Goal: Task Accomplishment & Management: Use online tool/utility

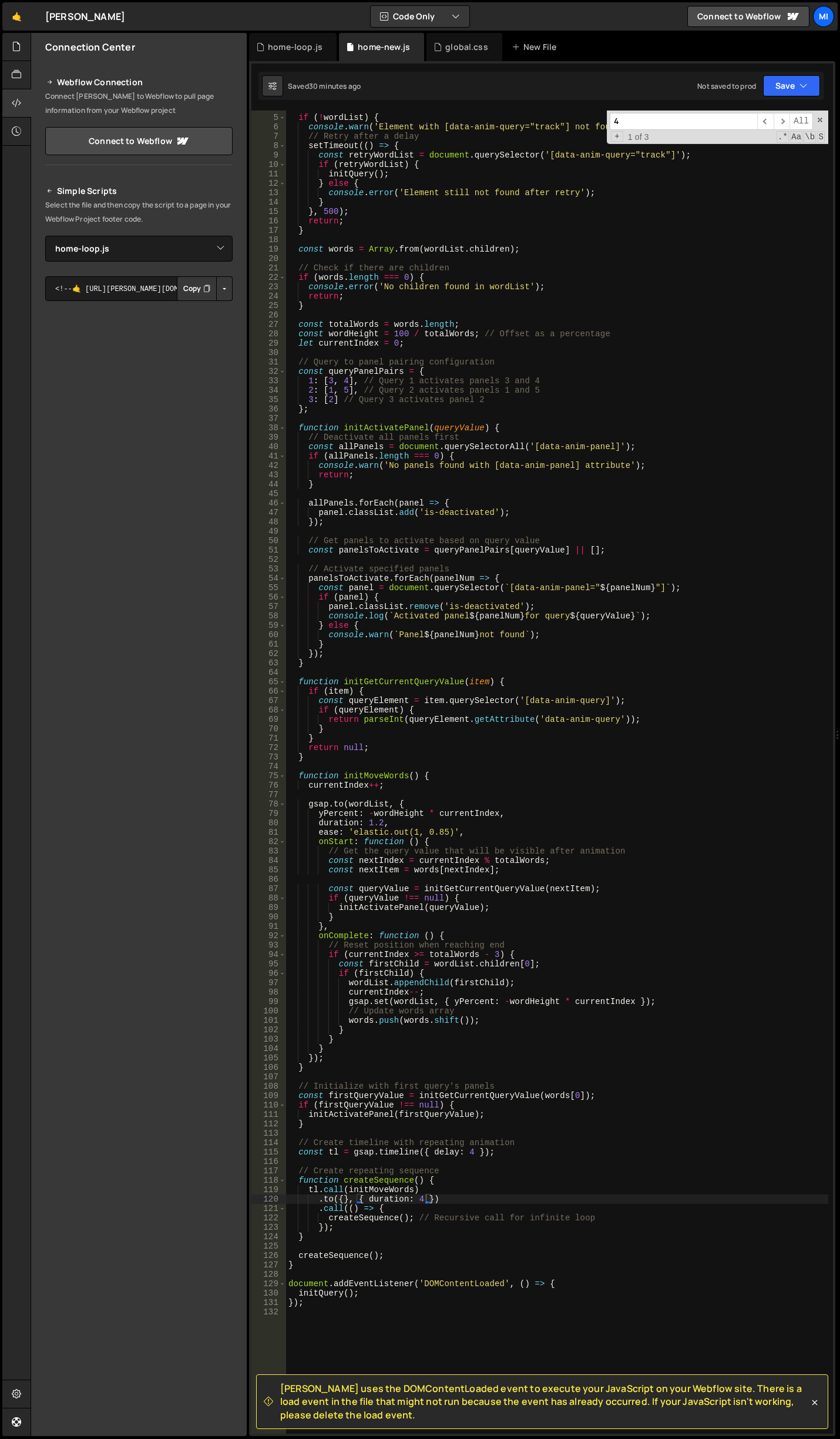
select select "46411"
click at [438, 396] on div "// Check if element exists if ( ! wordList ) { console . warn ( 'Element with […" at bounding box center [557, 775] width 543 height 1342
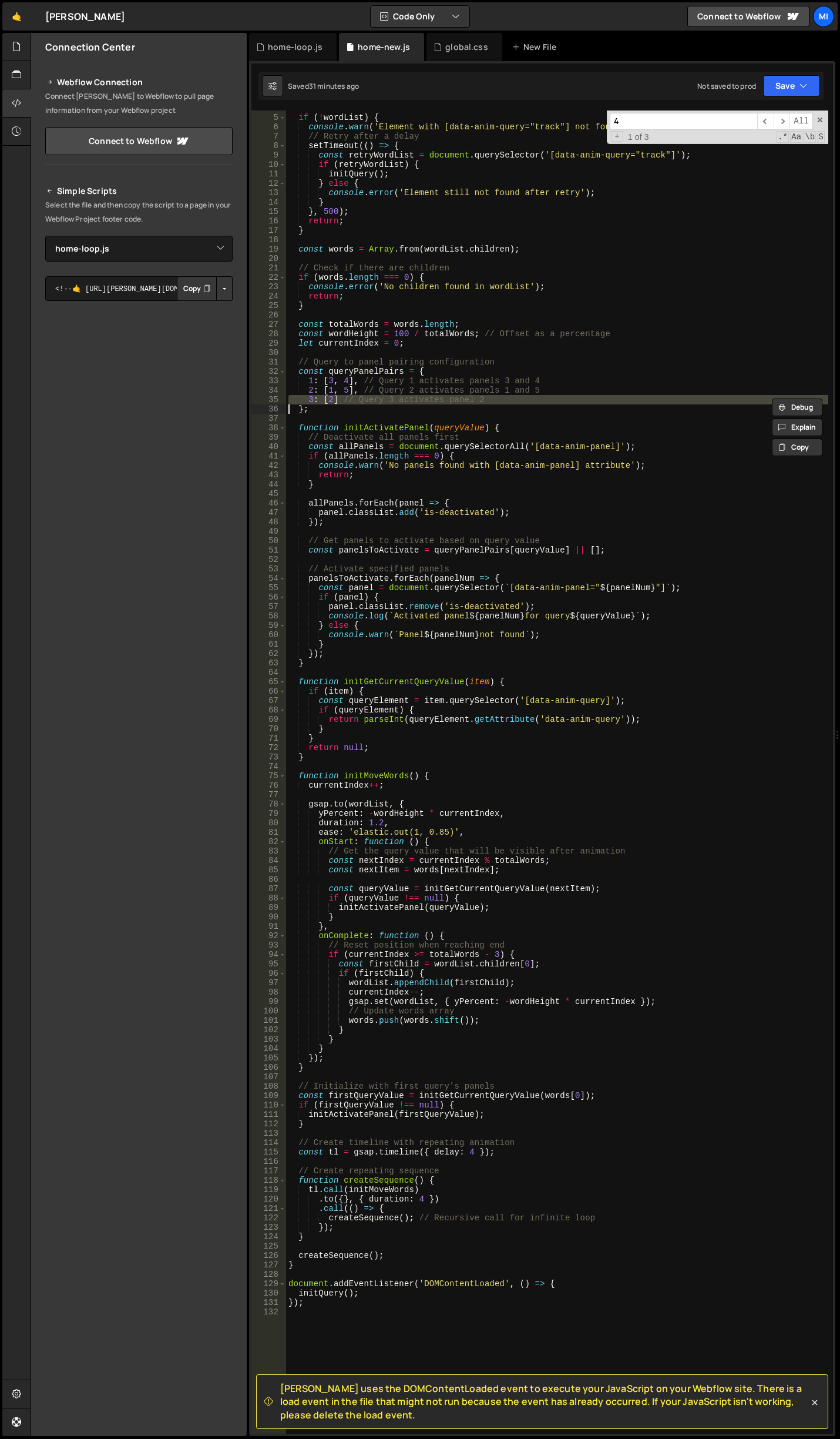
click at [438, 396] on div "// Check if element exists if ( ! wordList ) { console . warn ( 'Element with […" at bounding box center [557, 775] width 543 height 1342
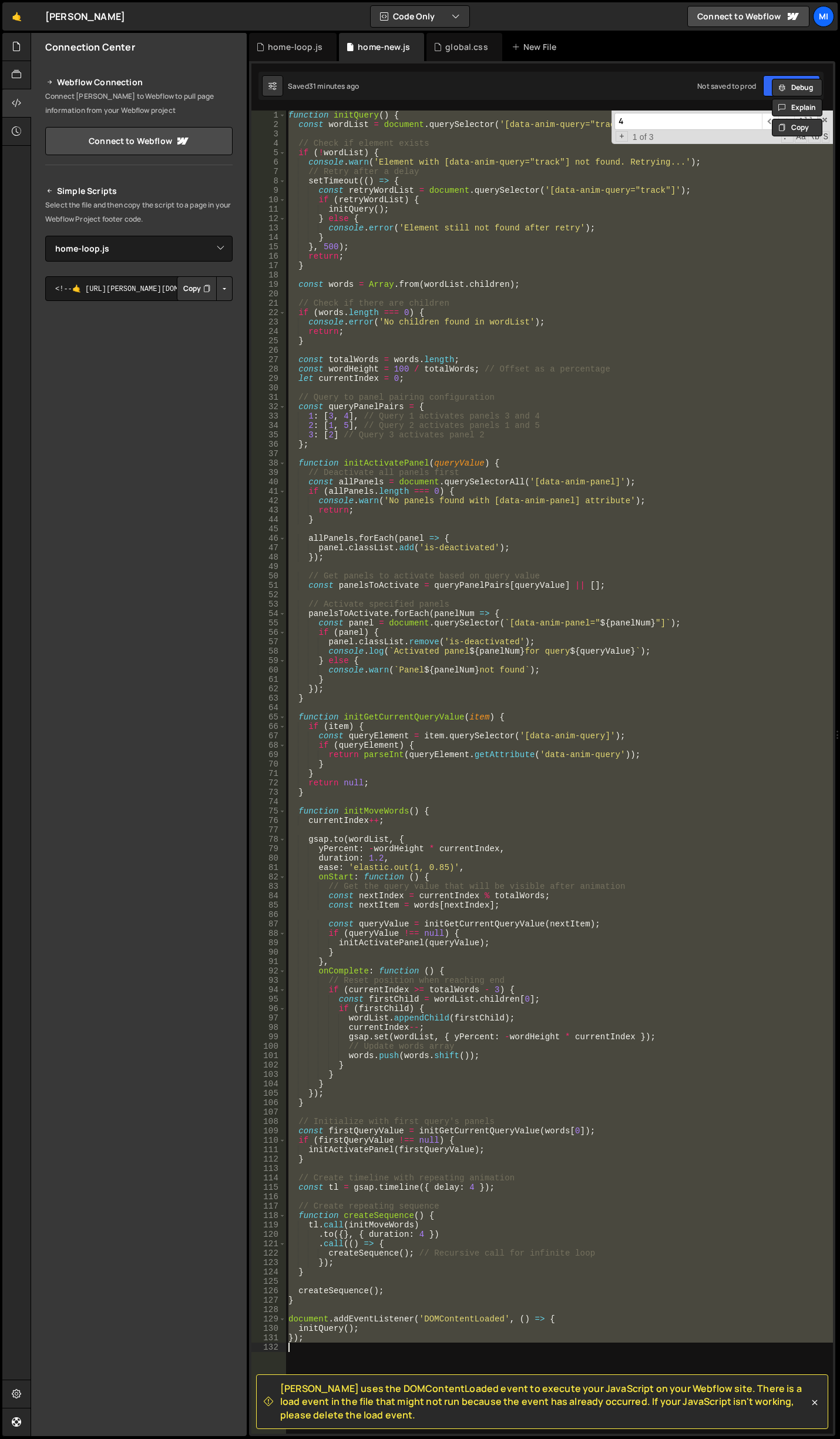
click at [567, 639] on div "function initQuery ( ) { const wordList = document . querySelector ( '[data-ani…" at bounding box center [560, 772] width 547 height 1323
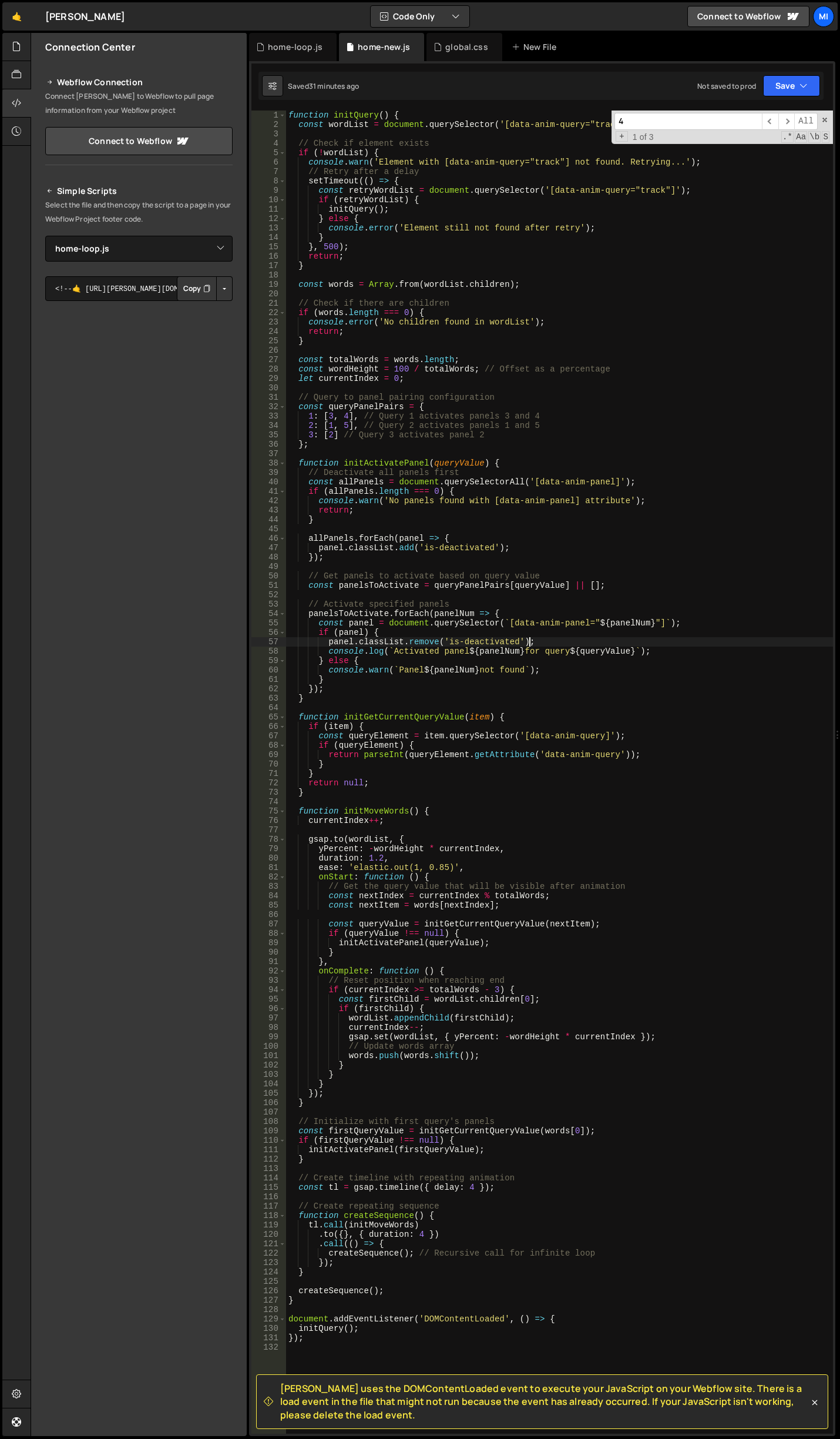
type textarea "});"
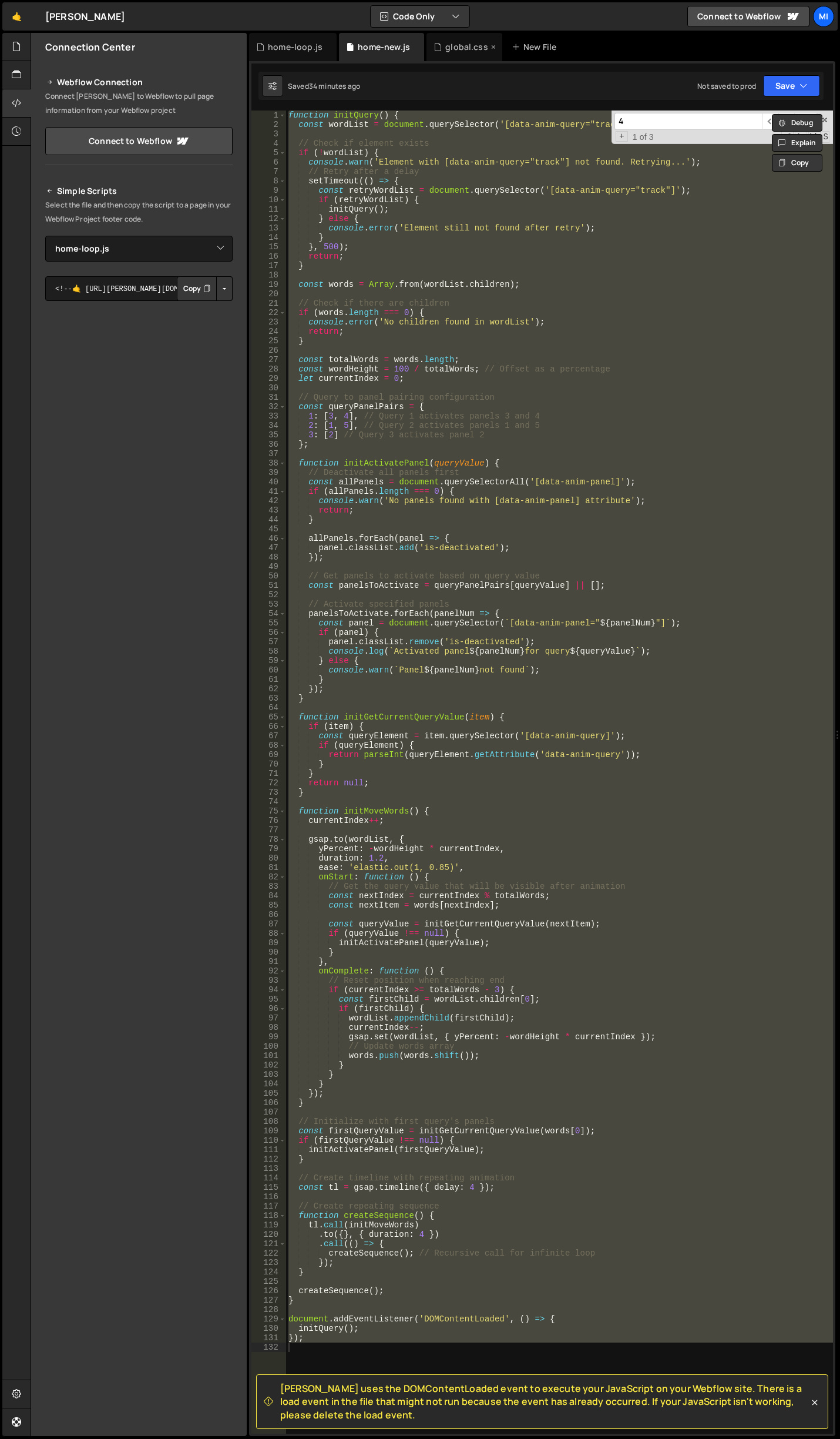
click at [469, 46] on div "global.css" at bounding box center [466, 47] width 43 height 12
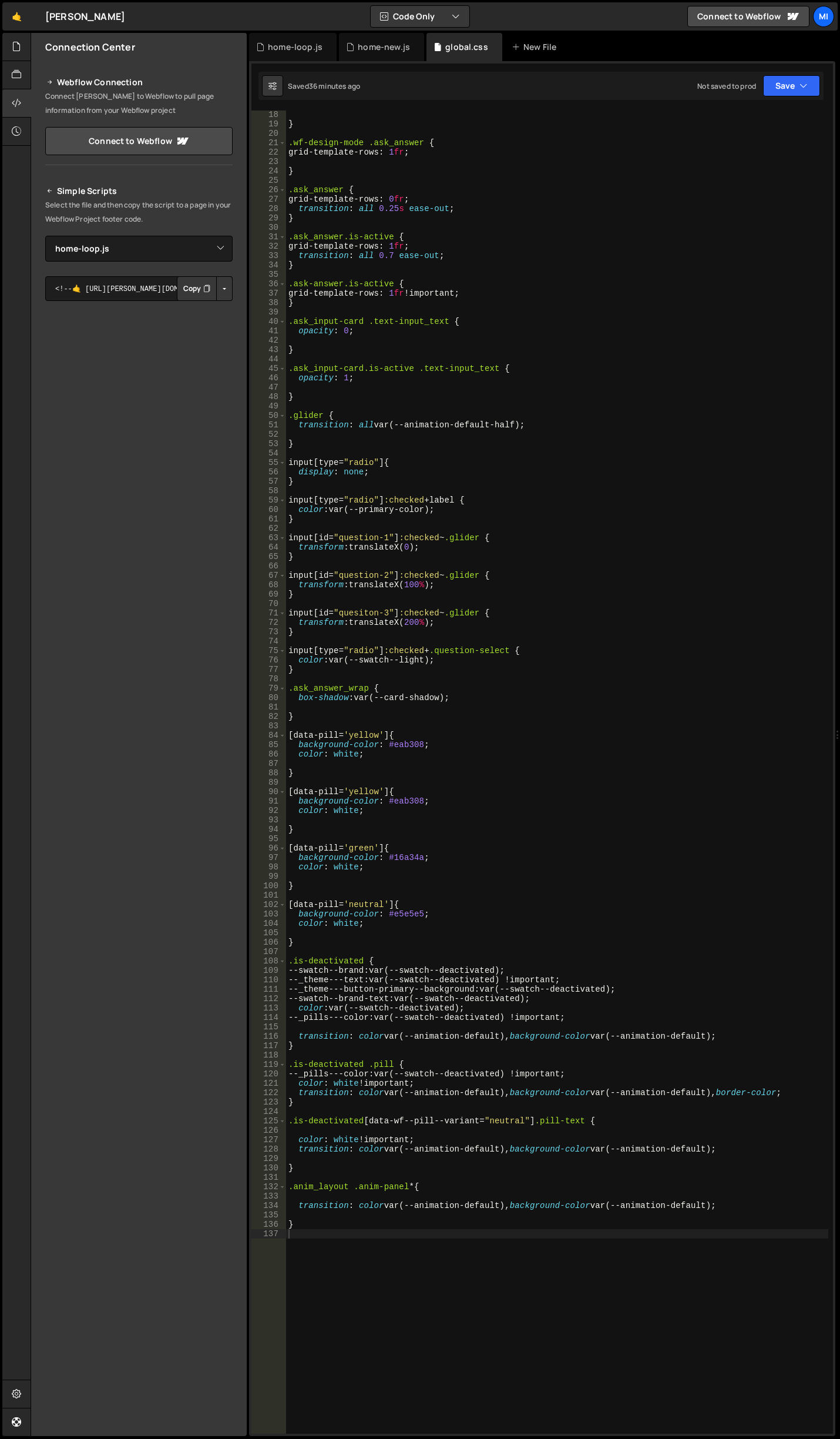
scroll to position [232, 0]
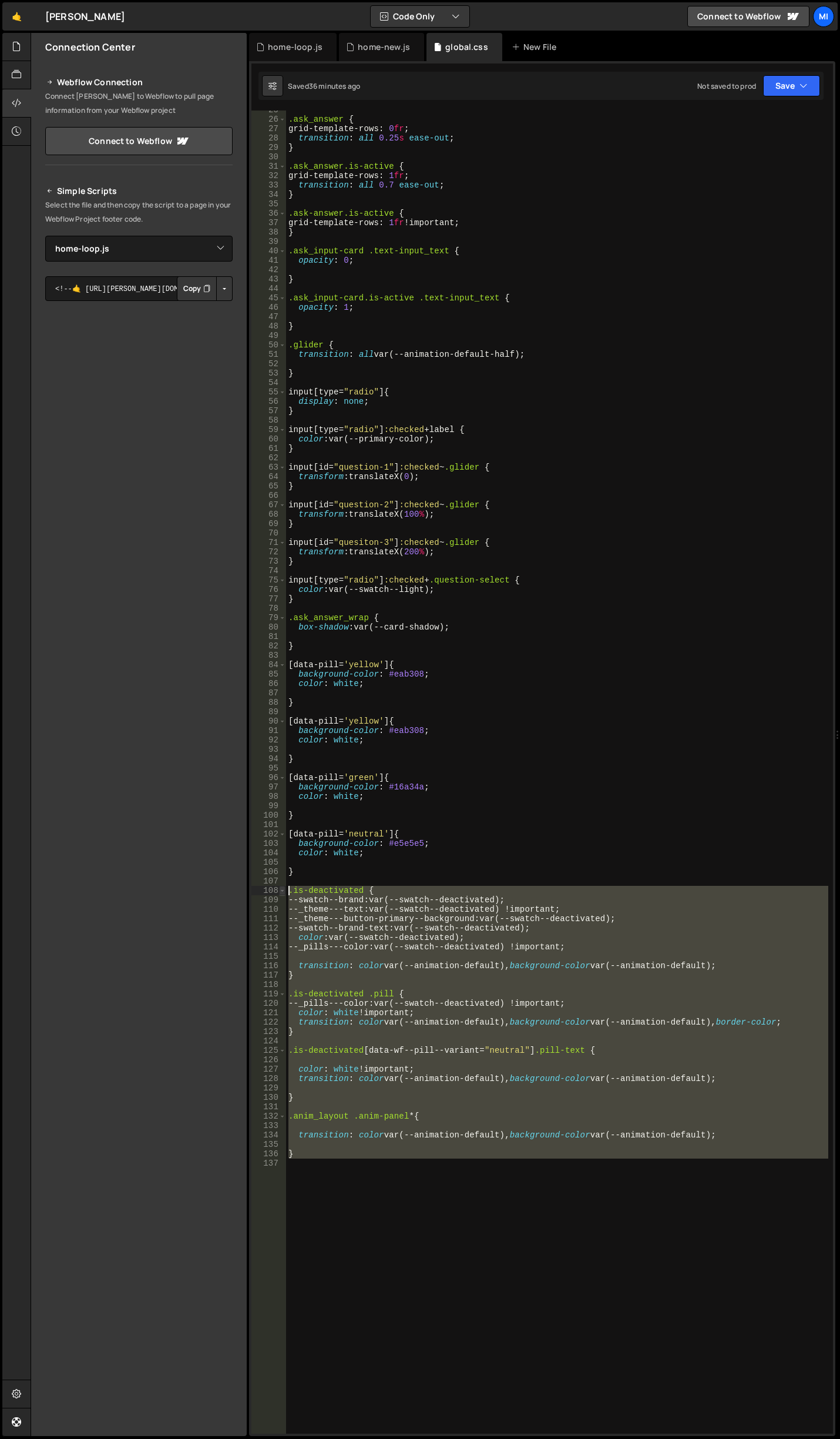
drag, startPoint x: 344, startPoint y: 1171, endPoint x: 282, endPoint y: 893, distance: 284.8
click at [282, 893] on div "25 26 27 28 29 30 31 32 33 34 35 36 37 38 39 40 41 42 43 44 45 46 47 48 49 50 5…" at bounding box center [542, 772] width 582 height 1323
type textarea ".is-deactivated { --swatch--brand: var(--swatch--deactivated);"
click at [385, 43] on div "home-new.js" at bounding box center [384, 47] width 53 height 12
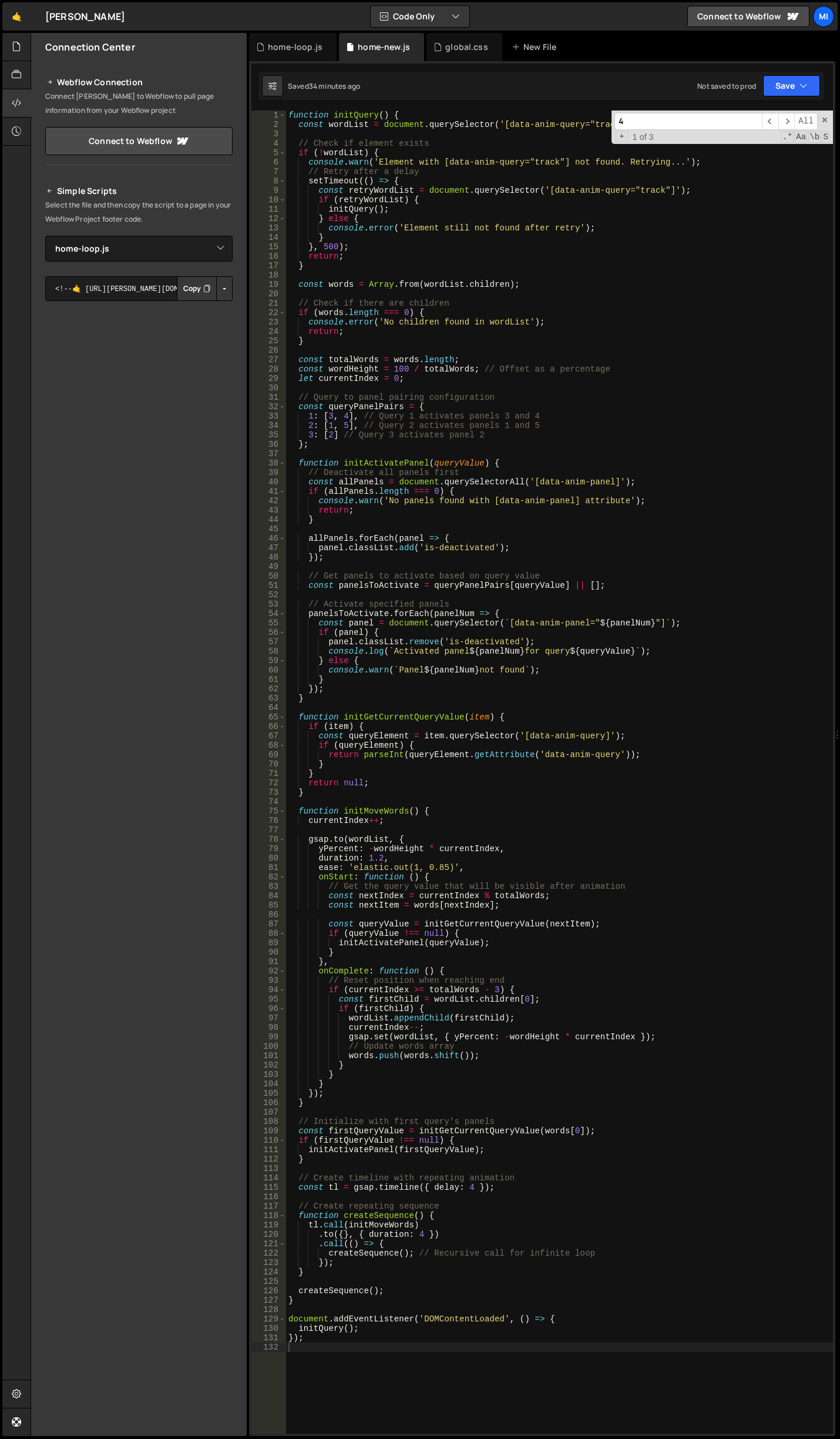
click at [463, 274] on div "function initQuery ( ) { const wordList = document . querySelector ( '[data-ani…" at bounding box center [560, 782] width 547 height 1342
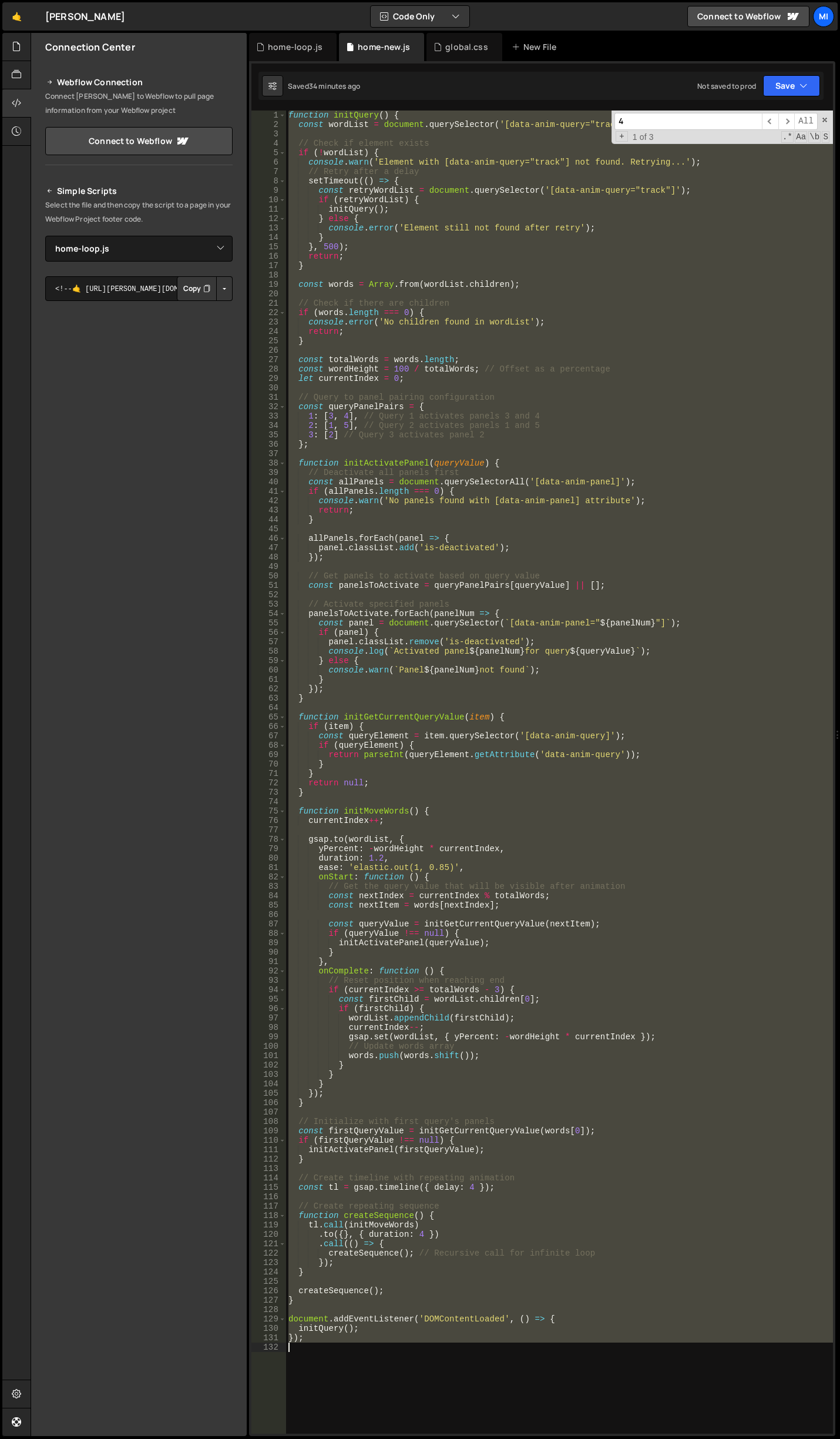
type textarea "});"
click at [443, 39] on div "global.css" at bounding box center [464, 47] width 76 height 28
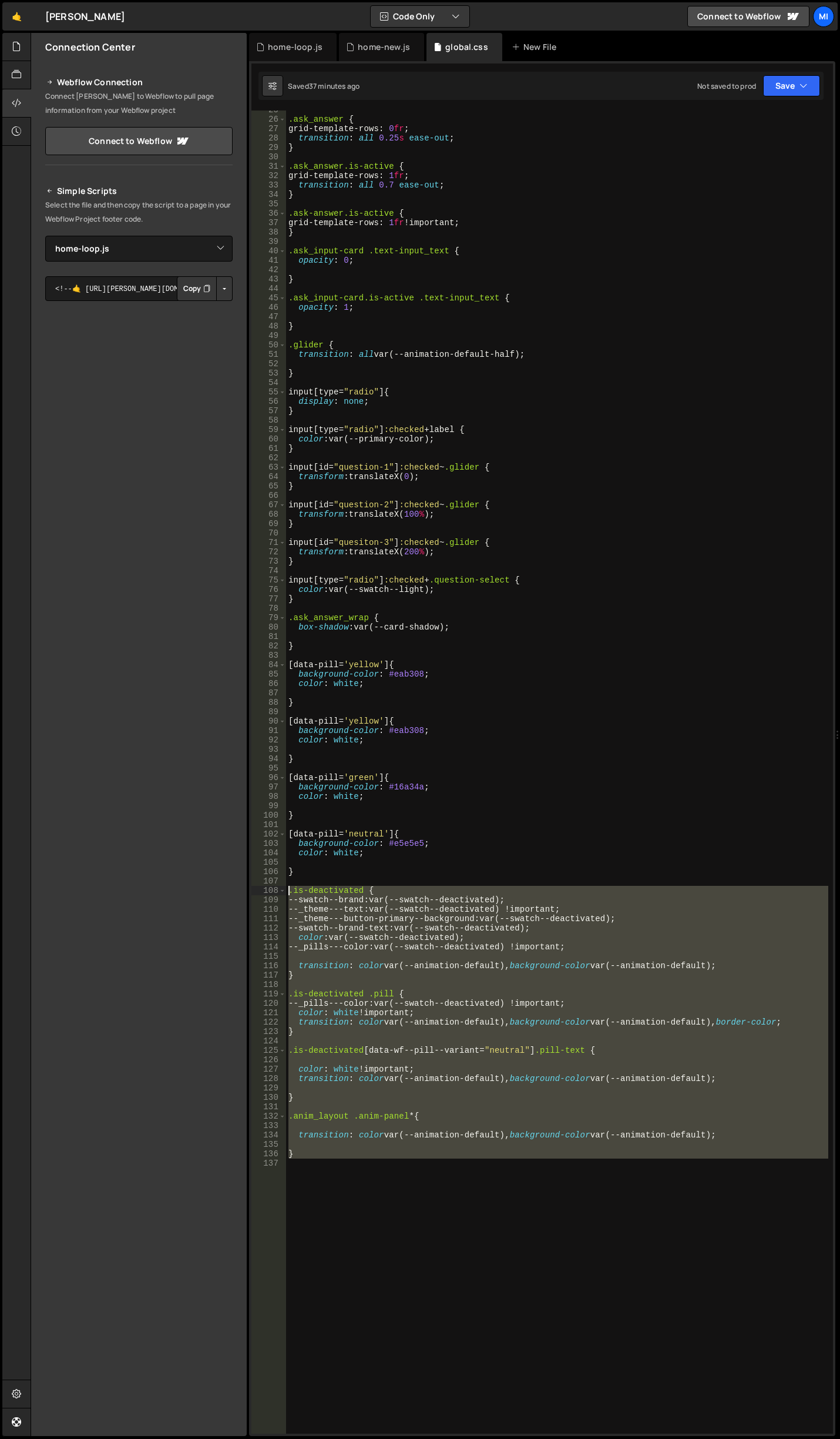
drag, startPoint x: 322, startPoint y: 1185, endPoint x: 221, endPoint y: 892, distance: 309.9
click at [221, 892] on div "Files New File Javascript files 0 canvas.js 0 0 home-loop.js 0 0 home.js 0 0" at bounding box center [436, 735] width 810 height 1403
click at [448, 964] on div ".ask_answer { grid-template-rows : 0 fr ; transition : all 0.25 s ease-out ; } …" at bounding box center [557, 772] width 543 height 1323
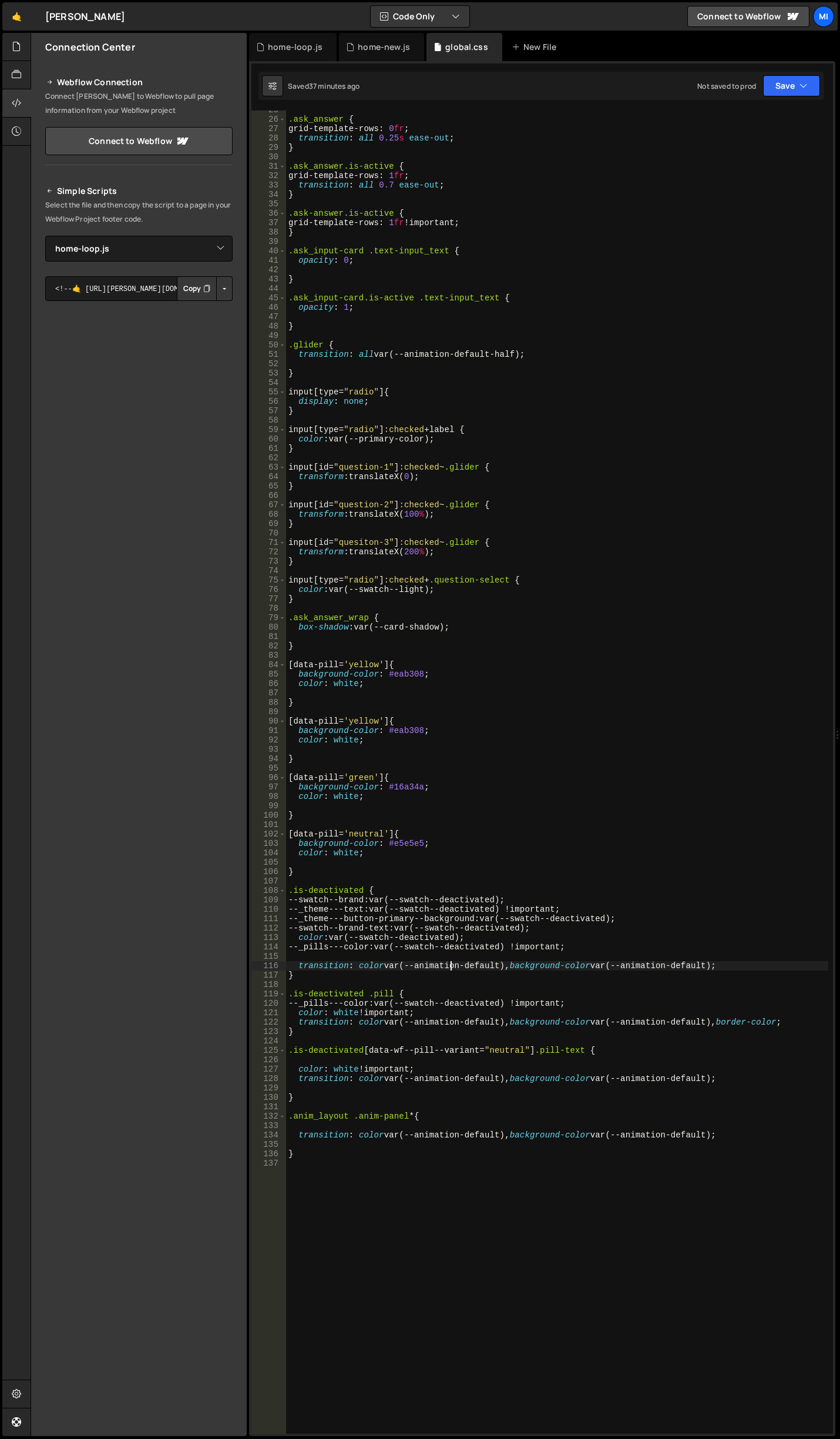
click at [448, 964] on div ".ask_answer { grid-template-rows : 0 fr ; transition : all 0.25 s ease-out ; } …" at bounding box center [662, 956] width 753 height 1701
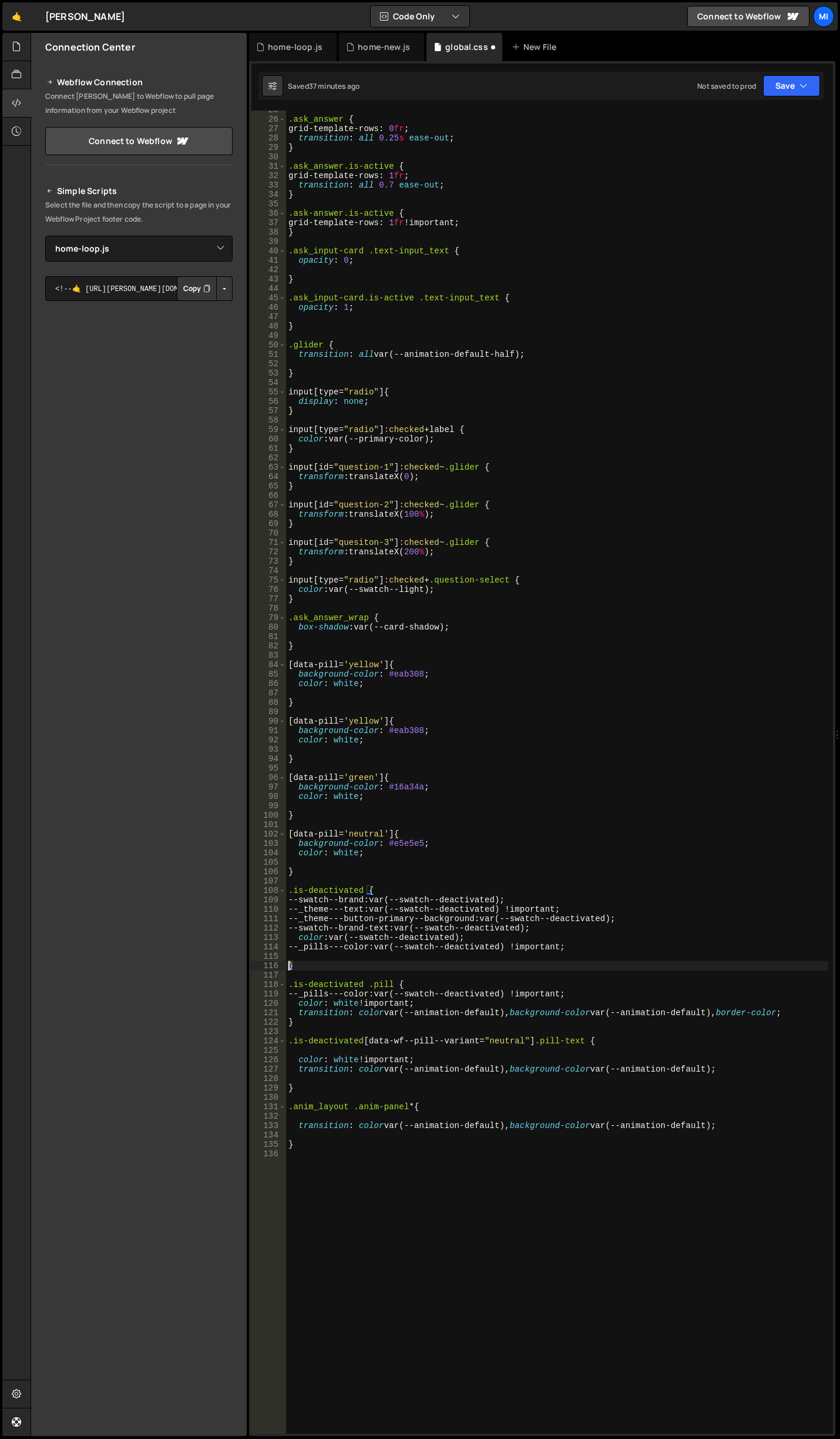
click at [409, 1018] on div ".ask_answer { grid-template-rows : 0 fr ; transition : all 0.25 s ease-out ; } …" at bounding box center [662, 956] width 753 height 1701
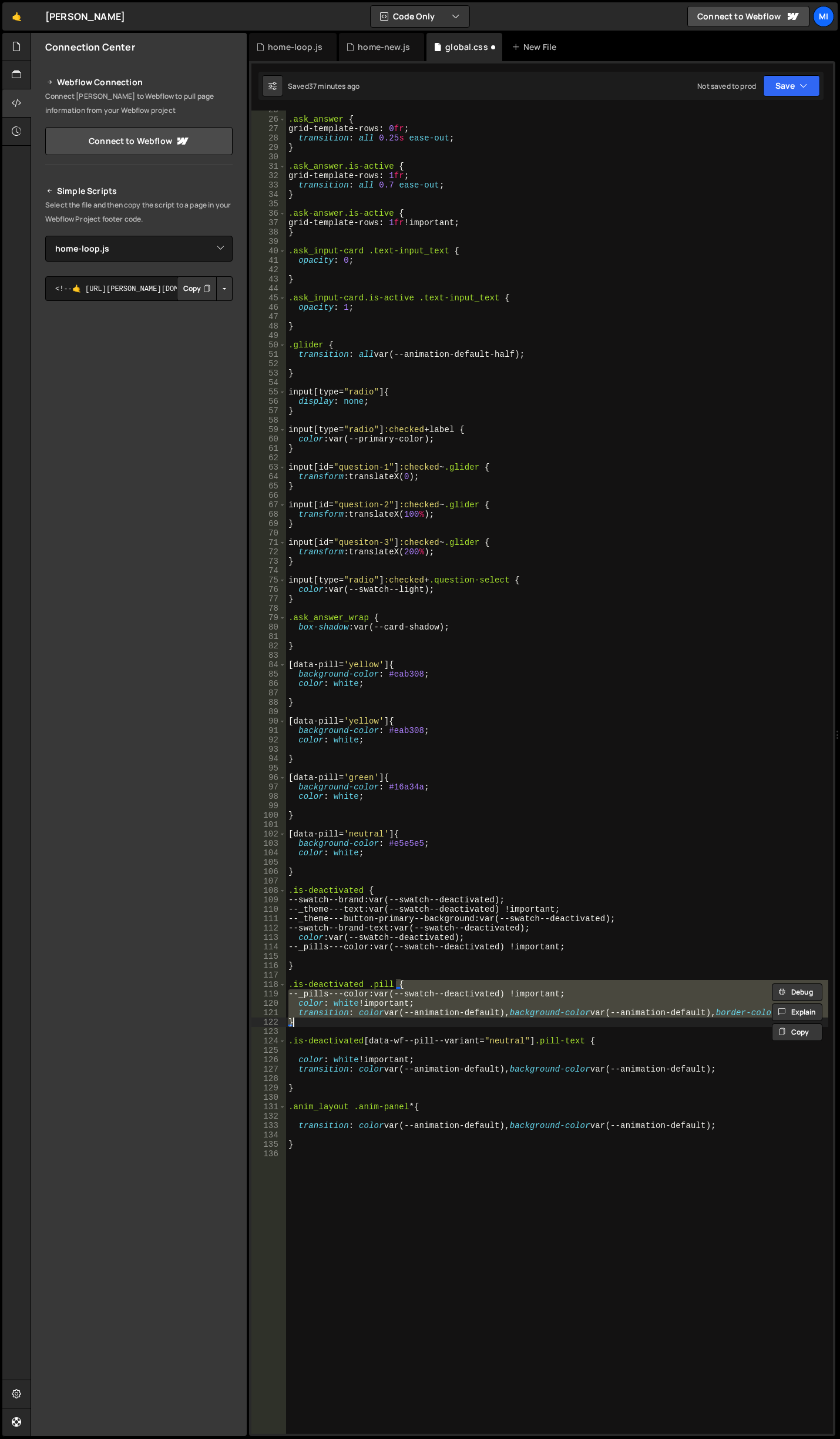
click at [409, 1018] on div ".ask_answer { grid-template-rows : 0 fr ; transition : all 0.25 s ease-out ; } …" at bounding box center [662, 956] width 753 height 1701
click at [409, 1015] on div ".ask_answer { grid-template-rows : 0 fr ; transition : all 0.25 s ease-out ; } …" at bounding box center [557, 772] width 543 height 1323
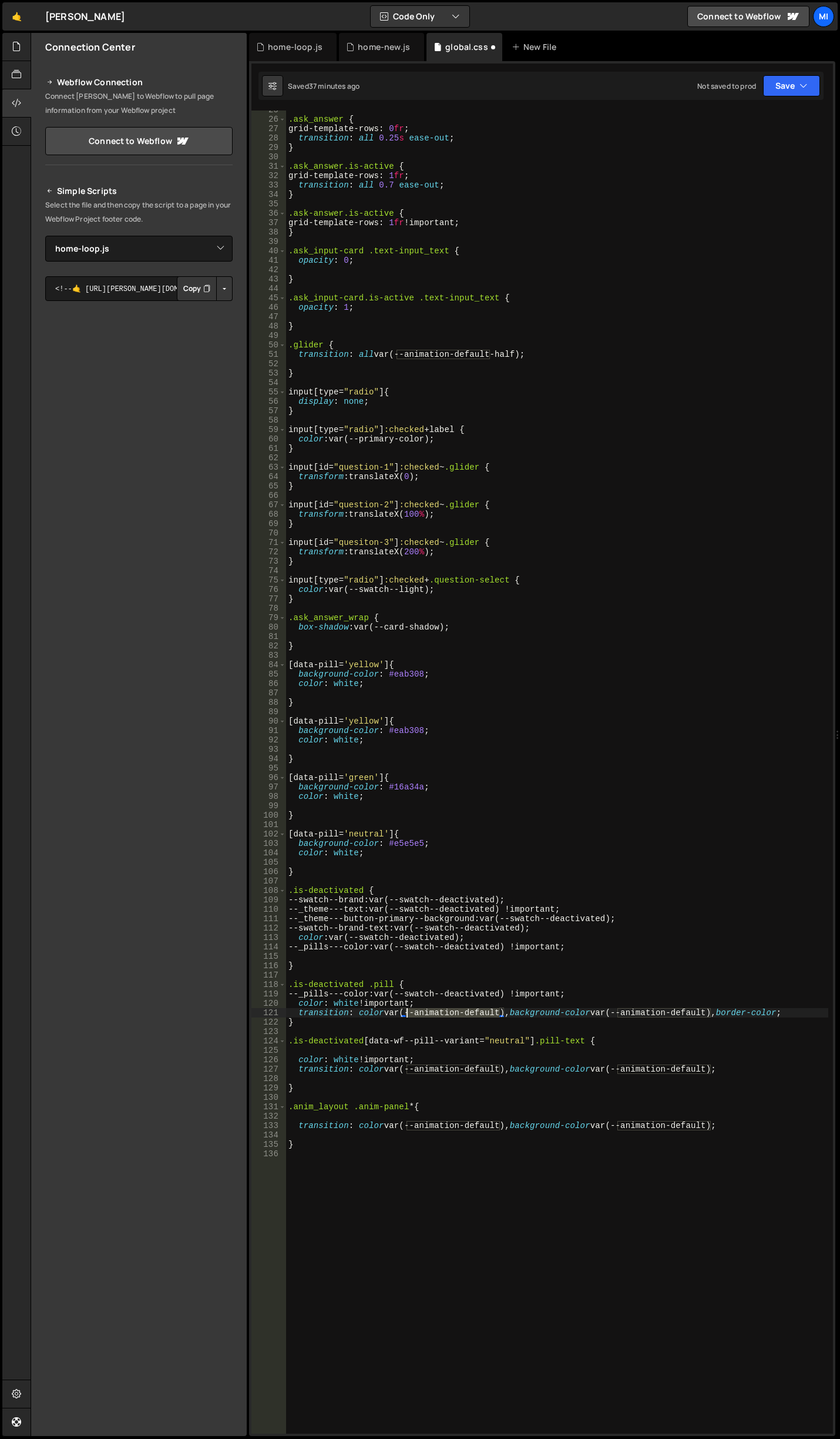
click at [409, 1015] on div ".ask_answer { grid-template-rows : 0 fr ; transition : all 0.25 s ease-out ; } …" at bounding box center [662, 956] width 753 height 1701
click at [302, 1008] on div ".ask_answer { grid-template-rows : 0 fr ; transition : all 0.25 s ease-out ; } …" at bounding box center [662, 956] width 753 height 1701
click at [707, 1010] on div ".ask_answer { grid-template-rows : 0 fr ; transition : all 0.25 s ease-out ; } …" at bounding box center [662, 956] width 753 height 1701
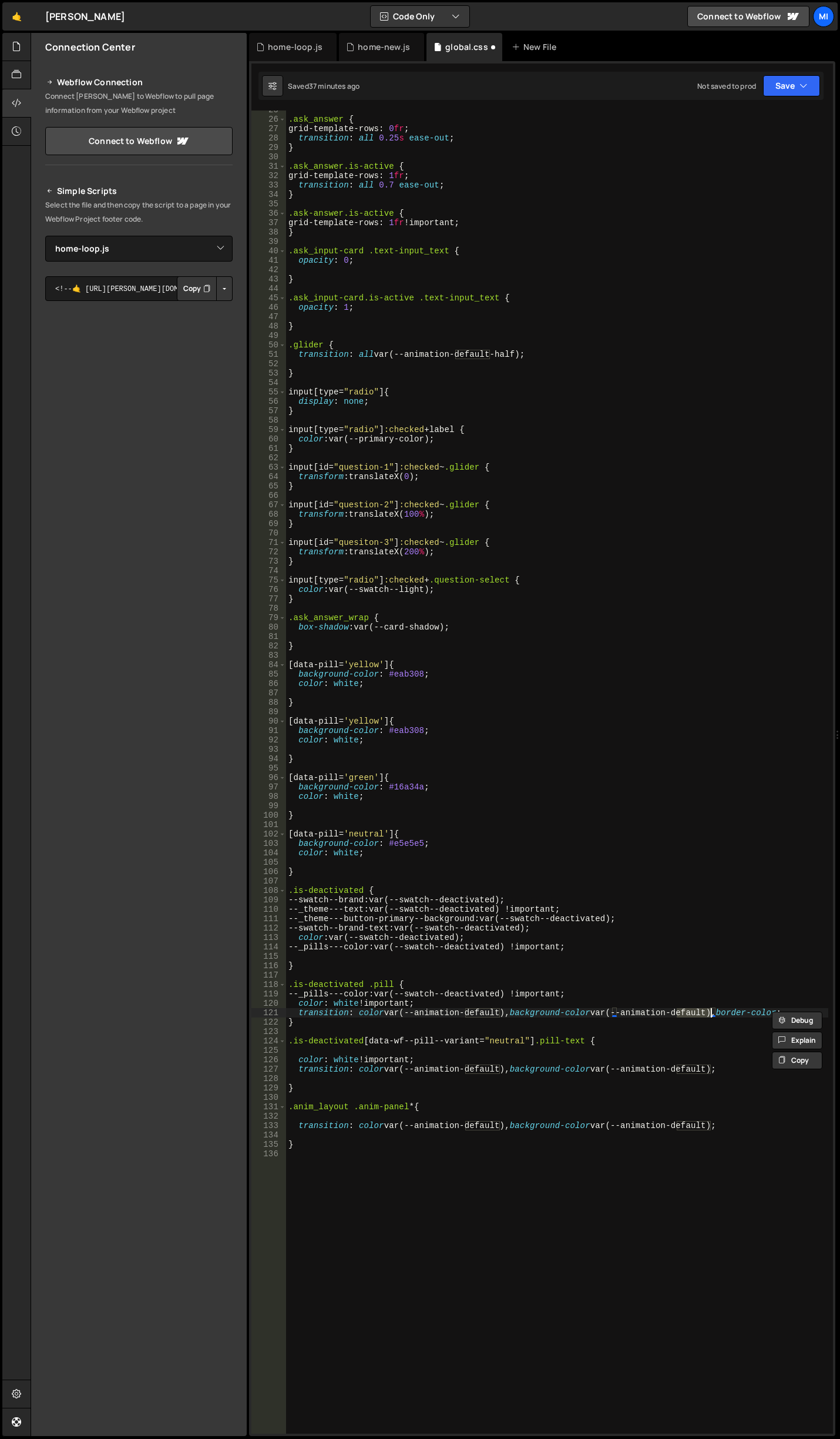
click at [707, 1010] on div ".ask_answer { grid-template-rows : 0 fr ; transition : all 0.25 s ease-out ; } …" at bounding box center [662, 956] width 753 height 1701
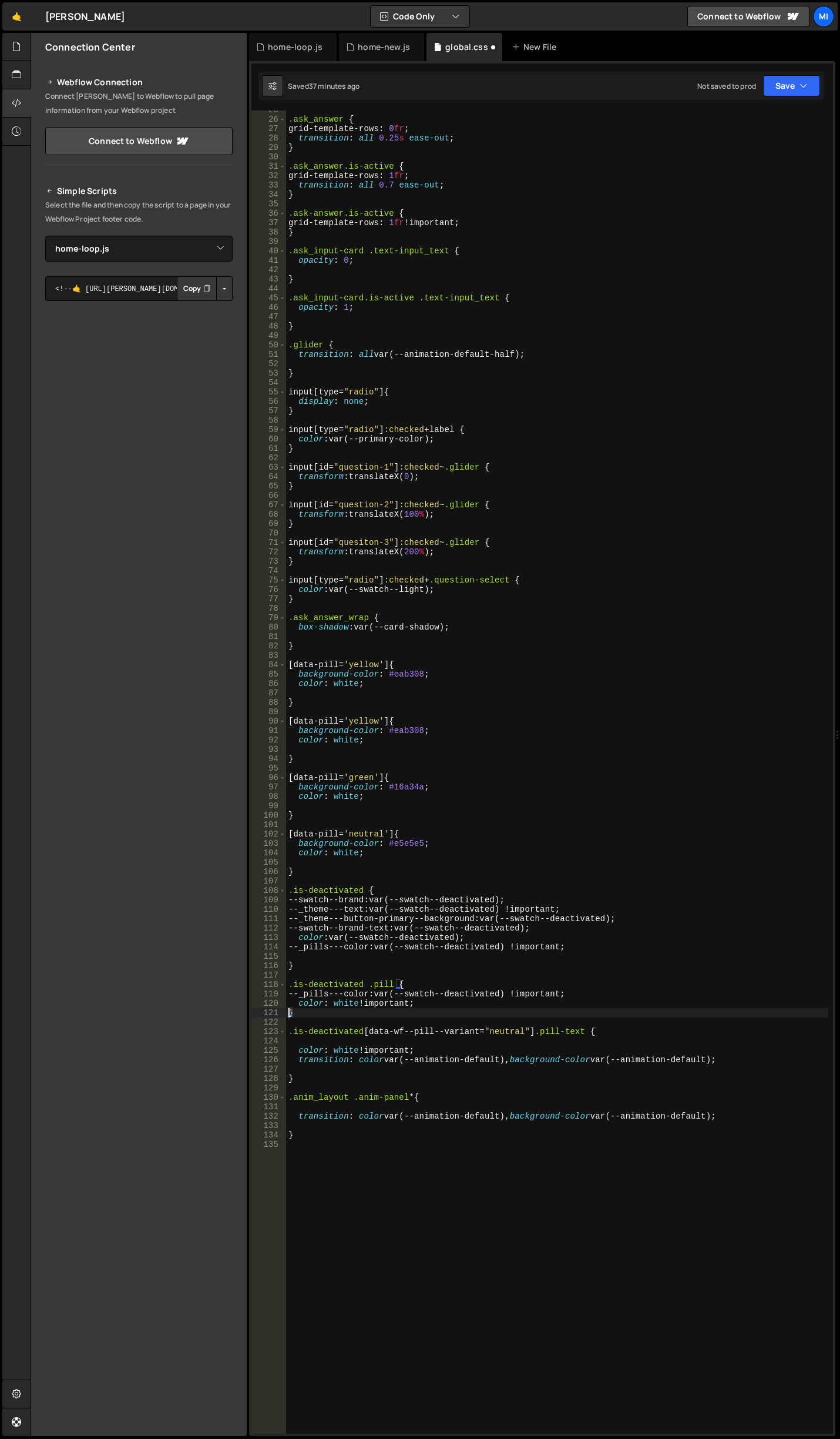
click at [449, 1058] on div ".ask_answer { grid-template-rows : 0 fr ; transition : all 0.25 s ease-out ; } …" at bounding box center [662, 956] width 753 height 1701
type textarea "transition: color var(--animation-default), background-color var(--animation-de…"
click at [414, 1104] on div ".ask_answer { grid-template-rows : 0 fr ; transition : all 0.25 s ease-out ; } …" at bounding box center [662, 956] width 753 height 1701
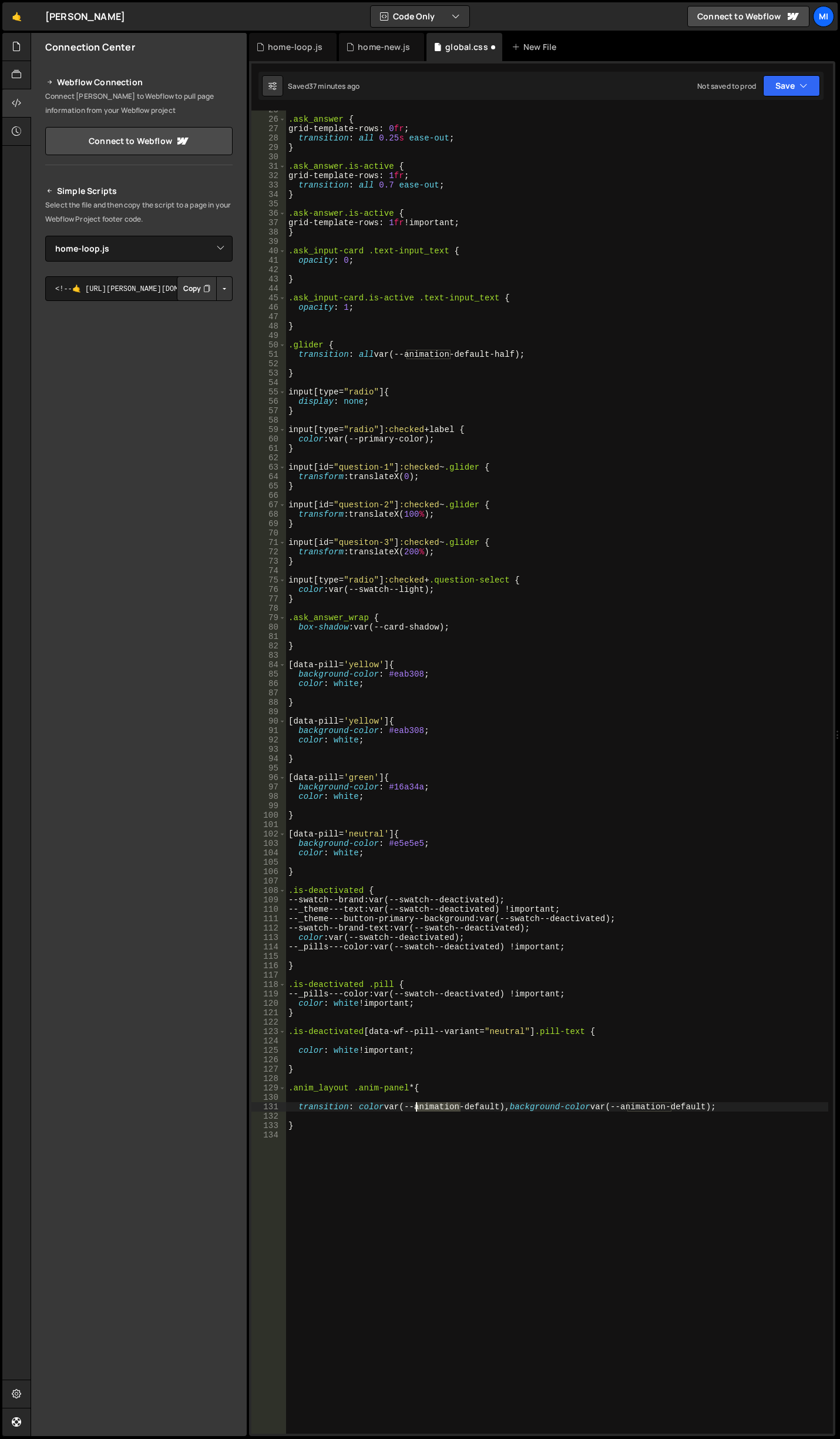
click at [414, 1104] on div ".ask_answer { grid-template-rows : 0 fr ; transition : all 0.25 s ease-out ; } …" at bounding box center [662, 956] width 753 height 1701
type textarea "transition: color var(--animation-default), background-color var(--animation-de…"
click at [358, 48] on div "home-new.js" at bounding box center [384, 47] width 53 height 12
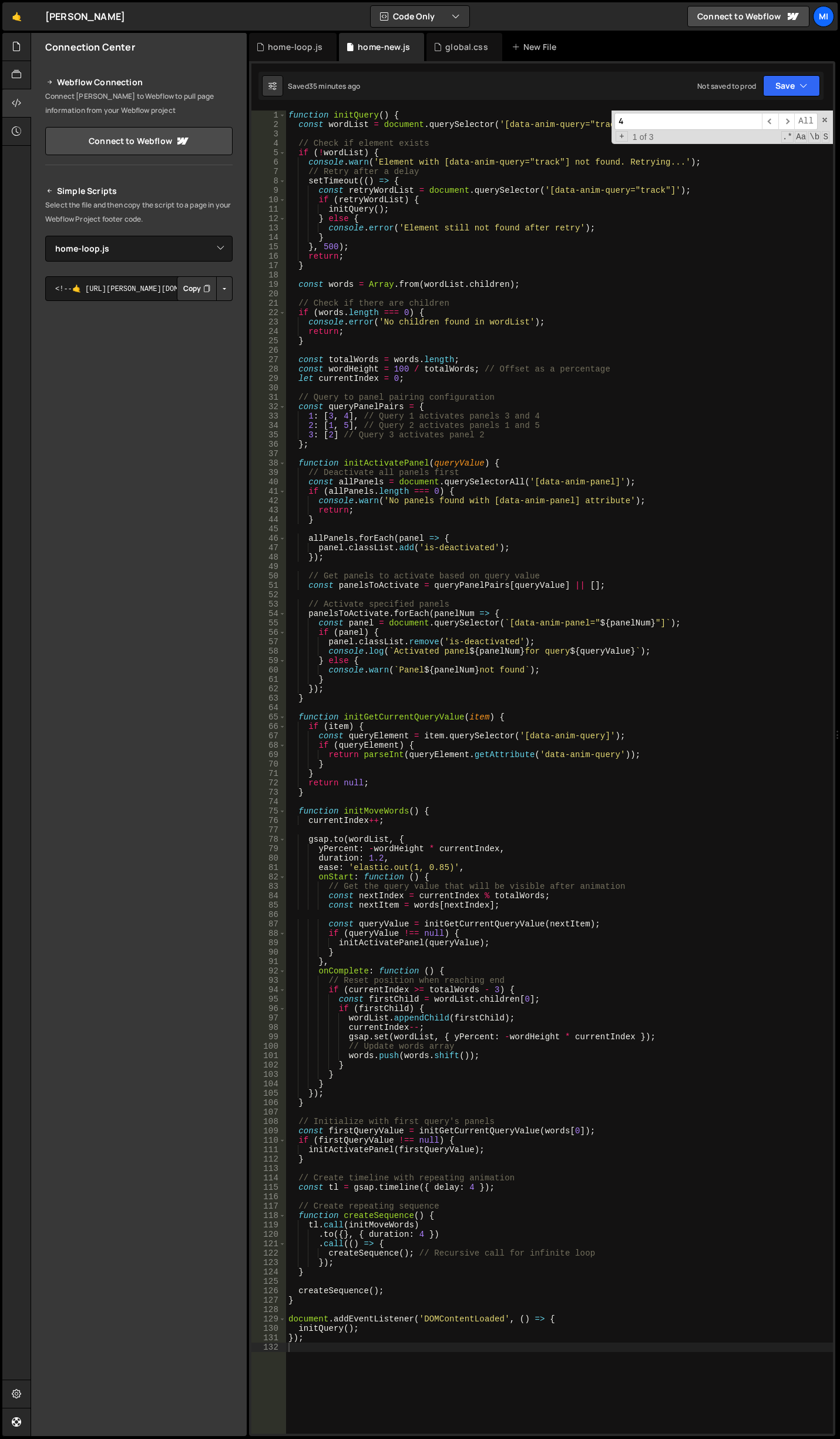
click at [488, 262] on div "function initQuery ( ) { const wordList = document . querySelector ( '[data-ani…" at bounding box center [560, 782] width 547 height 1342
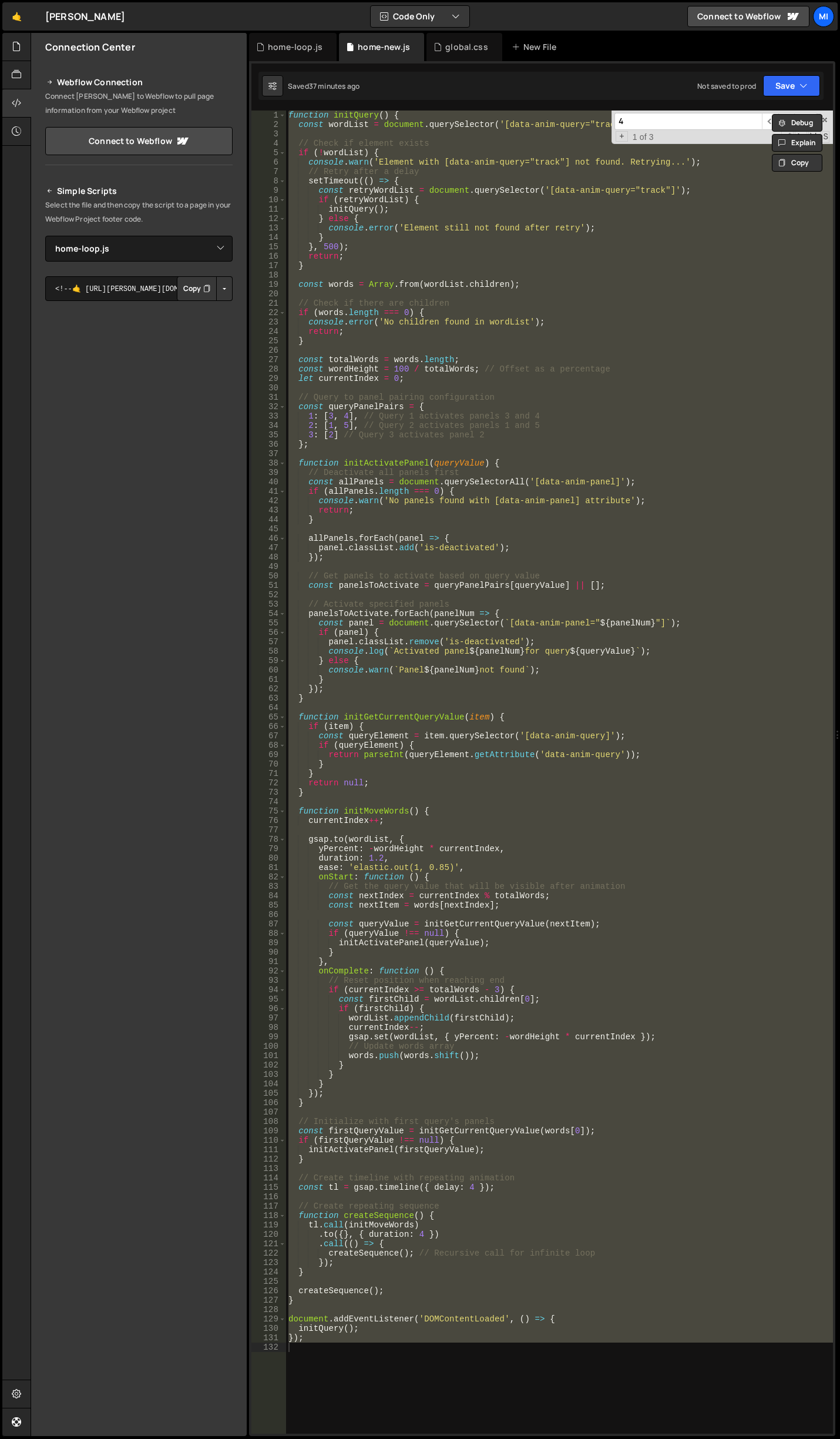
click at [606, 556] on div "function initQuery ( ) { const wordList = document . querySelector ( '[data-ani…" at bounding box center [560, 772] width 547 height 1323
paste textarea
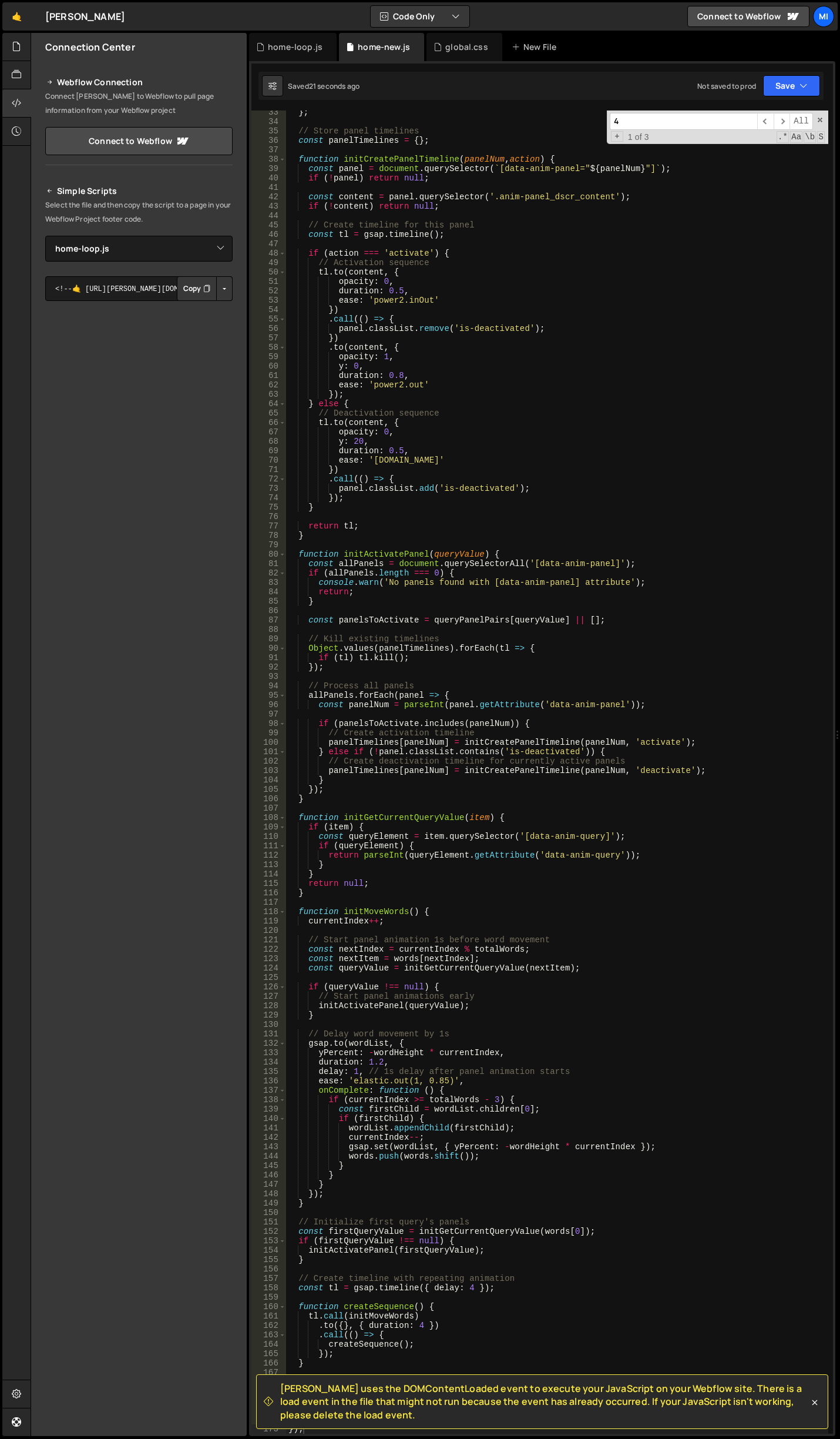
click at [437, 509] on div "} ; // Store panel timelines const panelTimelines = { } ; function initCreatePa…" at bounding box center [557, 779] width 543 height 1342
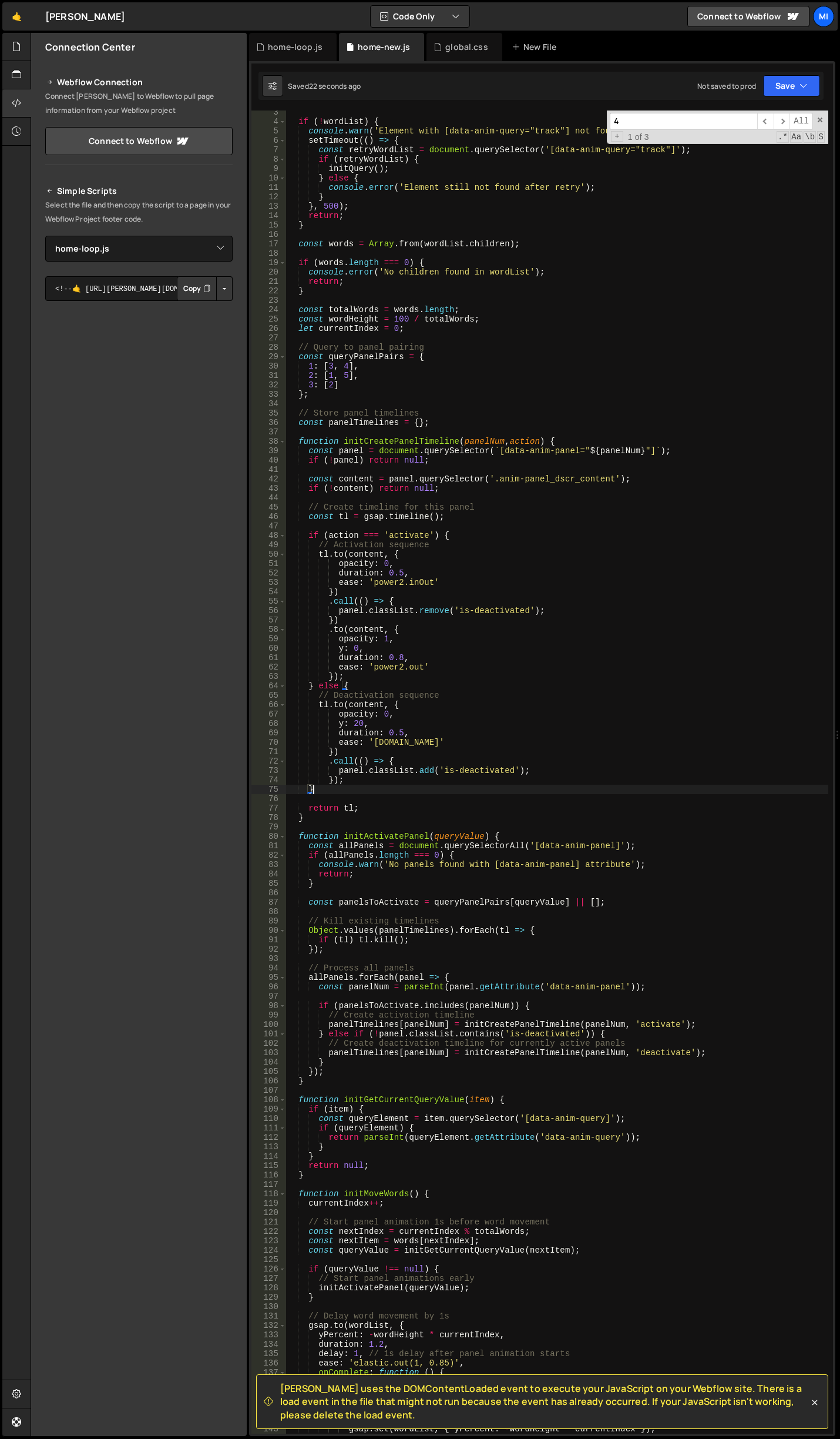
scroll to position [0, 0]
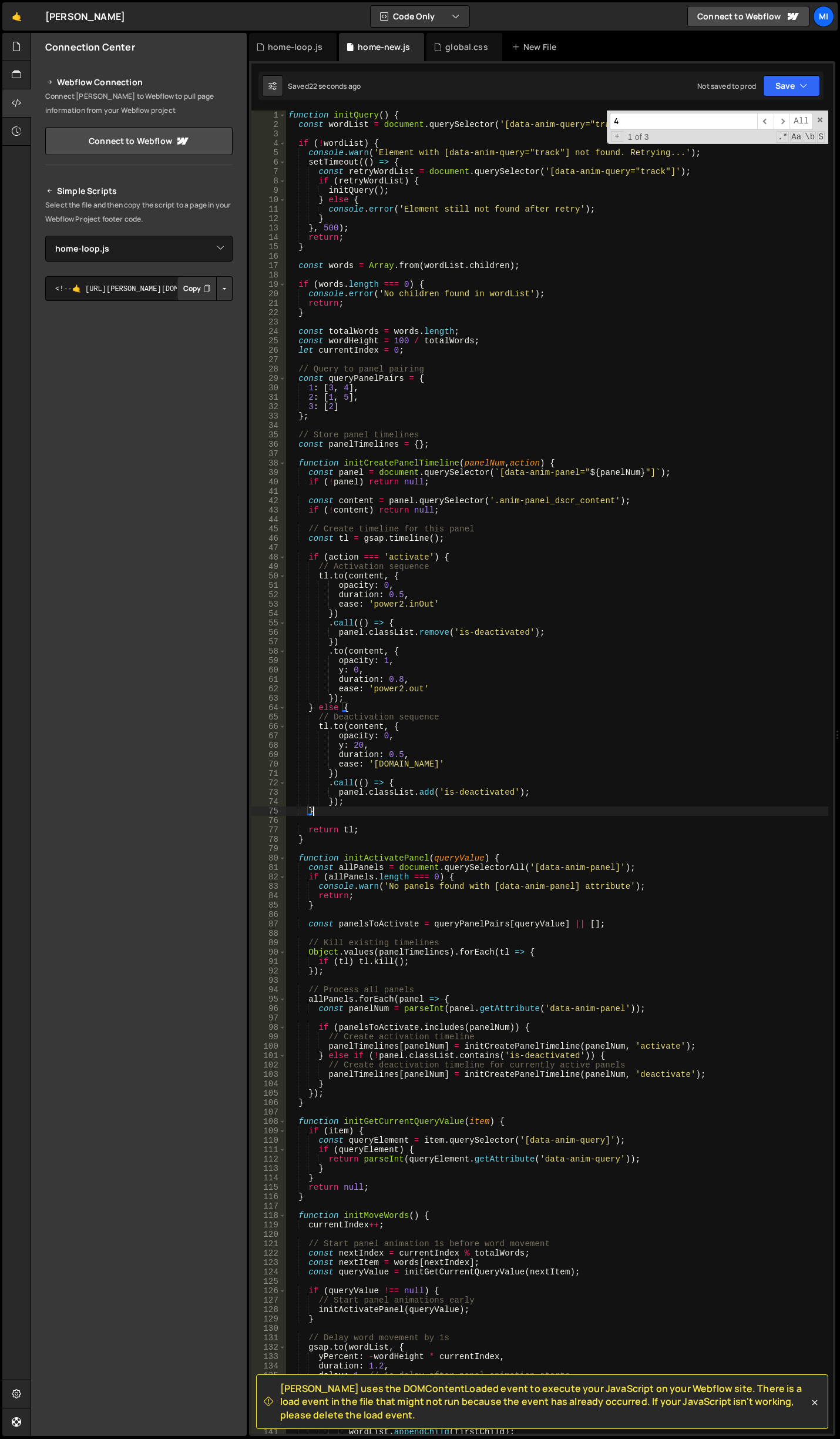
click at [527, 597] on div "function initQuery ( ) { const wordList = document . querySelector ( '[data-ani…" at bounding box center [557, 782] width 543 height 1342
click at [382, 741] on div "function initQuery ( ) { const wordList = document . querySelector ( '[data-ani…" at bounding box center [557, 782] width 543 height 1342
drag, startPoint x: 382, startPoint y: 736, endPoint x: 388, endPoint y: 736, distance: 6.0
click at [388, 736] on div "function initQuery ( ) { const wordList = document . querySelector ( '[data-ani…" at bounding box center [557, 782] width 543 height 1342
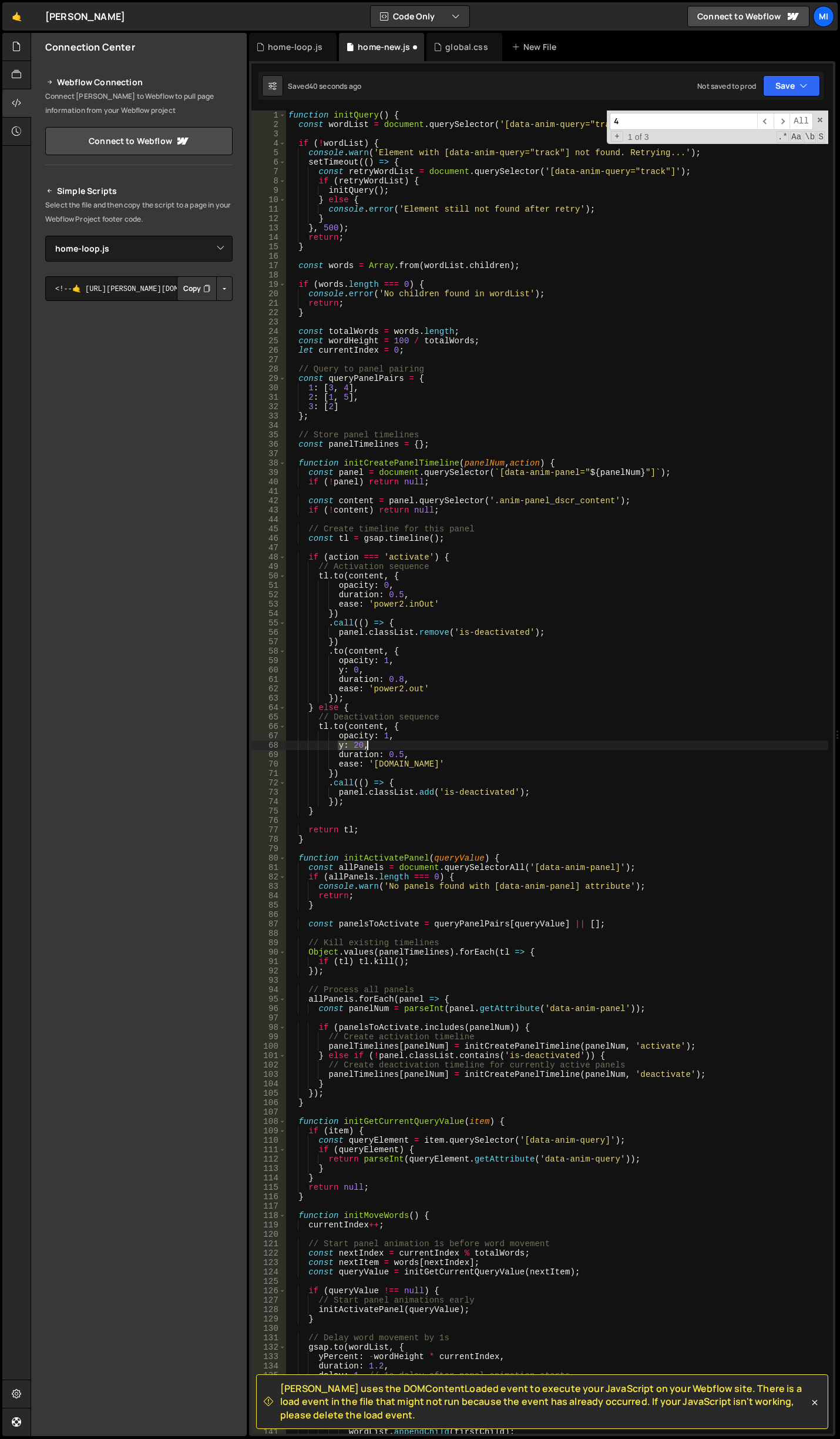
drag, startPoint x: 336, startPoint y: 745, endPoint x: 373, endPoint y: 748, distance: 37.1
click at [373, 748] on div "function initQuery ( ) { const wordList = document . querySelector ( '[data-ani…" at bounding box center [557, 782] width 543 height 1342
type textarea "y: 20,"
click at [530, 667] on div "function initQuery ( ) { const wordList = document . querySelector ( '[data-ani…" at bounding box center [557, 782] width 543 height 1342
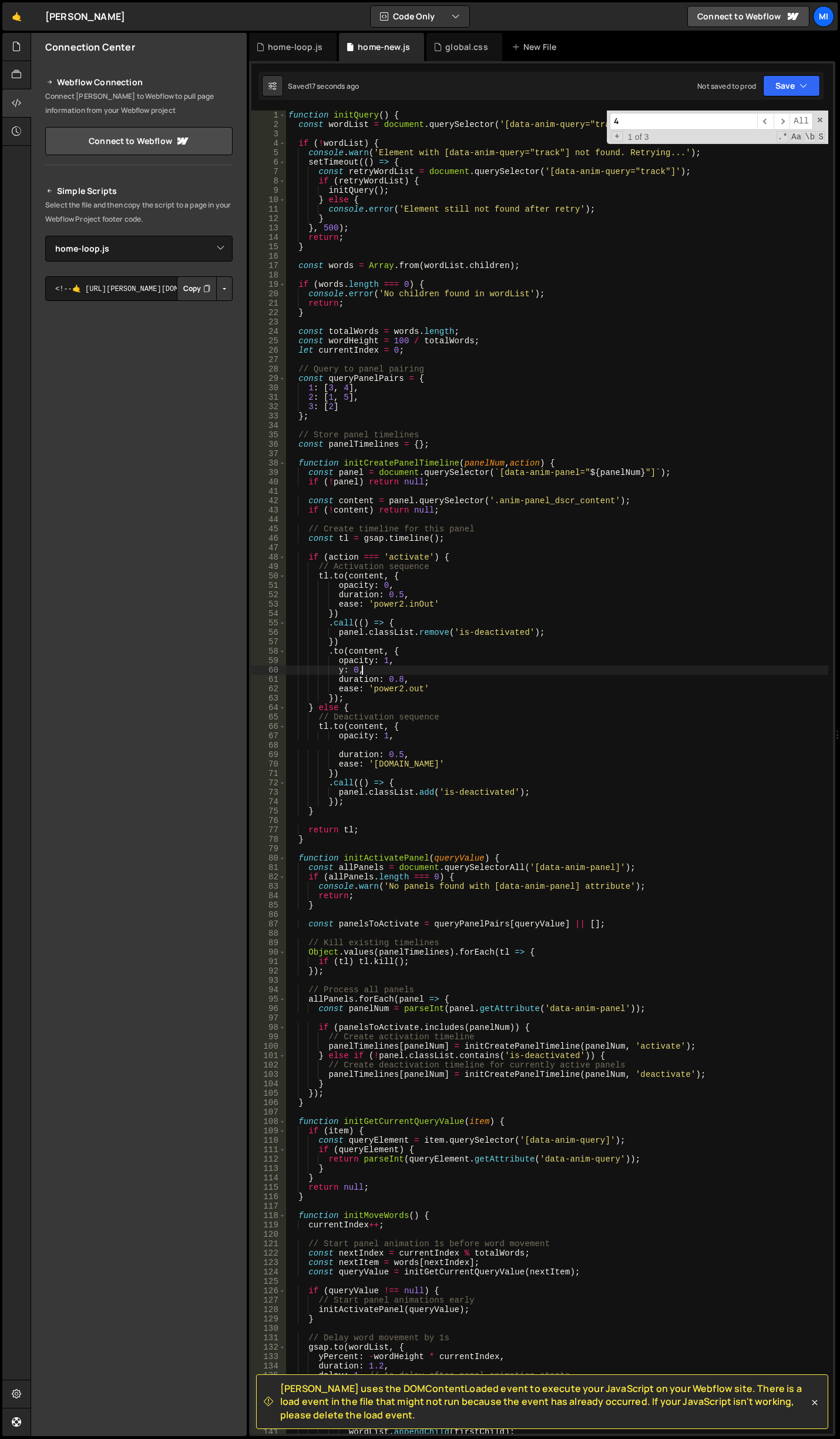
click at [449, 651] on div "function initQuery ( ) { const wordList = document . querySelector ( '[data-ani…" at bounding box center [557, 782] width 543 height 1342
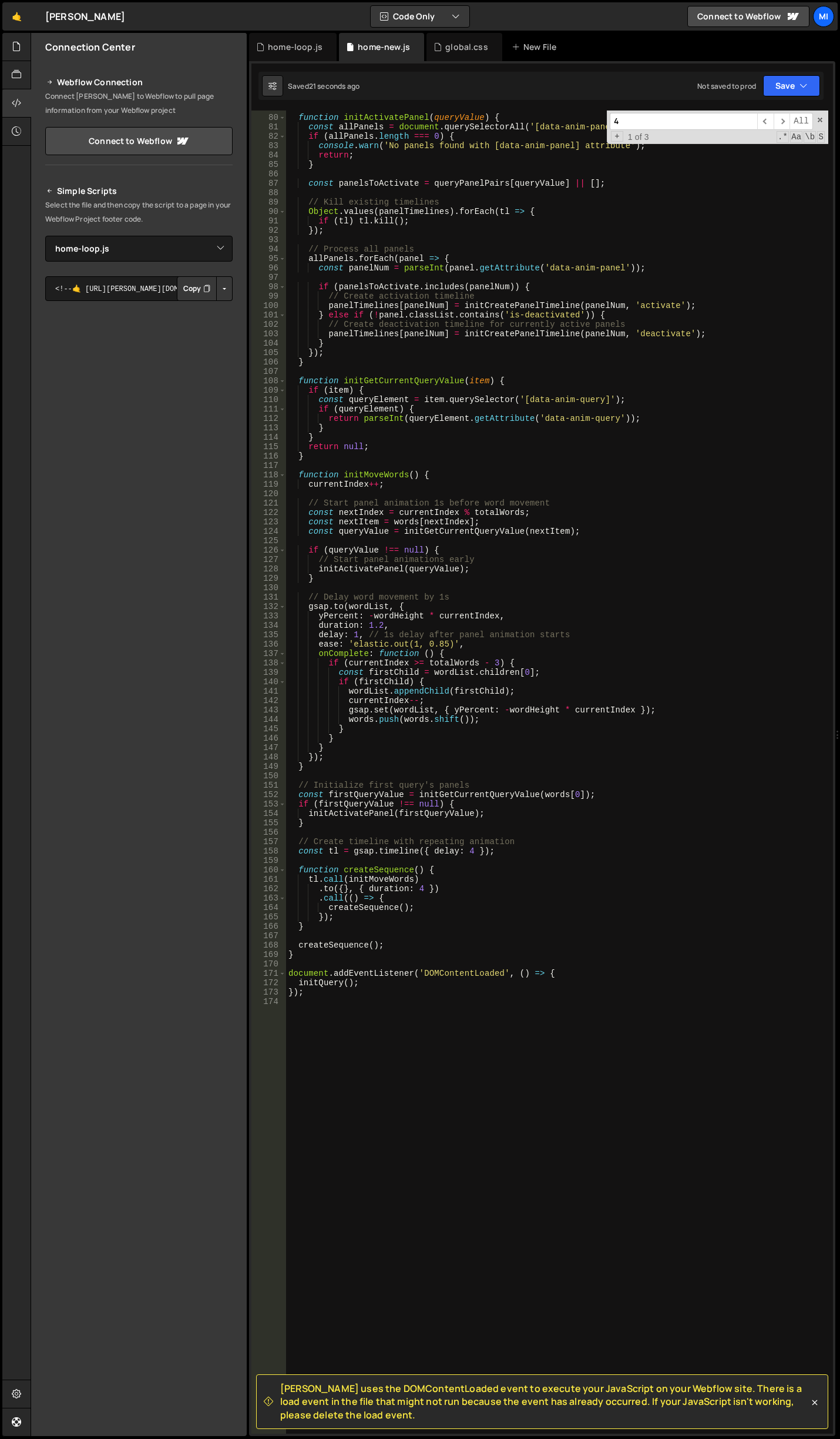
scroll to position [970, 0]
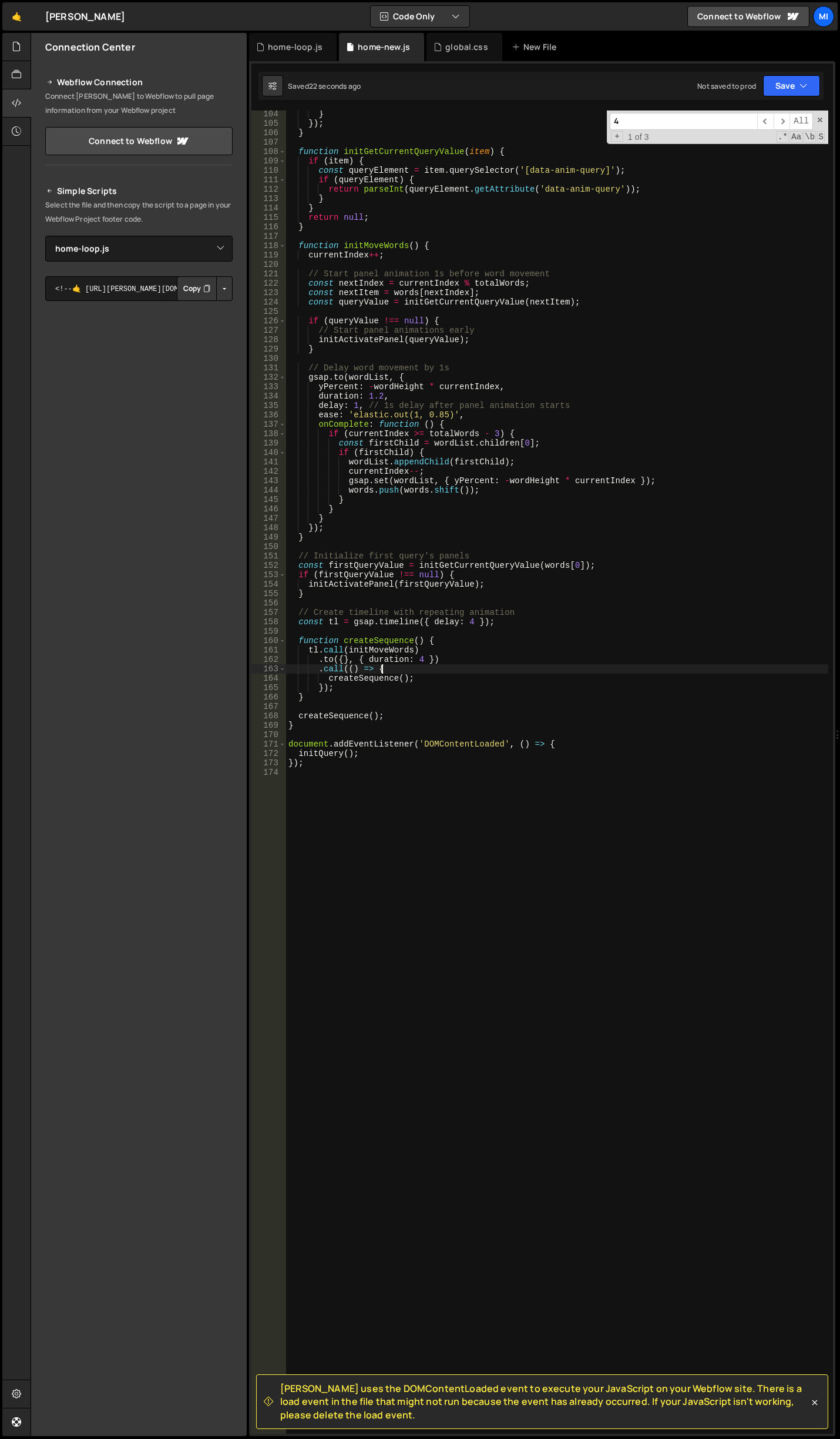
click at [455, 668] on div "} }) ; } function initGetCurrentQueryValue ( item ) { if ( item ) { const query…" at bounding box center [557, 781] width 543 height 1342
click at [421, 660] on div "} }) ; } function initGetCurrentQueryValue ( item ) { if ( item ) { const query…" at bounding box center [557, 781] width 543 height 1342
click at [469, 619] on div "} }) ; } function initGetCurrentQueryValue ( item ) { if ( item ) { const query…" at bounding box center [557, 781] width 543 height 1342
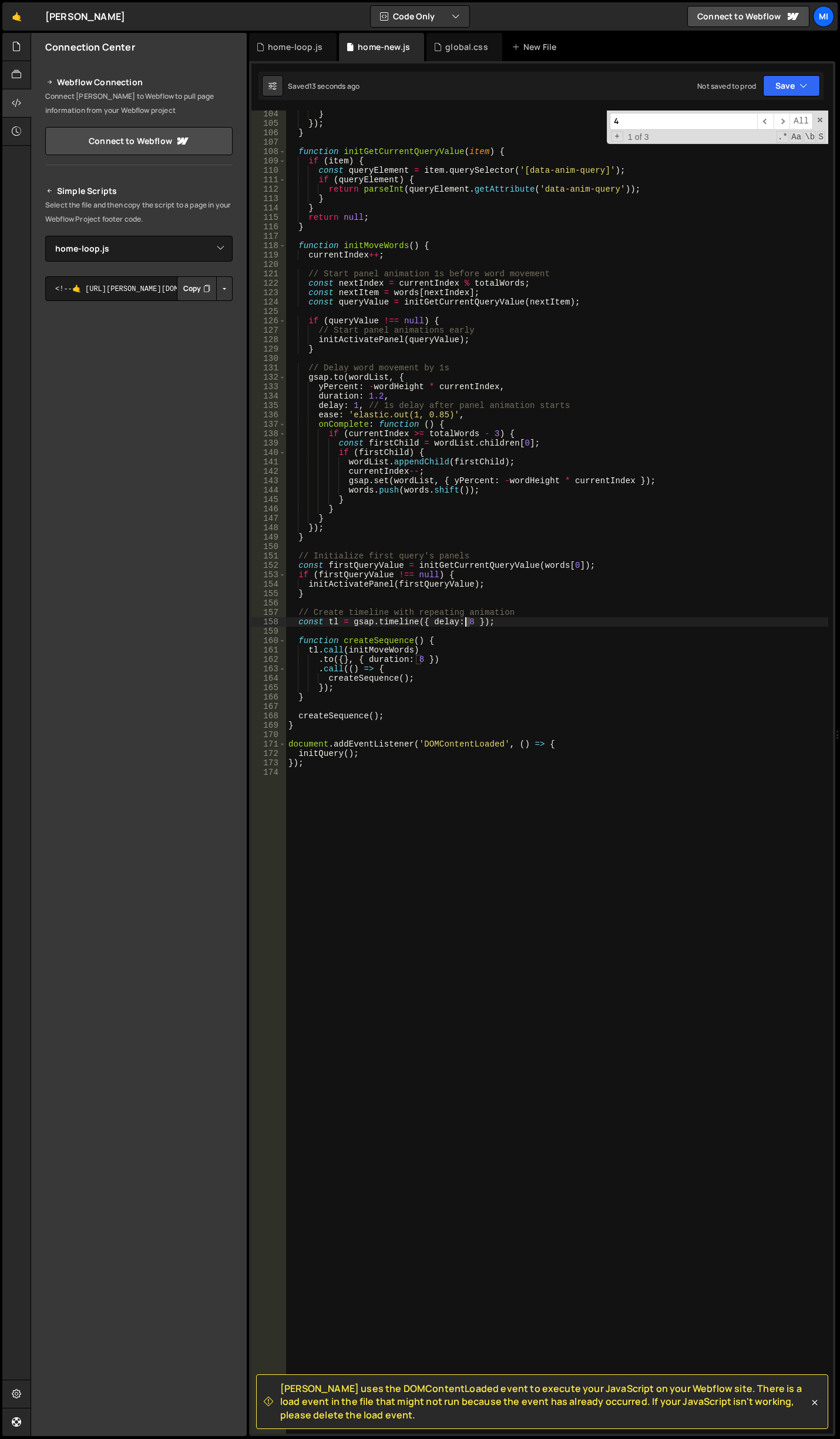
drag, startPoint x: 471, startPoint y: 624, endPoint x: 465, endPoint y: 624, distance: 6.0
click at [465, 624] on div "} }) ; } function initGetCurrentQueryValue ( item ) { if ( item ) { const query…" at bounding box center [557, 781] width 543 height 1342
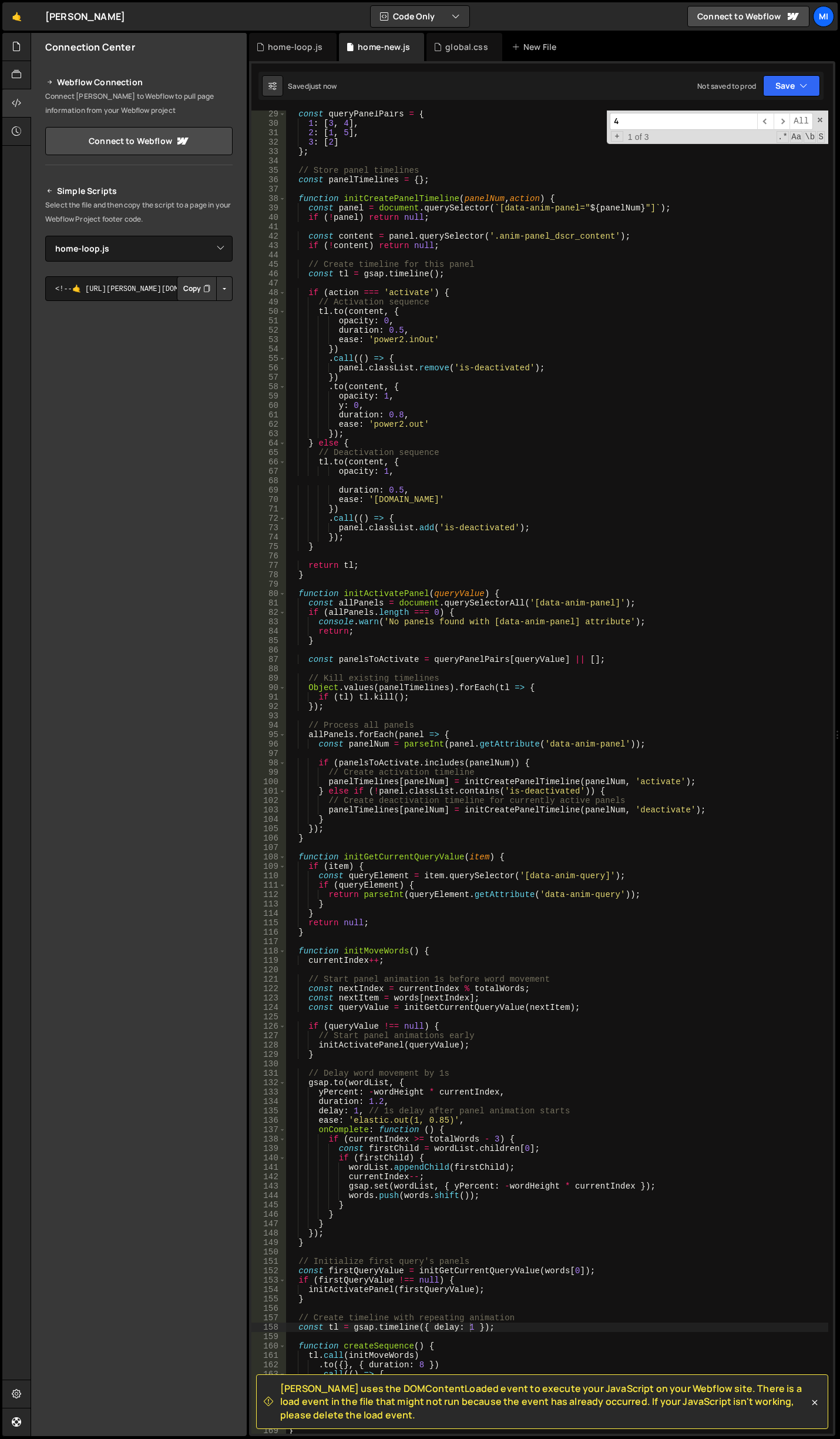
scroll to position [265, 0]
click at [461, 468] on div "const queryPanelPairs = { 1 : [ 3 , 4 ] , 2 : [ 1 , 5 ] , 3 : [ 2 ] } ; // Stor…" at bounding box center [557, 781] width 543 height 1342
click at [408, 505] on div "const queryPanelPairs = { 1 : [ 3 , 4 ] , 2 : [ 1 , 5 ] , 3 : [ 2 ] } ; // Stor…" at bounding box center [557, 781] width 543 height 1342
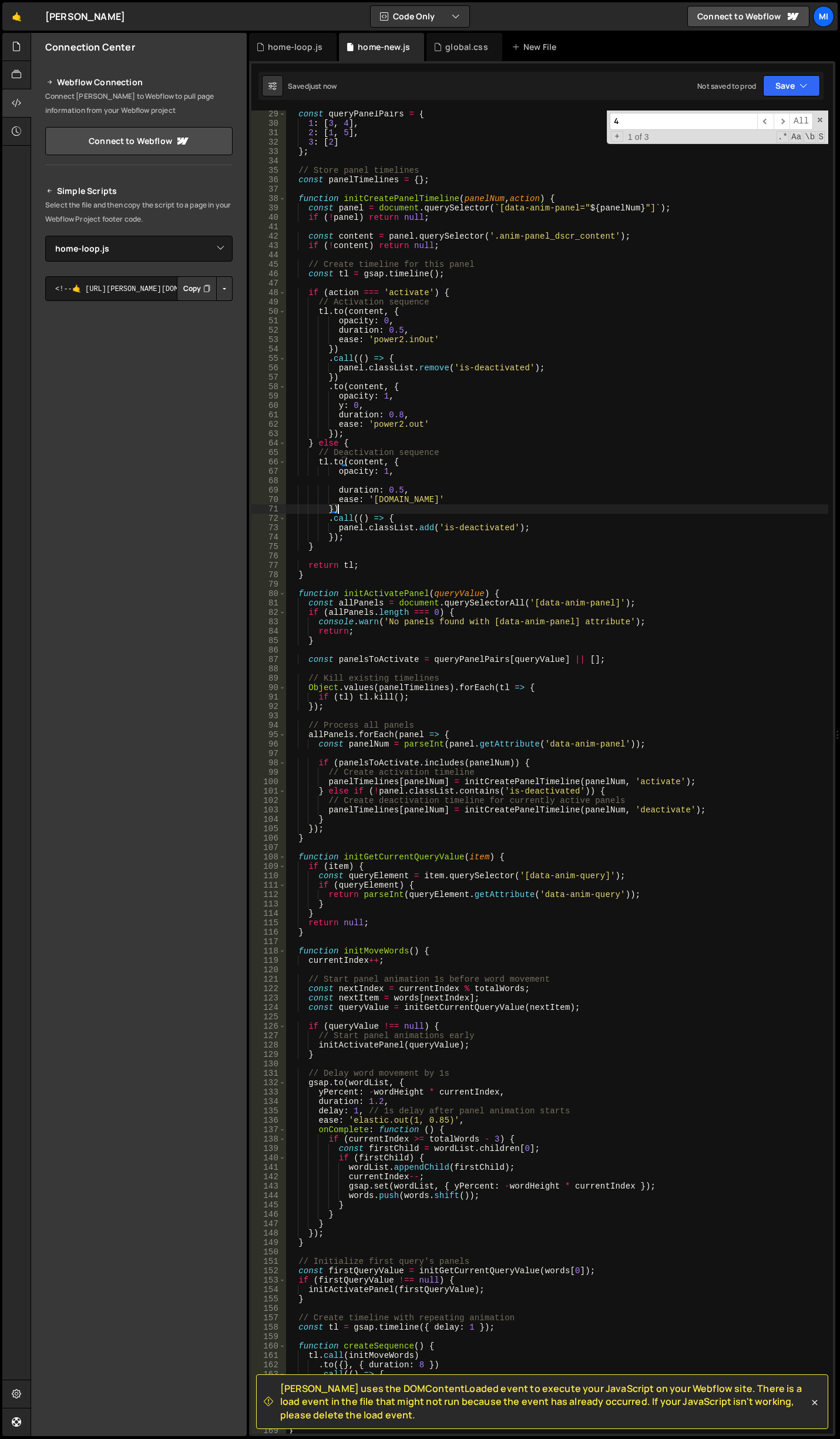
click at [333, 533] on div "const queryPanelPairs = { 1 : [ 3 , 4 ] , 2 : [ 1 , 5 ] , 3 : [ 2 ] } ; // Stor…" at bounding box center [557, 781] width 543 height 1342
click at [366, 539] on div "const queryPanelPairs = { 1 : [ 3 , 4 ] , 2 : [ 1 , 5 ] , 3 : [ 2 ] } ; // Stor…" at bounding box center [557, 781] width 543 height 1342
drag, startPoint x: 347, startPoint y: 539, endPoint x: 367, endPoint y: 539, distance: 20.0
click at [367, 539] on div "const queryPanelPairs = { 1 : [ 3 , 4 ] , 2 : [ 1 , 5 ] , 3 : [ 2 ] } ; // Stor…" at bounding box center [557, 781] width 543 height 1342
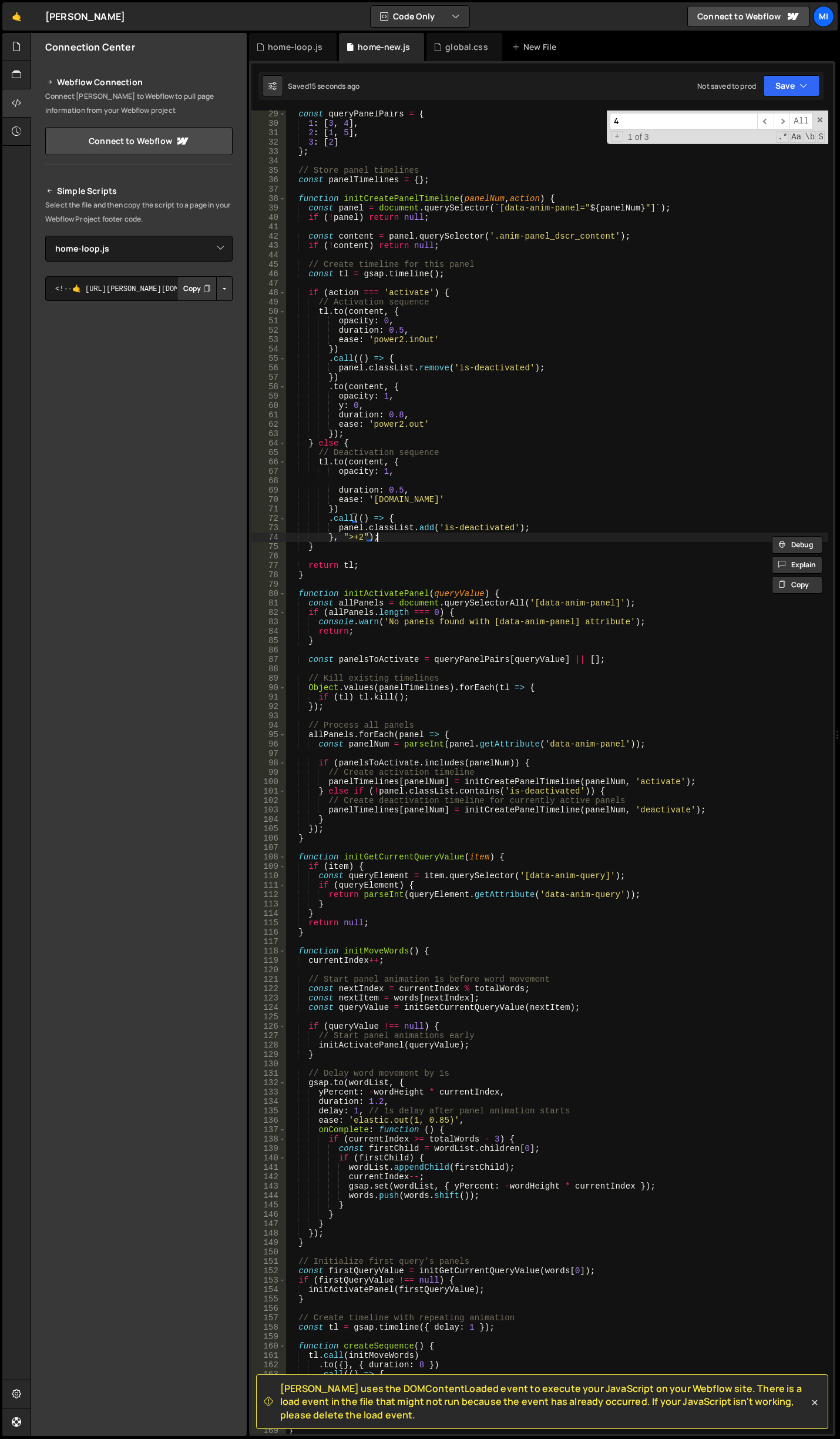
click at [392, 539] on div "const queryPanelPairs = { 1 : [ 3 , 4 ] , 2 : [ 1 , 5 ] , 3 : [ 2 ] } ; // Stor…" at bounding box center [557, 781] width 543 height 1342
click at [364, 535] on div "const queryPanelPairs = { 1 : [ 3 , 4 ] , 2 : [ 1 , 5 ] , 3 : [ 2 ] } ; // Stor…" at bounding box center [557, 781] width 543 height 1342
drag, startPoint x: 411, startPoint y: 526, endPoint x: 403, endPoint y: 526, distance: 8.0
click at [411, 526] on div "const queryPanelPairs = { 1 : [ 3 , 4 ] , 2 : [ 1 , 5 ] , 3 : [ 2 ] } ; // Stor…" at bounding box center [557, 781] width 543 height 1342
click at [356, 537] on div "const queryPanelPairs = { 1 : [ 3 , 4 ] , 2 : [ 1 , 5 ] , 3 : [ 2 ] } ; // Stor…" at bounding box center [557, 781] width 543 height 1342
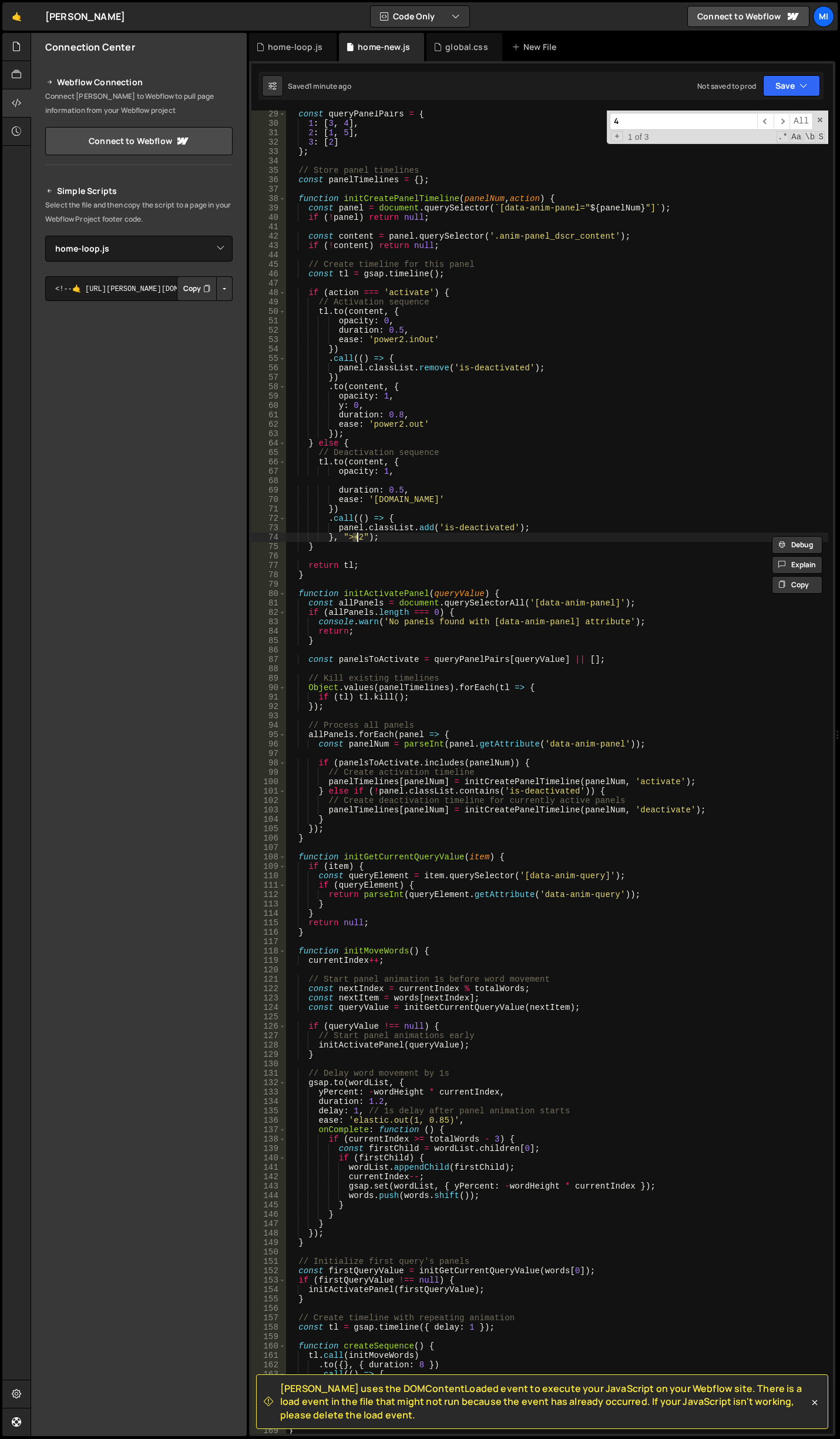
click at [356, 537] on div "const queryPanelPairs = { 1 : [ 3 , 4 ] , 2 : [ 1 , 5 ] , 3 : [ 2 ] } ; // Stor…" at bounding box center [557, 772] width 543 height 1323
click at [390, 549] on div "const queryPanelPairs = { 1 : [ 3 , 4 ] , 2 : [ 1 , 5 ] , 3 : [ 2 ] } ; // Stor…" at bounding box center [557, 781] width 543 height 1342
click at [318, 547] on div "const queryPanelPairs = { 1 : [ 3 , 4 ] , 2 : [ 1 , 5 ] , 3 : [ 2 ] } ; // Stor…" at bounding box center [557, 781] width 543 height 1342
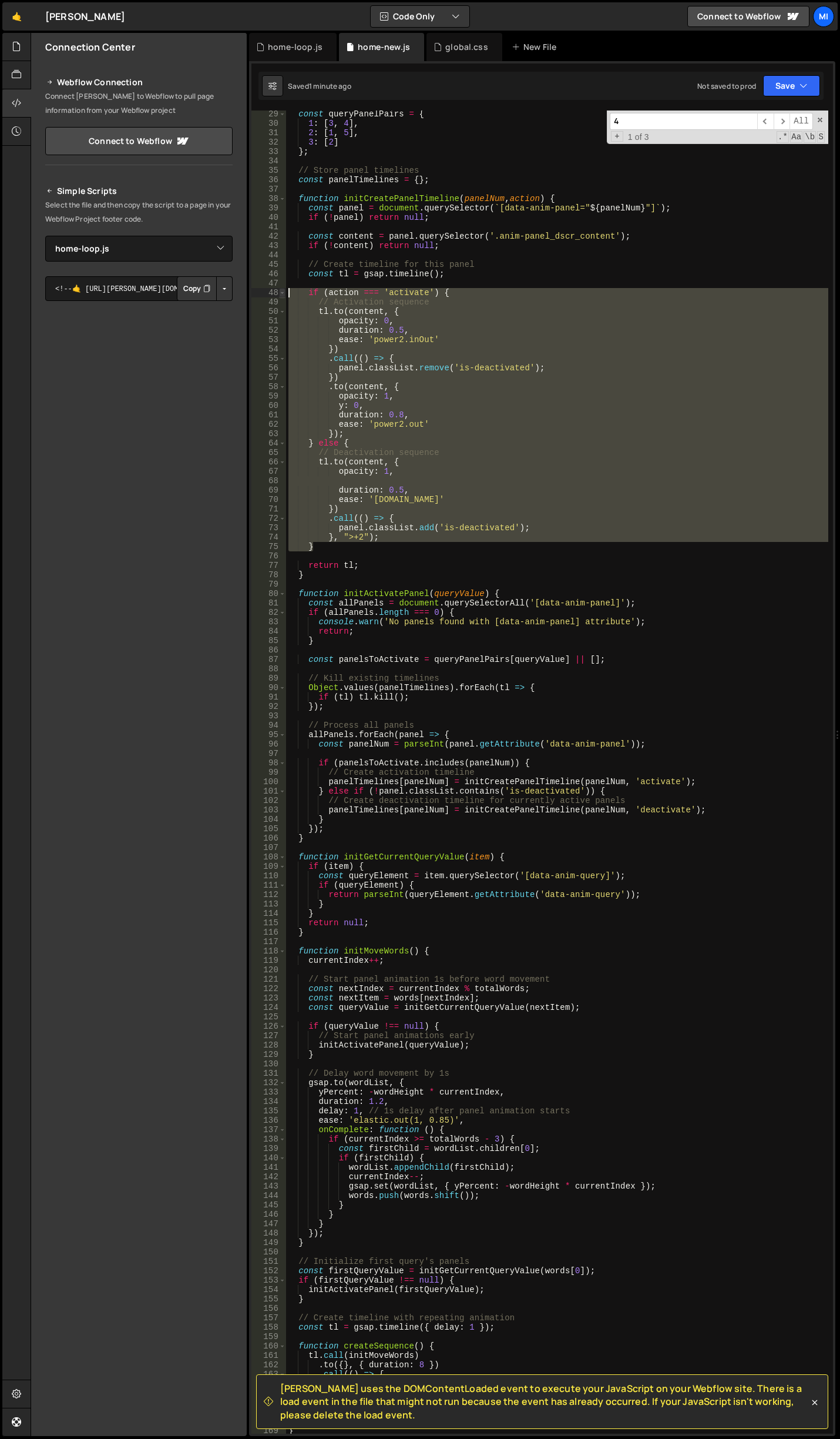
drag, startPoint x: 318, startPoint y: 547, endPoint x: 285, endPoint y: 295, distance: 254.2
click at [285, 295] on div "} 29 30 31 32 33 34 35 36 37 38 39 40 41 42 43 44 45 46 47 48 49 50 51 52 53 54…" at bounding box center [542, 772] width 582 height 1323
click at [606, 789] on div "const queryPanelPairs = { 1 : [ 3 , 4 ] , 2 : [ 1 , 5 ] , 3 : [ 2 ] } ; // Stor…" at bounding box center [557, 781] width 543 height 1342
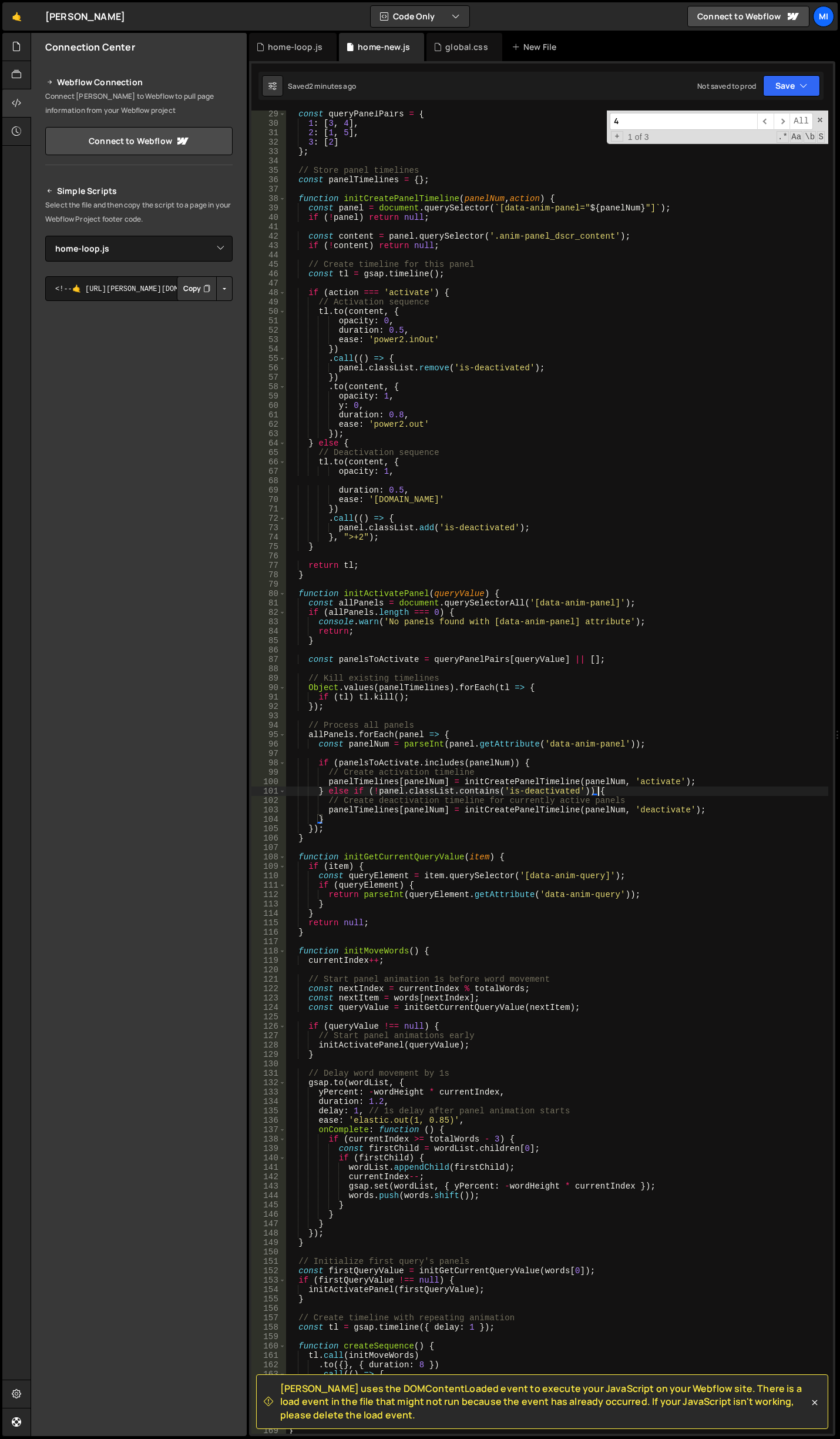
scroll to position [0, 1]
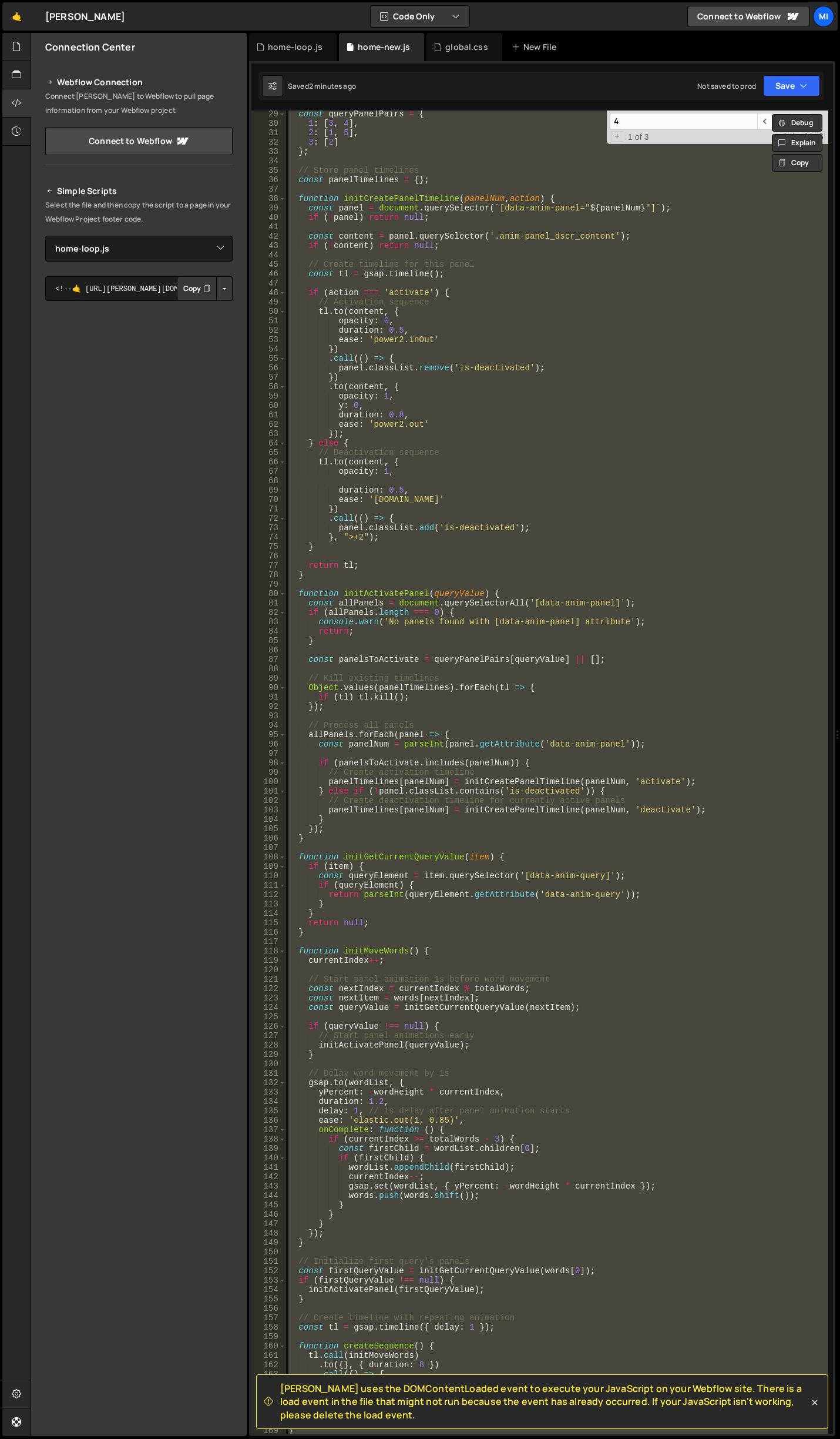
click at [419, 415] on div "const queryPanelPairs = { 1 : [ 3 , 4 ] , 2 : [ 1 , 5 ] , 3 : [ 2 ] } ; // Stor…" at bounding box center [557, 772] width 543 height 1323
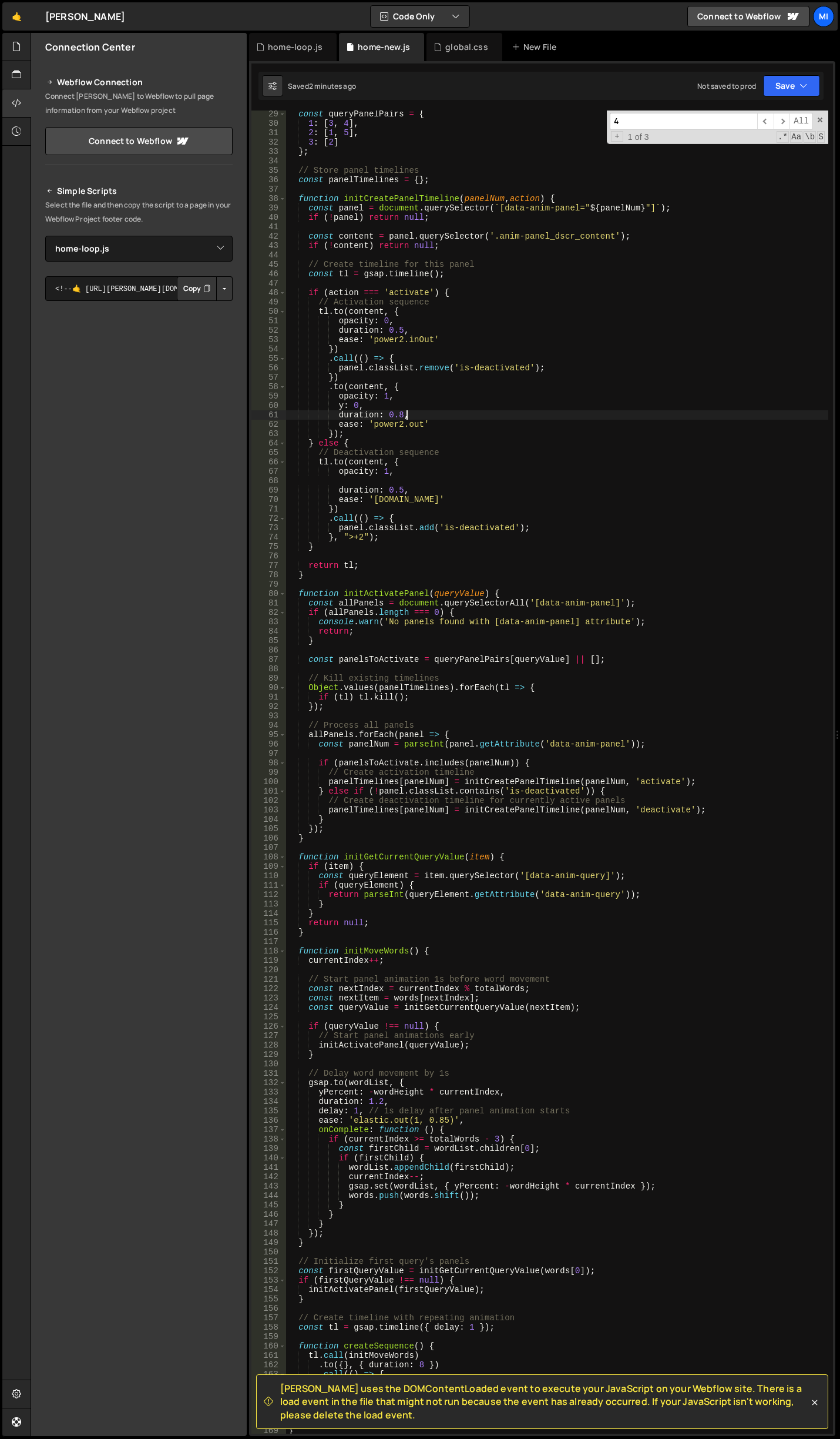
click at [600, 411] on div "const queryPanelPairs = { 1 : [ 3 , 4 ] , 2 : [ 1 , 5 ] , 3 : [ 2 ] } ; // Stor…" at bounding box center [557, 781] width 543 height 1342
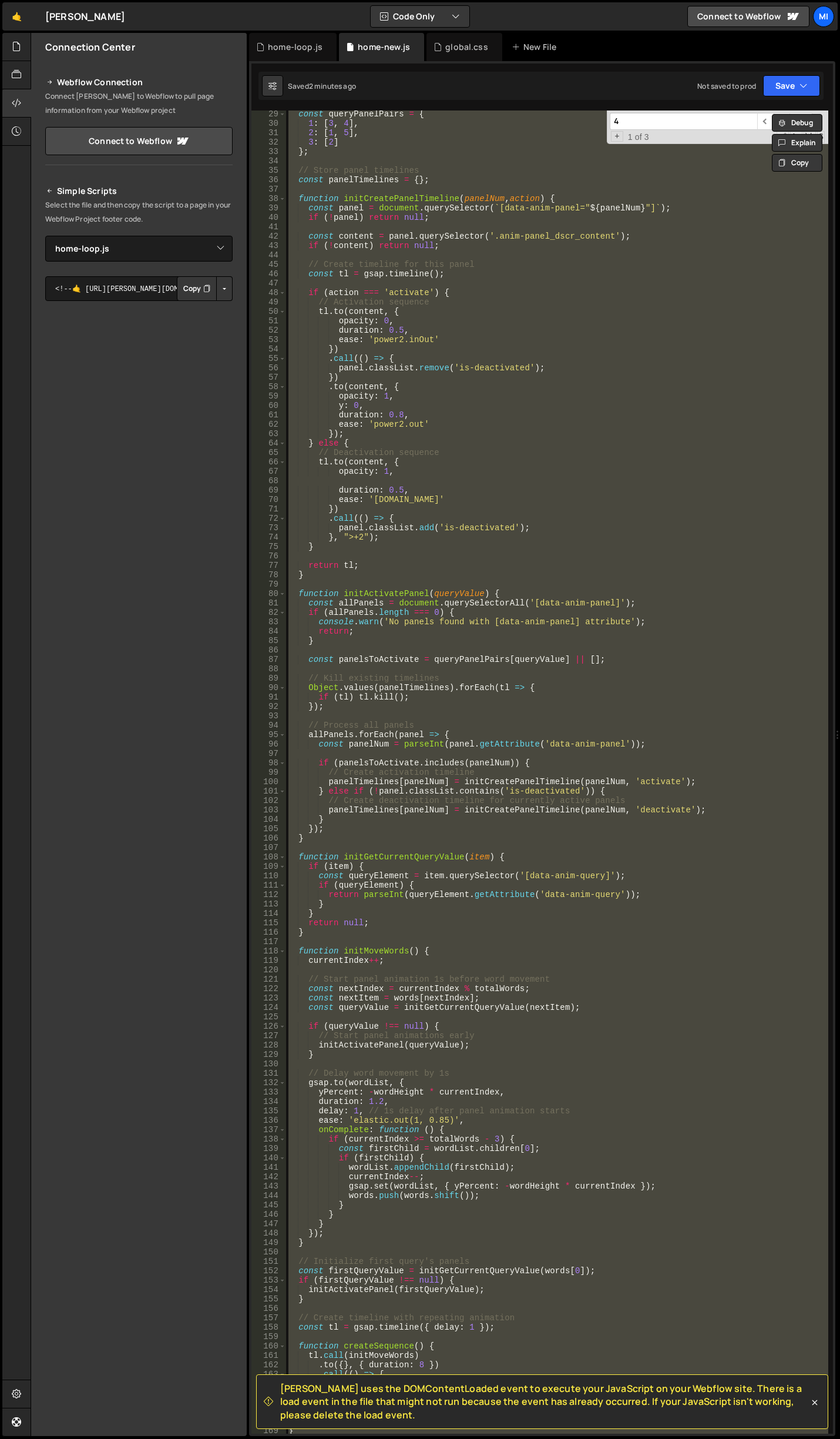
paste textarea
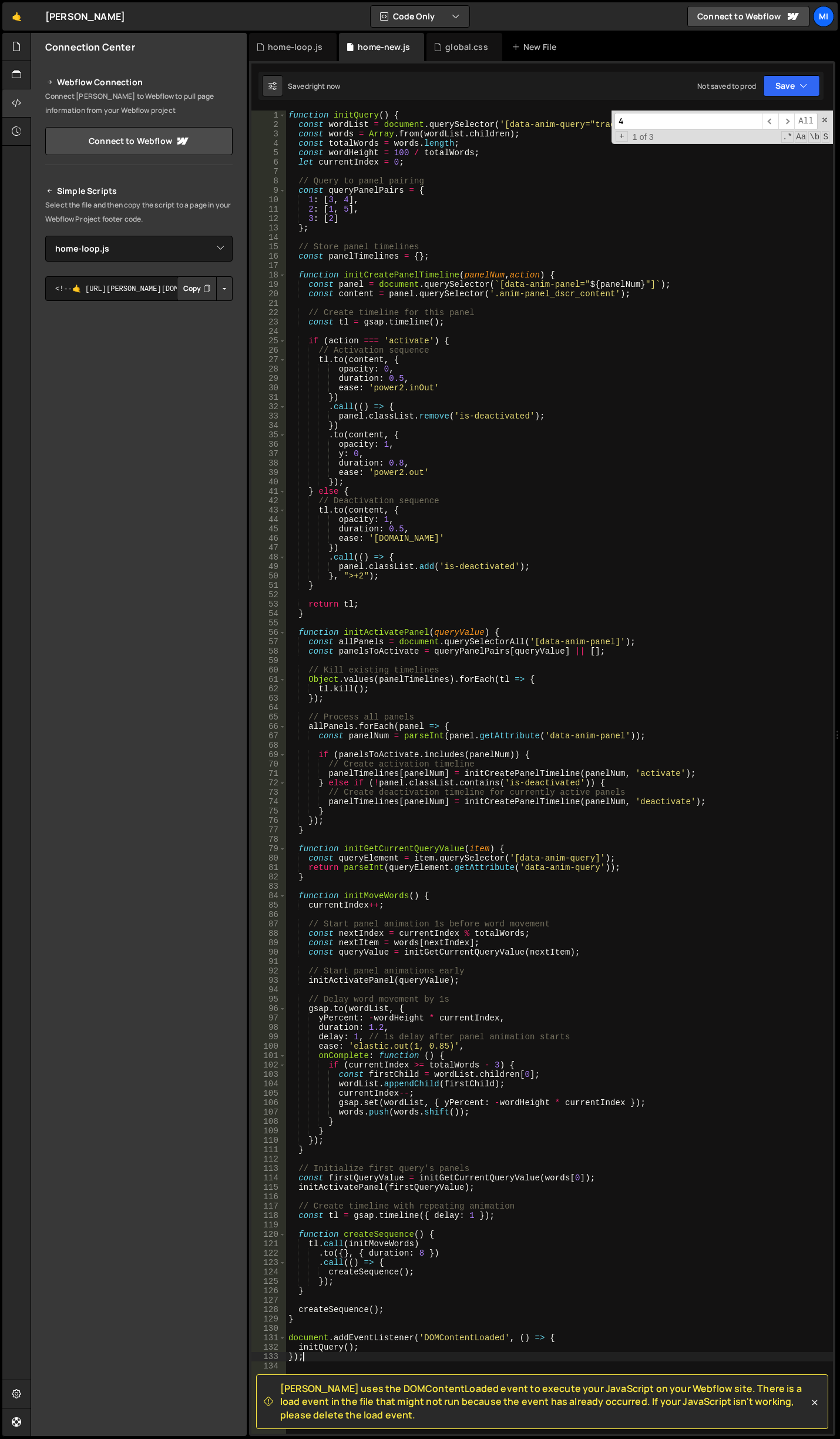
scroll to position [0, 0]
click at [623, 380] on div "function initQuery ( ) { const wordList = document . querySelector ( '[data-ani…" at bounding box center [560, 782] width 547 height 1342
paste textarea
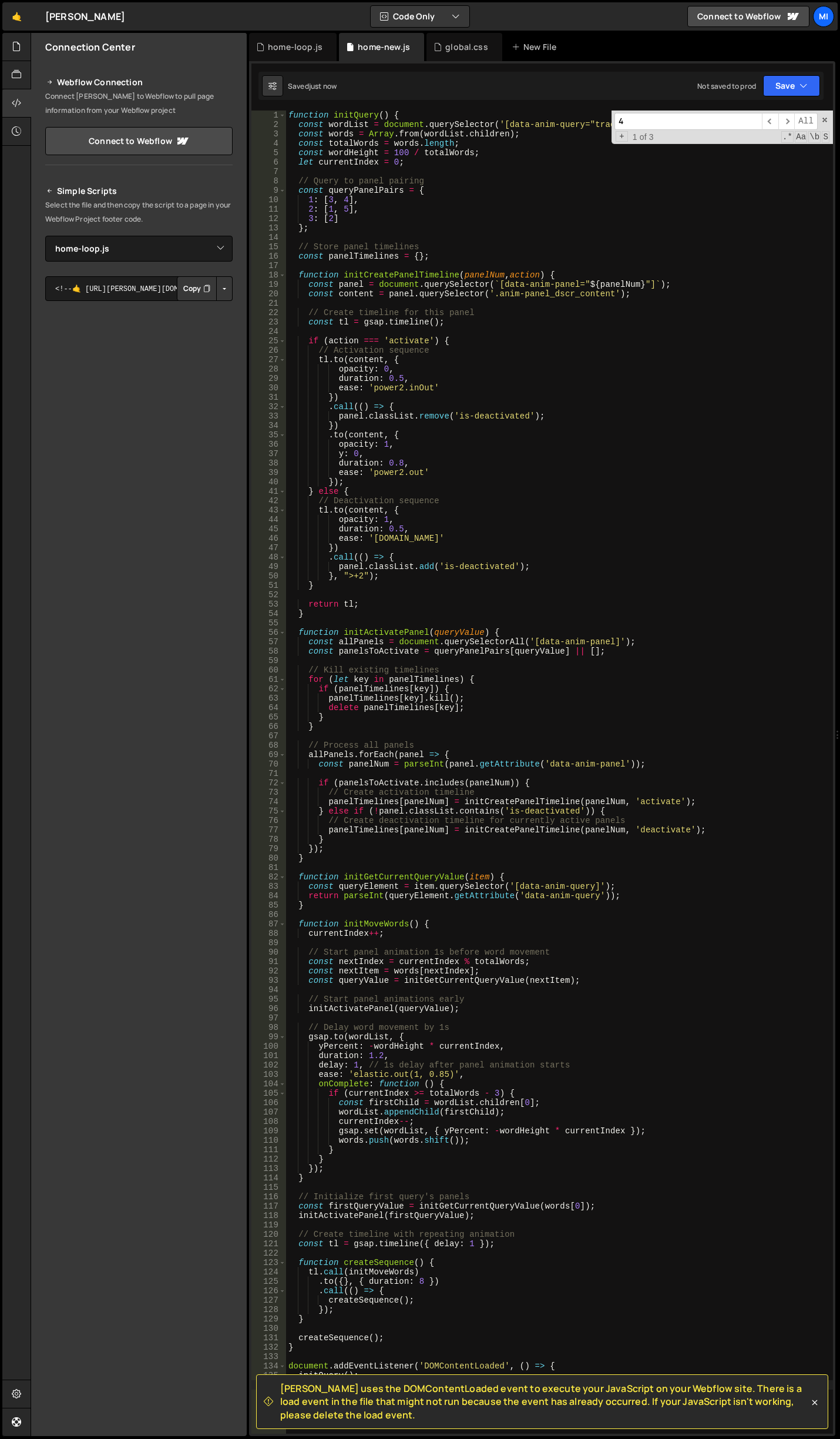
click at [394, 420] on div "function initQuery ( ) { const wordList = document . querySelector ( '[data-ani…" at bounding box center [560, 782] width 547 height 1342
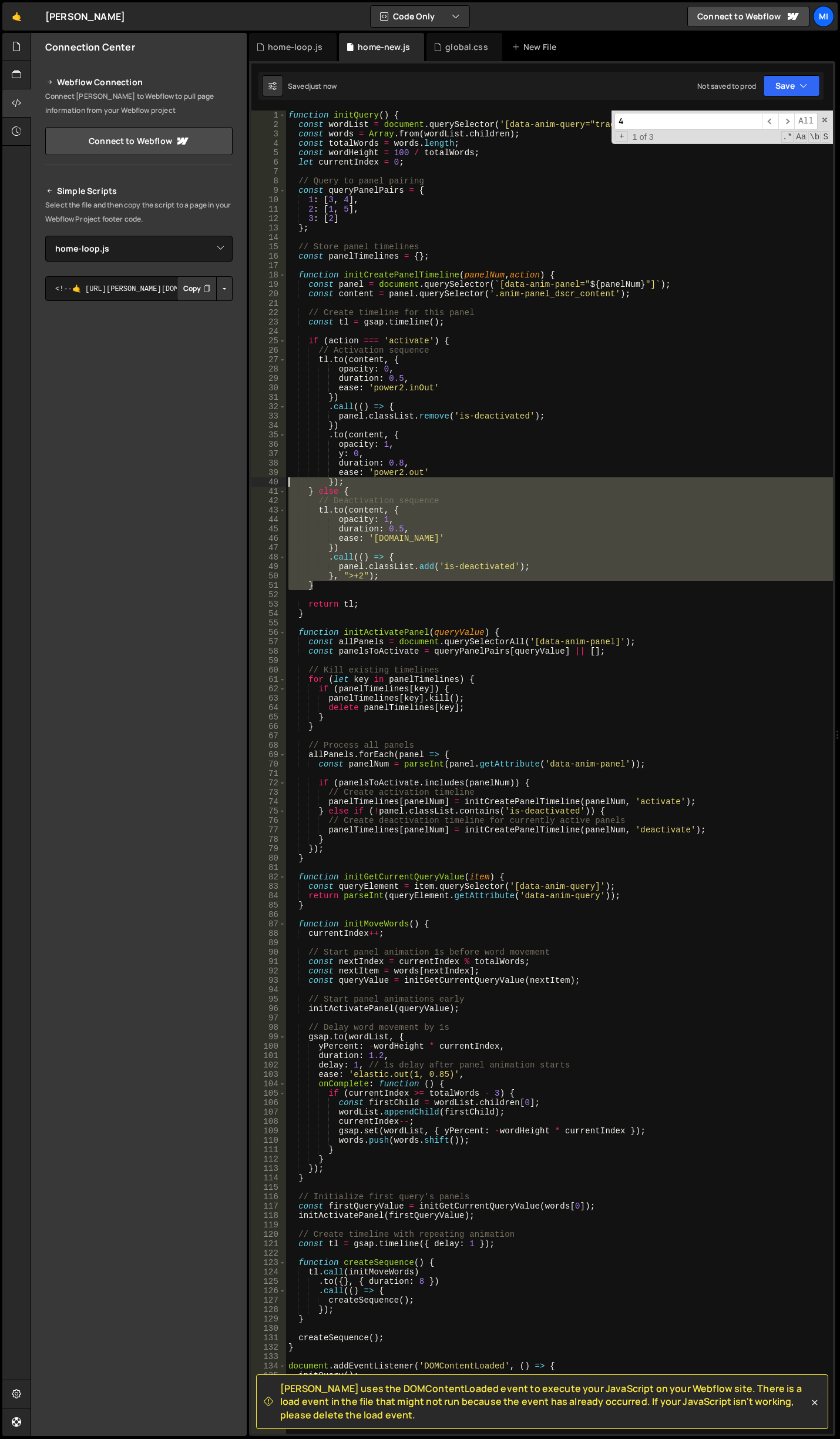
drag, startPoint x: 382, startPoint y: 582, endPoint x: 278, endPoint y: 483, distance: 143.6
click at [278, 483] on div "panel.classList.remove('is-deactivated'); 1 2 3 4 5 6 7 8 9 10 11 12 13 14 15 1…" at bounding box center [542, 772] width 582 height 1323
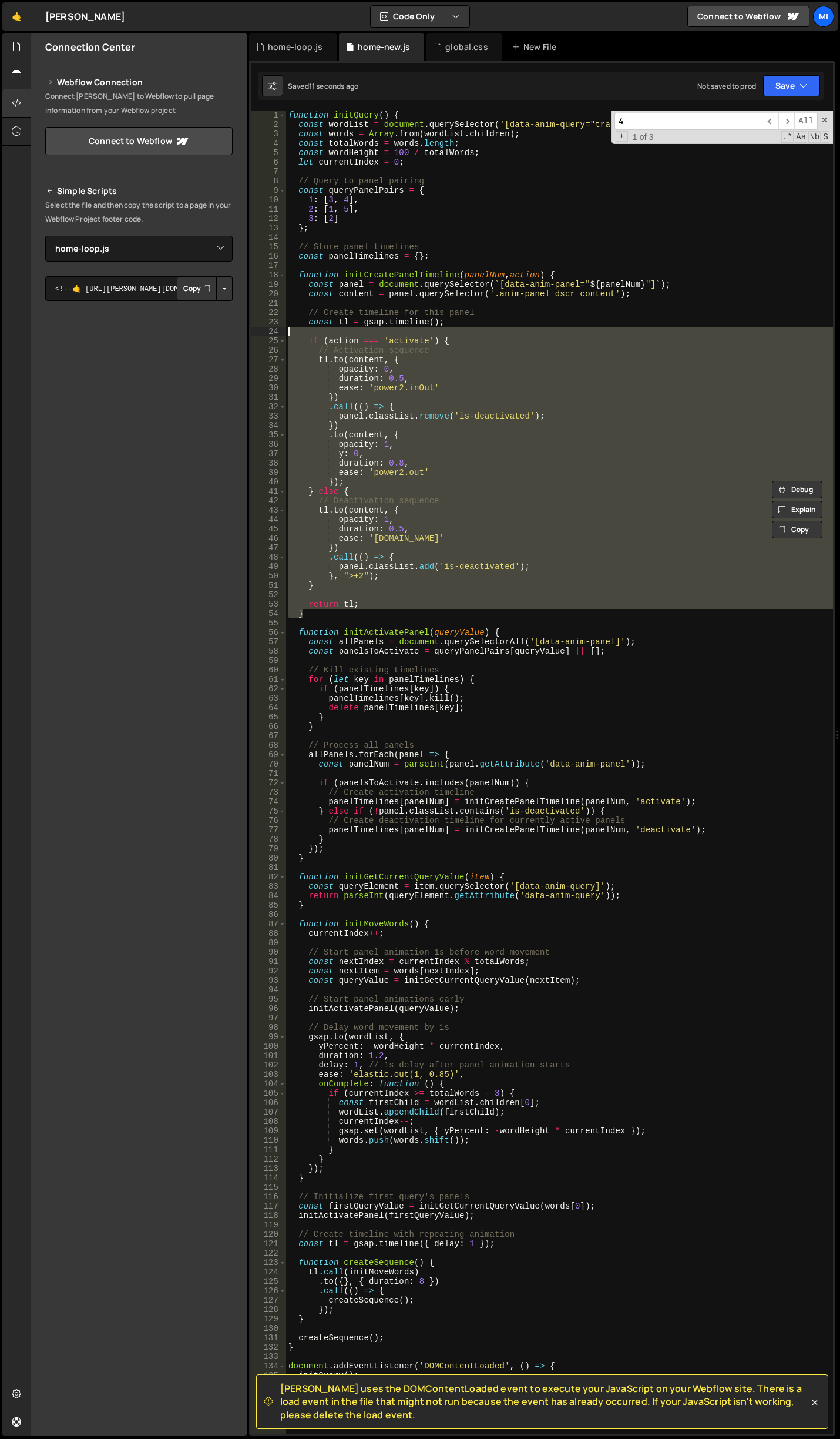
drag, startPoint x: 311, startPoint y: 613, endPoint x: 261, endPoint y: 336, distance: 281.5
click at [261, 336] on div "}); } else { 1 2 3 4 5 6 7 8 9 10 11 12 13 14 15 16 17 18 19 20 21 22 23 24 25 …" at bounding box center [542, 772] width 582 height 1323
type textarea "if (action === 'activate') {"
click at [575, 622] on div "function initQuery ( ) { const wordList = document . querySelector ( '[data-ani…" at bounding box center [560, 782] width 547 height 1342
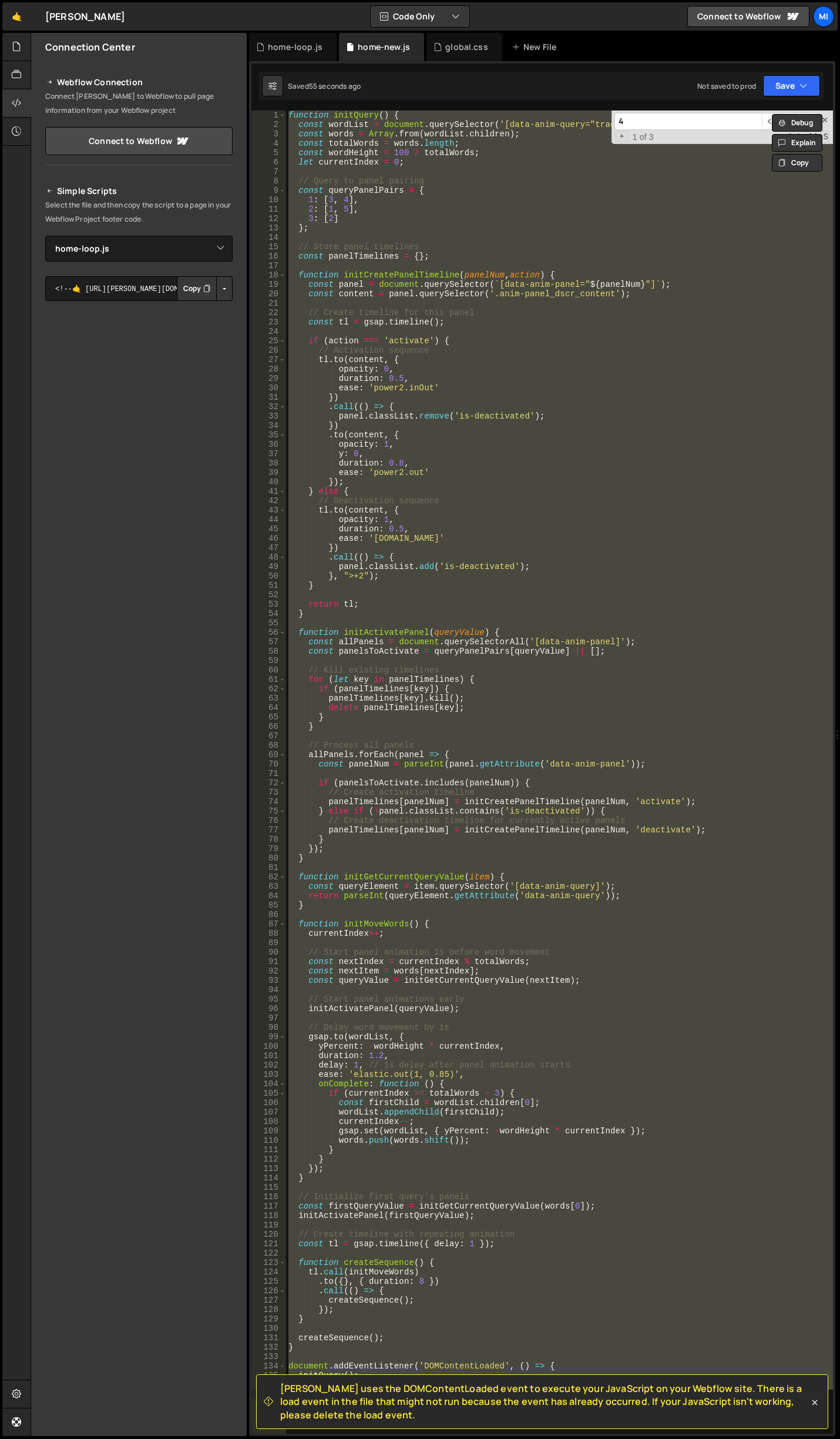
paste textarea
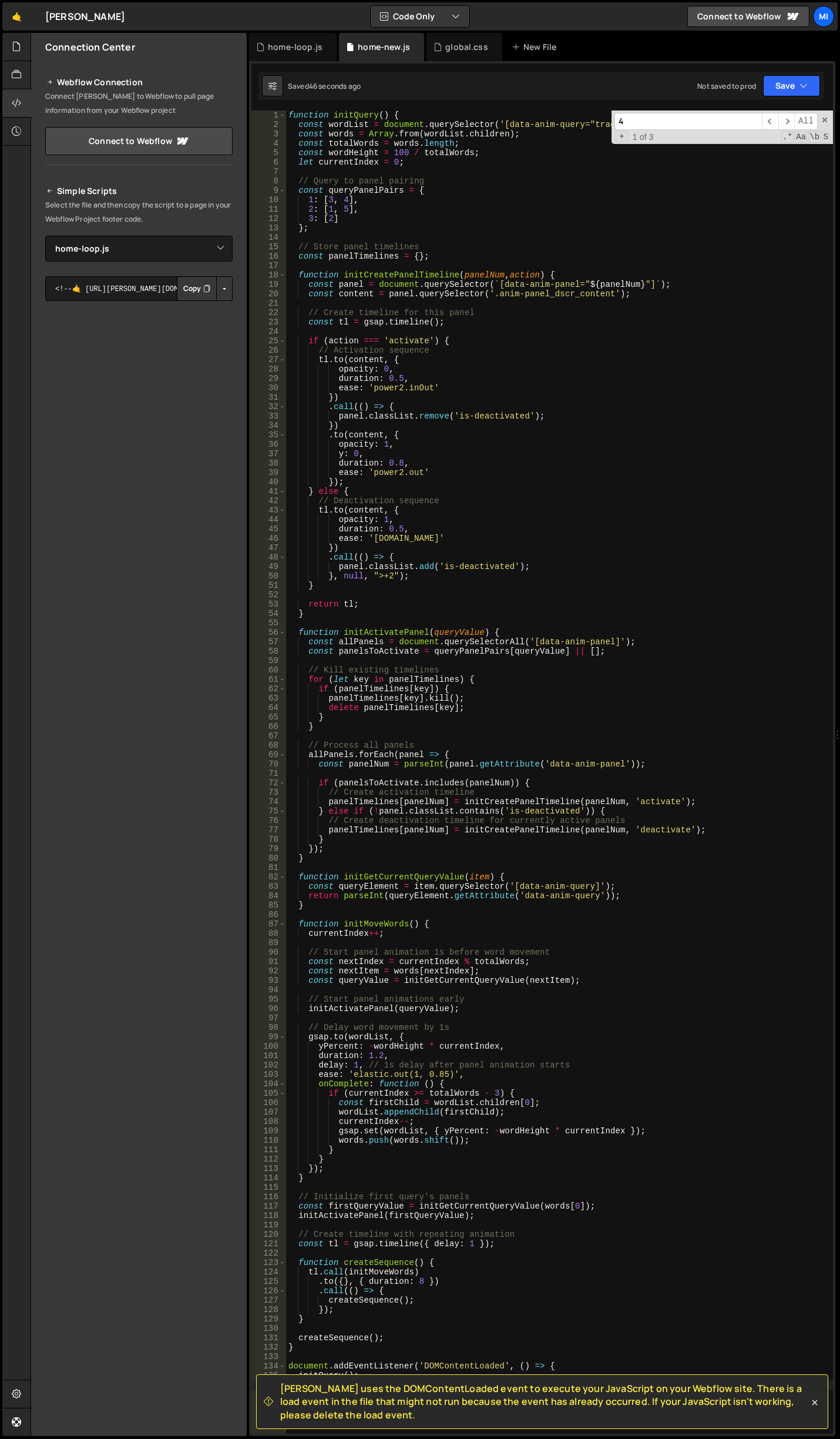
click at [610, 541] on div "function initQuery ( ) { const wordList = document . querySelector ( '[data-ani…" at bounding box center [560, 782] width 547 height 1342
click at [392, 526] on div "function initQuery ( ) { const wordList = document . querySelector ( '[data-ani…" at bounding box center [560, 782] width 547 height 1342
drag, startPoint x: 390, startPoint y: 526, endPoint x: 402, endPoint y: 526, distance: 12.0
click at [402, 526] on div "function initQuery ( ) { const wordList = document . querySelector ( '[data-ani…" at bounding box center [560, 782] width 547 height 1342
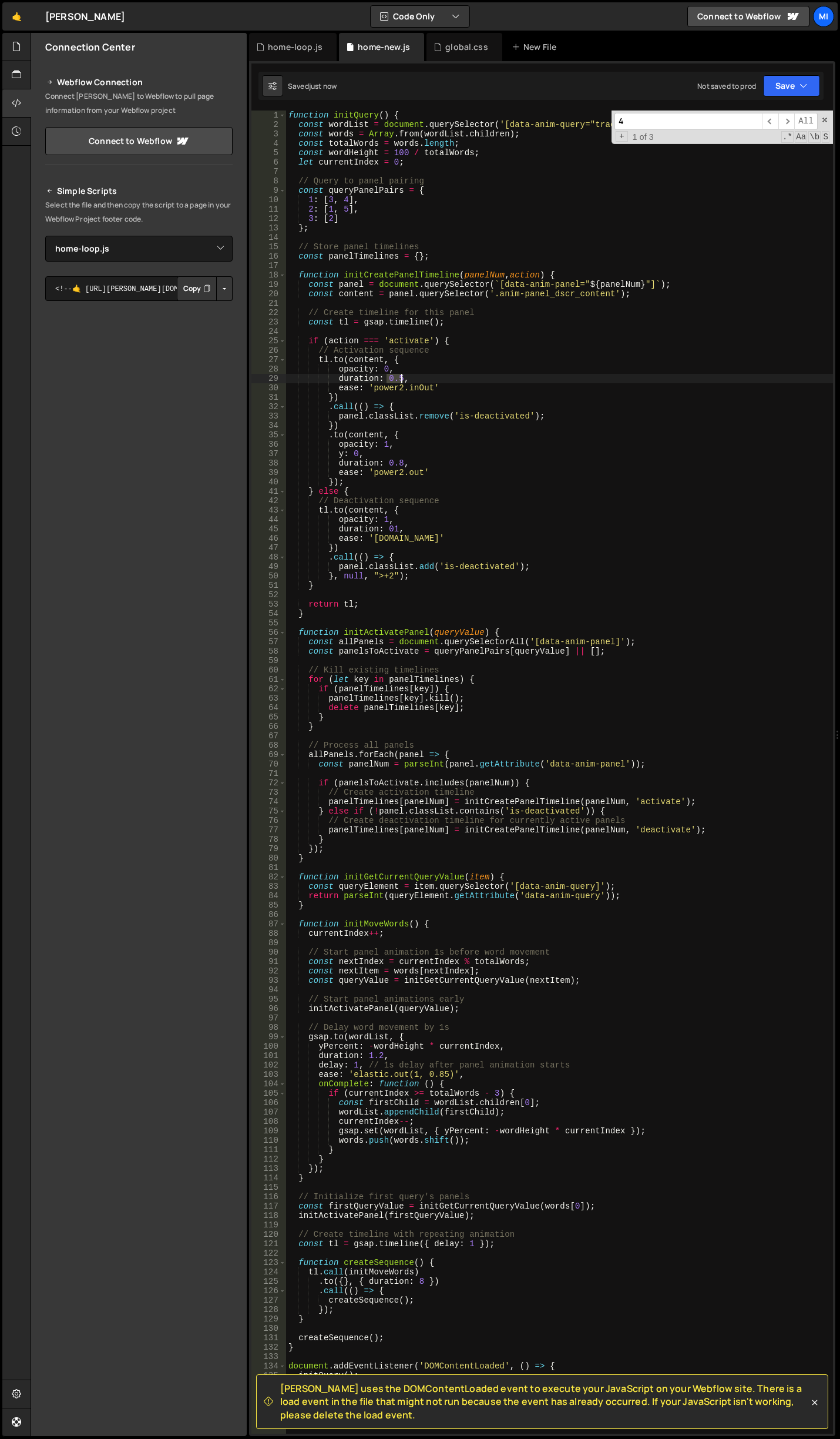
drag, startPoint x: 387, startPoint y: 376, endPoint x: 402, endPoint y: 376, distance: 15.0
click at [402, 376] on div "function initQuery ( ) { const wordList = document . querySelector ( '[data-ani…" at bounding box center [560, 782] width 547 height 1342
click at [365, 503] on div "function initQuery ( ) { const wordList = document . querySelector ( '[data-ani…" at bounding box center [560, 782] width 547 height 1342
click at [448, 512] on div "function initQuery ( ) { const wordList = document . querySelector ( '[data-ani…" at bounding box center [560, 782] width 547 height 1342
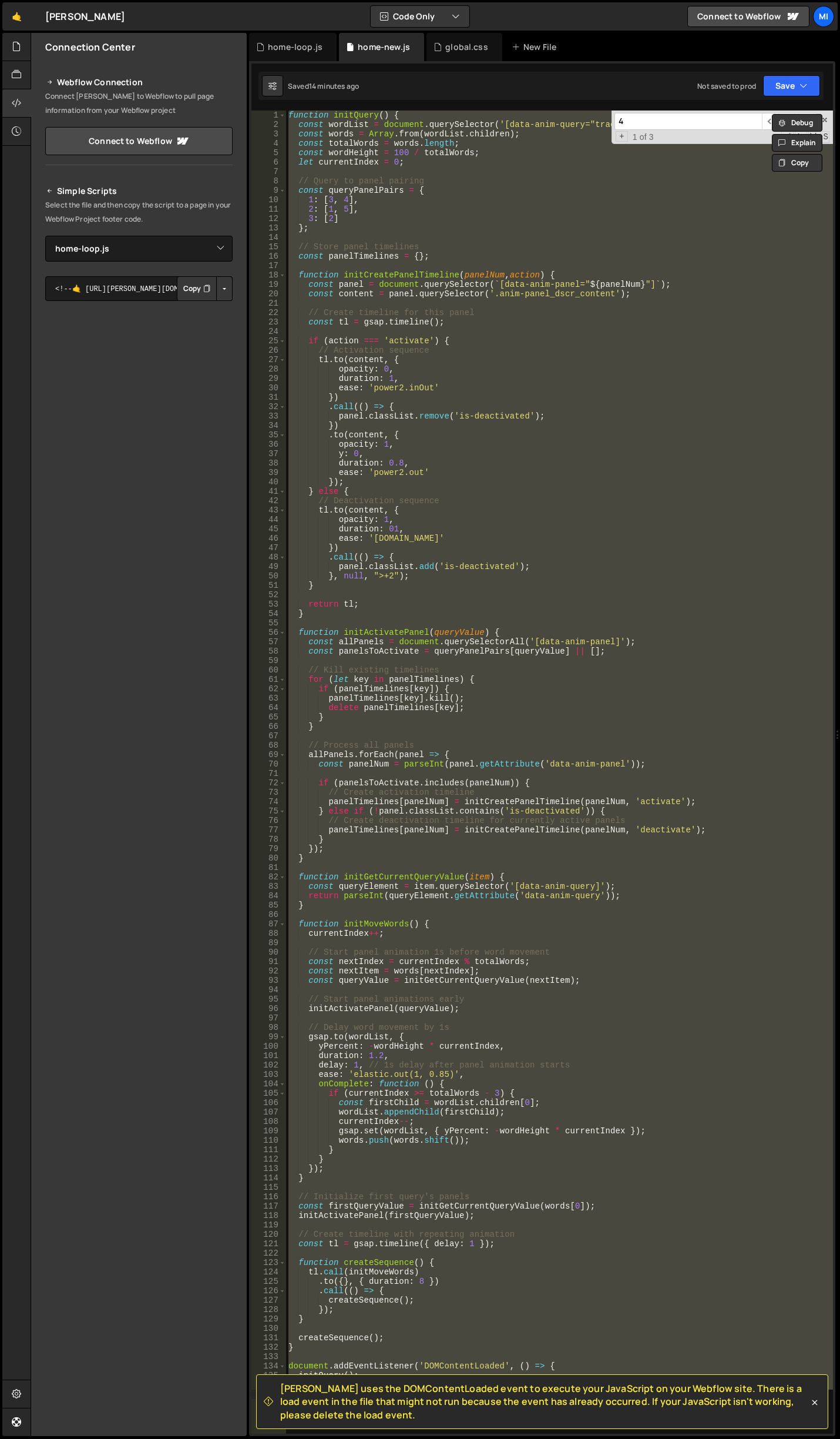
click at [364, 560] on div "function initQuery ( ) { const wordList = document . querySelector ( '[data-ani…" at bounding box center [560, 772] width 547 height 1323
paste textarea
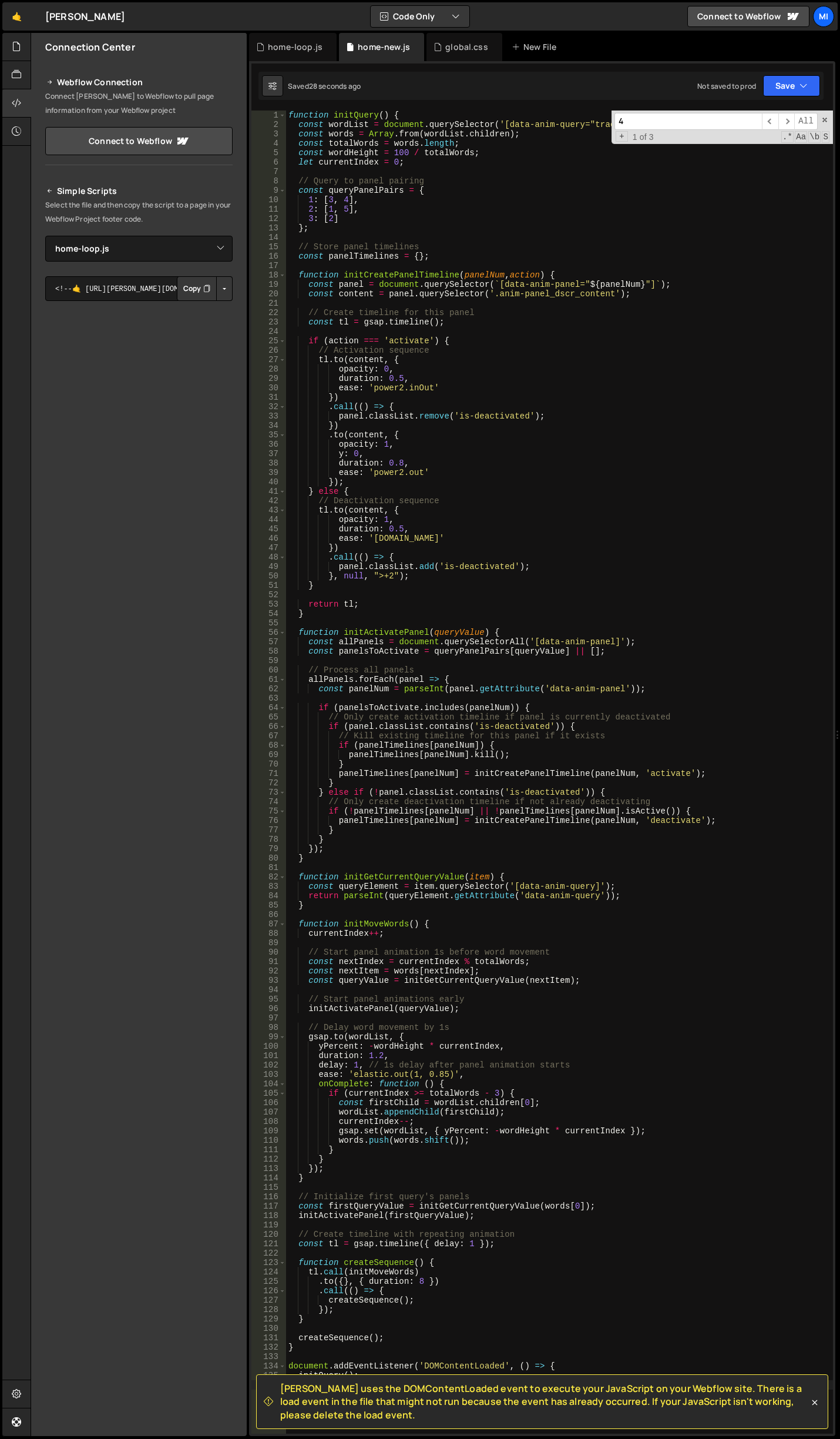
scroll to position [0, 0]
click at [606, 347] on div "function initQuery ( ) { const wordList = document . querySelector ( '[data-ani…" at bounding box center [560, 782] width 547 height 1342
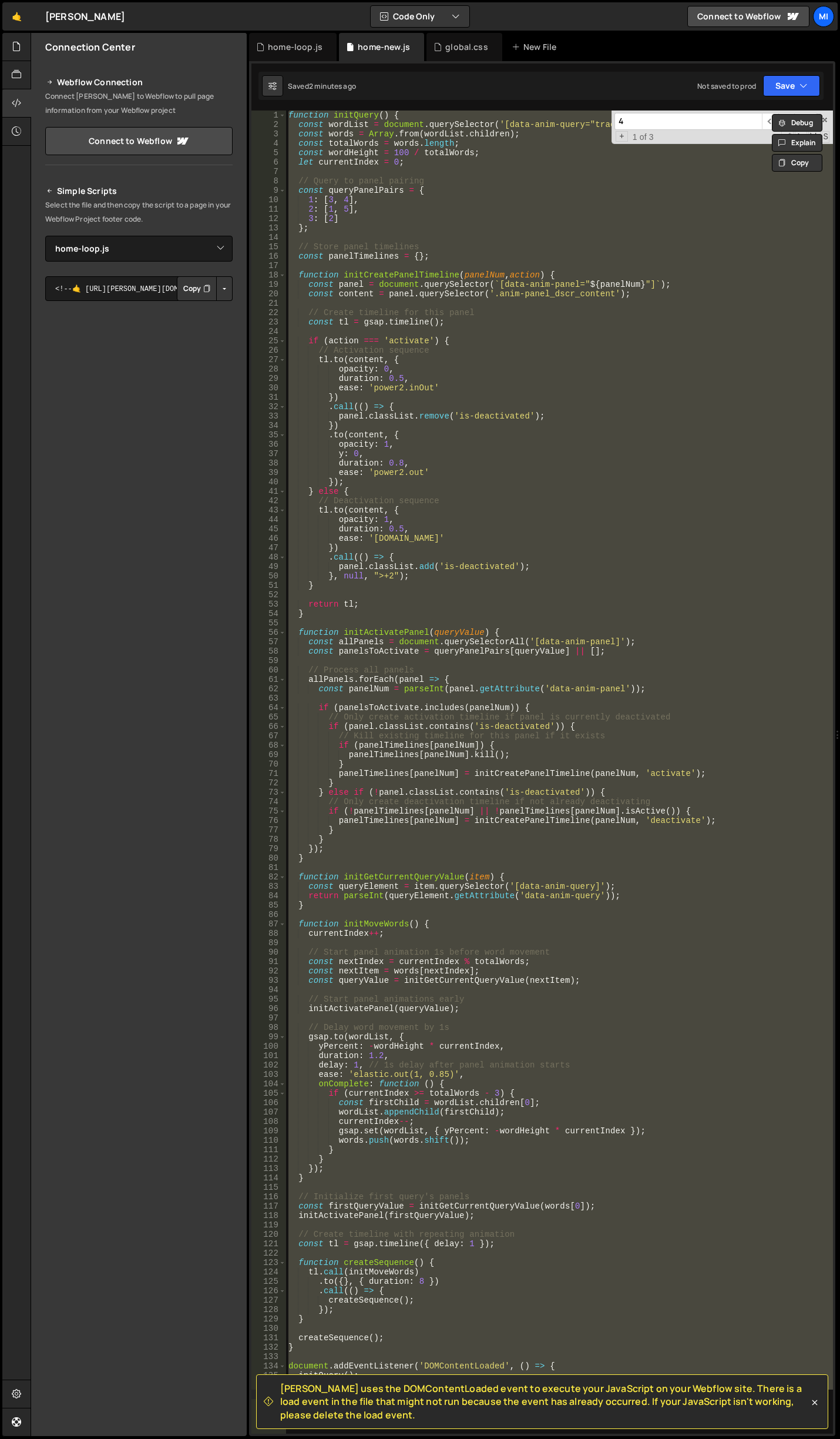
paste textarea
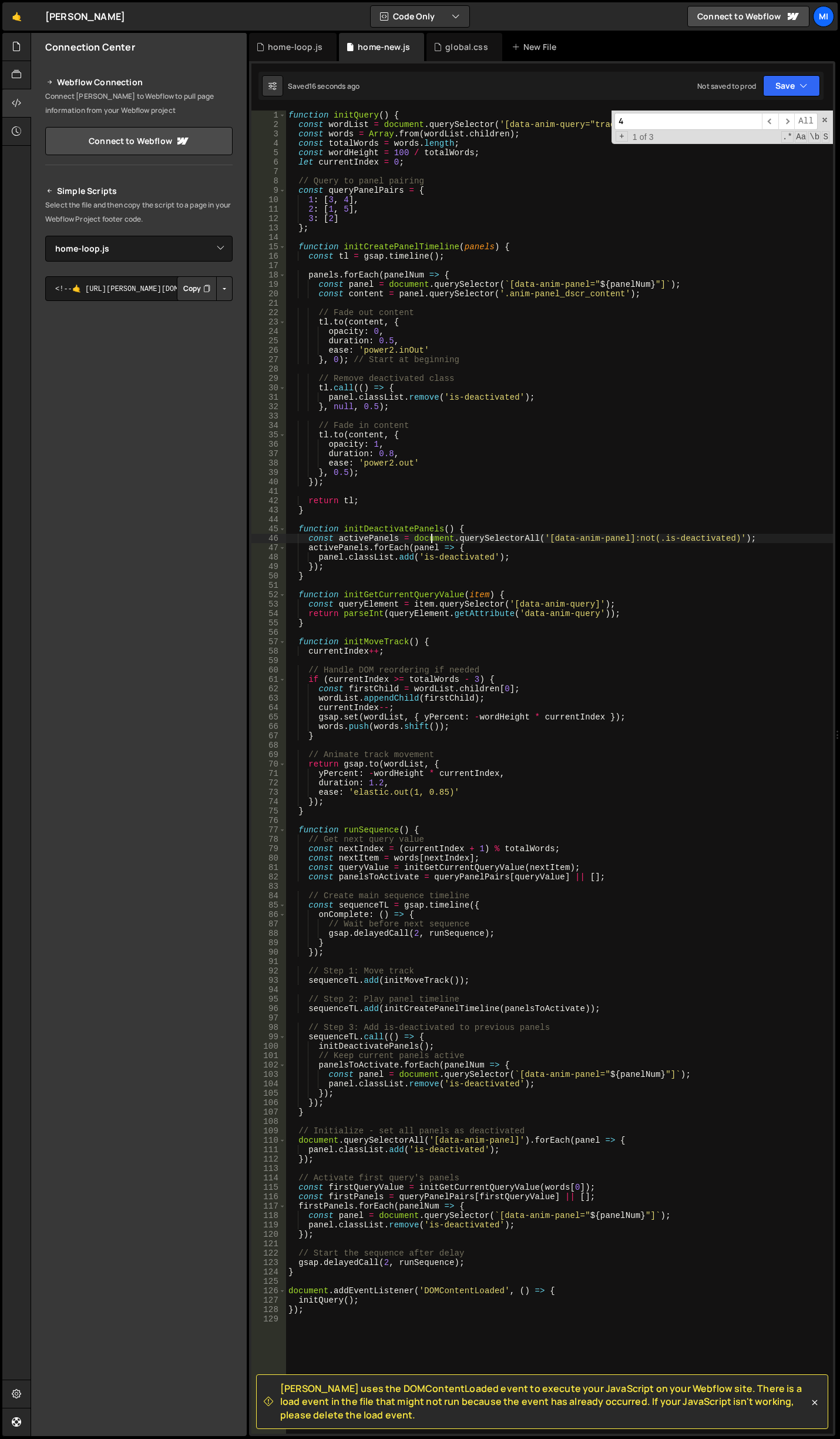
click at [429, 542] on div "function initQuery ( ) { const wordList = document . querySelector ( '[data-ani…" at bounding box center [560, 782] width 547 height 1342
type textarea "const activePanels = document.querySelectorAll('[data-anim-panel]:not(.is-deact…"
click at [420, 493] on div "function initQuery ( ) { const wordList = document . querySelector ( '[data-ani…" at bounding box center [560, 782] width 547 height 1342
click at [478, 420] on div "function initQuery ( ) { const wordList = document . querySelector ( '[data-ani…" at bounding box center [560, 782] width 547 height 1342
drag, startPoint x: 369, startPoint y: 783, endPoint x: 383, endPoint y: 783, distance: 14.0
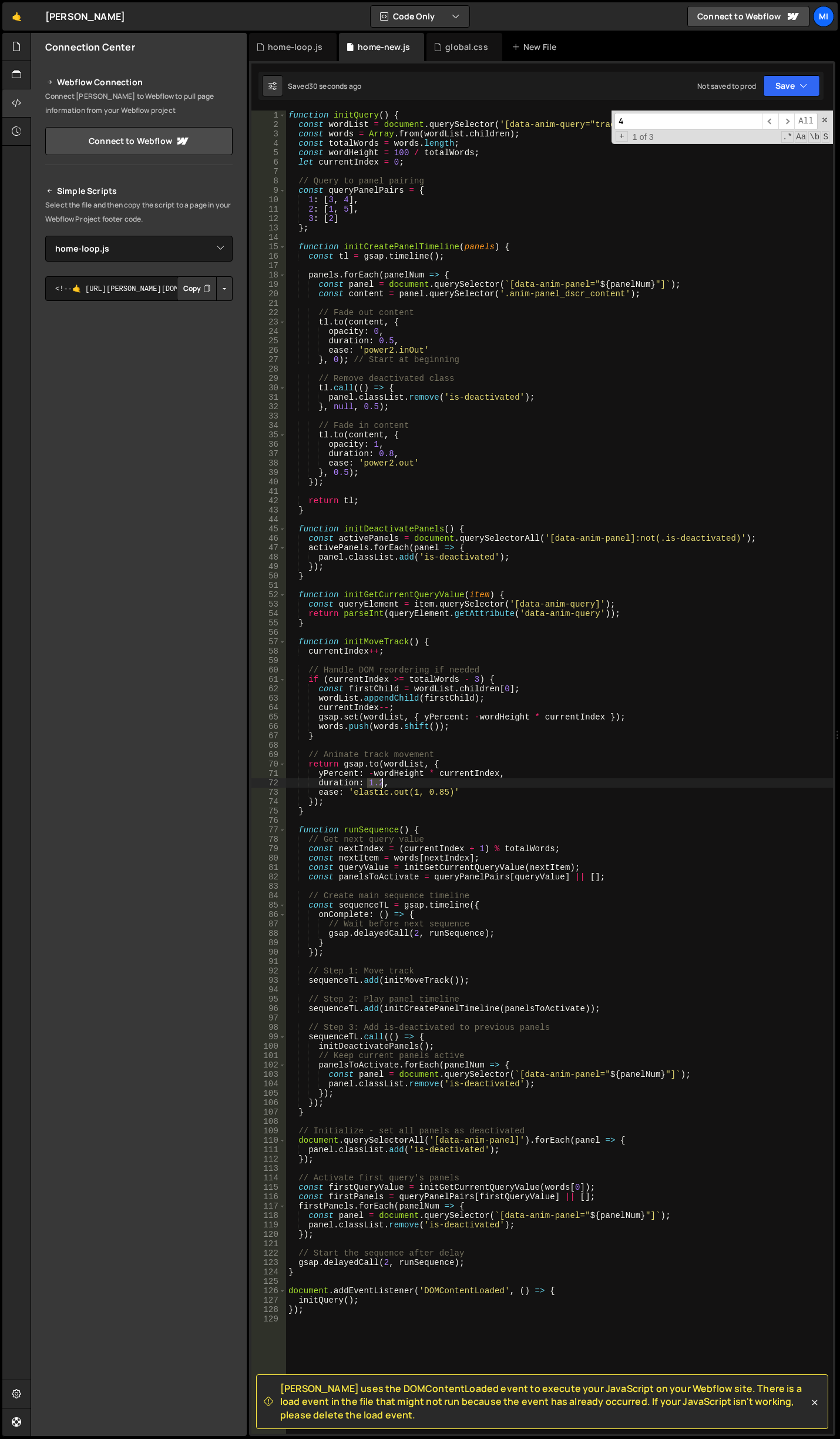
click at [383, 783] on div "function initQuery ( ) { const wordList = document . querySelector ( '[data-ani…" at bounding box center [560, 782] width 547 height 1342
click at [411, 934] on div "function initQuery ( ) { const wordList = document . querySelector ( '[data-ani…" at bounding box center [560, 782] width 547 height 1342
click at [536, 442] on div "function initQuery ( ) { const wordList = document . querySelector ( '[data-ani…" at bounding box center [560, 782] width 547 height 1342
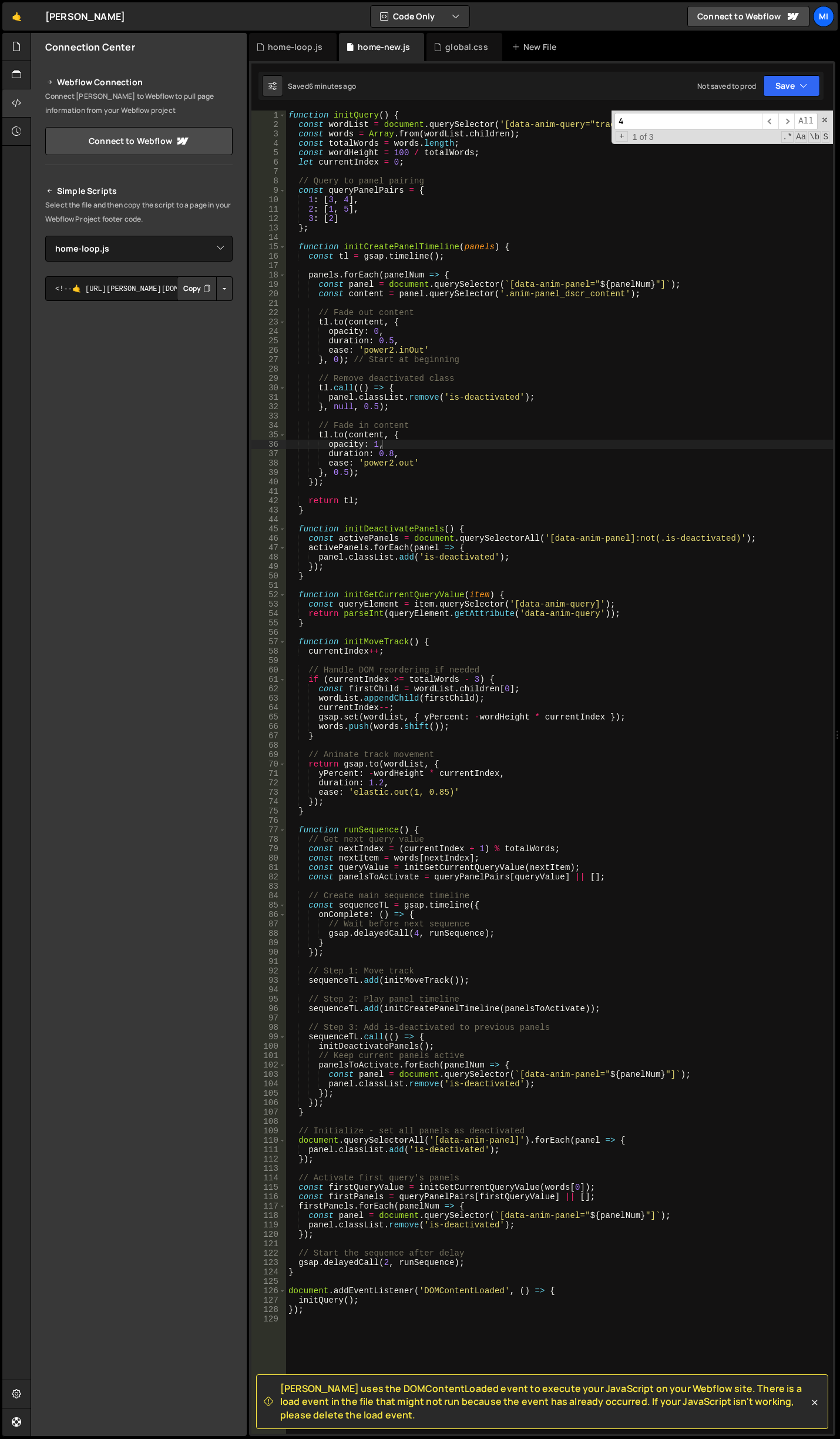
click at [646, 787] on div "function initQuery ( ) { const wordList = document . querySelector ( '[data-ani…" at bounding box center [560, 782] width 547 height 1342
click at [617, 449] on div "function initQuery ( ) { const wordList = document . querySelector ( '[data-ani…" at bounding box center [560, 782] width 547 height 1342
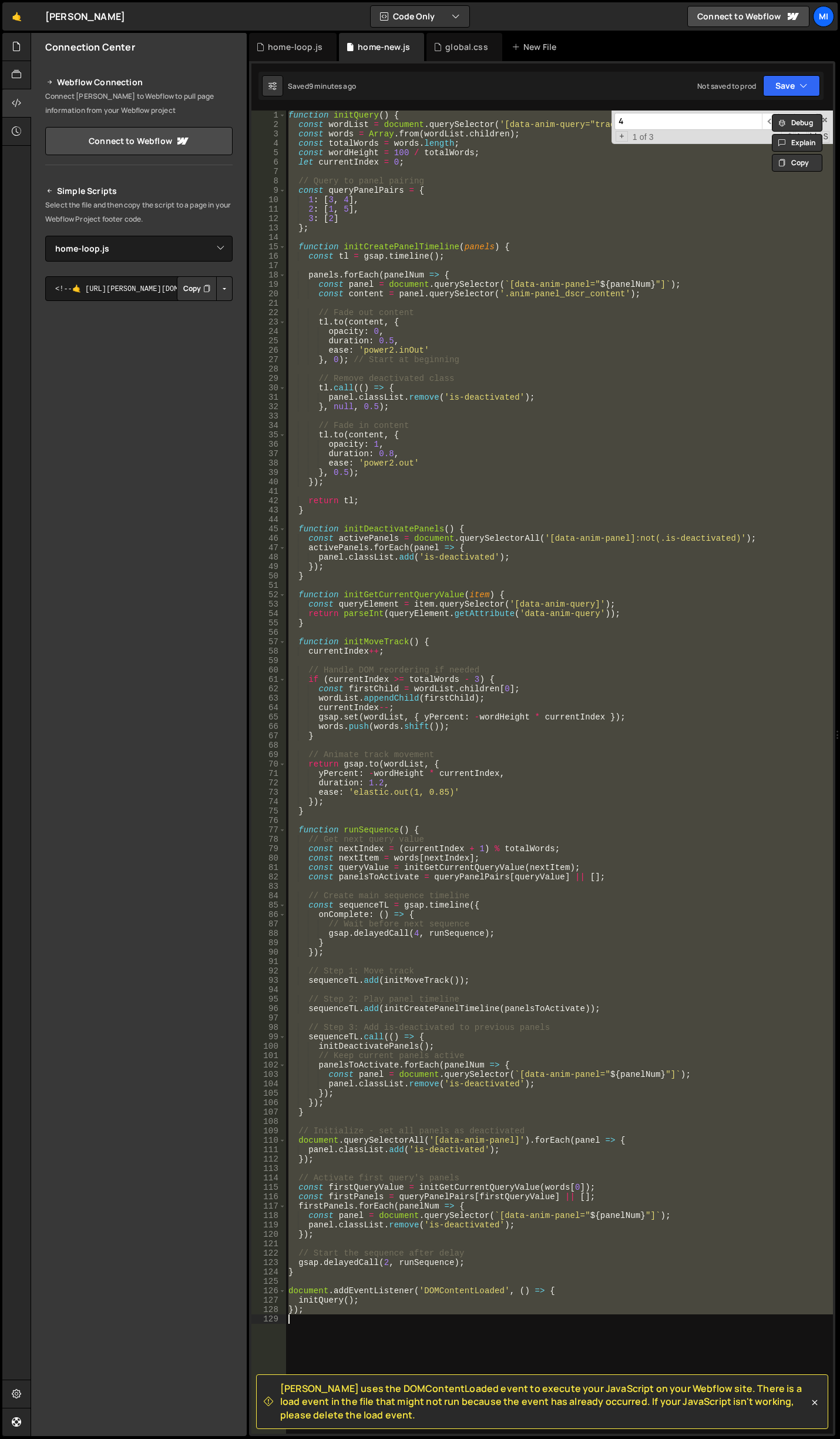
paste textarea "initQuery();"
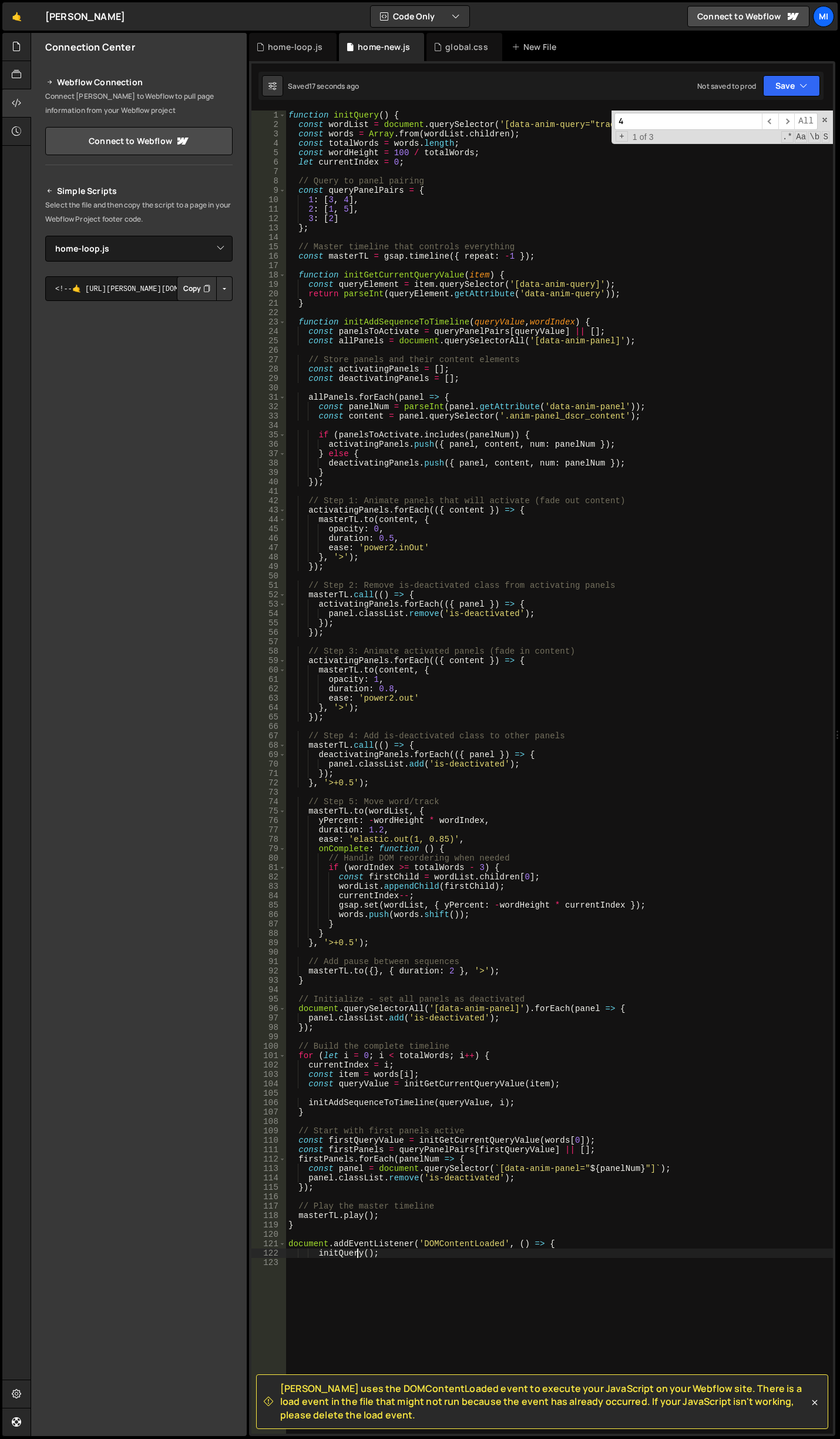
click at [610, 371] on div "function initQuery ( ) { const wordList = document . querySelector ( '[data-ani…" at bounding box center [560, 782] width 547 height 1342
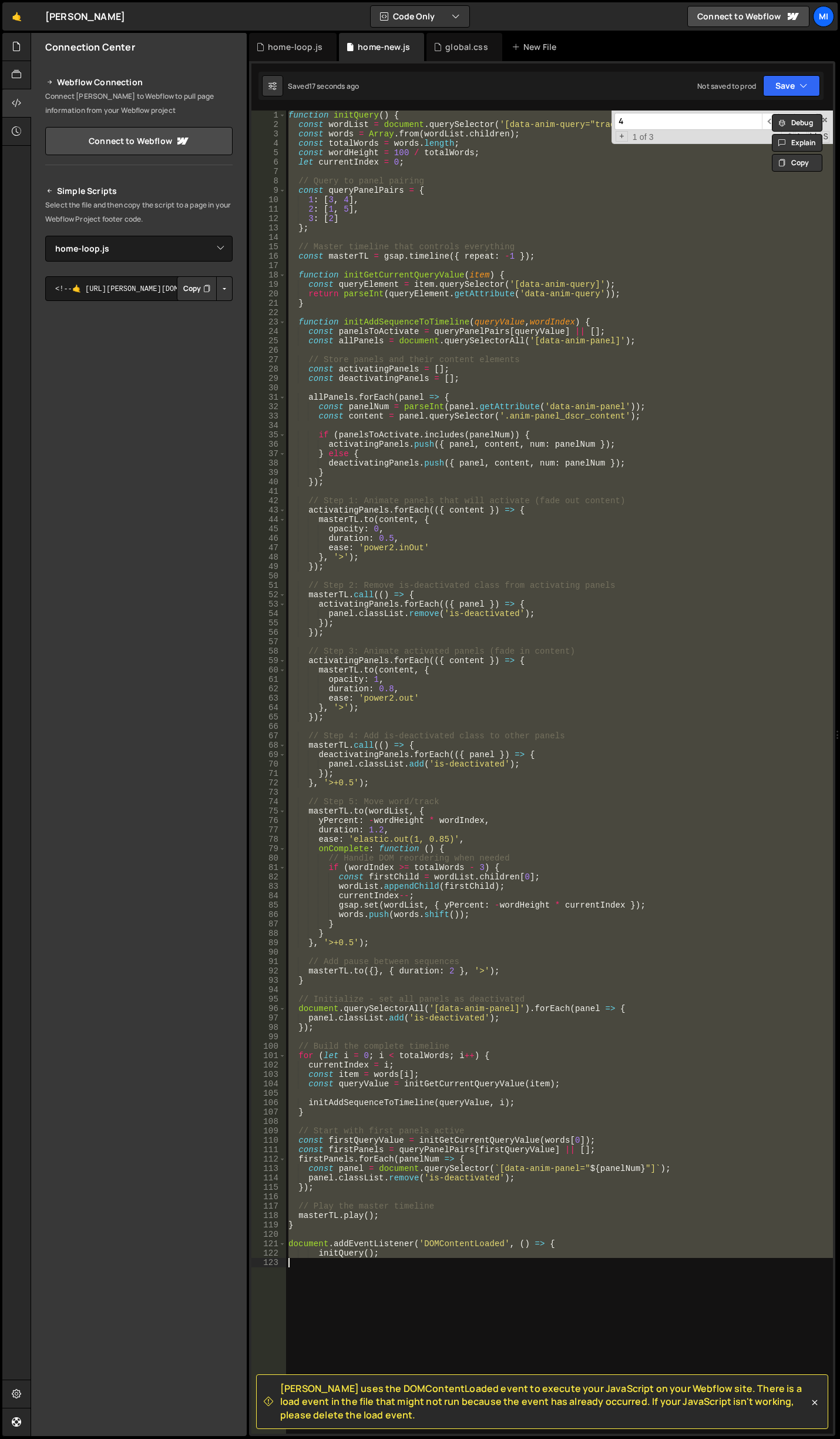
paste textarea "});"
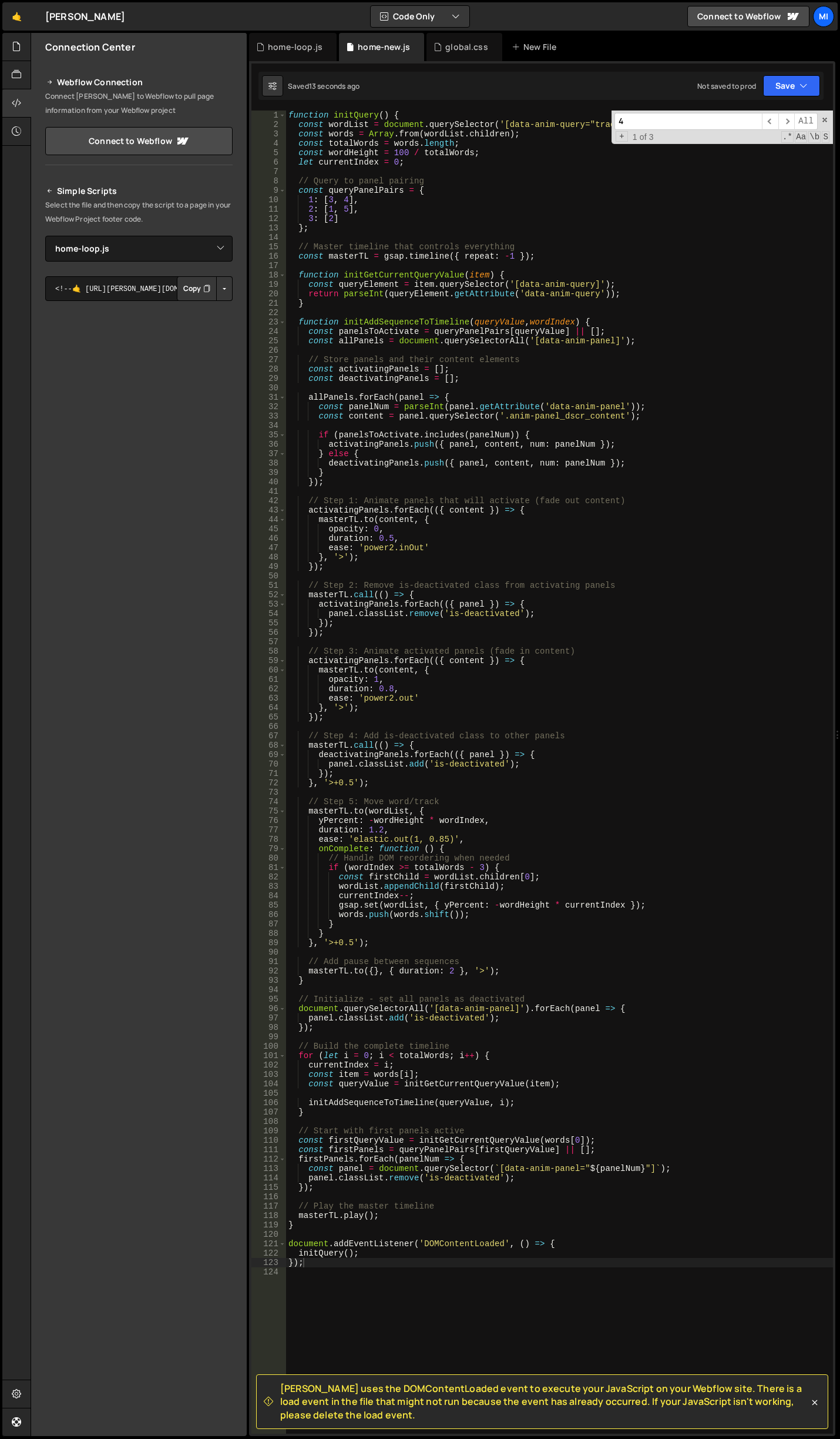
click at [385, 660] on div "function initQuery ( ) { const wordList = document . querySelector ( '[data-ani…" at bounding box center [560, 782] width 547 height 1342
type textarea "activatingPanels.forEach(({ content }) => {"
click at [423, 314] on div "function initQuery ( ) { const wordList = document . querySelector ( '[data-ani…" at bounding box center [560, 782] width 547 height 1342
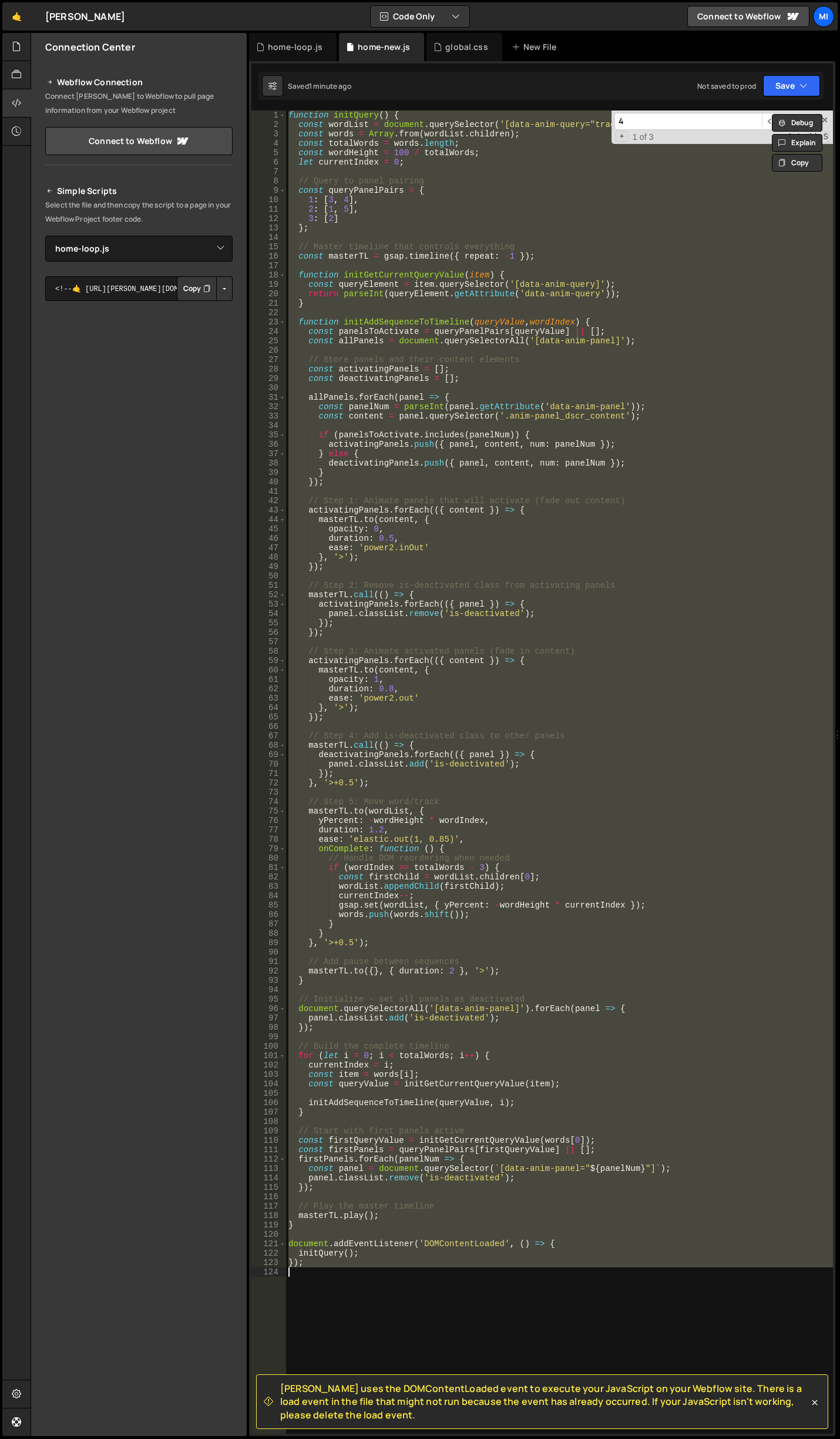
paste textarea "initQuery();"
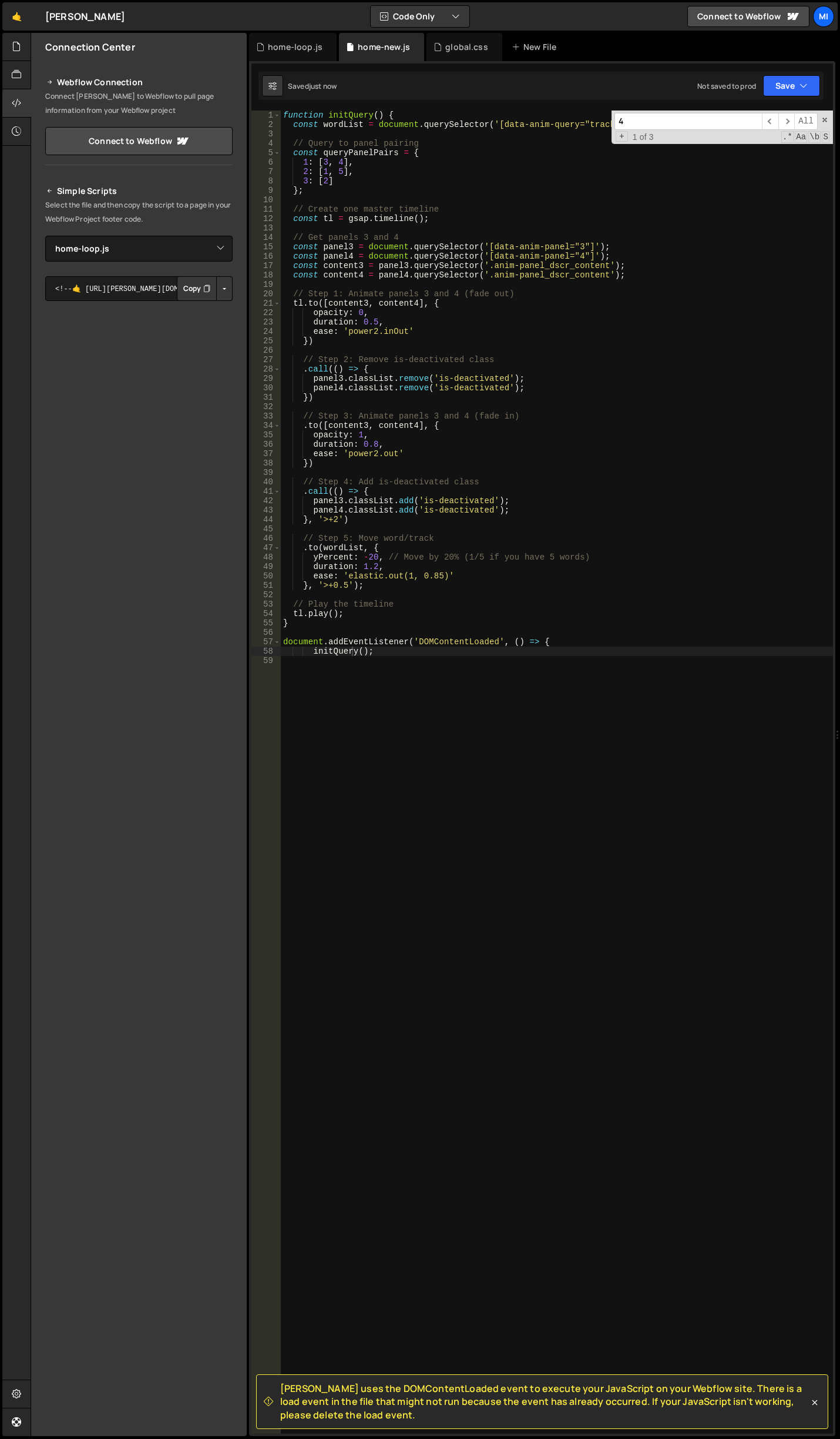
click at [455, 505] on div "function initQuery ( ) { const wordList = document . querySelector ( '[data-ani…" at bounding box center [557, 782] width 552 height 1342
paste textarea "initQuery();"
click at [592, 557] on div "function initQuery ( ) { const wordList = document . querySelector ( '[data-ani…" at bounding box center [557, 782] width 552 height 1342
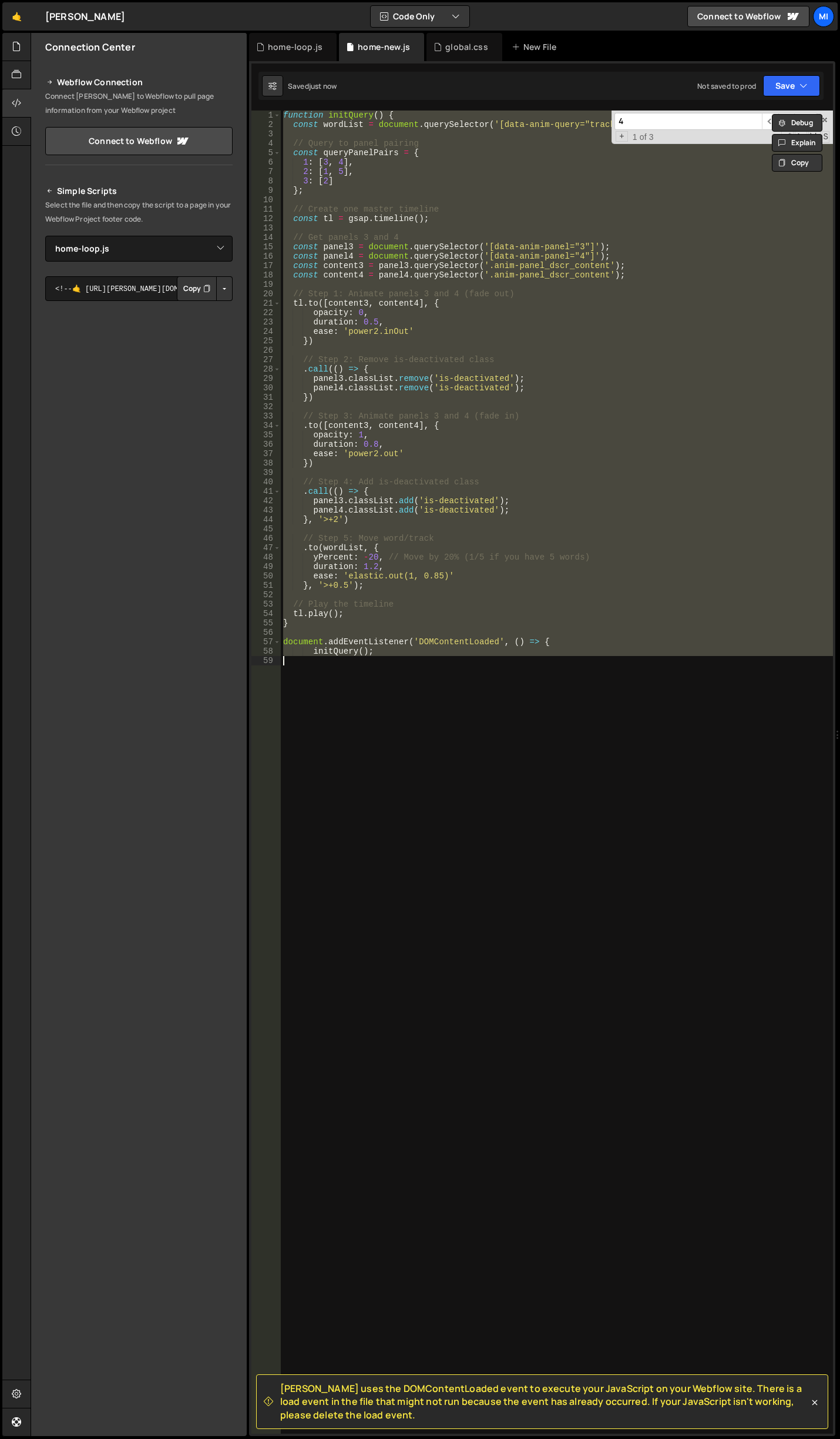
paste textarea "});"
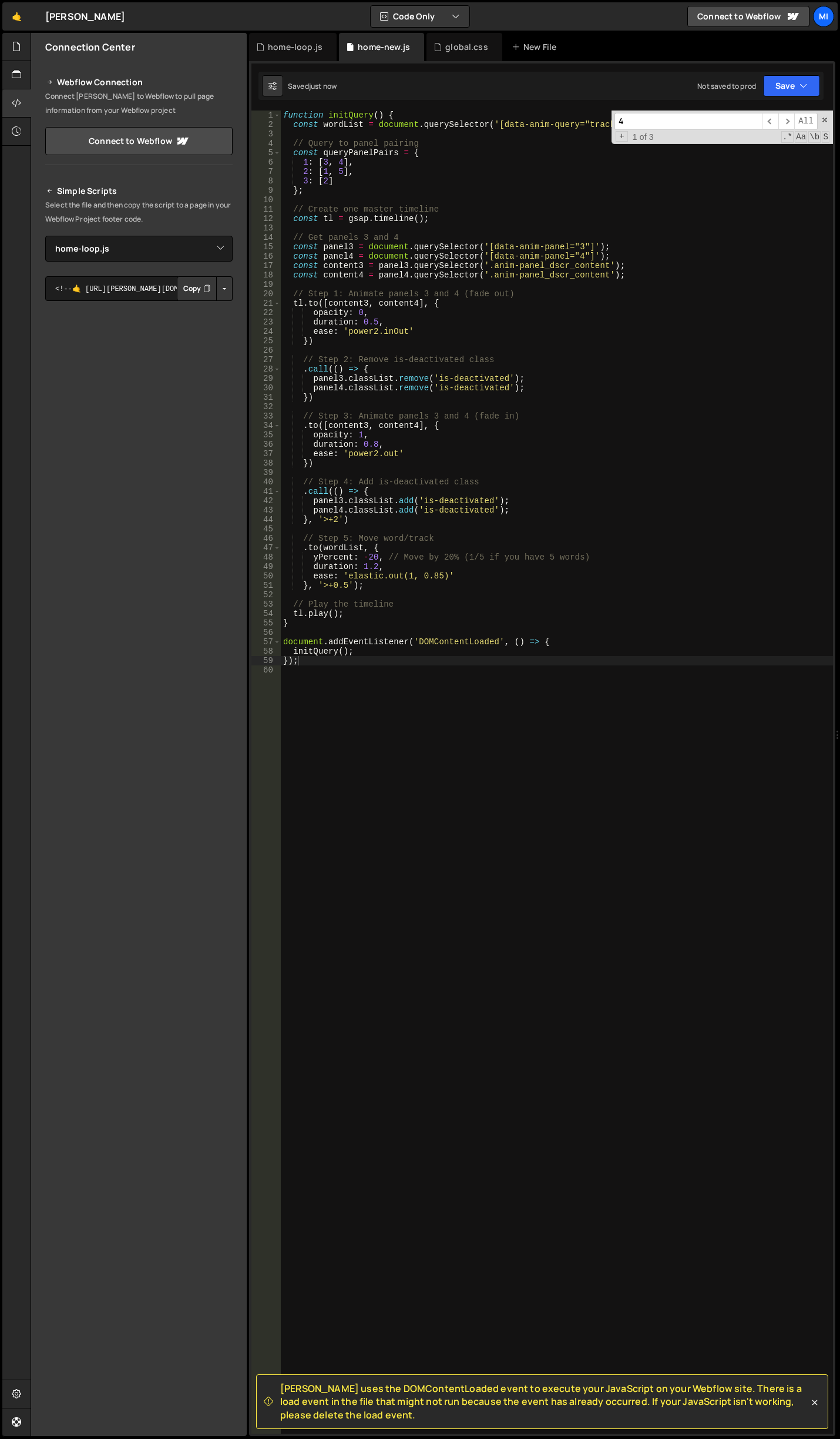
click at [410, 331] on div "function initQuery ( ) { const wordList = document . querySelector ( '[data-ani…" at bounding box center [557, 782] width 552 height 1342
click at [423, 441] on div "function initQuery ( ) { const wordList = document . querySelector ( '[data-ani…" at bounding box center [557, 782] width 552 height 1342
click at [408, 387] on div "function initQuery ( ) { const wordList = document . querySelector ( '[data-ani…" at bounding box center [557, 782] width 552 height 1342
click at [492, 316] on div "function initQuery ( ) { const wordList = document . querySelector ( '[data-ani…" at bounding box center [557, 782] width 552 height 1342
drag, startPoint x: 574, startPoint y: 600, endPoint x: 529, endPoint y: 486, distance: 122.6
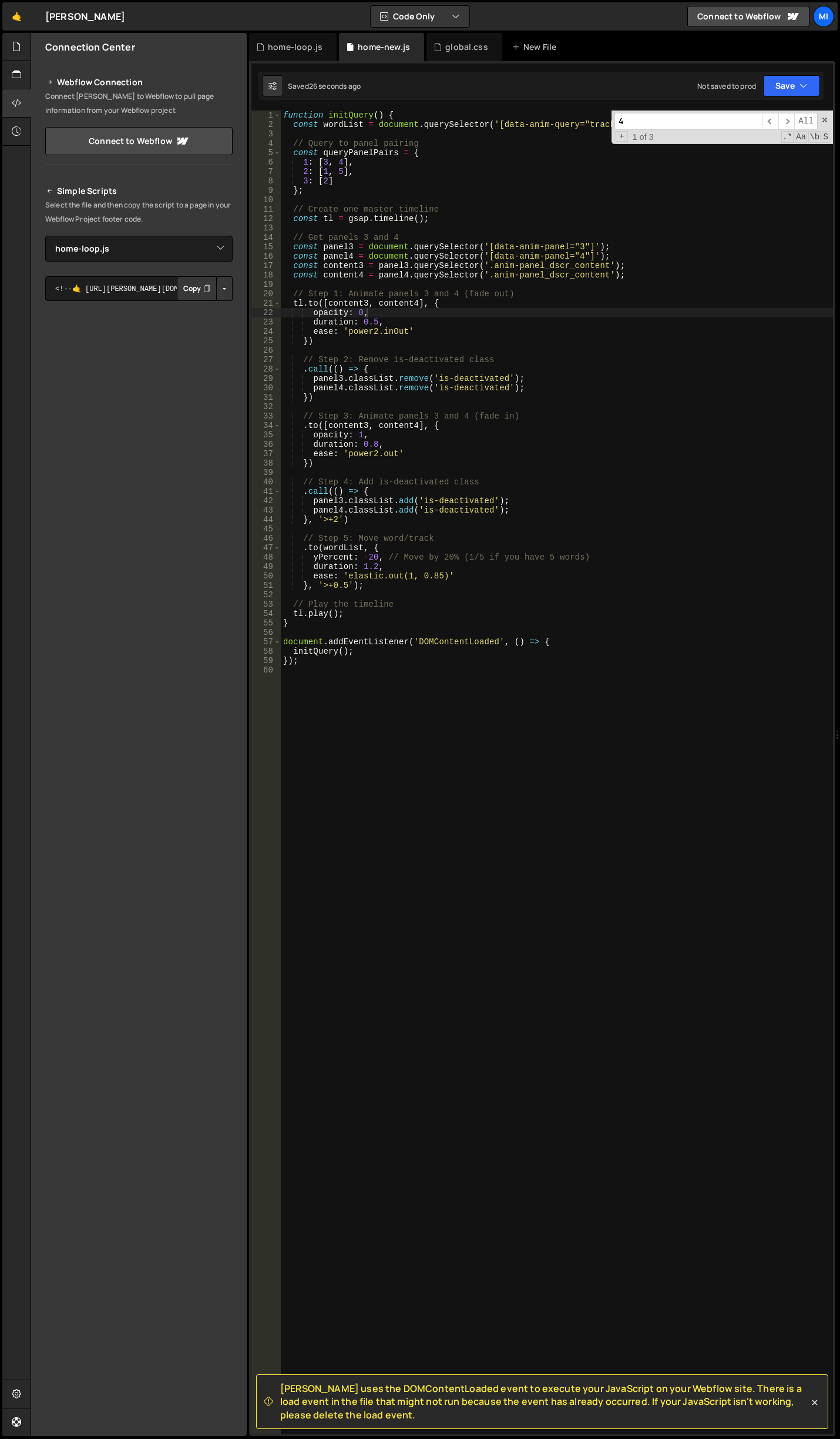
click at [574, 600] on div "function initQuery ( ) { const wordList = document . querySelector ( '[data-ani…" at bounding box center [557, 782] width 552 height 1342
click at [518, 247] on div "function initQuery ( ) { const wordList = document . querySelector ( '[data-ani…" at bounding box center [557, 782] width 552 height 1342
click at [832, 125] on div "4 ​ ​ All Replace All + 1 of 3 .* Aa \b S" at bounding box center [722, 127] width 222 height 33
click at [826, 122] on span at bounding box center [826, 120] width 8 height 8
click at [468, 541] on div "function initQuery ( ) { const wordList = document . querySelector ( '[data-ani…" at bounding box center [557, 782] width 552 height 1342
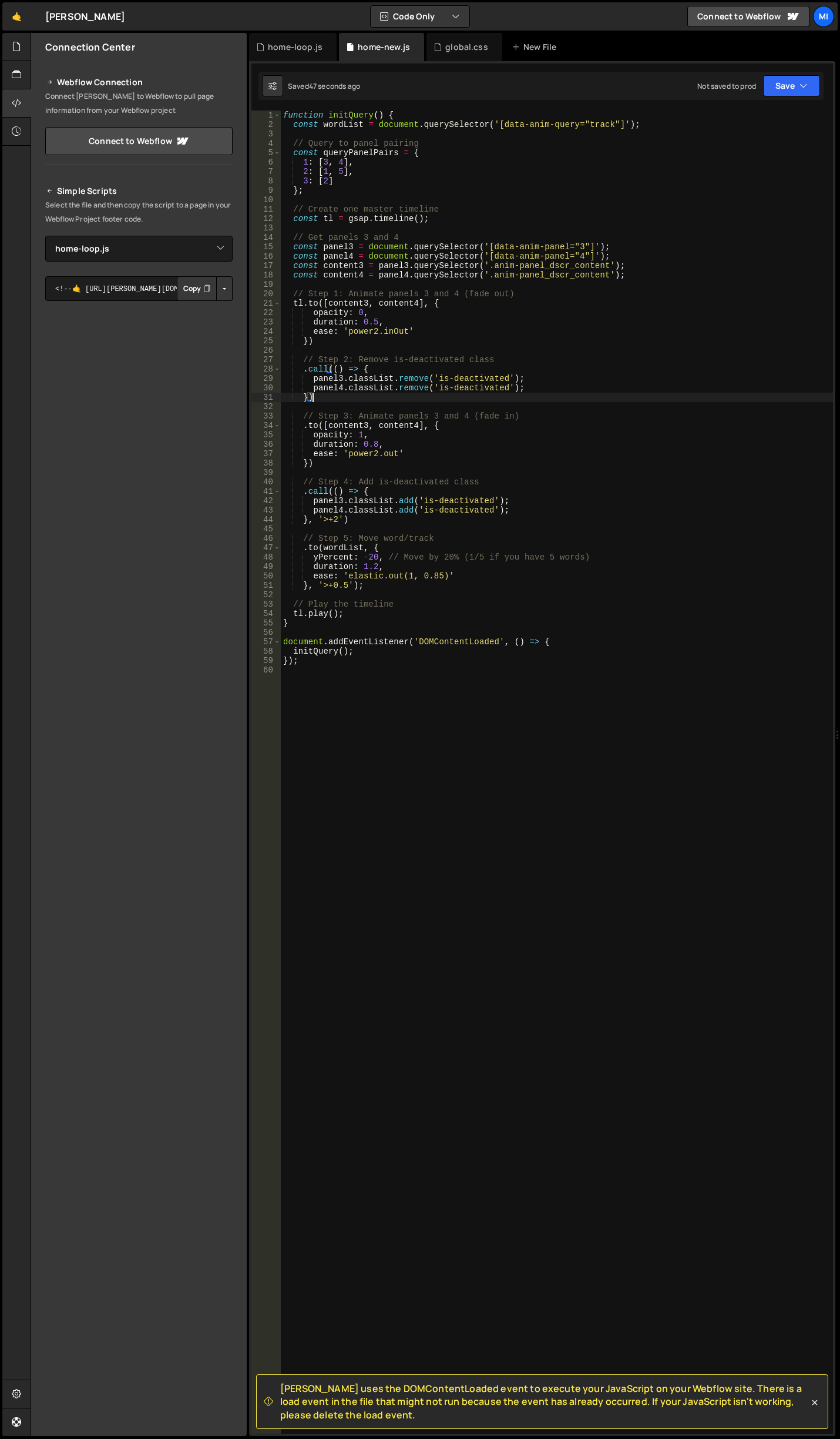
click at [434, 398] on div "function initQuery ( ) { const wordList = document . querySelector ( '[data-ani…" at bounding box center [557, 782] width 552 height 1342
drag, startPoint x: 371, startPoint y: 305, endPoint x: 330, endPoint y: 302, distance: 41.1
click at [330, 302] on div "function initQuery ( ) { const wordList = document . querySelector ( '[data-ani…" at bounding box center [557, 782] width 552 height 1342
click at [430, 359] on div "function initQuery ( ) { const wordList = document . querySelector ( '[data-ani…" at bounding box center [557, 782] width 552 height 1342
drag, startPoint x: 375, startPoint y: 426, endPoint x: 327, endPoint y: 426, distance: 48.0
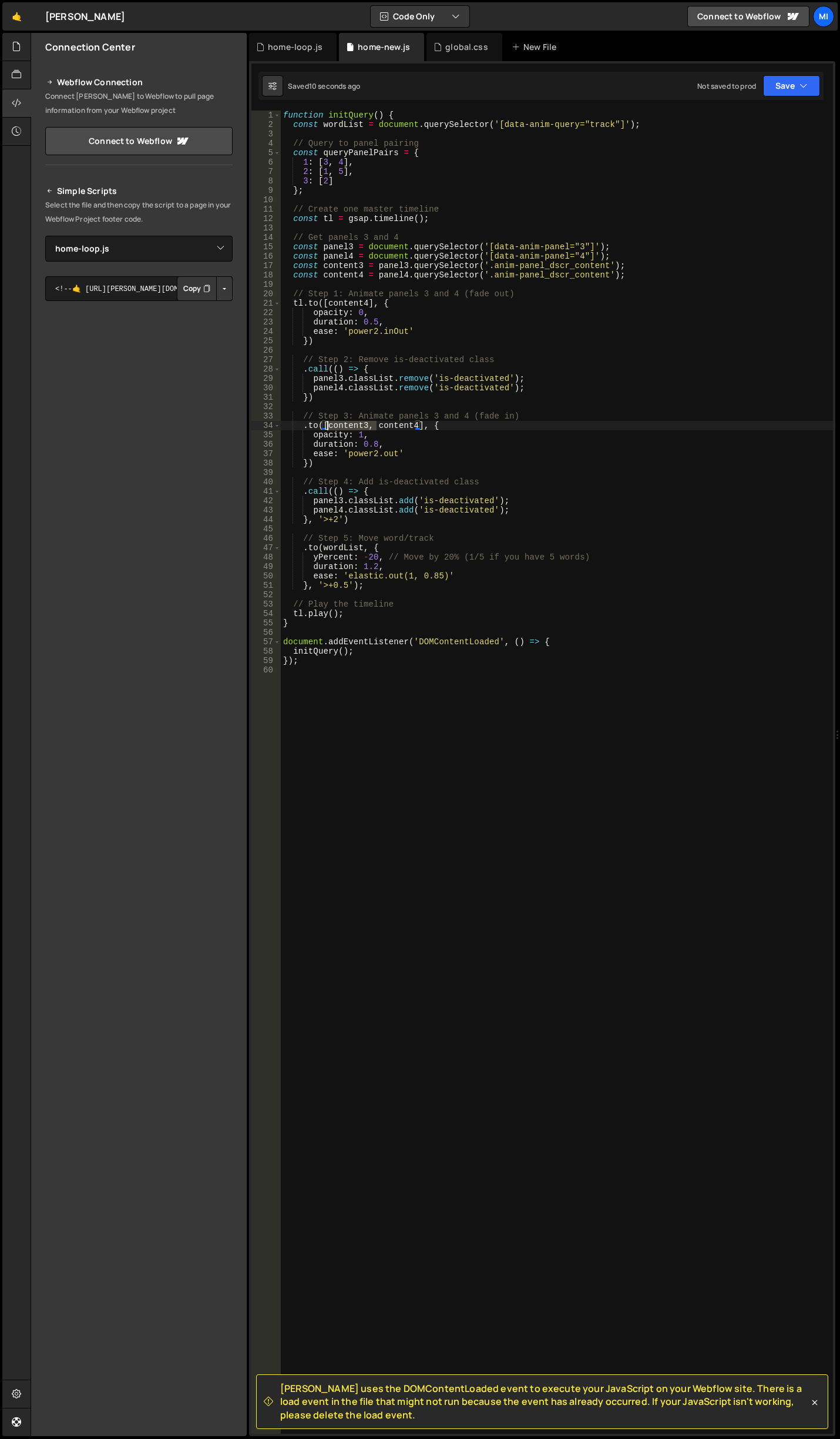
click at [327, 426] on div "function initQuery ( ) { const wordList = document . querySelector ( '[data-ani…" at bounding box center [557, 782] width 552 height 1342
click at [428, 488] on div "function initQuery ( ) { const wordList = document . querySelector ( '[data-ani…" at bounding box center [557, 782] width 552 height 1342
click at [451, 550] on div "function initQuery ( ) { const wordList = document . querySelector ( '[data-ani…" at bounding box center [557, 782] width 552 height 1342
drag, startPoint x: 377, startPoint y: 556, endPoint x: 367, endPoint y: 556, distance: 10.0
click at [367, 556] on div "function initQuery ( ) { const wordList = document . querySelector ( '[data-ani…" at bounding box center [557, 782] width 552 height 1342
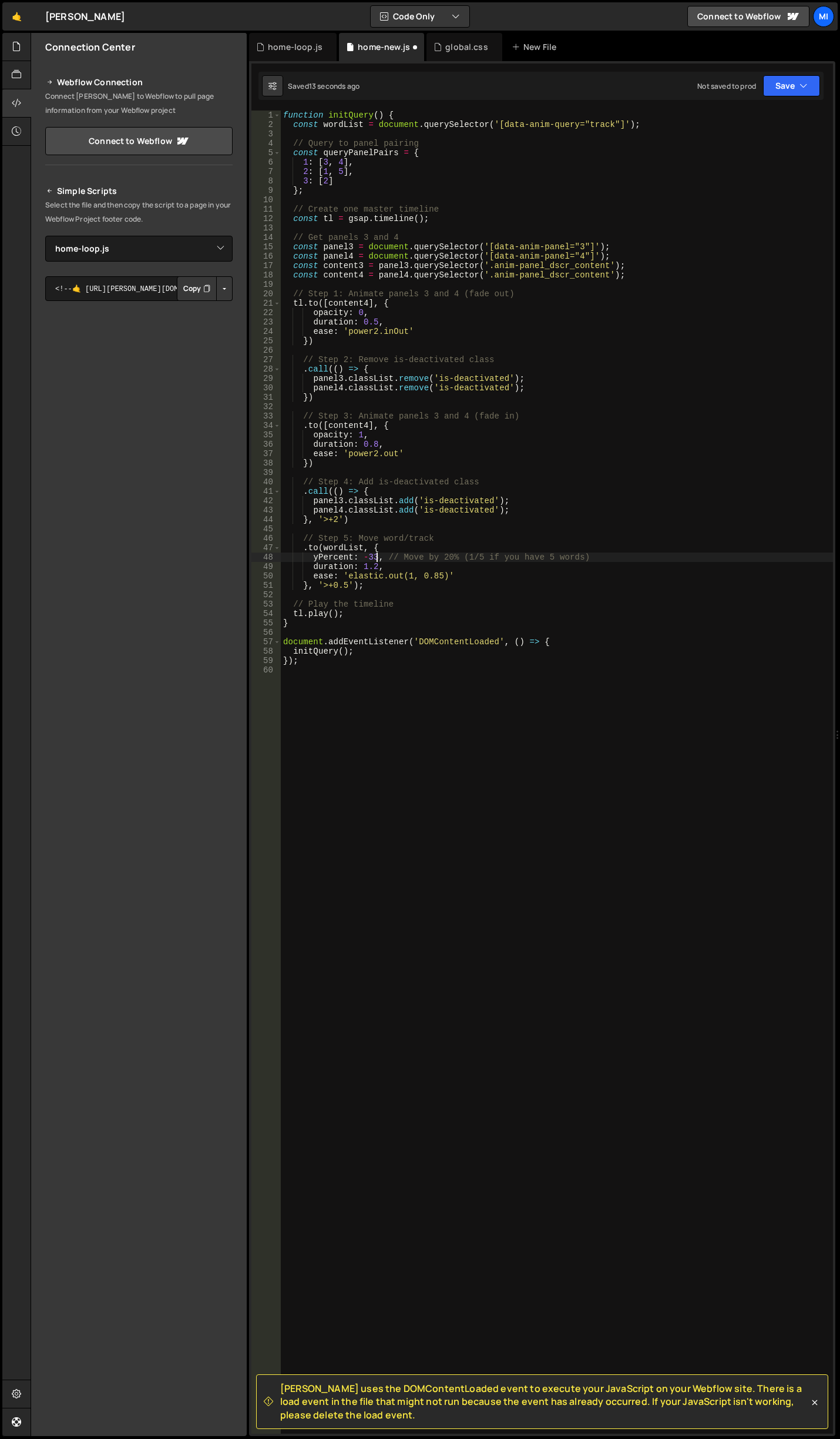
scroll to position [0, 7]
type textarea "yPercent: -33, // Move by 20% (1/5 if you have 5 words)"
click at [455, 597] on div "function initQuery ( ) { const wordList = document . querySelector ( '[data-ani…" at bounding box center [557, 782] width 552 height 1342
drag, startPoint x: 402, startPoint y: 602, endPoint x: 291, endPoint y: 606, distance: 111.1
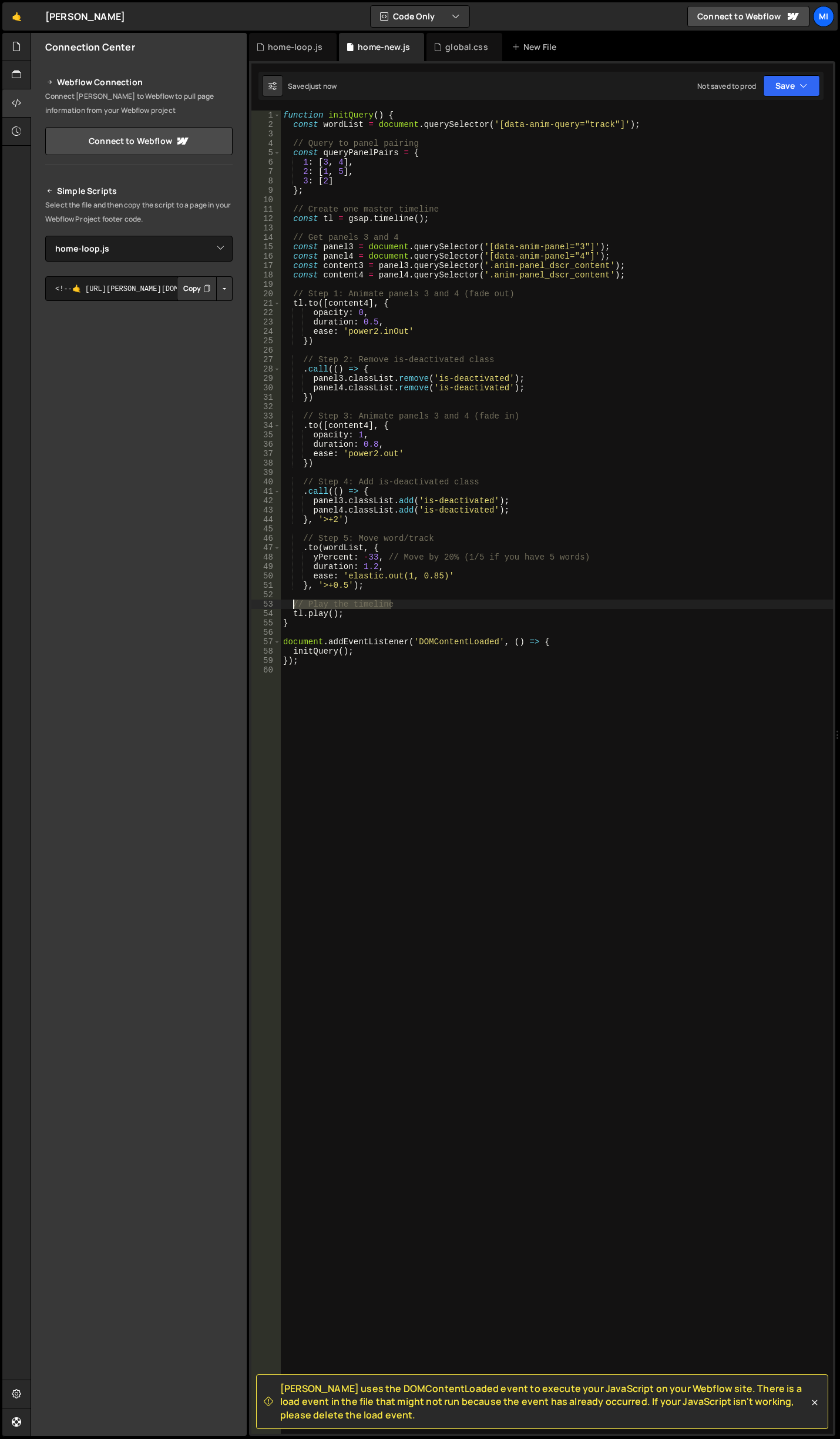
click at [291, 606] on div "function initQuery ( ) { const wordList = document . querySelector ( '[data-ani…" at bounding box center [557, 782] width 552 height 1342
type textarea "// Play the timeline"
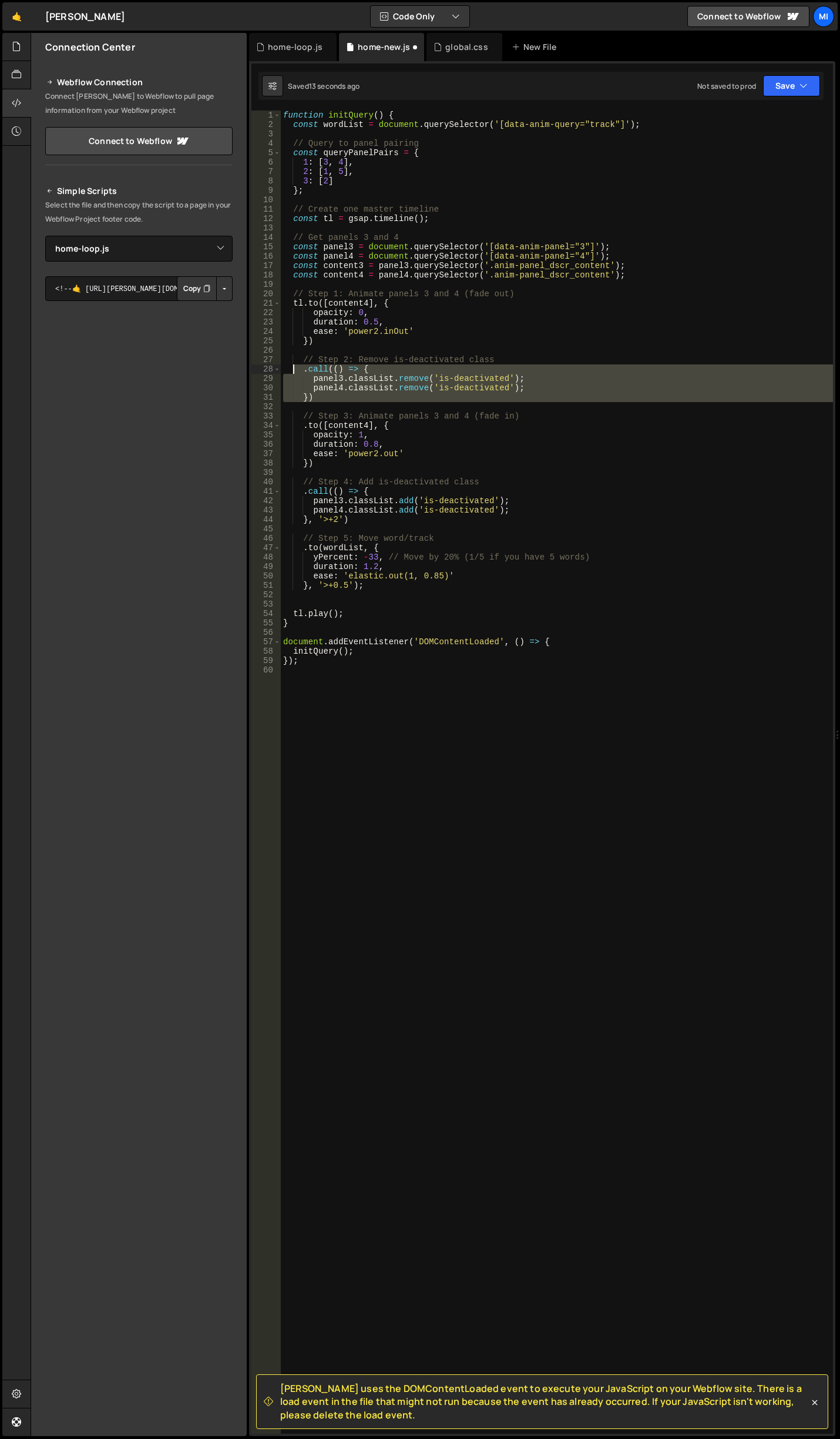
drag, startPoint x: 320, startPoint y: 407, endPoint x: 291, endPoint y: 373, distance: 44.7
click at [291, 373] on div "function initQuery ( ) { const wordList = document . querySelector ( '[data-ani…" at bounding box center [557, 782] width 552 height 1342
type textarea ".call(() => { panel3.classList.remove('is-deactivated');"
click at [397, 598] on div "function initQuery ( ) { const wordList = document . querySelector ( '[data-ani…" at bounding box center [557, 782] width 552 height 1342
drag, startPoint x: 319, startPoint y: 403, endPoint x: 278, endPoint y: 368, distance: 53.9
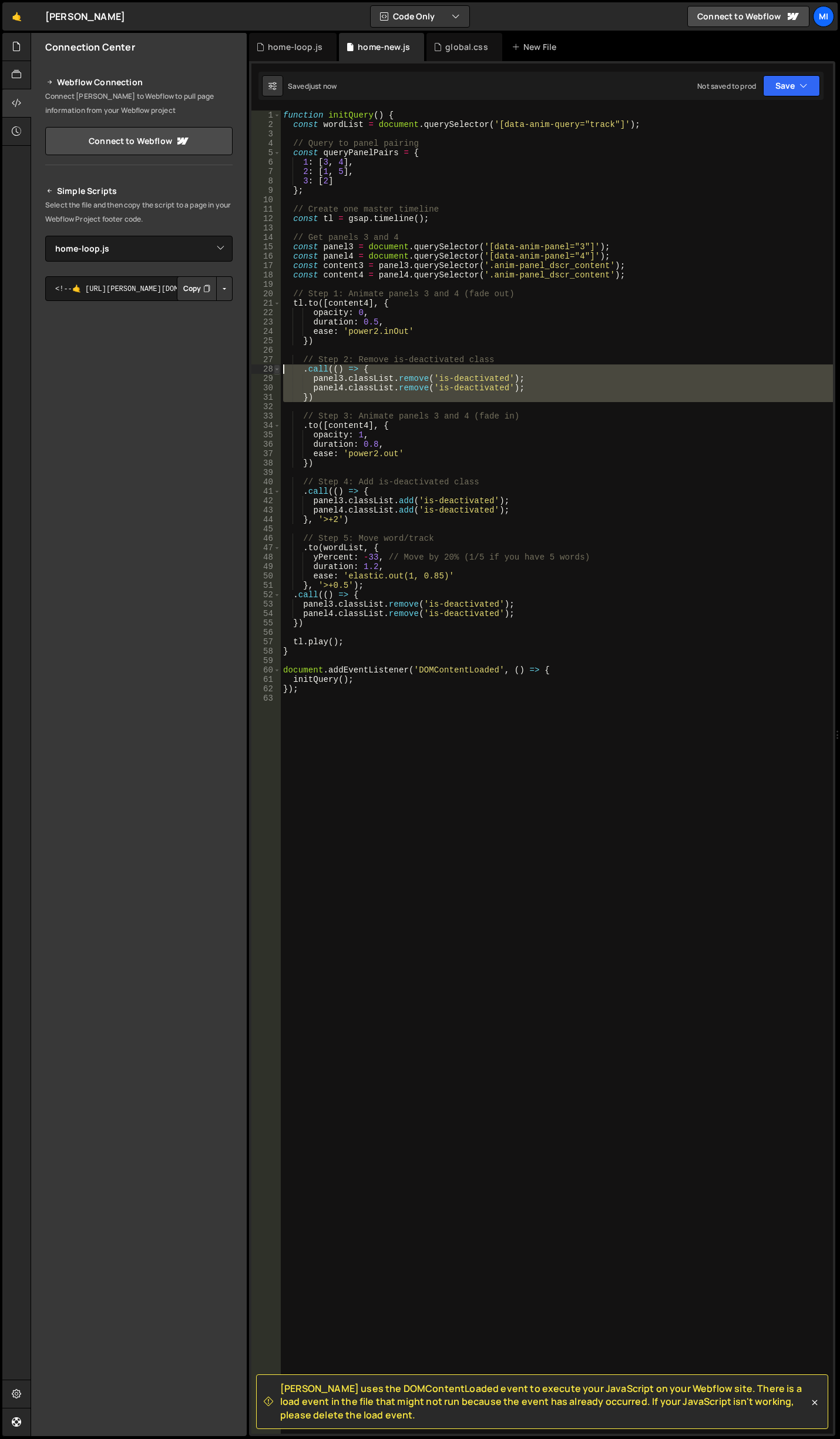
click at [278, 368] on div "1 2 3 4 5 6 7 8 9 10 11 12 13 14 15 16 17 18 19 20 21 22 23 24 25 26 27 28 29 3…" at bounding box center [542, 772] width 582 height 1323
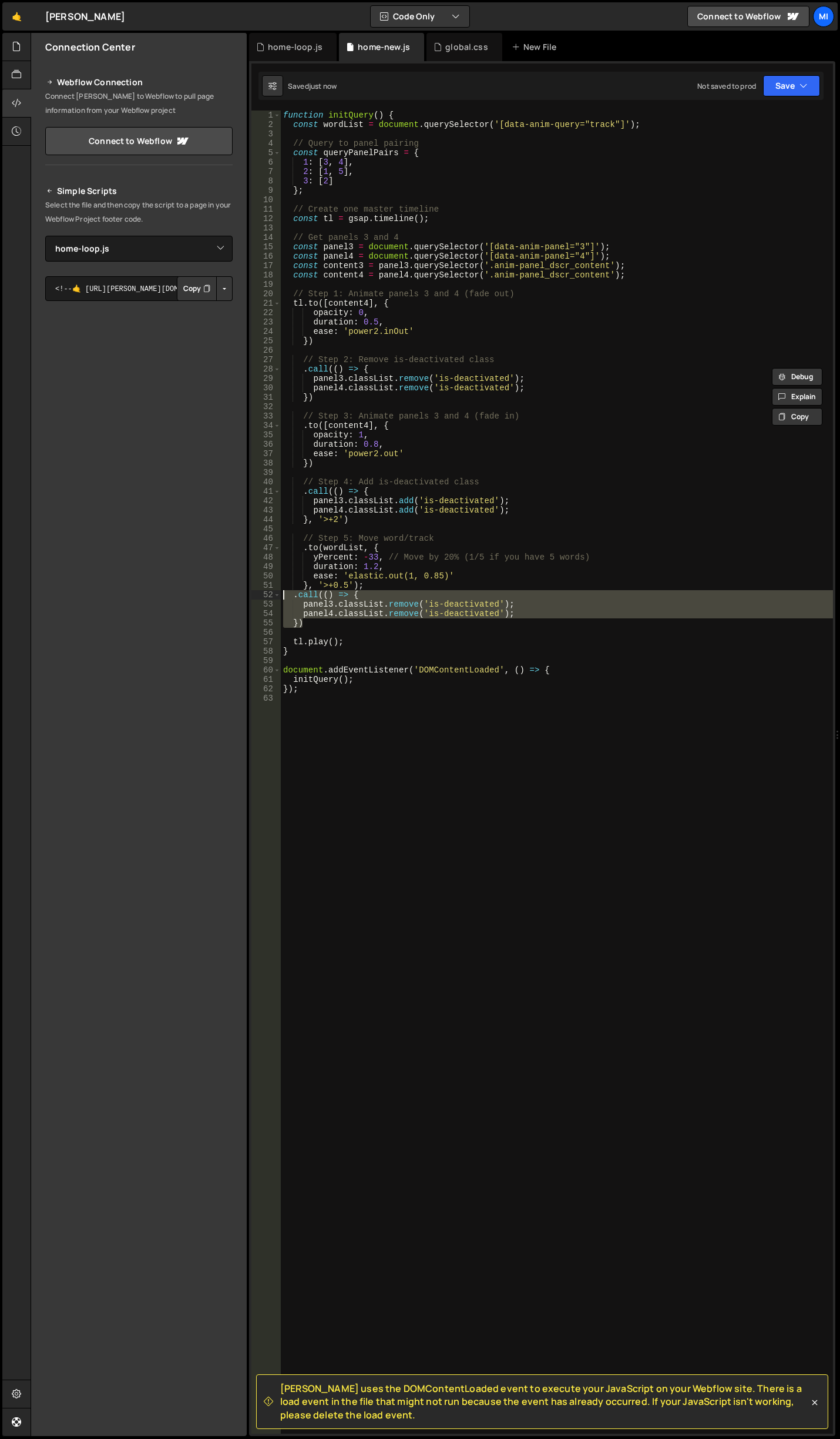
drag, startPoint x: 313, startPoint y: 626, endPoint x: 271, endPoint y: 596, distance: 51.6
click at [271, 596] on div ".call(() => { panel3.classList.remove('is-deactivated'); 1 2 3 4 5 6 7 8 9 10 1…" at bounding box center [542, 772] width 582 height 1323
type textarea ".call(() => { panel3.classList.remove('is-deactivated');"
paste textarea
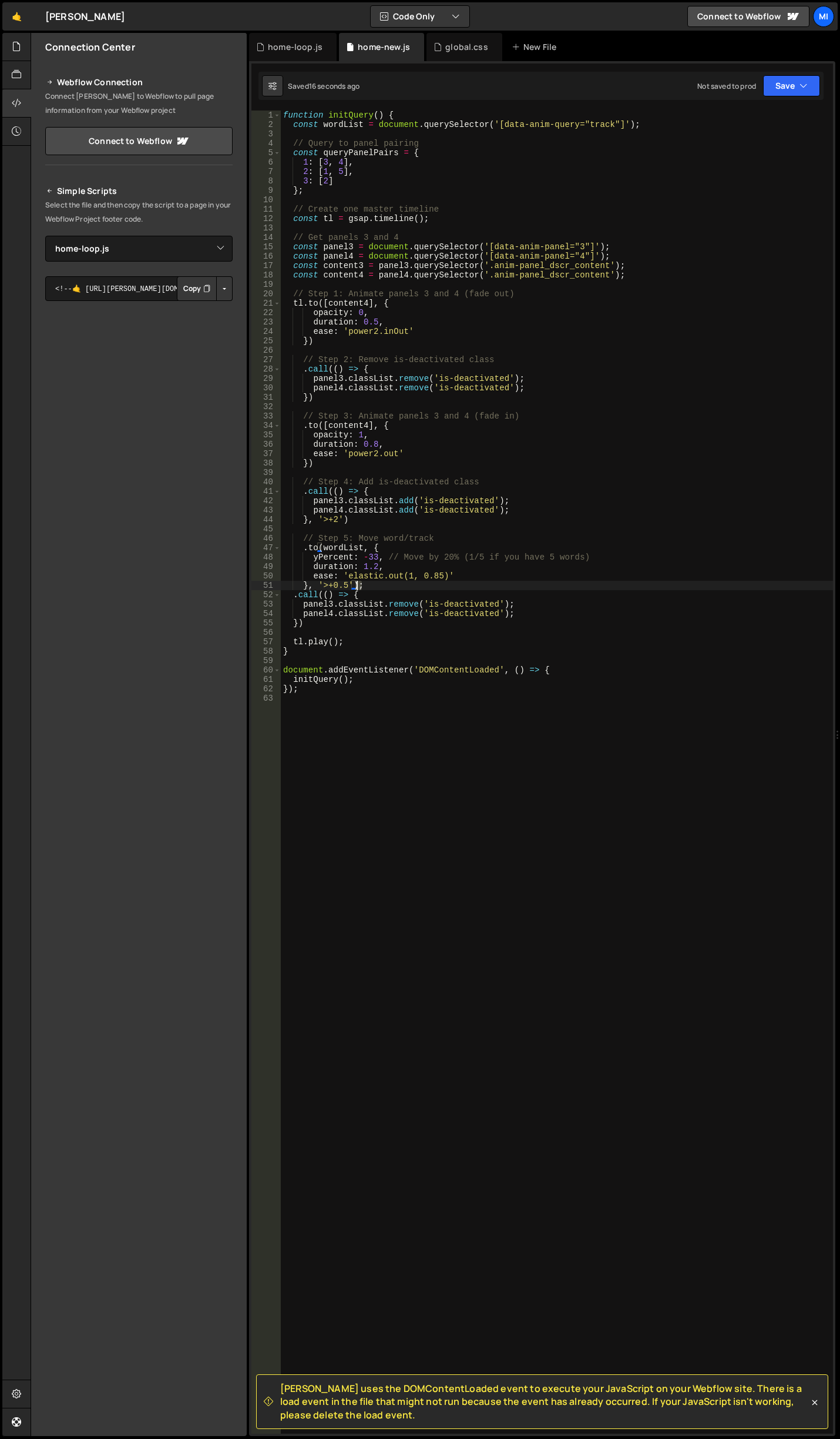
drag, startPoint x: 373, startPoint y: 589, endPoint x: 358, endPoint y: 588, distance: 15.0
click at [358, 588] on div "function initQuery ( ) { const wordList = document . querySelector ( '[data-ani…" at bounding box center [557, 782] width 552 height 1342
click at [349, 625] on div "function initQuery ( ) { const wordList = document . querySelector ( '[data-ani…" at bounding box center [557, 782] width 552 height 1342
paste textarea ";"
drag, startPoint x: 397, startPoint y: 602, endPoint x: 426, endPoint y: 604, distance: 29.1
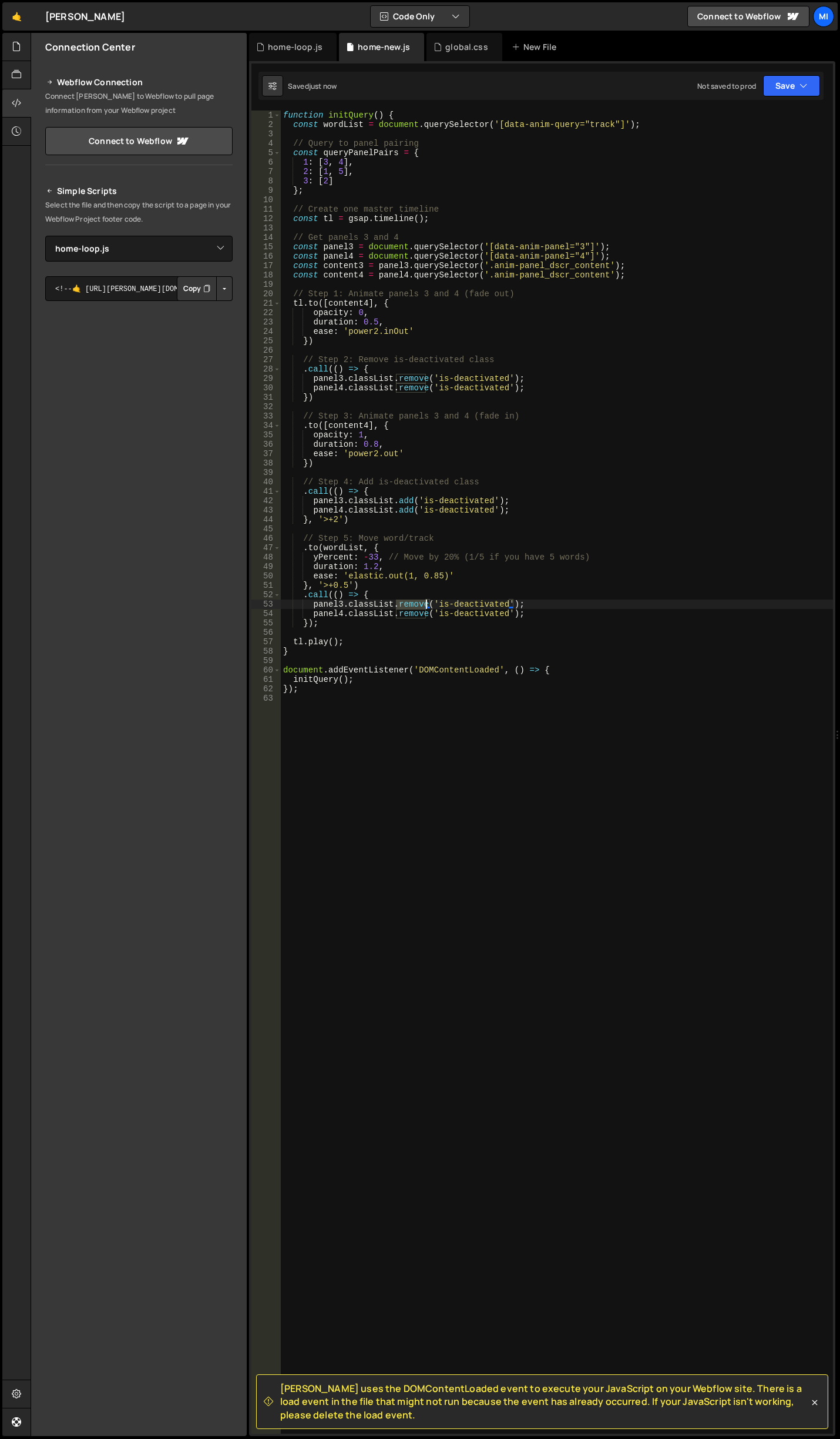
click at [426, 604] on div "function initQuery ( ) { const wordList = document . querySelector ( '[data-ani…" at bounding box center [557, 782] width 552 height 1342
click at [400, 595] on div "function initQuery ( ) { const wordList = document . querySelector ( '[data-ani…" at bounding box center [557, 782] width 552 height 1342
drag, startPoint x: 397, startPoint y: 613, endPoint x: 448, endPoint y: 577, distance: 62.4
click at [424, 615] on div "function initQuery ( ) { const wordList = document . querySelector ( '[data-ani…" at bounding box center [557, 782] width 552 height 1342
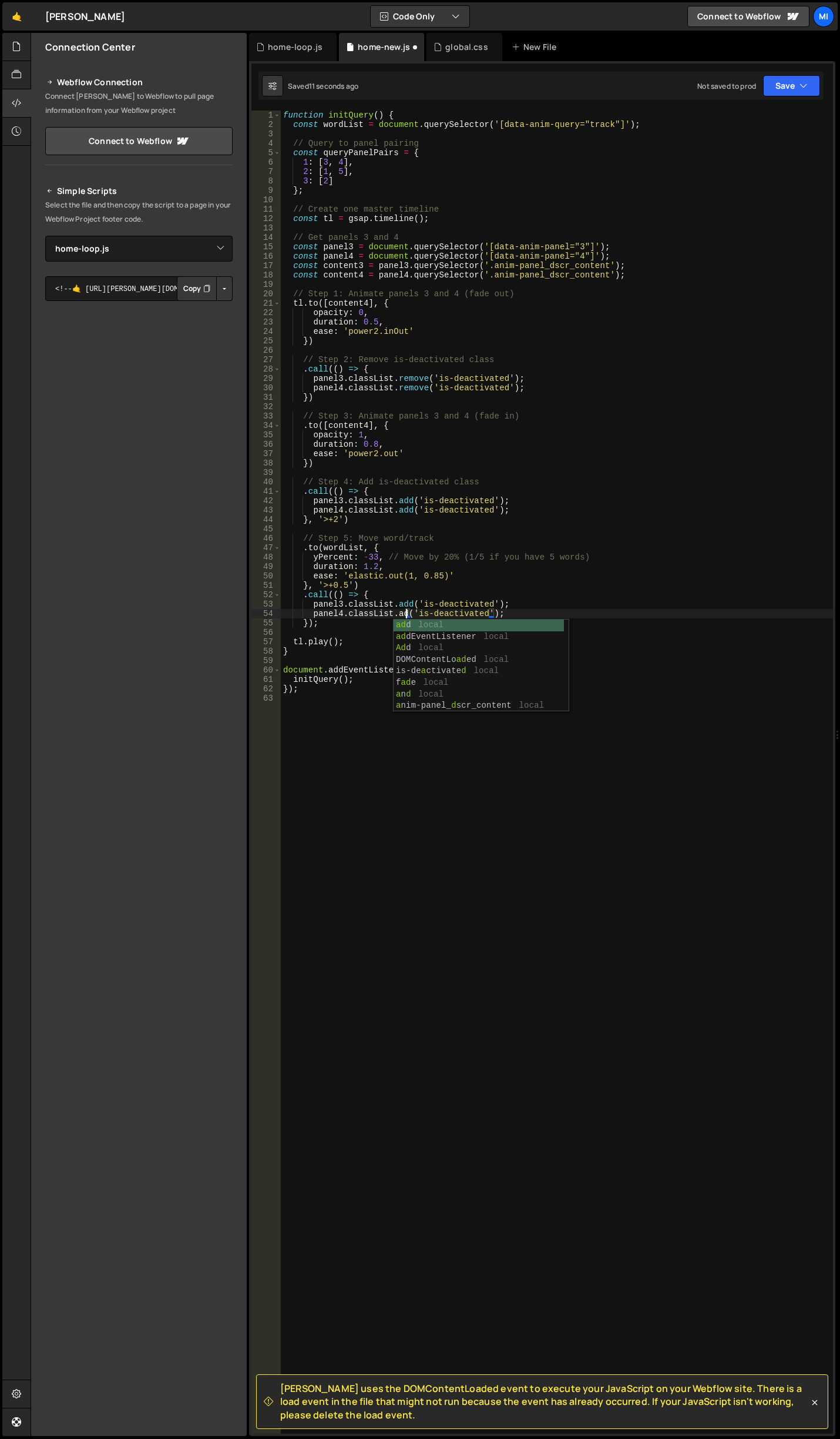
scroll to position [0, 8]
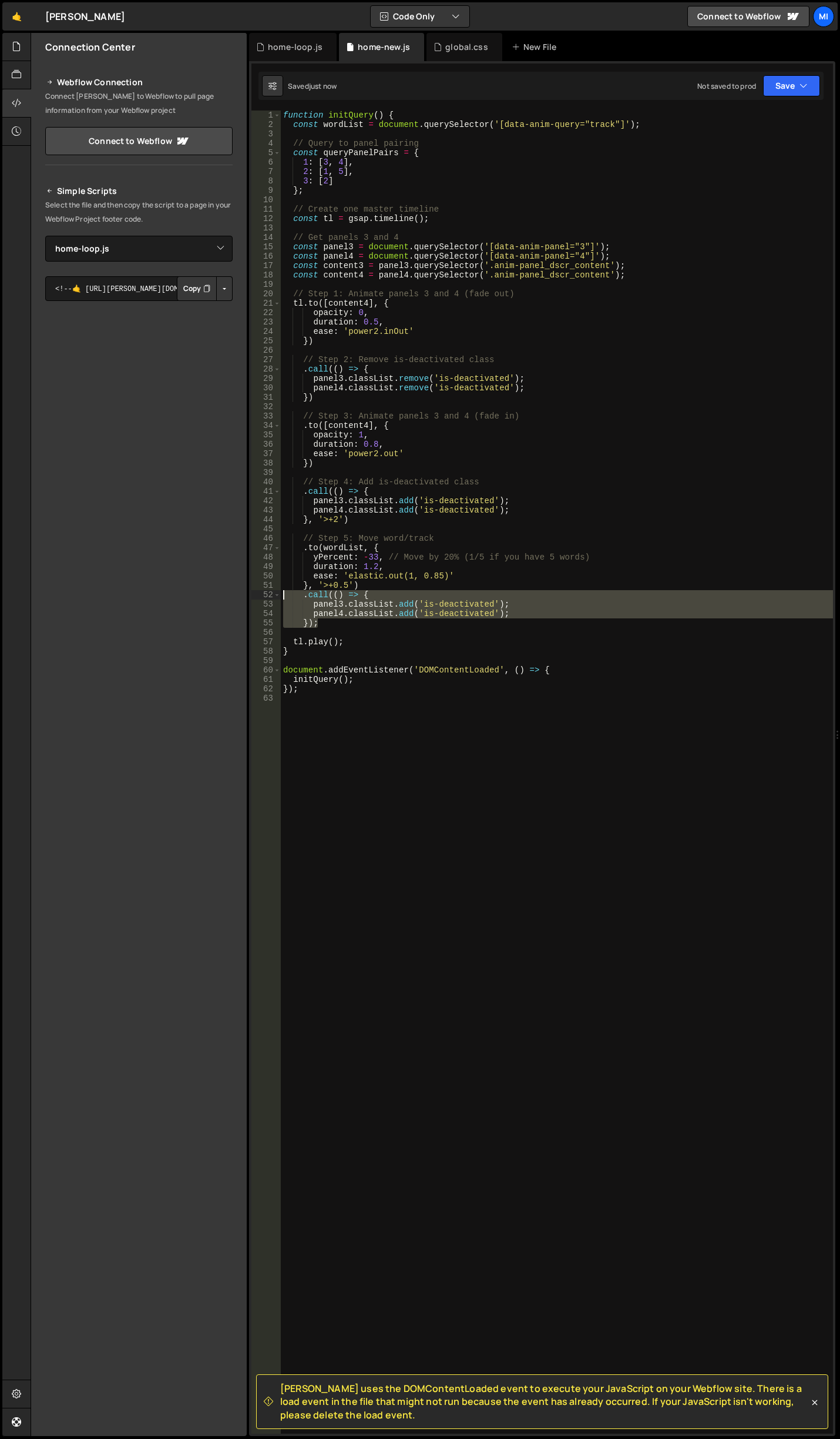
drag, startPoint x: 321, startPoint y: 622, endPoint x: 253, endPoint y: 593, distance: 73.9
click at [253, 593] on div "panel4.classList.add('is-deactivated'); 1 2 3 4 5 6 7 8 9 10 11 12 13 14 15 16 …" at bounding box center [542, 772] width 582 height 1323
type textarea ".call(() => { panel3.classList.add('is-deactivated');"
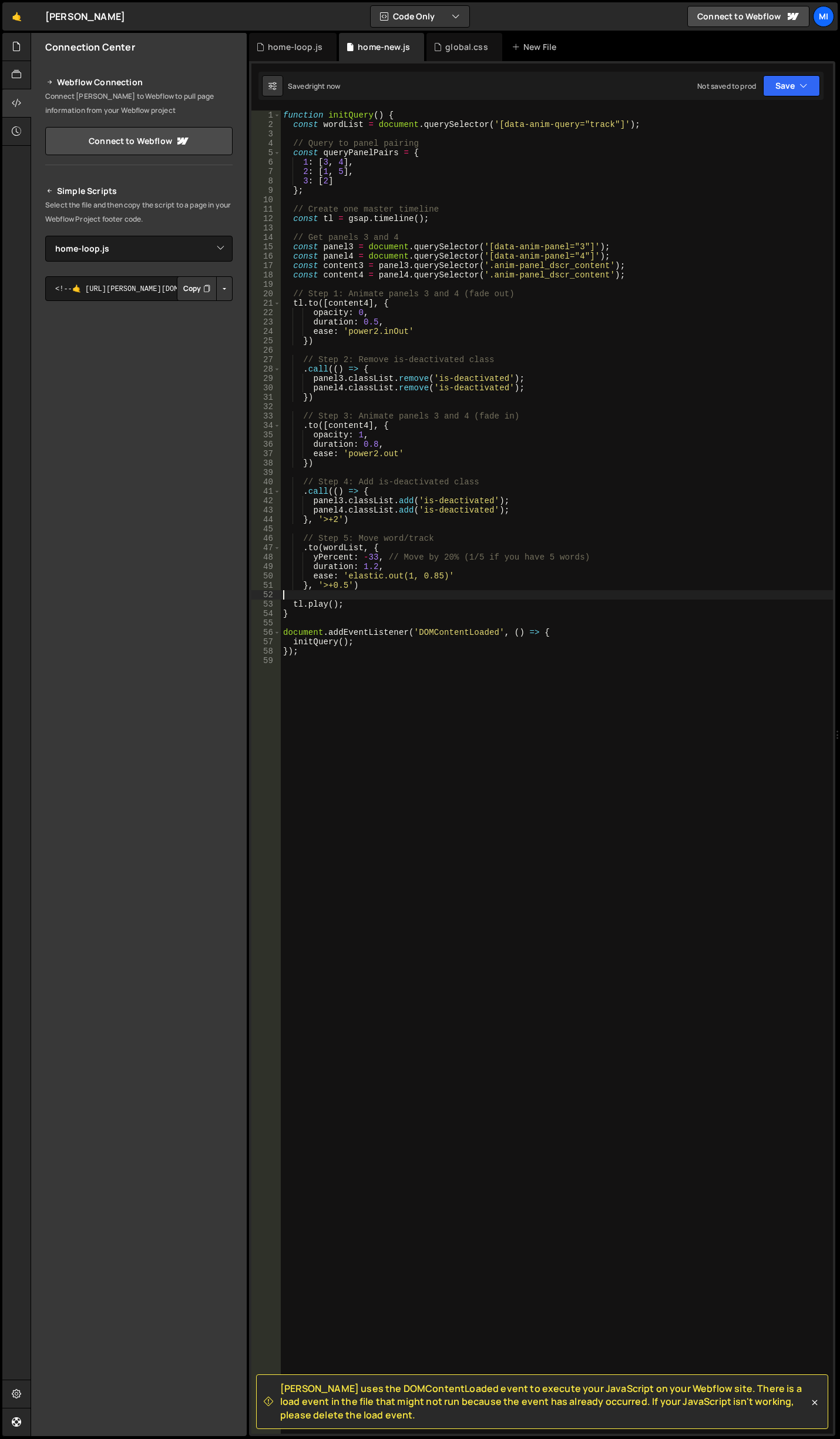
click at [427, 520] on div "function initQuery ( ) { const wordList = document . querySelector ( '[data-ani…" at bounding box center [557, 782] width 552 height 1342
click at [337, 518] on div "function initQuery ( ) { const wordList = document . querySelector ( '[data-ani…" at bounding box center [557, 782] width 552 height 1342
click at [409, 501] on div "function initQuery ( ) { const wordList = document . querySelector ( '[data-ani…" at bounding box center [557, 782] width 552 height 1342
click at [386, 428] on div "function initQuery ( ) { const wordList = document . querySelector ( '[data-ani…" at bounding box center [557, 782] width 552 height 1342
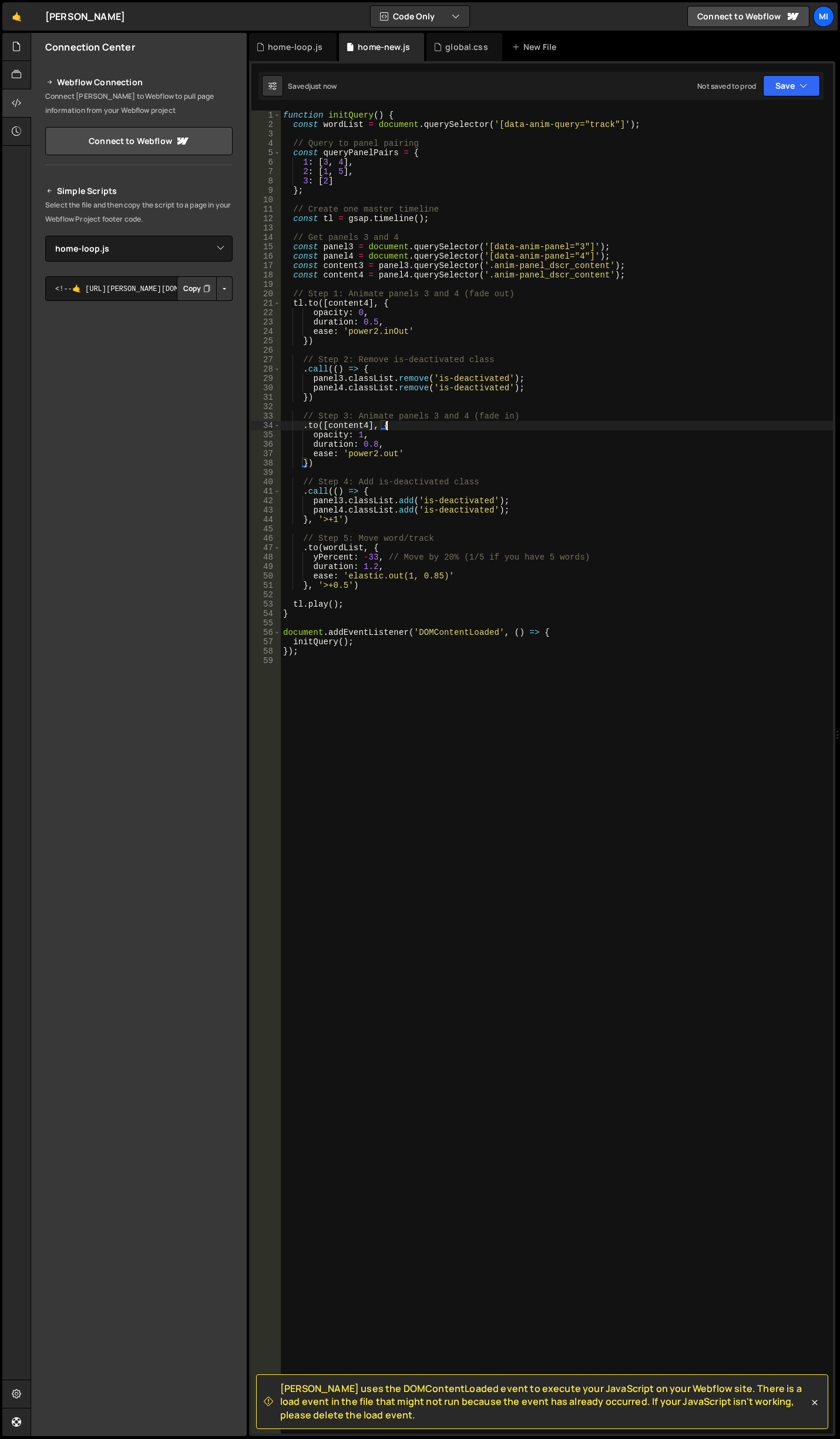
click at [442, 458] on div "function initQuery ( ) { const wordList = document . querySelector ( '[data-ani…" at bounding box center [557, 782] width 552 height 1342
type textarea "ease: 'power2.out'"
click at [539, 137] on div "function initQuery ( ) { const wordList = document . querySelector ( '[data-ani…" at bounding box center [557, 782] width 552 height 1342
type textarea "});"
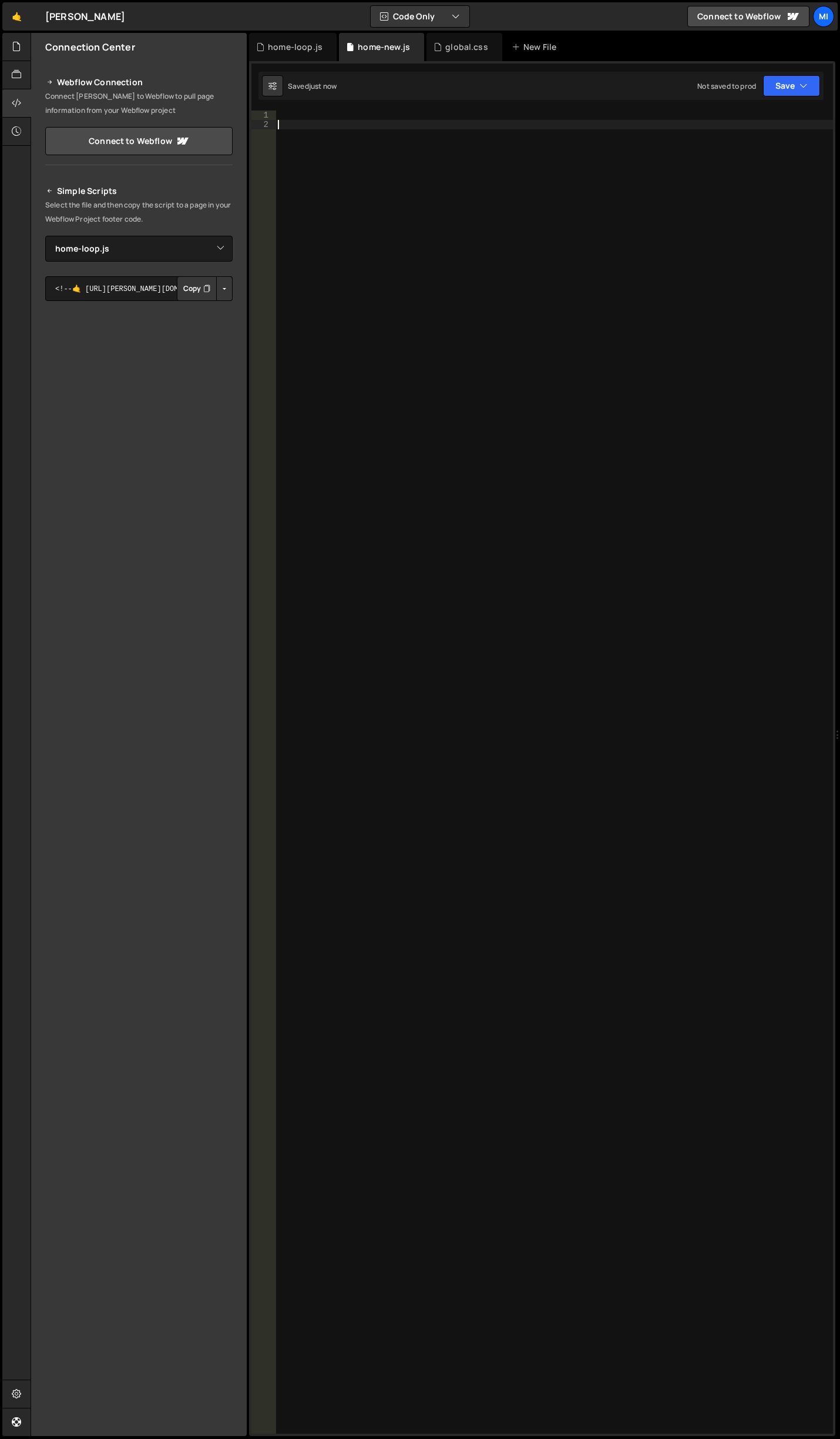
click at [577, 417] on div at bounding box center [555, 782] width 558 height 1342
paste textarea "duration: 0.5,"
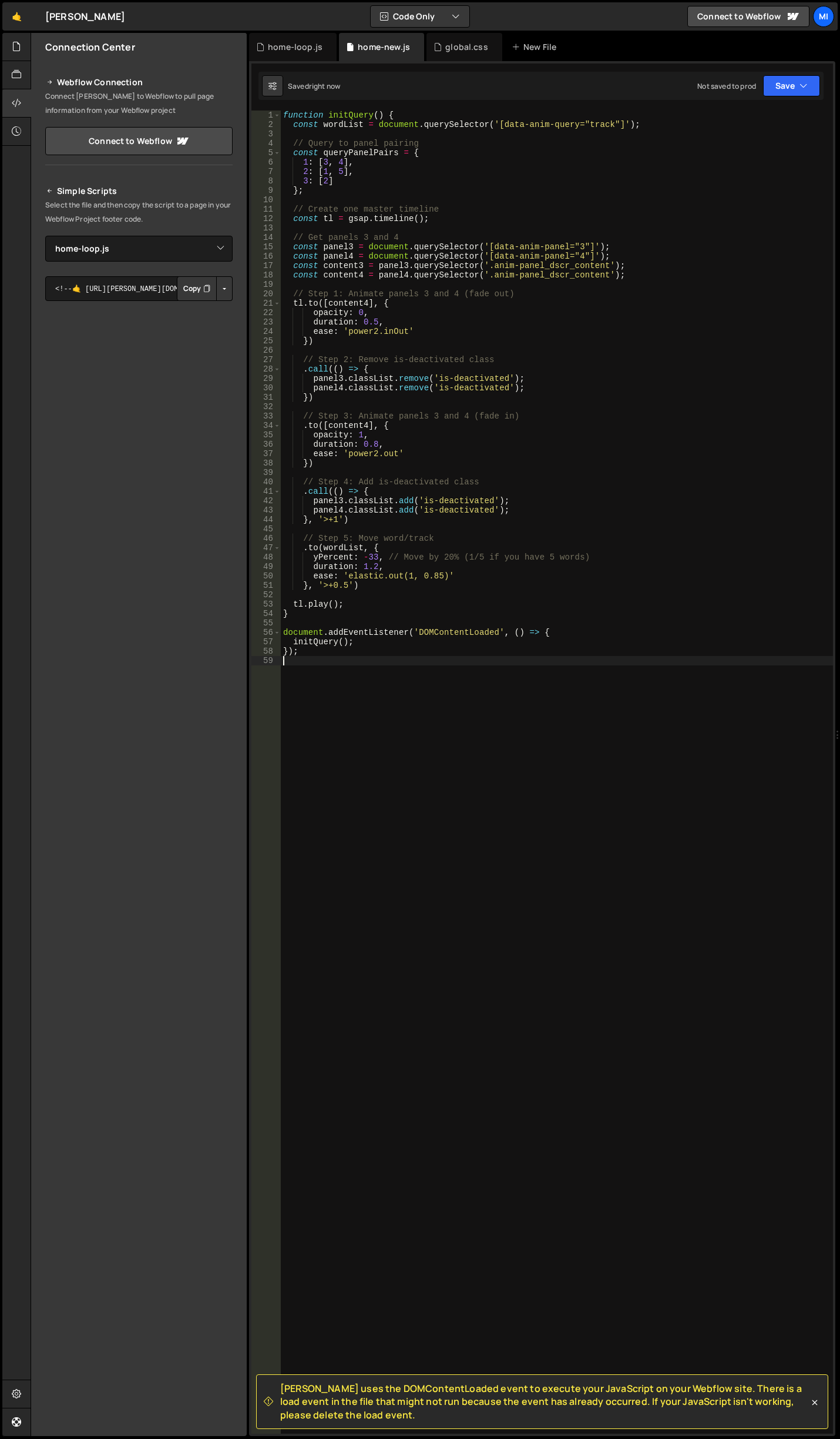
click at [600, 319] on div "function initQuery ( ) { const wordList = document . querySelector ( '[data-ani…" at bounding box center [557, 782] width 552 height 1342
click at [386, 521] on div "function initQuery ( ) { const wordList = document . querySelector ( '[data-ani…" at bounding box center [557, 782] width 552 height 1342
drag, startPoint x: 310, startPoint y: 518, endPoint x: 342, endPoint y: 518, distance: 32.0
click at [342, 518] on div "function initQuery ( ) { const wordList = document . querySelector ( '[data-ani…" at bounding box center [557, 782] width 552 height 1342
click at [308, 516] on div "function initQuery ( ) { const wordList = document . querySelector ( '[data-ani…" at bounding box center [557, 782] width 552 height 1342
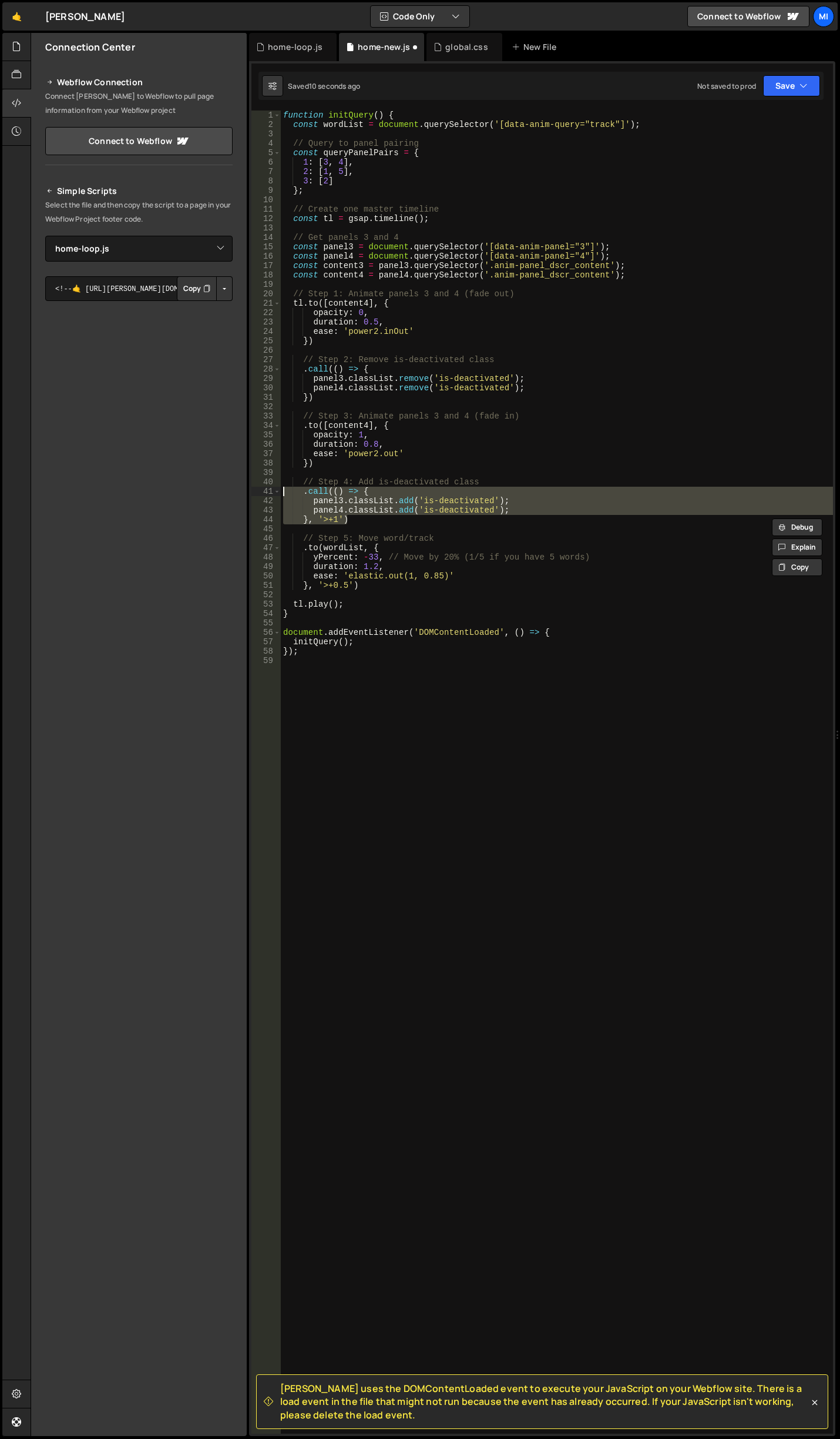
drag, startPoint x: 379, startPoint y: 522, endPoint x: 262, endPoint y: 494, distance: 120.3
click at [262, 494] on div "}, '>+1') 1 2 3 4 5 6 7 8 9 10 11 12 13 14 15 16 17 18 19 20 21 22 23 24 25 26 …" at bounding box center [542, 772] width 582 height 1323
click at [353, 518] on div "function initQuery ( ) { const wordList = document . querySelector ( '[data-ani…" at bounding box center [557, 772] width 552 height 1323
drag, startPoint x: 353, startPoint y: 518, endPoint x: 273, endPoint y: 494, distance: 83.5
click at [273, 494] on div "}, '>+1') 1 2 3 4 5 6 7 8 9 10 11 12 13 14 15 16 17 18 19 20 21 22 23 24 25 26 …" at bounding box center [542, 772] width 582 height 1323
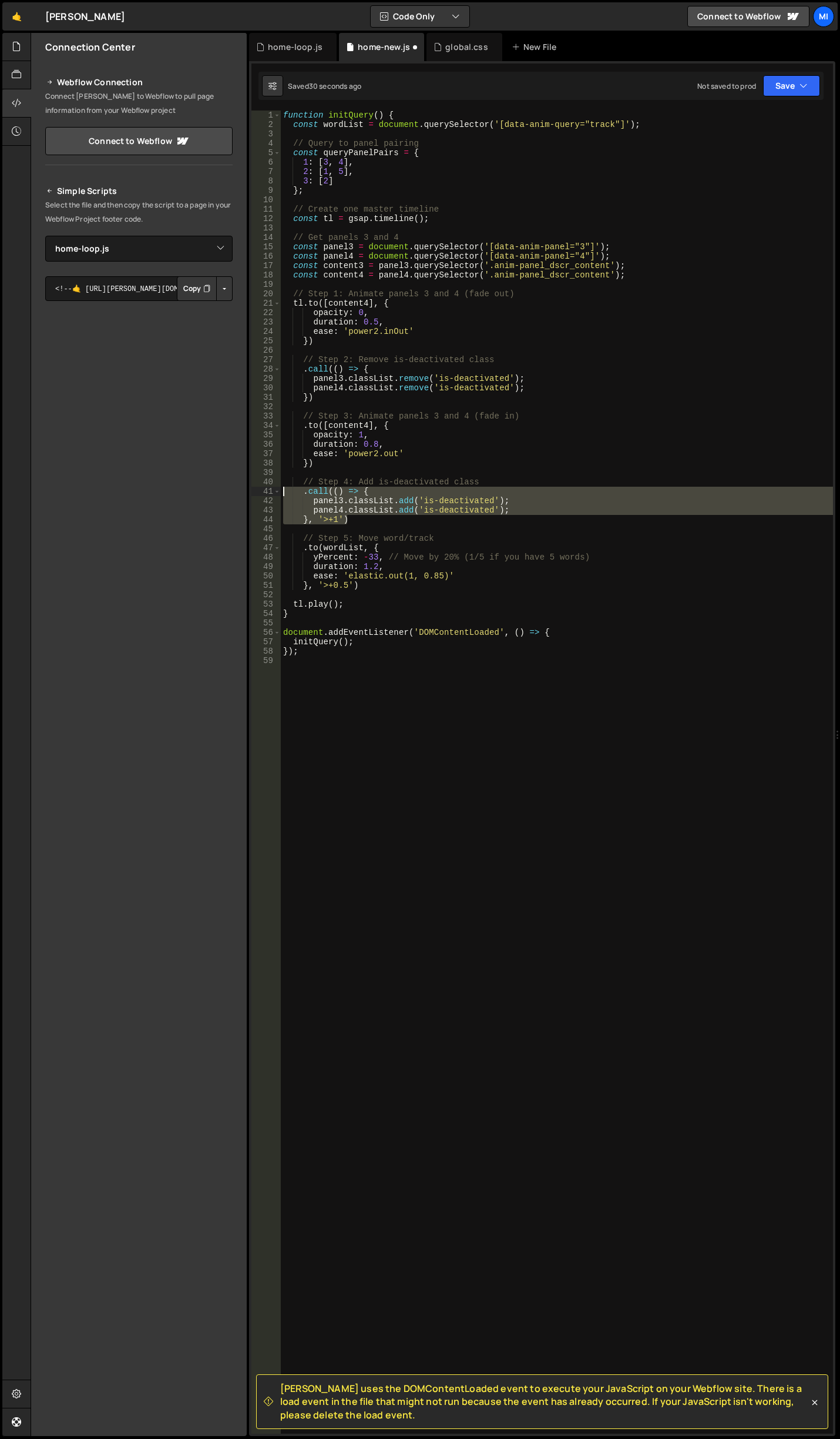
paste textarea "}, null, '>+2')"
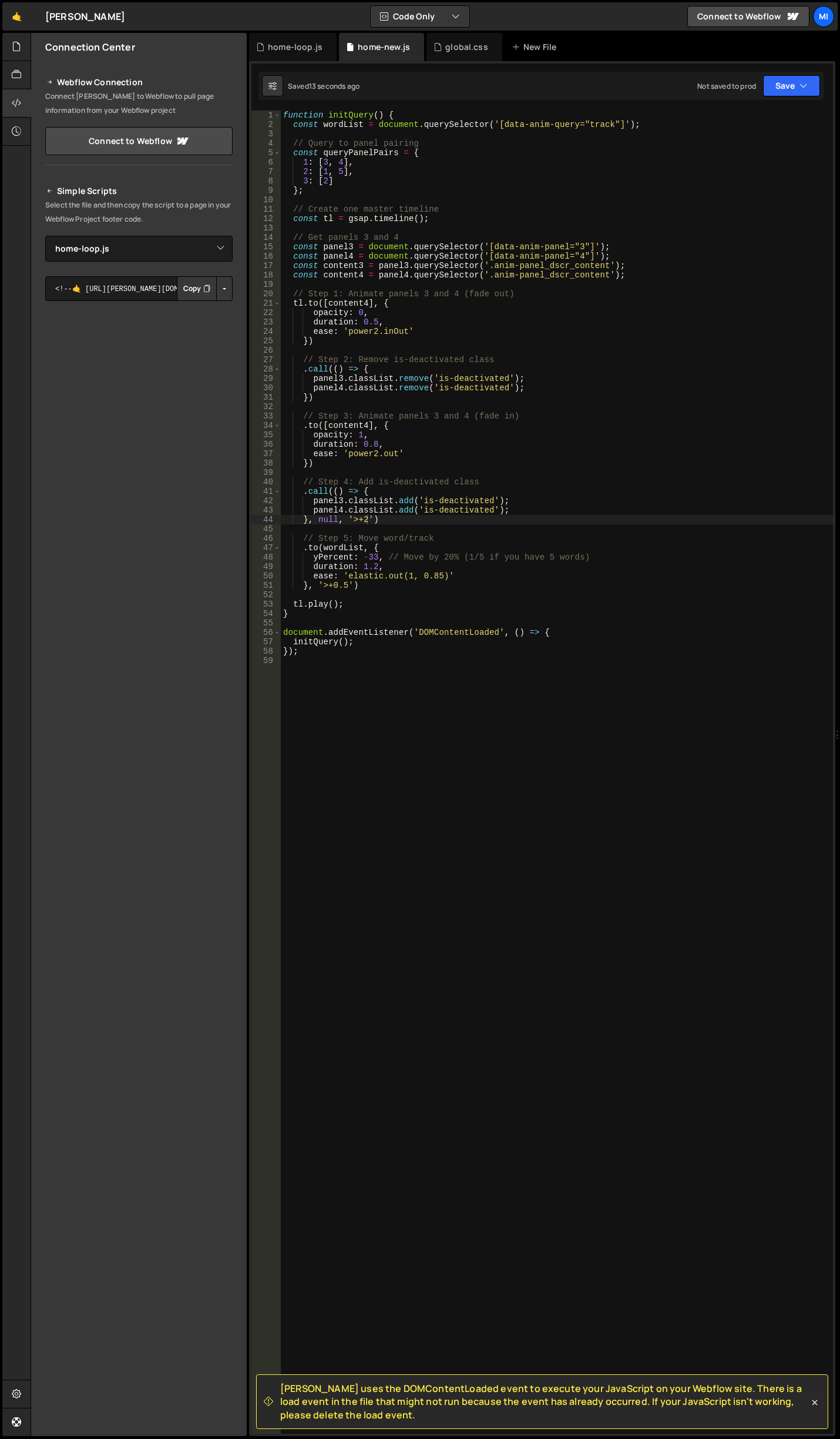
click at [514, 449] on div "function initQuery ( ) { const wordList = document . querySelector ( '[data-ani…" at bounding box center [557, 782] width 552 height 1342
type textarea "ease: 'power2.out'"
click at [438, 46] on icon at bounding box center [438, 47] width 8 height 12
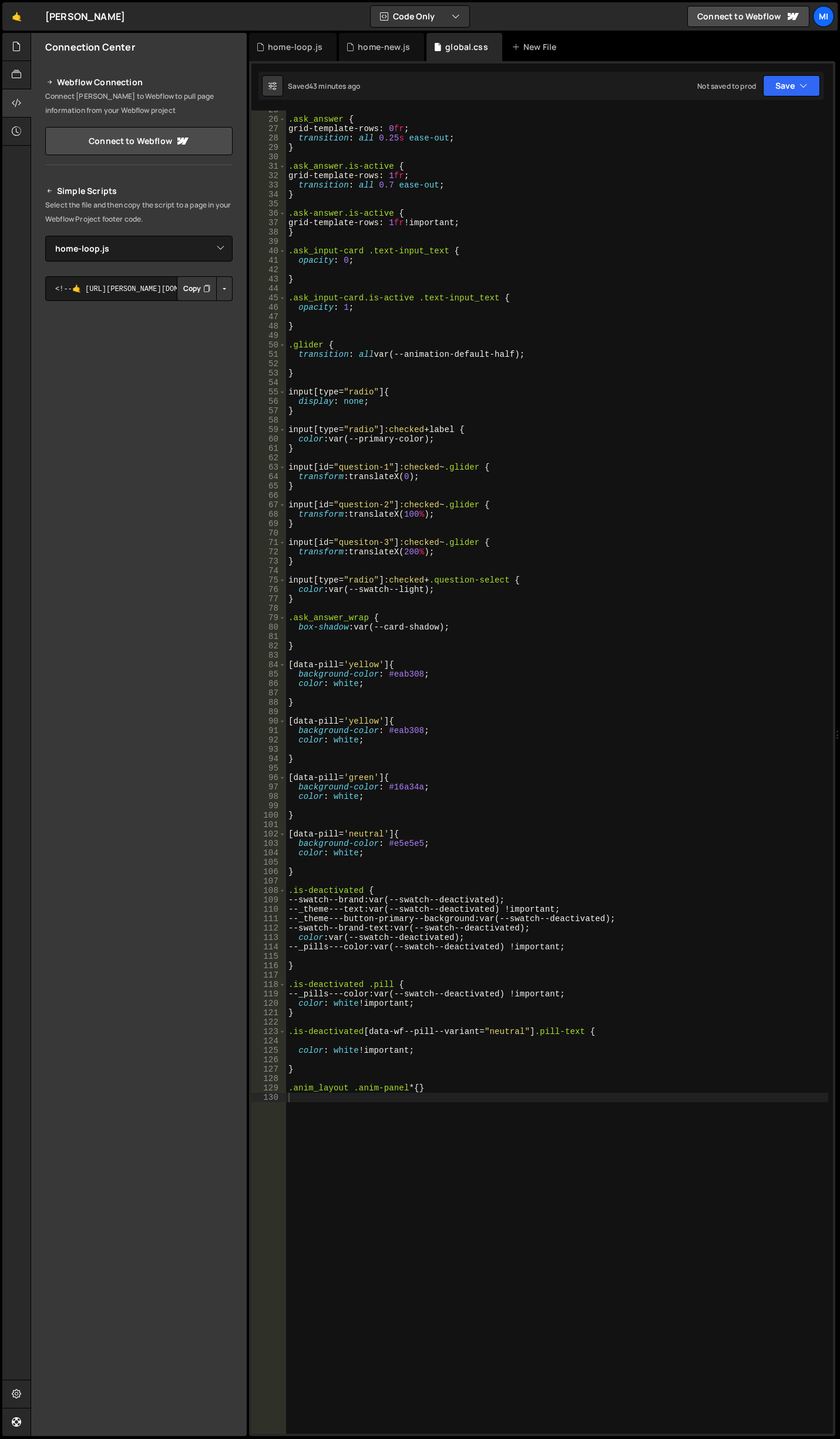
click at [589, 861] on div ".ask_answer { grid-template-rows : 0 fr ; transition : all 0.25 s ease-out ; } …" at bounding box center [662, 956] width 753 height 1701
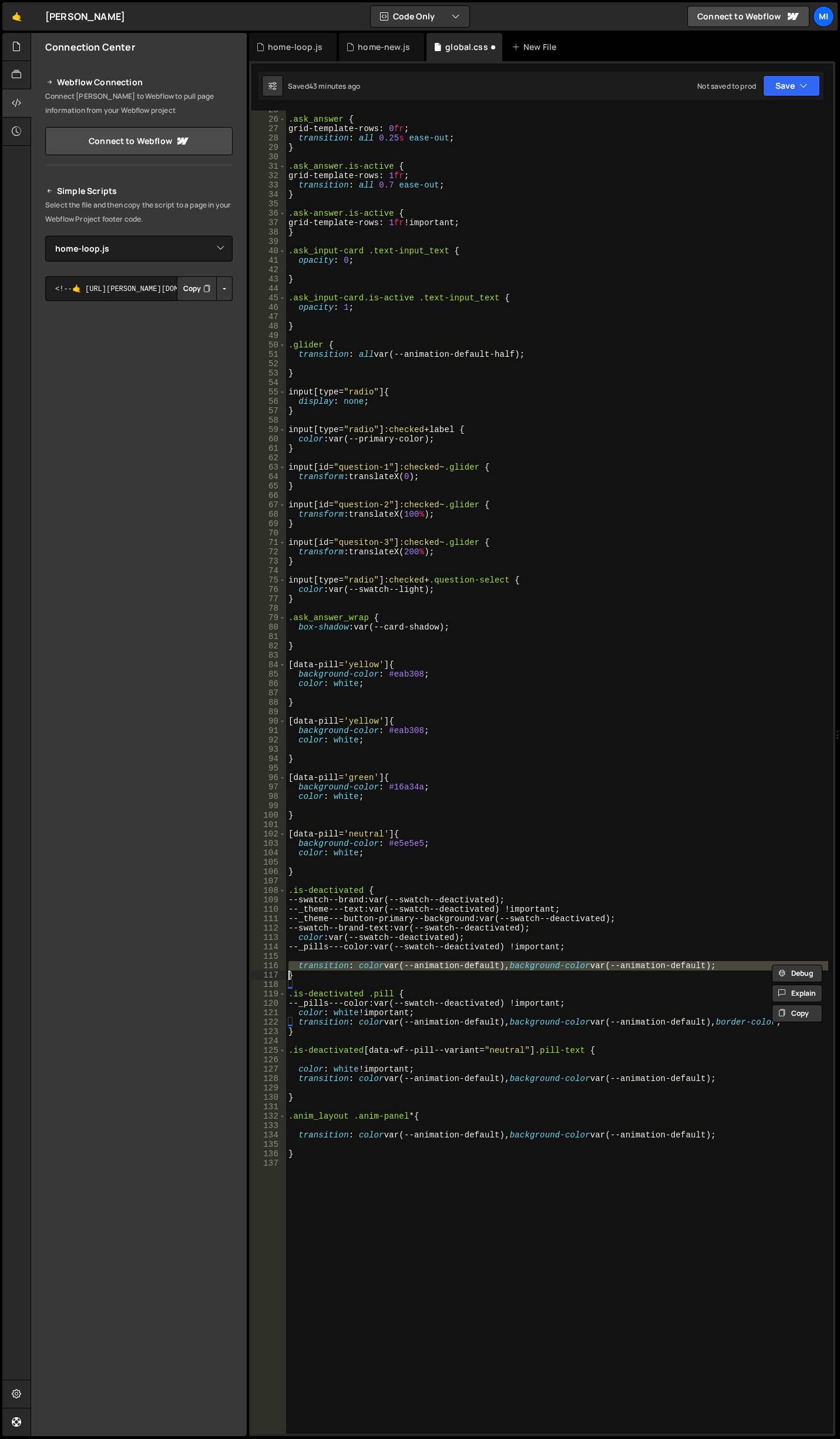
type textarea "}"
click at [363, 50] on div "home-new.js" at bounding box center [384, 47] width 53 height 12
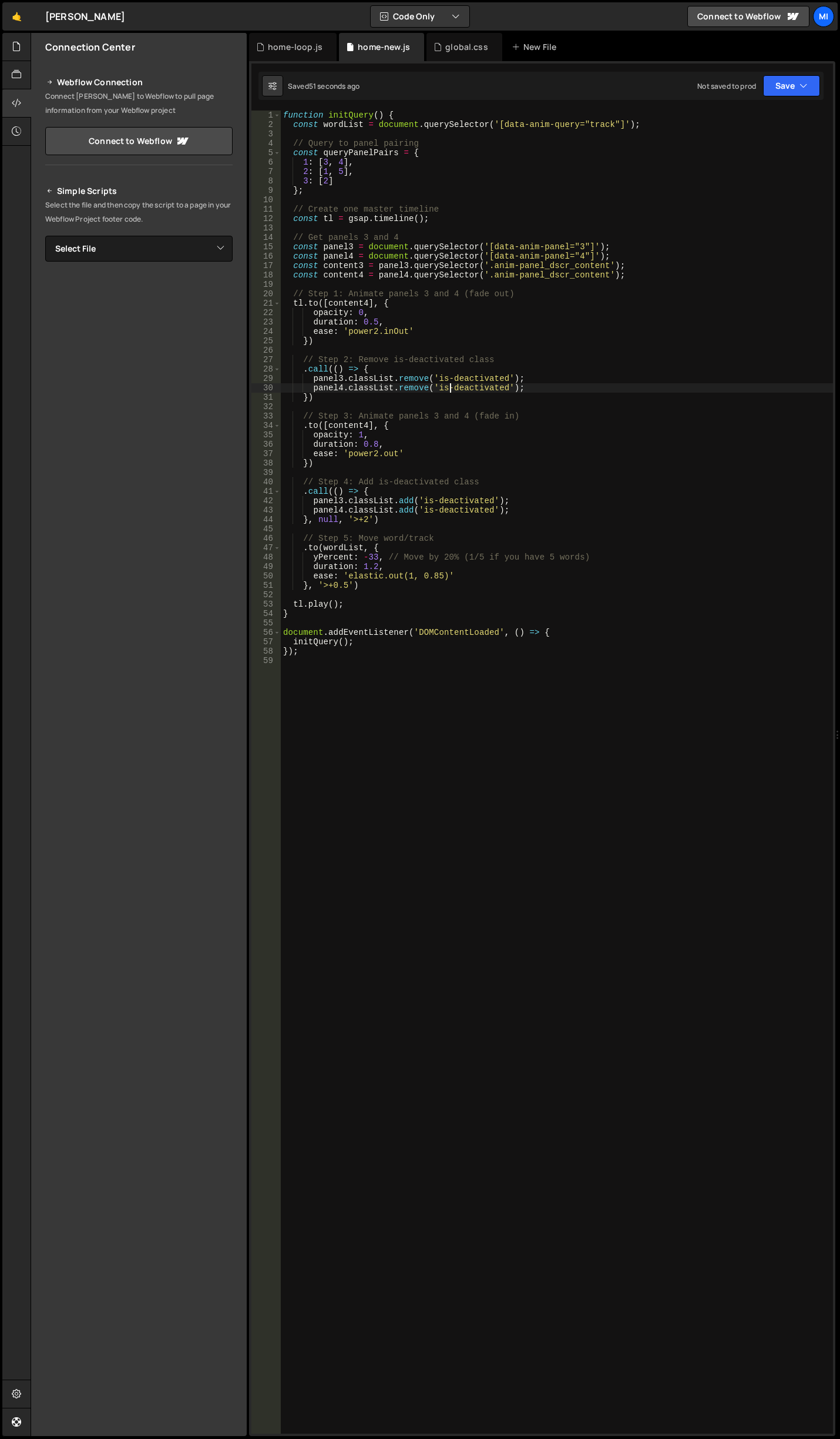
click at [452, 392] on div "function initQuery ( ) { const wordList = document . querySelector ( '[data-ani…" at bounding box center [557, 782] width 552 height 1342
click at [397, 460] on div "function initQuery ( ) { const wordList = document . querySelector ( '[data-ani…" at bounding box center [557, 782] width 552 height 1342
click at [397, 461] on div "function initQuery ( ) { const wordList = document . querySelector ( '[data-ani…" at bounding box center [557, 782] width 552 height 1342
click at [390, 419] on div "function initQuery ( ) { const wordList = document . querySelector ( '[data-ani…" at bounding box center [557, 782] width 552 height 1342
drag, startPoint x: 308, startPoint y: 520, endPoint x: 373, endPoint y: 522, distance: 65.0
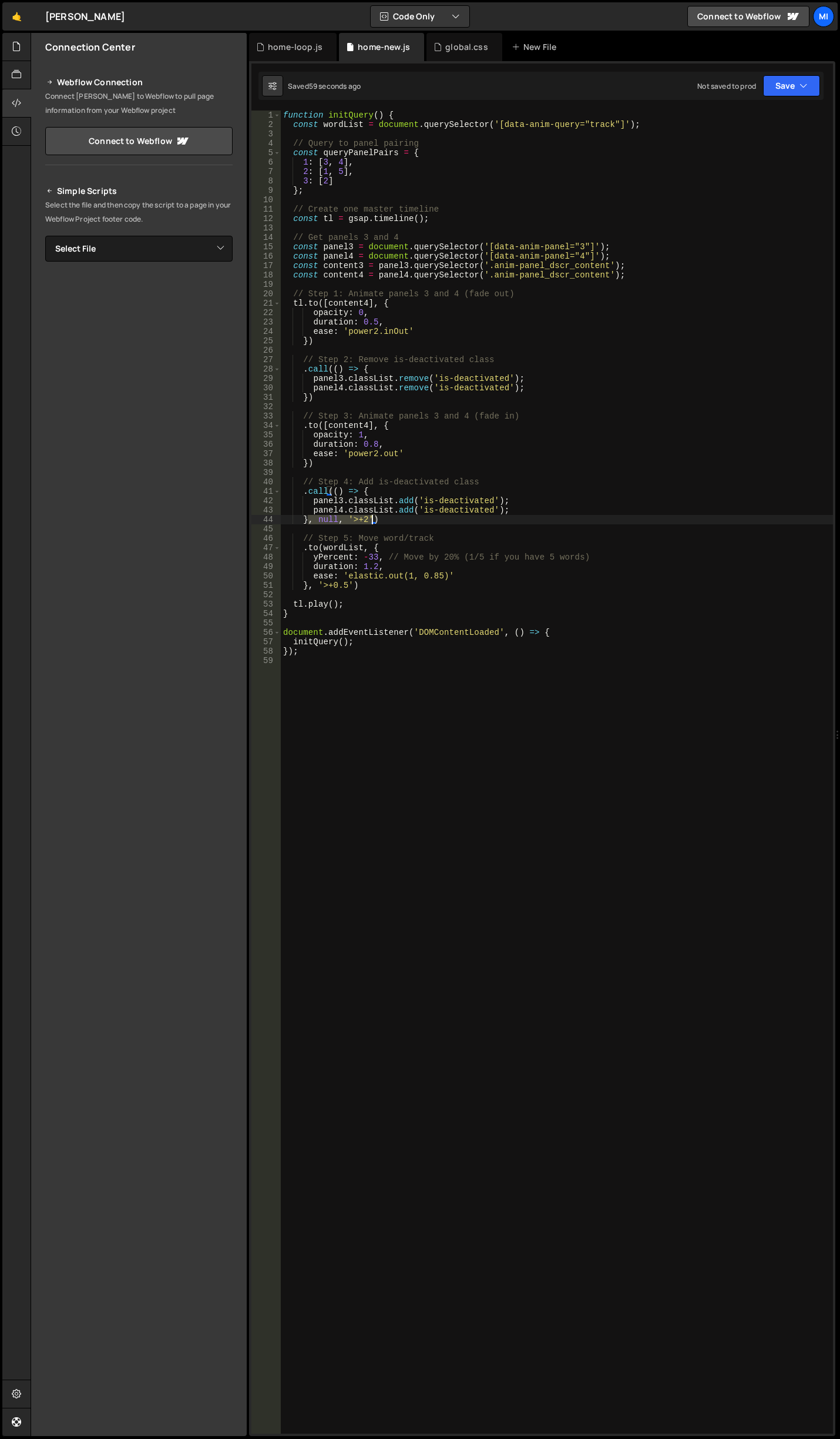
click at [373, 522] on div "function initQuery ( ) { const wordList = document . querySelector ( '[data-ani…" at bounding box center [557, 782] width 552 height 1342
click at [307, 396] on div "function initQuery ( ) { const wordList = document . querySelector ( '[data-ani…" at bounding box center [557, 782] width 552 height 1342
paste textarea ", null, '>+2'"
click at [363, 400] on div "function initQuery ( ) { const wordList = document . querySelector ( '[data-ani…" at bounding box center [557, 782] width 552 height 1342
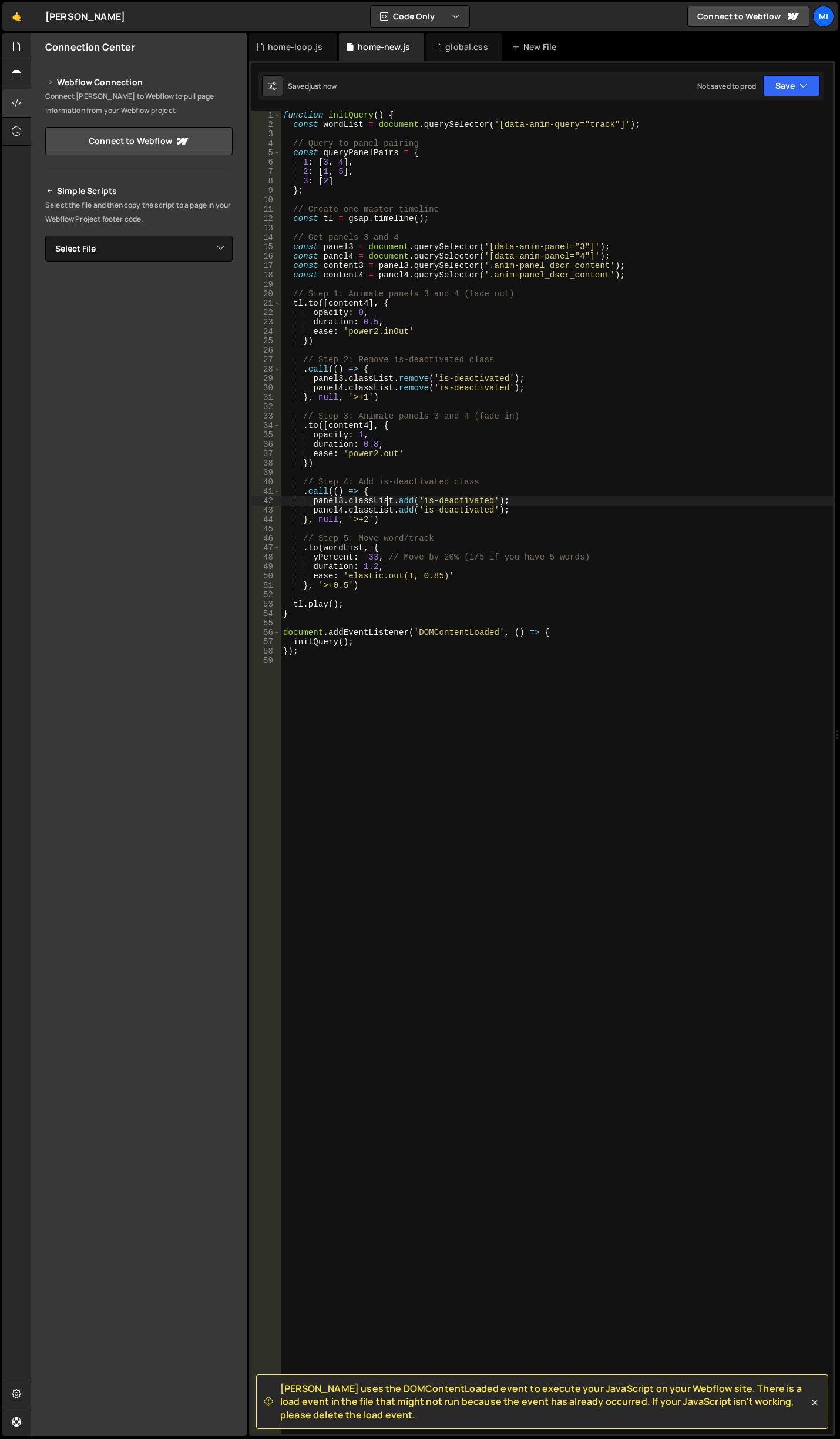
click at [385, 499] on div "function initQuery ( ) { const wordList = document . querySelector ( '[data-ani…" at bounding box center [557, 782] width 552 height 1342
click at [384, 445] on div "function initQuery ( ) { const wordList = document . querySelector ( '[data-ani…" at bounding box center [557, 782] width 552 height 1342
click at [308, 460] on div "function initQuery ( ) { const wordList = document . querySelector ( '[data-ani…" at bounding box center [557, 782] width 552 height 1342
type textarea "duration: 0.8,"
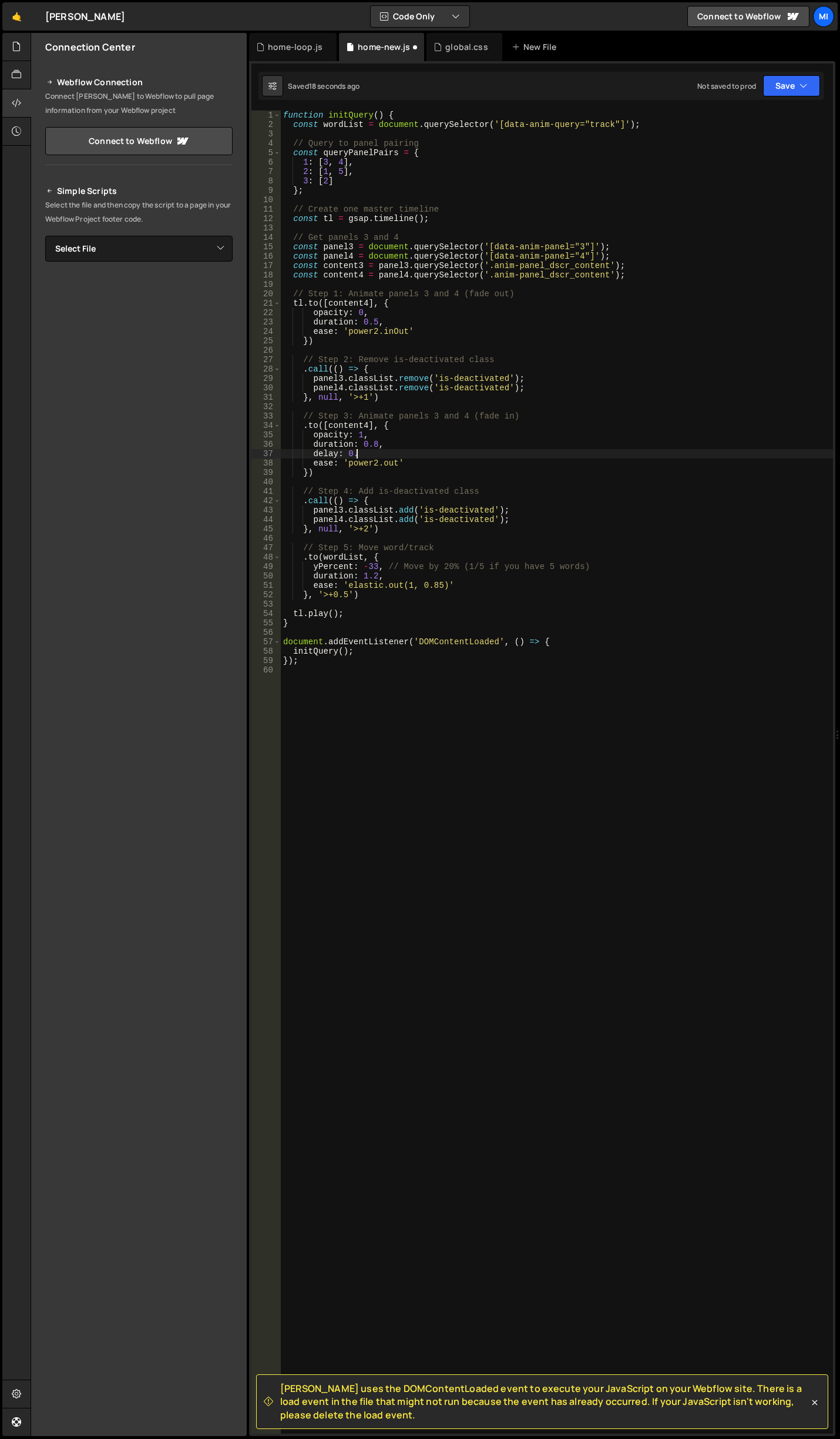
scroll to position [0, 5]
click at [398, 433] on div "function initQuery ( ) { const wordList = document . querySelector ( '[data-ani…" at bounding box center [557, 782] width 552 height 1342
click at [408, 467] on div "function initQuery ( ) { const wordList = document . querySelector ( '[data-ani…" at bounding box center [557, 782] width 552 height 1342
click at [381, 471] on div "function initQuery ( ) { const wordList = document . querySelector ( '[data-ani…" at bounding box center [557, 782] width 552 height 1342
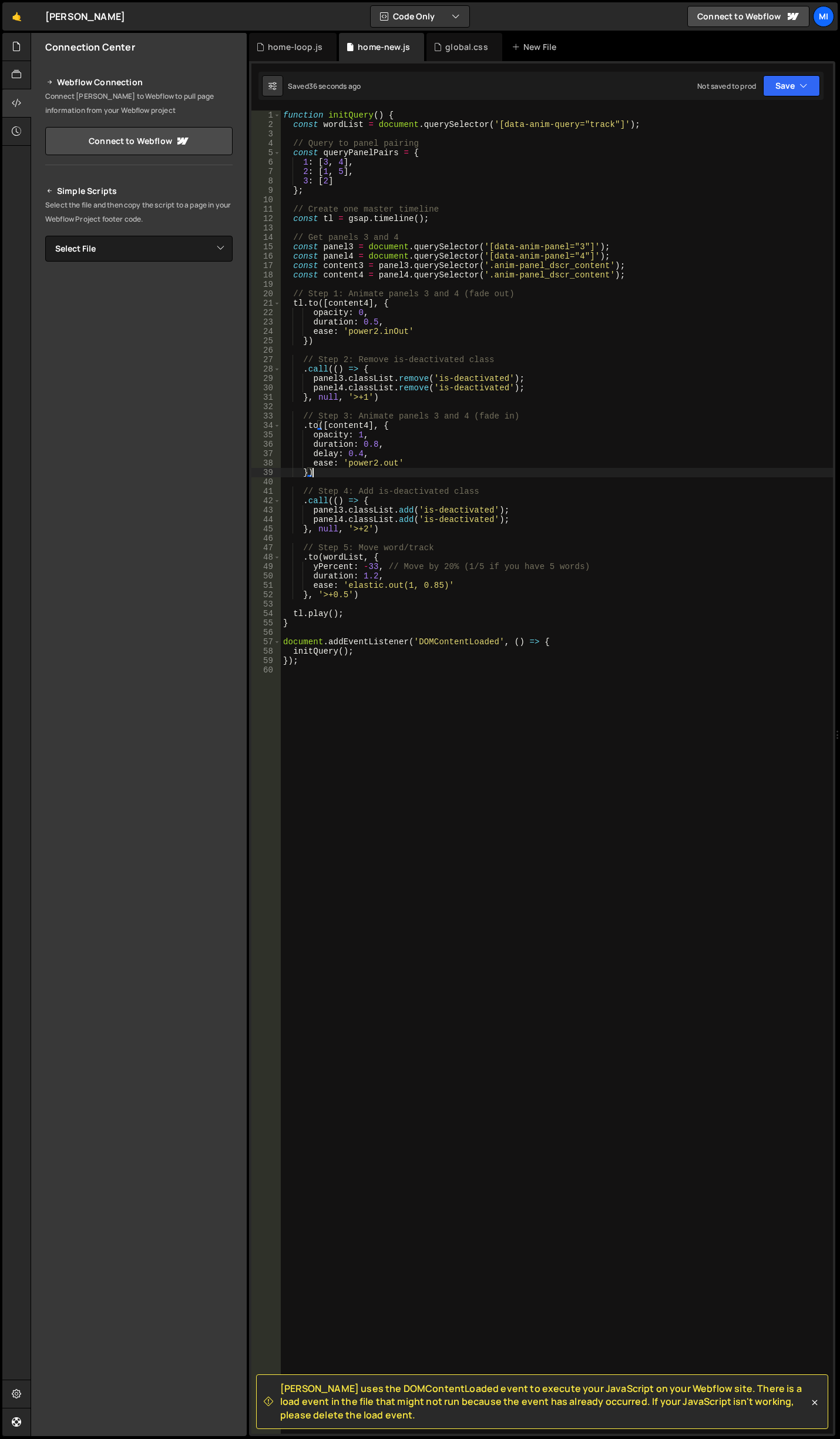
click at [438, 398] on div "function initQuery ( ) { const wordList = document . querySelector ( '[data-ani…" at bounding box center [557, 782] width 552 height 1342
click at [457, 341] on div "function initQuery ( ) { const wordList = document . querySelector ( '[data-ani…" at bounding box center [557, 782] width 552 height 1342
type textarea "})"
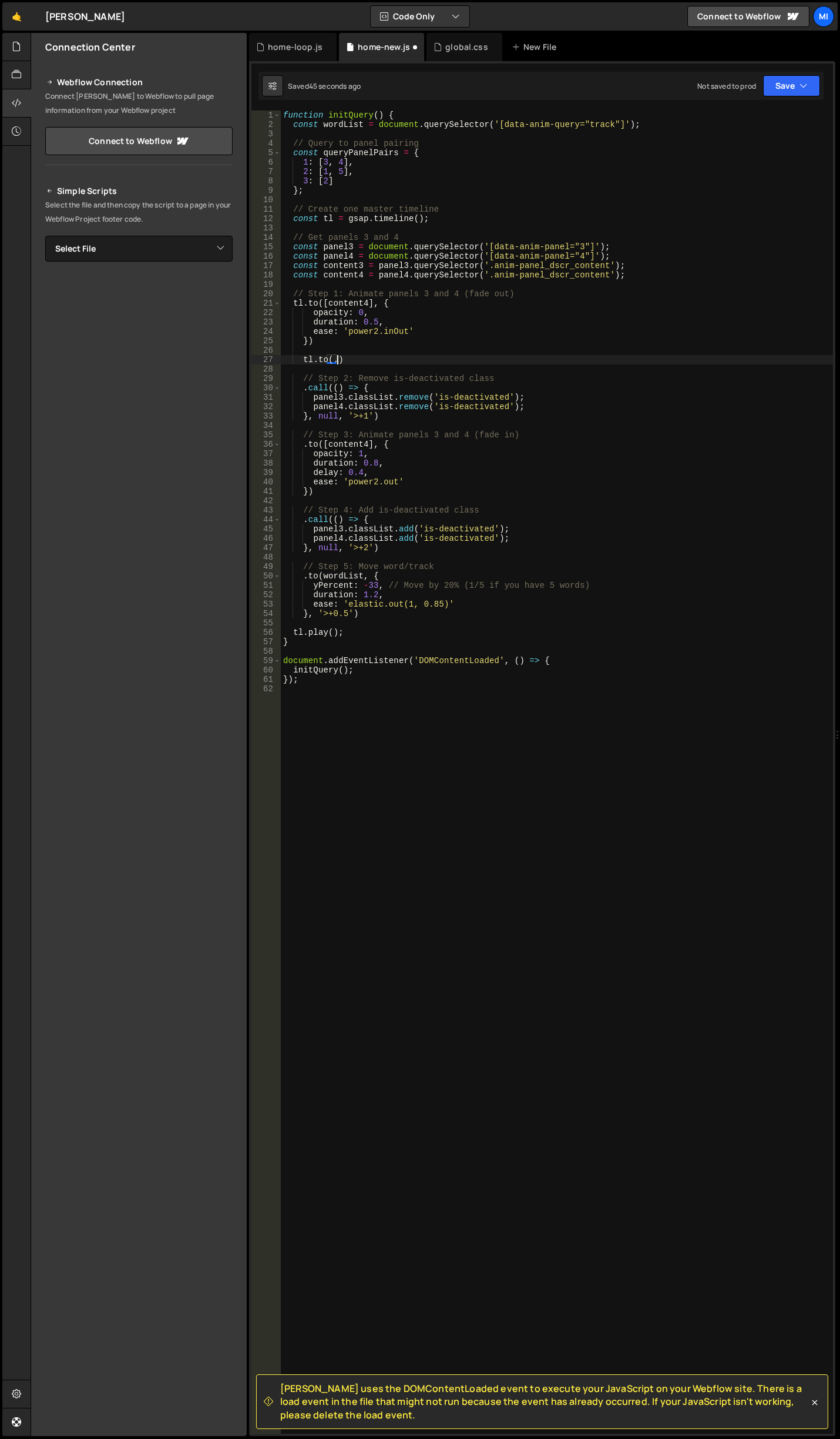
scroll to position [0, 3]
click at [636, 275] on div "function initQuery ( ) { const wordList = document . querySelector ( '[data-ani…" at bounding box center [557, 782] width 552 height 1342
type textarea "const content4 = panel4.querySelector('.anim-panel_dscr_content');"
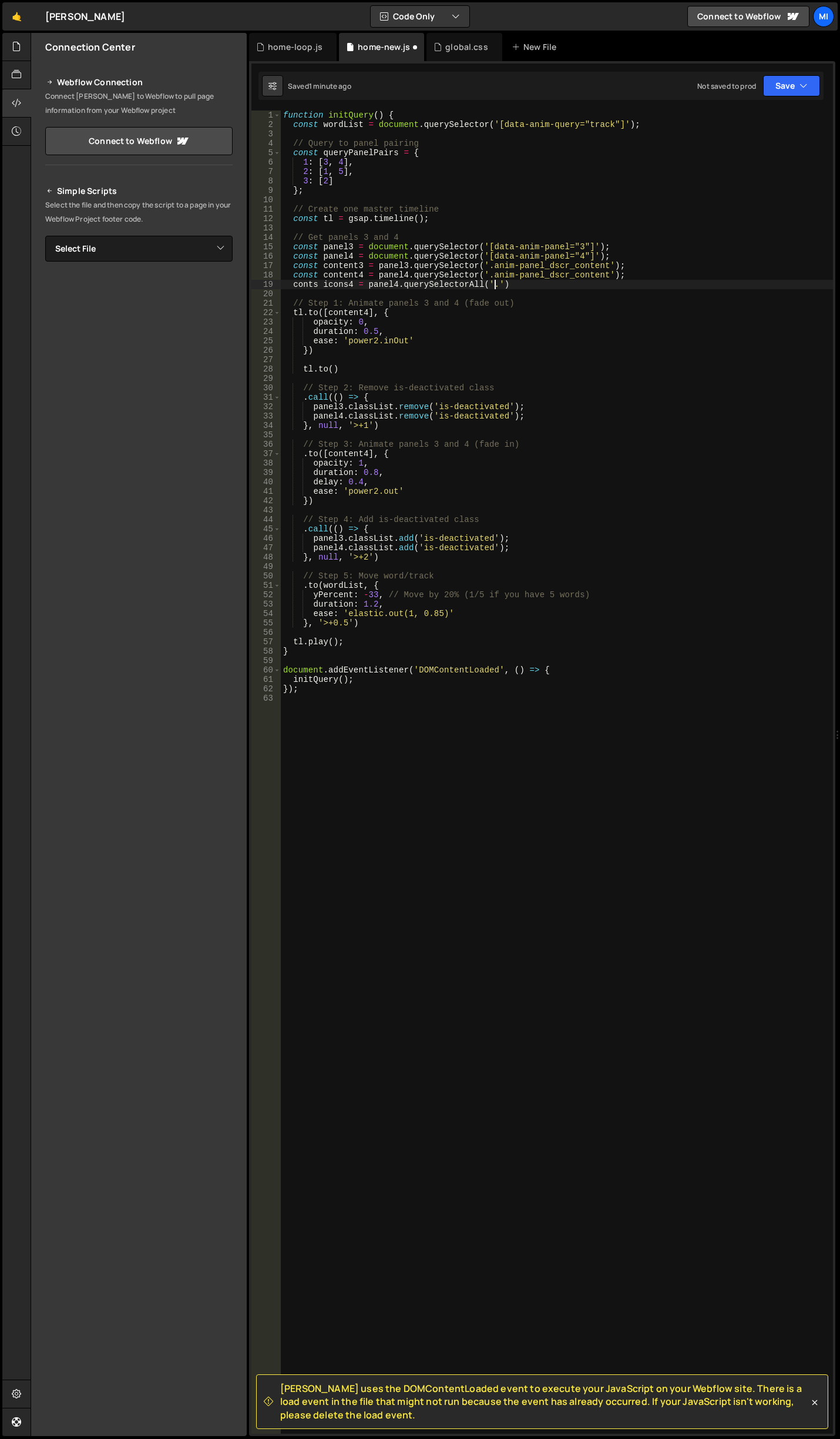
scroll to position [0, 14]
paste textarea "label_wrap"
type textarea "conts icons4 = panel4.querySelectorAll('.label_wrap');"
type textarea "})"
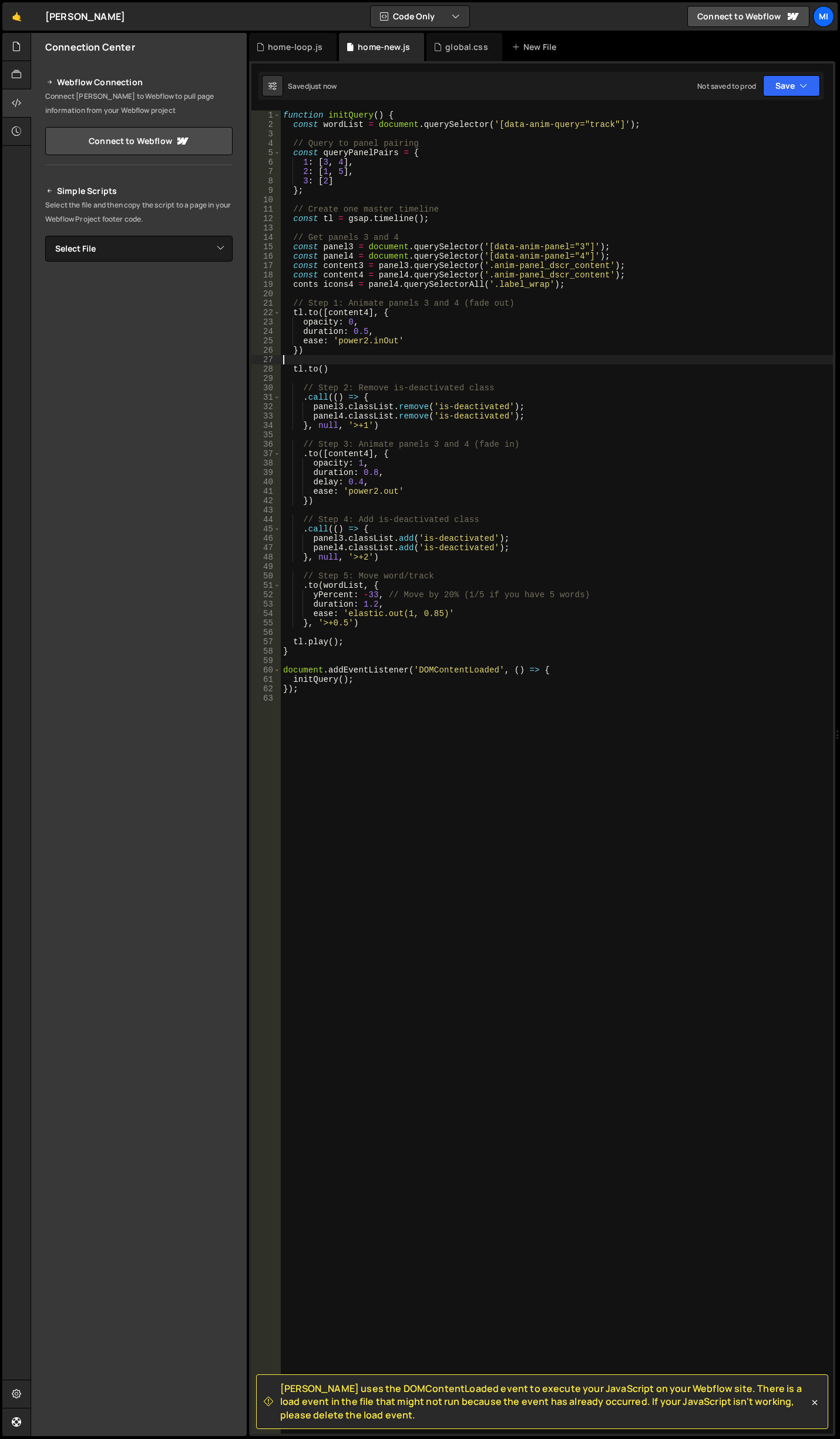
type textarea "})"
type textarea "[DOMAIN_NAME](icons4, {})"
click at [466, 365] on div "function initQuery ( ) { const wordList = document . querySelector ( '[data-ani…" at bounding box center [557, 782] width 552 height 1342
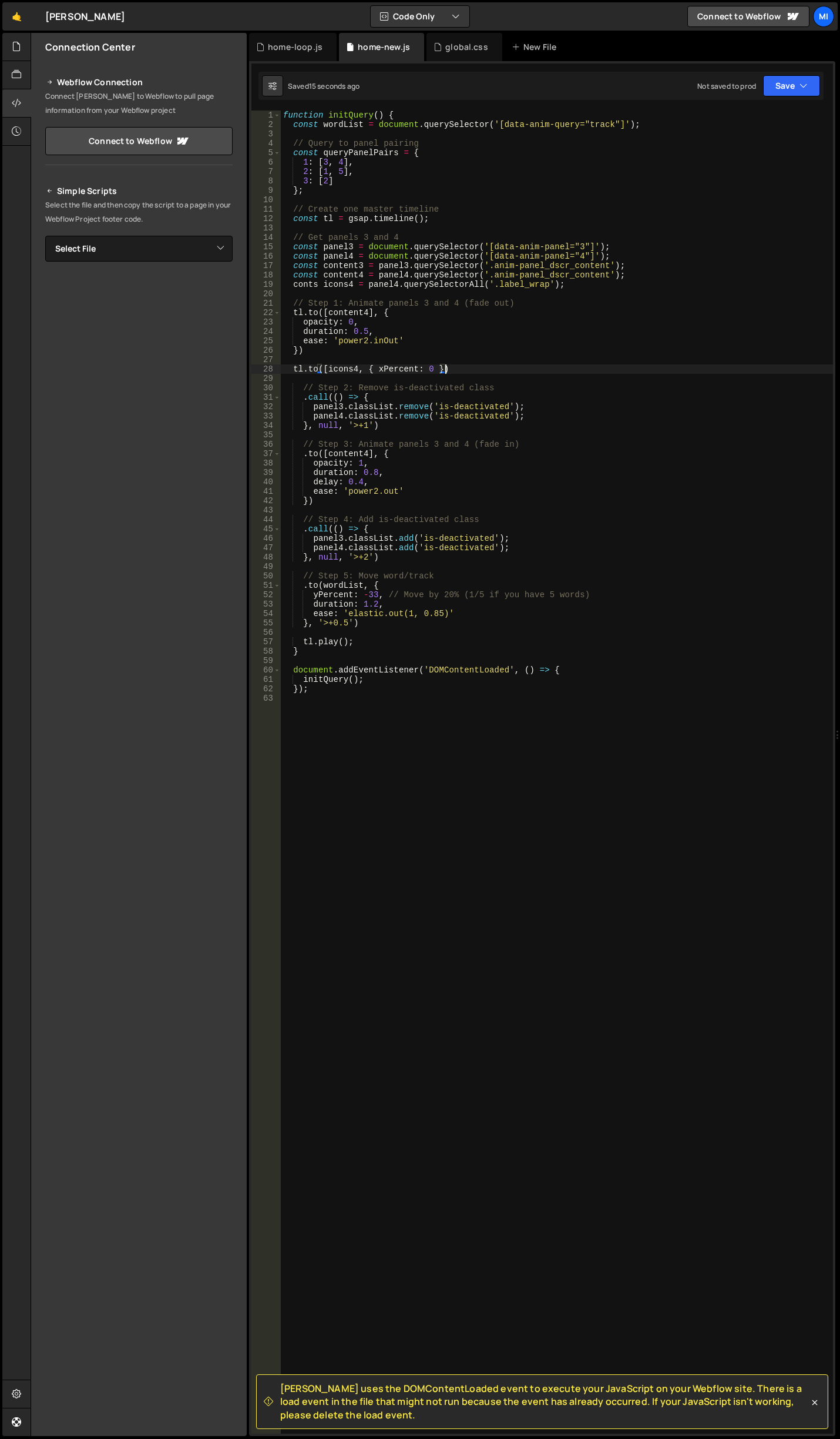
click at [362, 369] on div "function initQuery ( ) { const wordList = document . querySelector ( '[data-ani…" at bounding box center [557, 782] width 552 height 1342
click at [324, 370] on div "function initQuery ( ) { const wordList = document . querySelector ( '[data-ani…" at bounding box center [557, 782] width 552 height 1342
type textarea "[DOMAIN_NAME](icons4, { xPercent: 0 })"
drag, startPoint x: 347, startPoint y: 362, endPoint x: 375, endPoint y: 371, distance: 29.4
click at [347, 362] on div "function initQuery ( ) { const wordList = document . querySelector ( '[data-ani…" at bounding box center [557, 782] width 552 height 1342
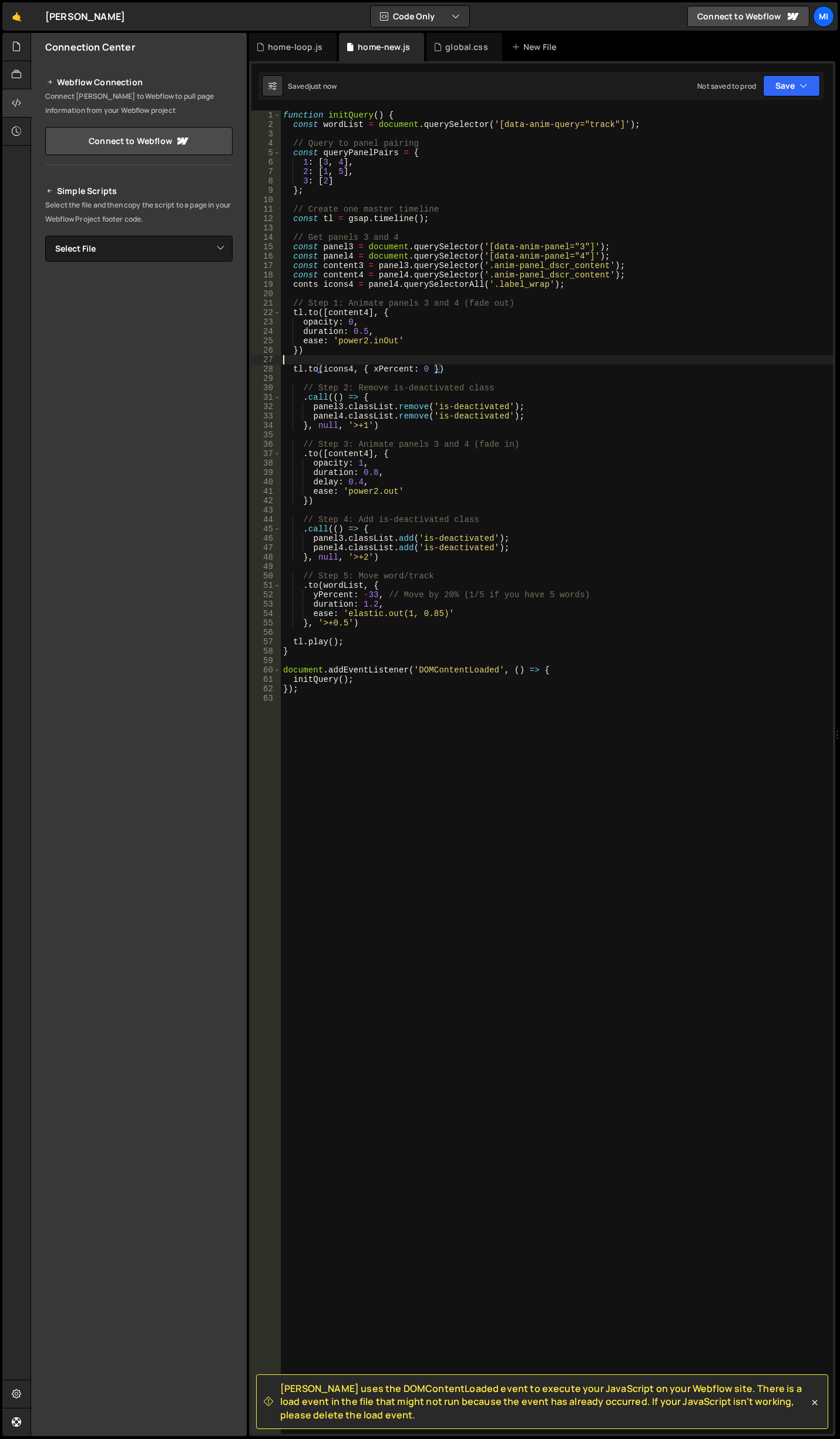
scroll to position [0, 0]
drag, startPoint x: 354, startPoint y: 287, endPoint x: 324, endPoint y: 285, distance: 30.1
click at [324, 285] on div "function initQuery ( ) { const wordList = document . querySelector ( '[data-ani…" at bounding box center [557, 782] width 552 height 1342
click at [550, 285] on div "function initQuery ( ) { const wordList = document . querySelector ( '[data-ani…" at bounding box center [557, 782] width 552 height 1342
click at [319, 283] on div "function initQuery ( ) { const wordList = document . querySelector ( '[data-ani…" at bounding box center [557, 782] width 552 height 1342
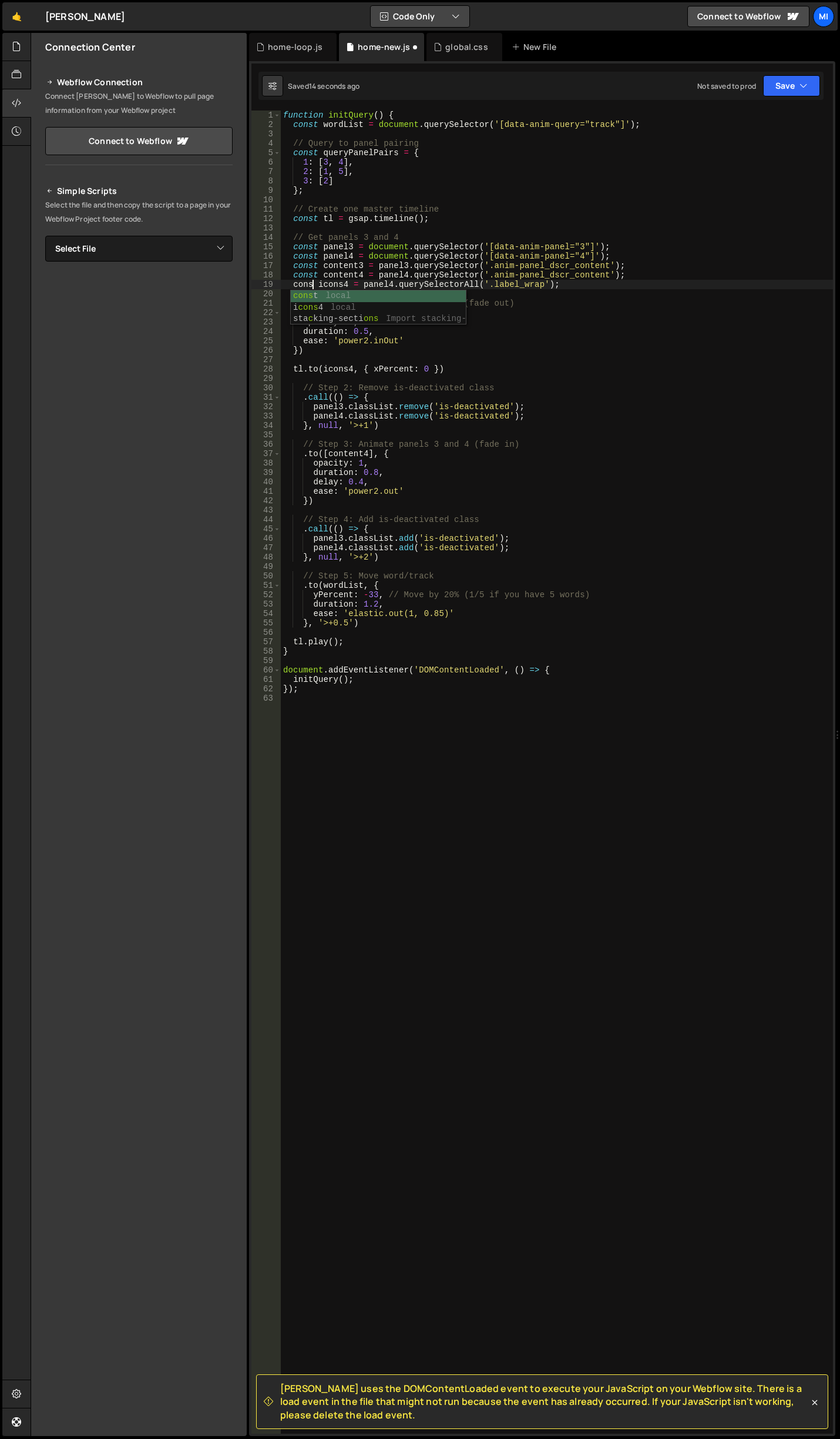
scroll to position [0, 3]
click at [415, 489] on div "function initQuery ( ) { const wordList = document . querySelector ( '[data-ani…" at bounding box center [557, 782] width 552 height 1342
click at [460, 463] on div "function initQuery ( ) { const wordList = document . querySelector ( '[data-ani…" at bounding box center [557, 782] width 552 height 1342
click at [412, 371] on div "function initQuery ( ) { const wordList = document . querySelector ( '[data-ani…" at bounding box center [557, 782] width 552 height 1342
click at [480, 390] on div "function initQuery ( ) { const wordList = document . querySelector ( '[data-ani…" at bounding box center [557, 782] width 552 height 1342
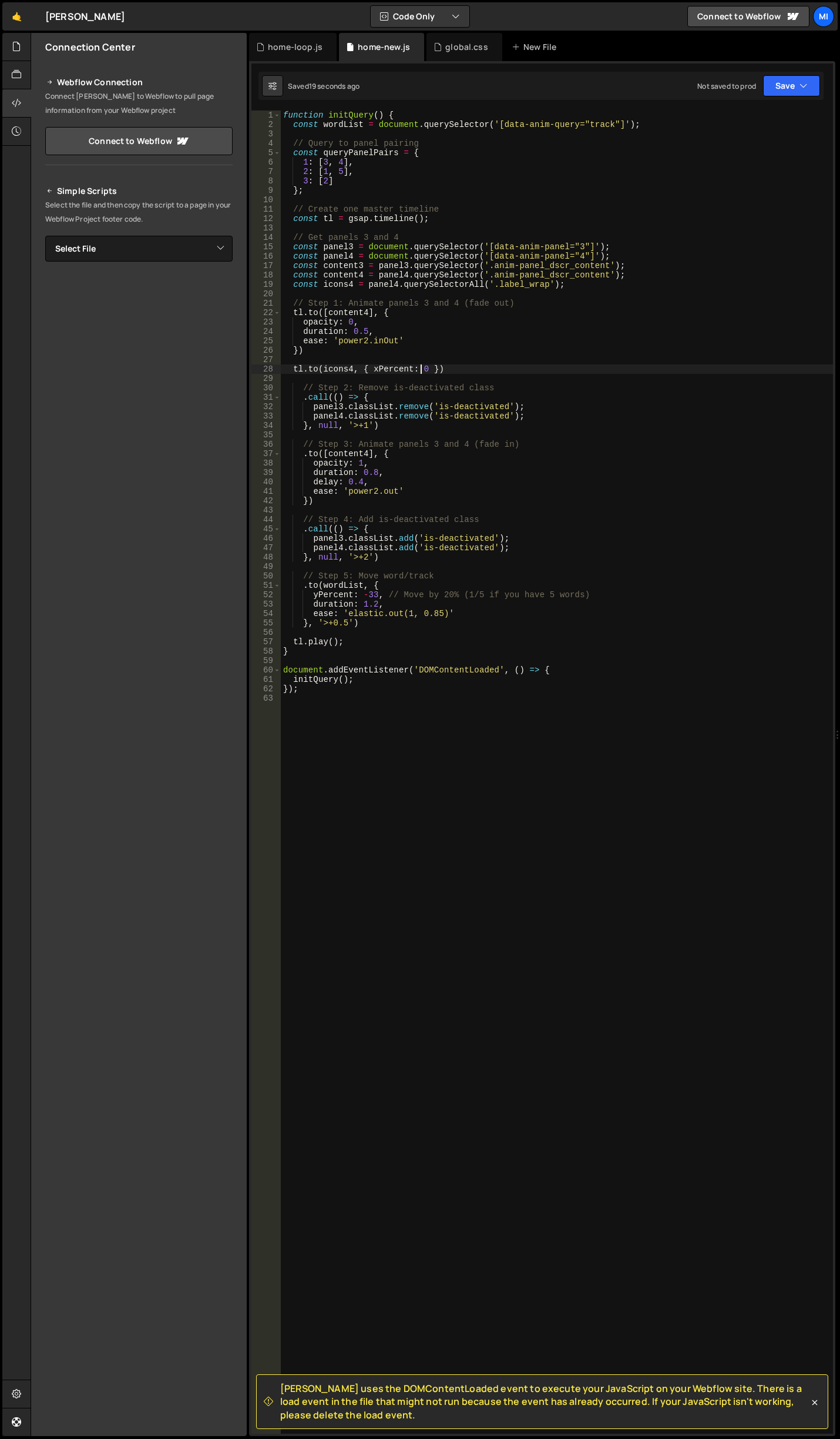
click at [423, 367] on div "function initQuery ( ) { const wordList = document . querySelector ( '[data-ani…" at bounding box center [557, 782] width 552 height 1342
drag, startPoint x: 373, startPoint y: 368, endPoint x: 410, endPoint y: 358, distance: 38.3
click at [409, 367] on div "function initQuery ( ) { const wordList = document . querySelector ( '[data-ani…" at bounding box center [557, 782] width 552 height 1342
click at [445, 388] on div "function initQuery ( ) { const wordList = document . querySelector ( '[data-ani…" at bounding box center [557, 782] width 552 height 1342
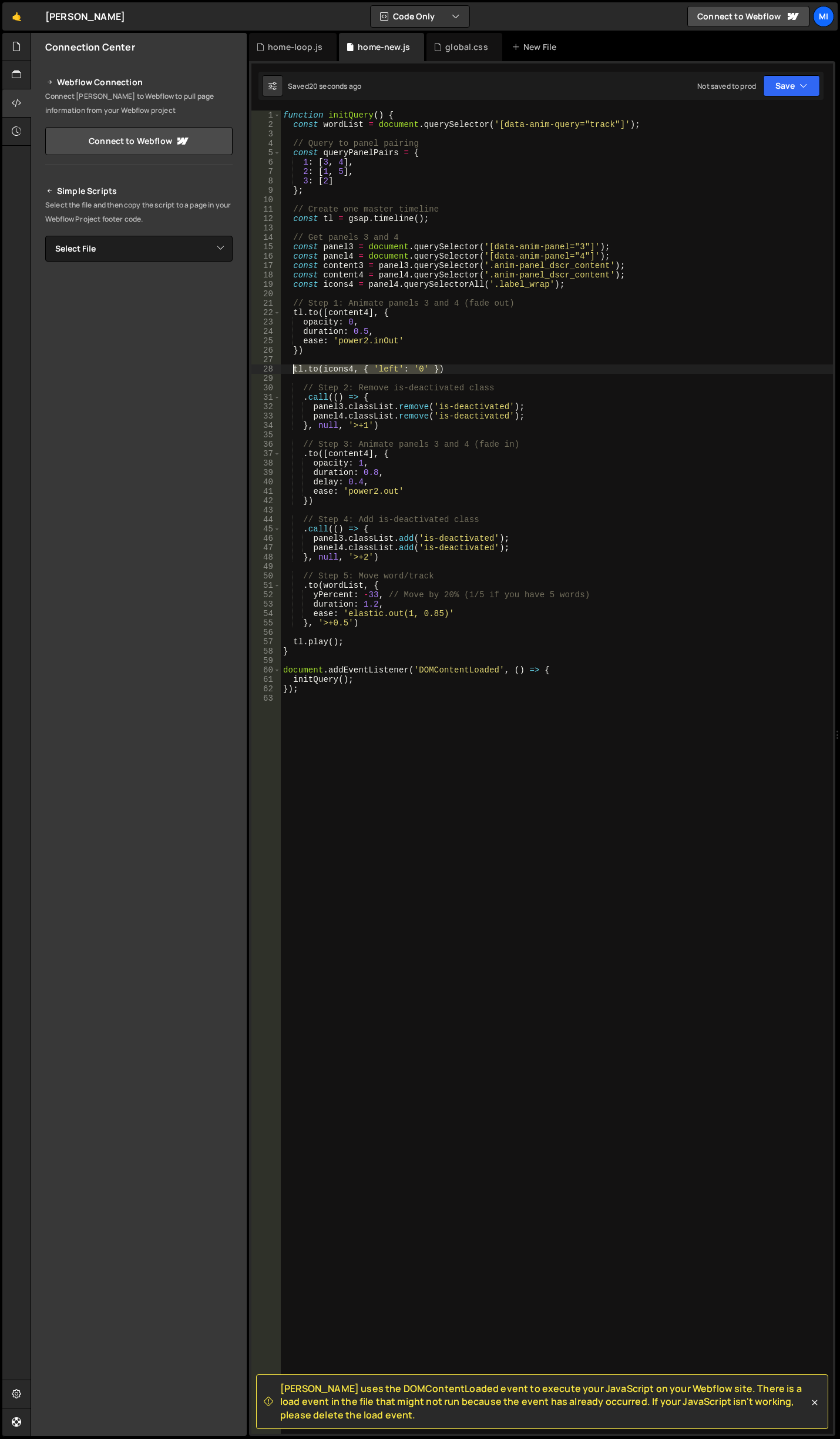
drag, startPoint x: 422, startPoint y: 370, endPoint x: 291, endPoint y: 368, distance: 131.0
click at [291, 368] on div "function initQuery ( ) { const wordList = document . querySelector ( '[data-ani…" at bounding box center [557, 782] width 552 height 1342
click at [419, 619] on div "function initQuery ( ) { const wordList = document . querySelector ( '[data-ani…" at bounding box center [557, 782] width 552 height 1342
click at [462, 371] on div "function initQuery ( ) { const wordList = document . querySelector ( '[data-ani…" at bounding box center [557, 782] width 552 height 1342
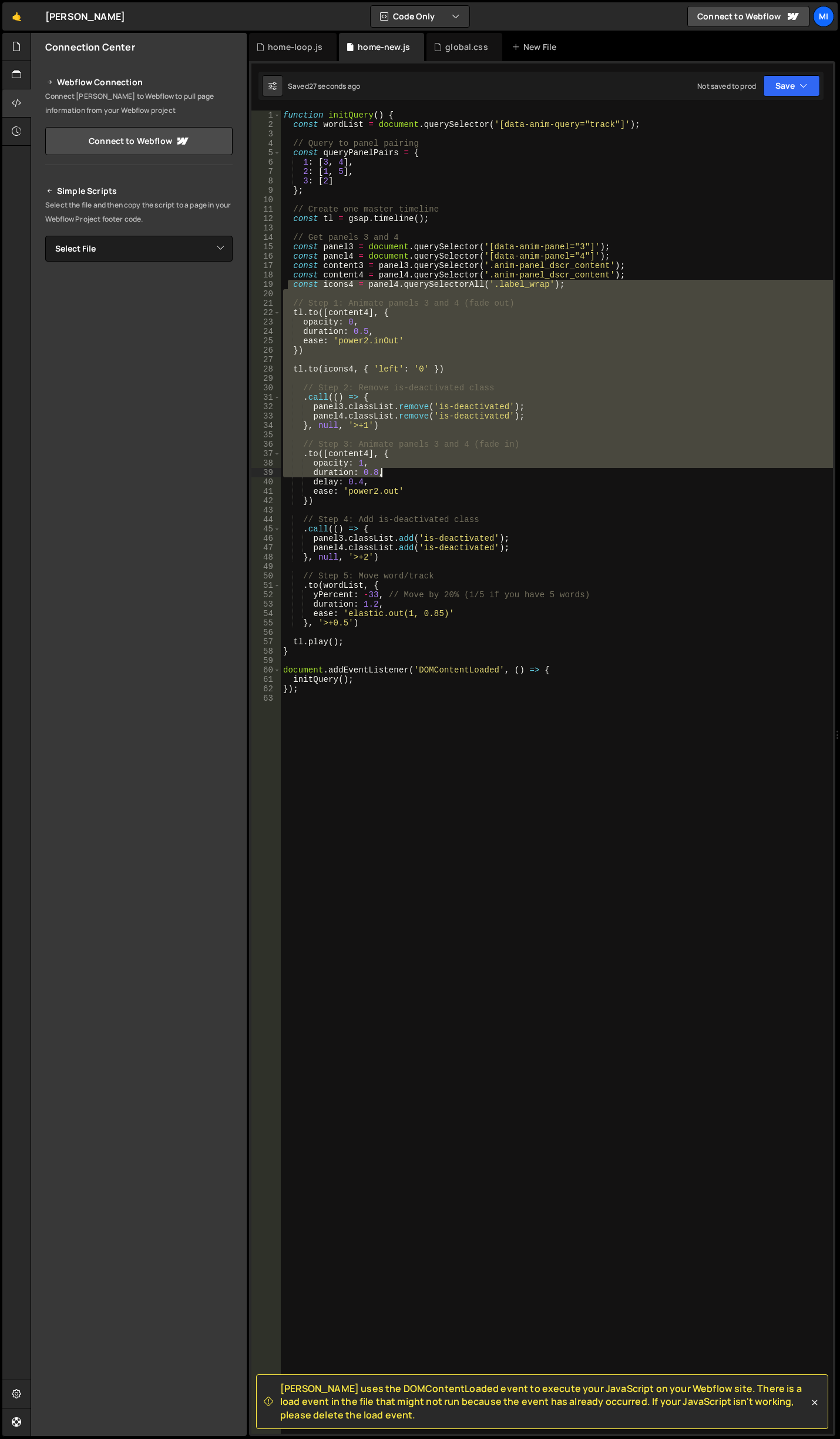
drag, startPoint x: 290, startPoint y: 286, endPoint x: 623, endPoint y: 496, distance: 393.7
click at [623, 496] on div "function initQuery ( ) { const wordList = document . querySelector ( '[data-ani…" at bounding box center [557, 782] width 552 height 1342
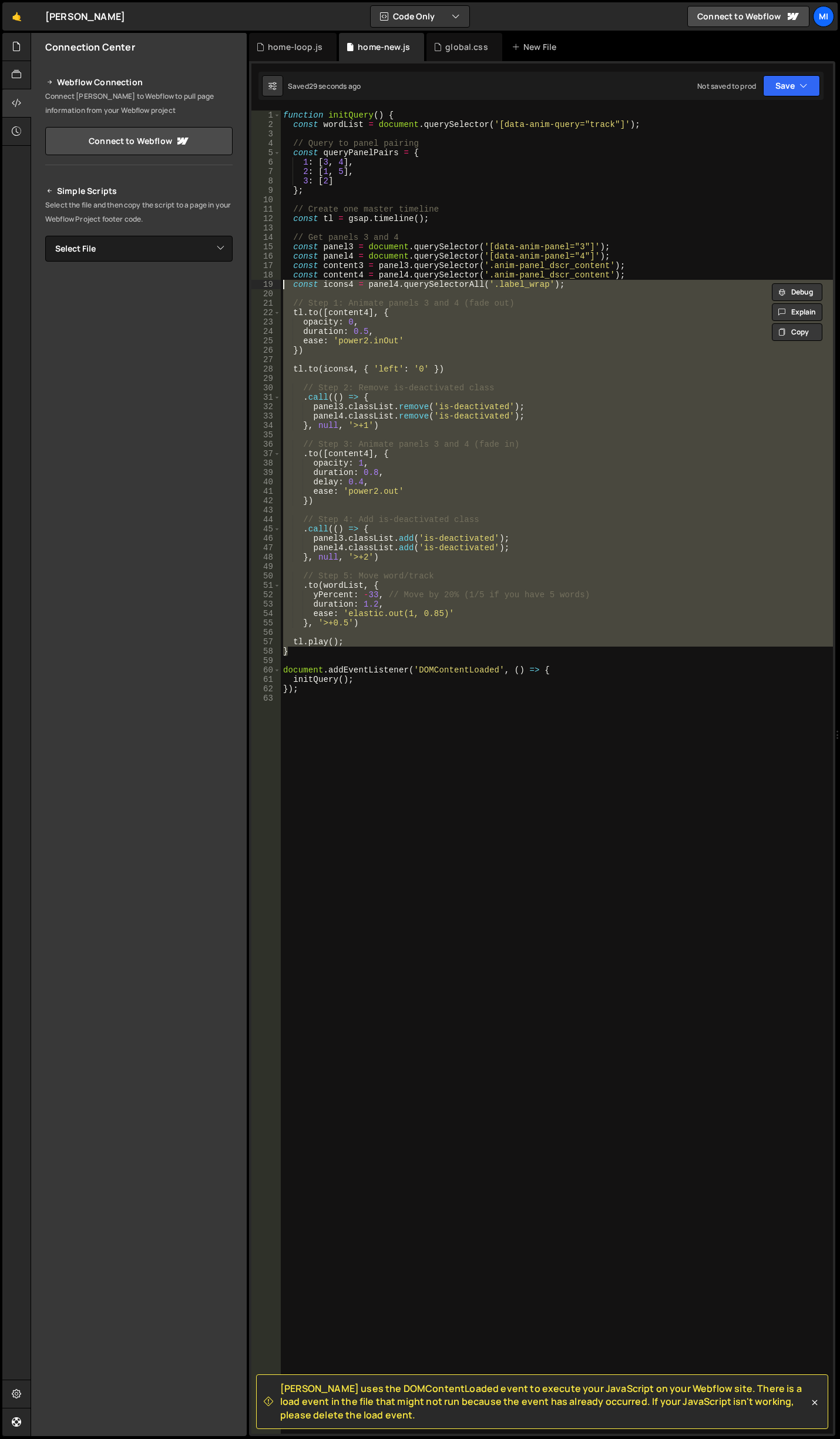
drag, startPoint x: 302, startPoint y: 650, endPoint x: 272, endPoint y: 287, distance: 364.2
click at [272, 287] on div "ease: 'power2.out' }) 1 2 3 4 5 6 7 8 9 10 11 12 13 14 15 16 17 18 19 20 21 22 …" at bounding box center [542, 772] width 582 height 1323
type textarea "const icons4 = panel4.querySelectorAll('.label_wrap');"
click at [754, 506] on div "function initQuery ( ) { const wordList = document . querySelector ( '[data-ani…" at bounding box center [557, 772] width 552 height 1323
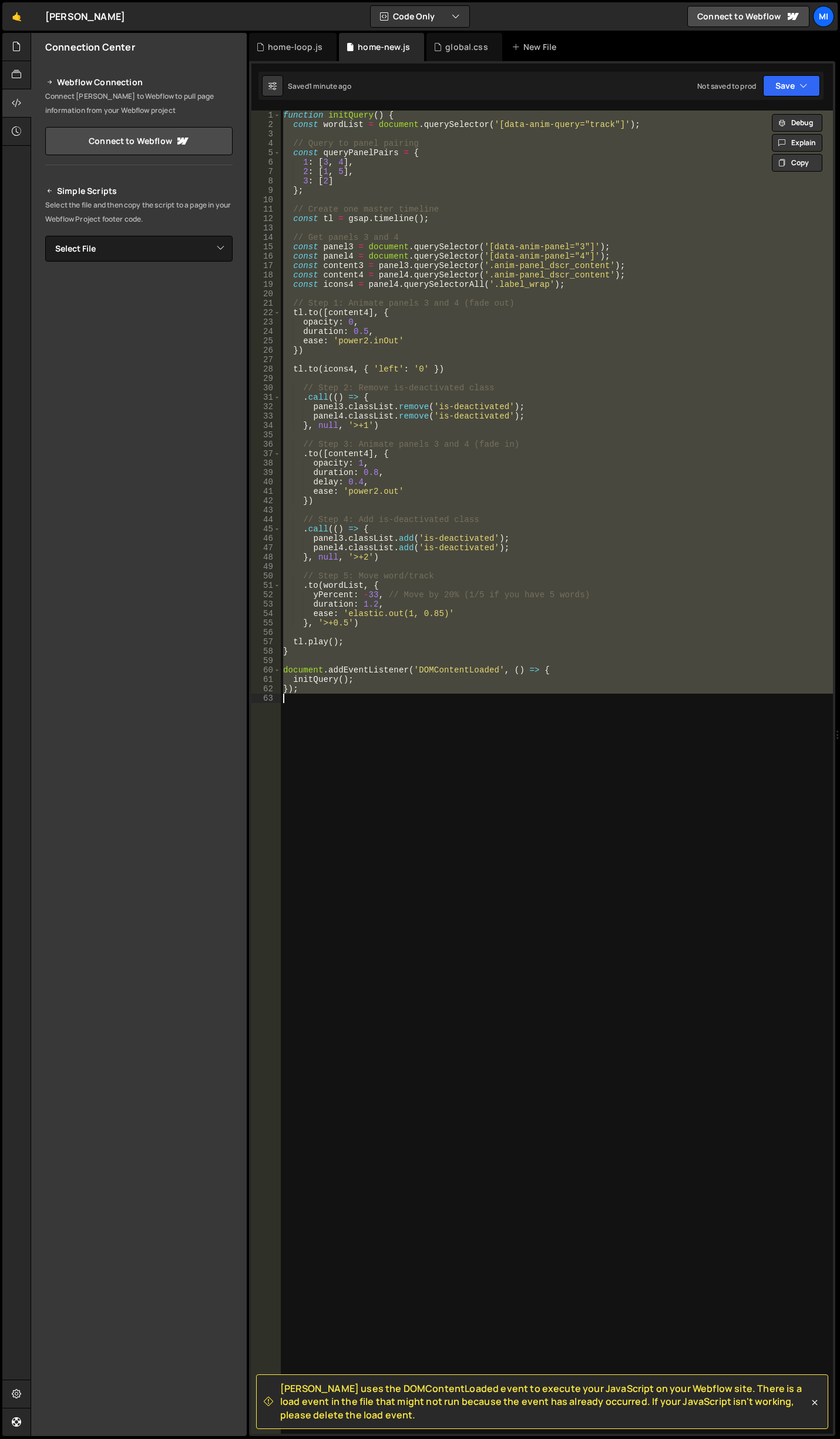
paste textarea
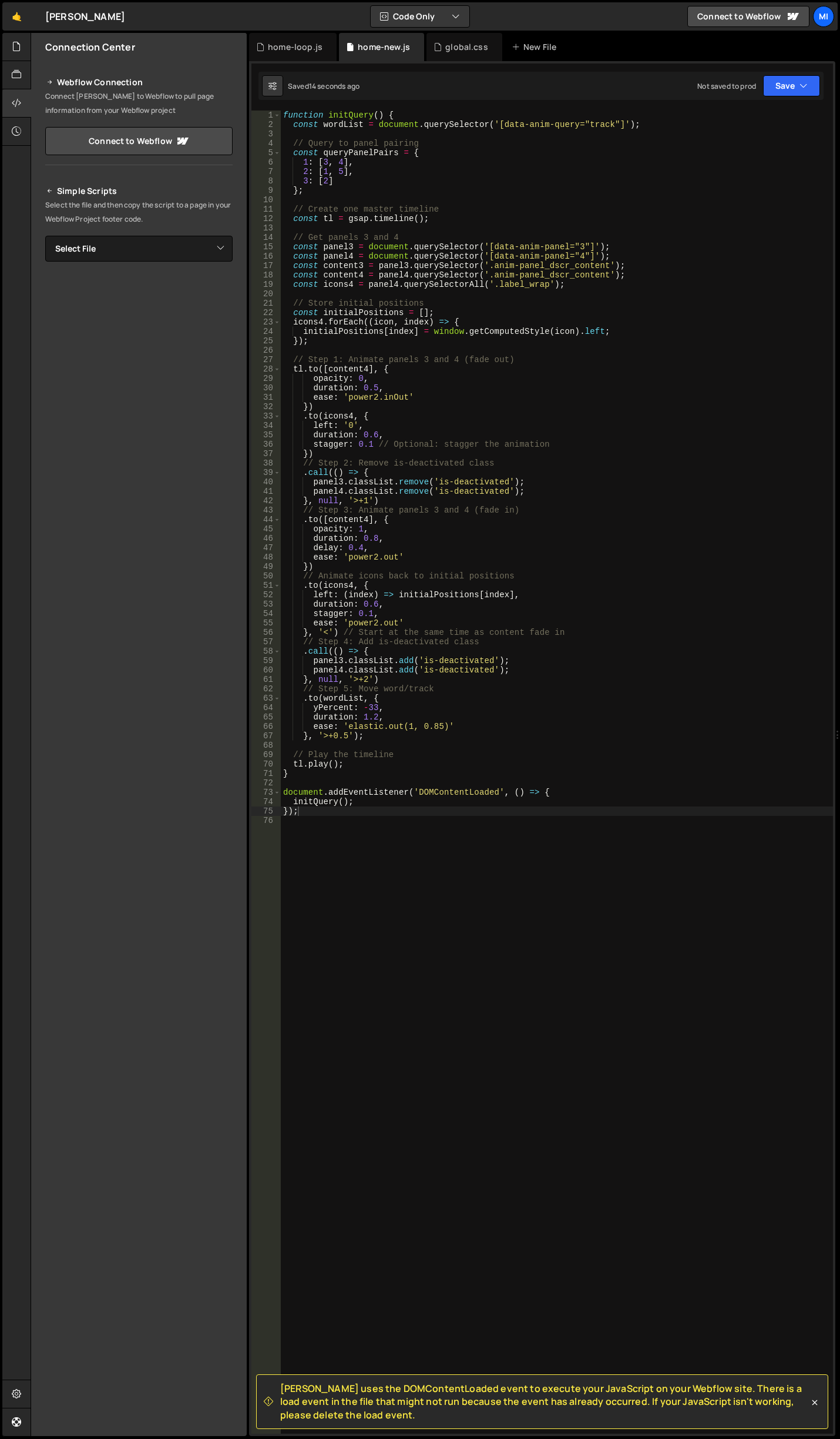
click at [400, 499] on div "function initQuery ( ) { const wordList = document . querySelector ( '[data-ani…" at bounding box center [557, 782] width 552 height 1342
click at [409, 614] on div "function initQuery ( ) { const wordList = document . querySelector ( '[data-ani…" at bounding box center [557, 782] width 552 height 1342
click at [369, 613] on div "function initQuery ( ) { const wordList = document . querySelector ( '[data-ani…" at bounding box center [557, 782] width 552 height 1342
click at [471, 582] on div "function initQuery ( ) { const wordList = document . querySelector ( '[data-ani…" at bounding box center [557, 782] width 552 height 1342
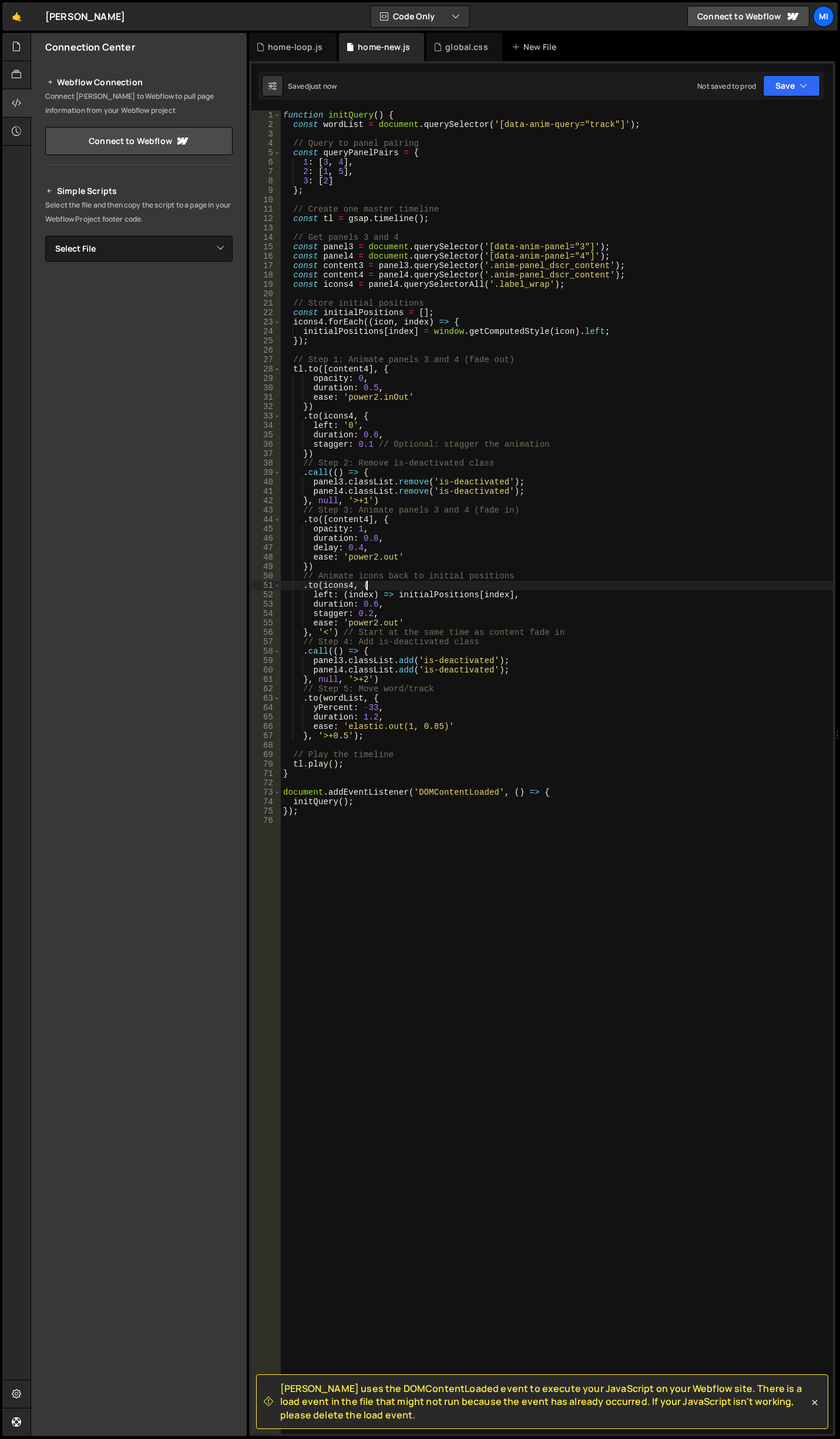
scroll to position [0, 5]
click at [384, 623] on div "function initQuery ( ) { const wordList = document . querySelector ( '[data-ani…" at bounding box center [557, 782] width 552 height 1342
type textarea "});"
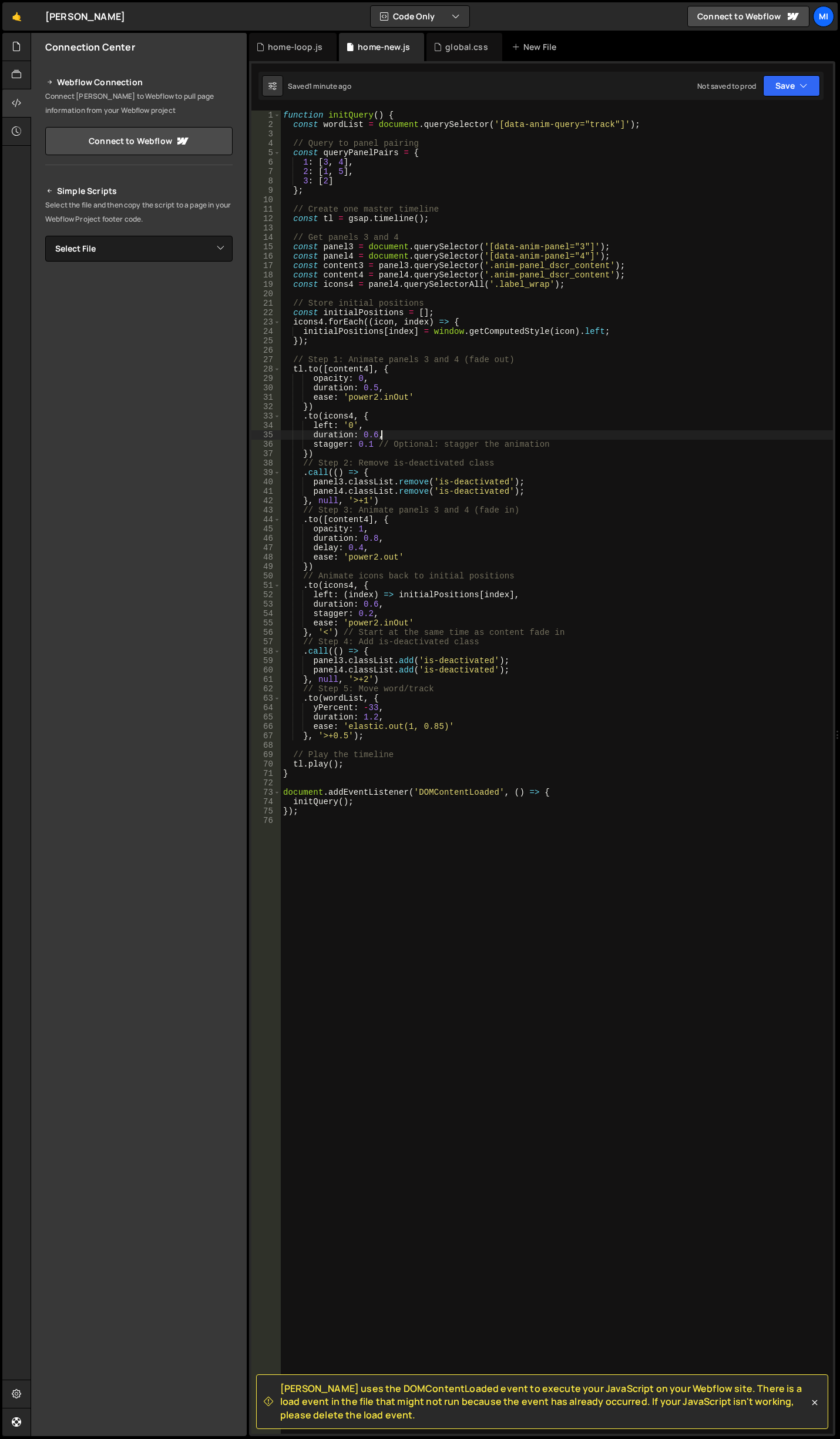
click at [462, 434] on div "function initQuery ( ) { const wordList = document . querySelector ( '[data-ani…" at bounding box center [557, 782] width 552 height 1342
click at [448, 420] on div "function initQuery ( ) { const wordList = document . querySelector ( '[data-ani…" at bounding box center [557, 782] width 552 height 1342
click at [449, 404] on div "function initQuery ( ) { const wordList = document . querySelector ( '[data-ani…" at bounding box center [557, 782] width 552 height 1342
click at [621, 287] on div "function initQuery ( ) { const wordList = document . querySelector ( '[data-ani…" at bounding box center [557, 782] width 552 height 1342
type textarea "const icons4 = panel4.querySelectorAll('.label_wrap');"
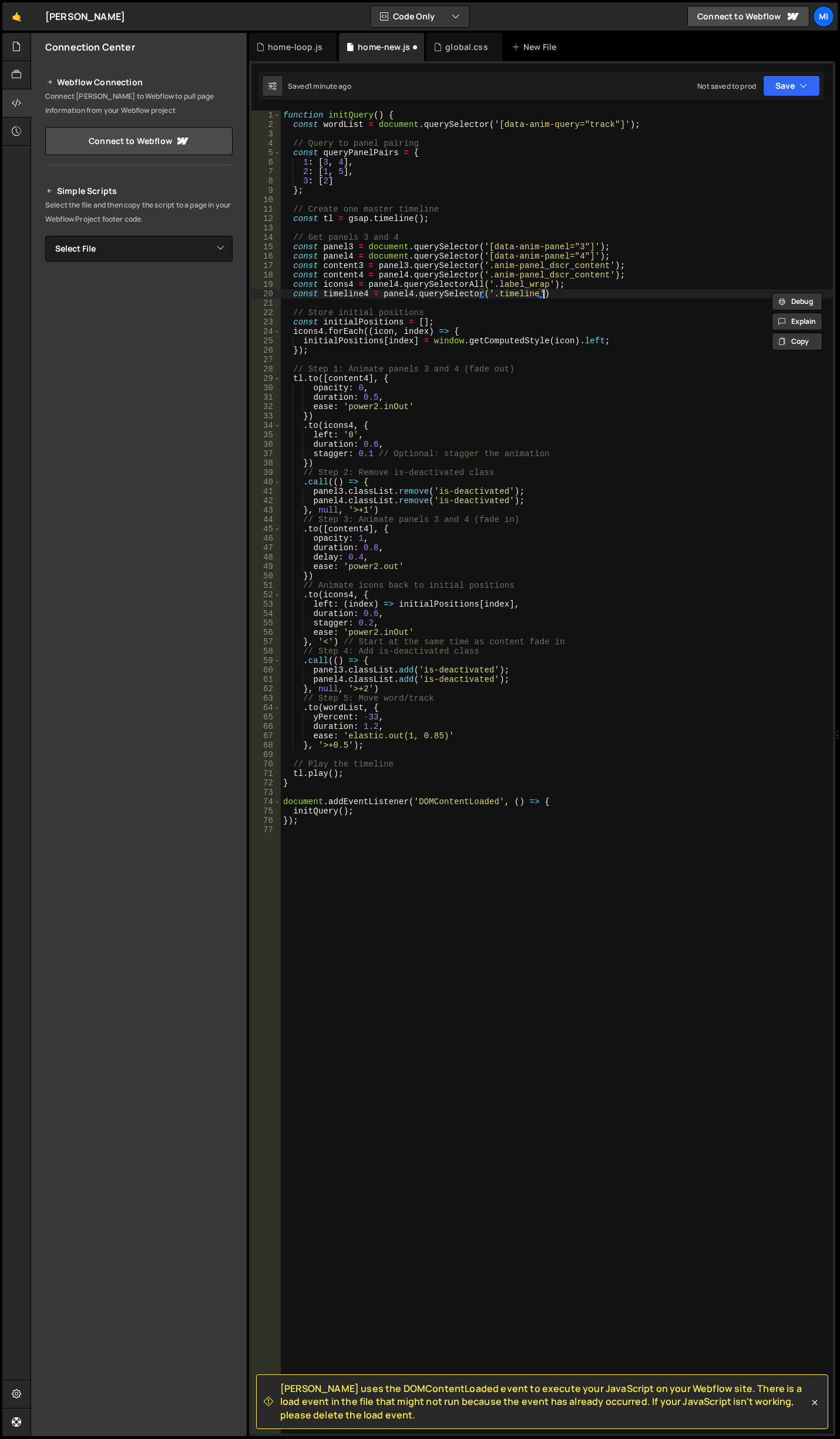
scroll to position [0, 18]
click at [394, 459] on div "function initQuery ( ) { const wordList = document . querySelector ( '[data-ani…" at bounding box center [557, 782] width 552 height 1342
type textarea "})"
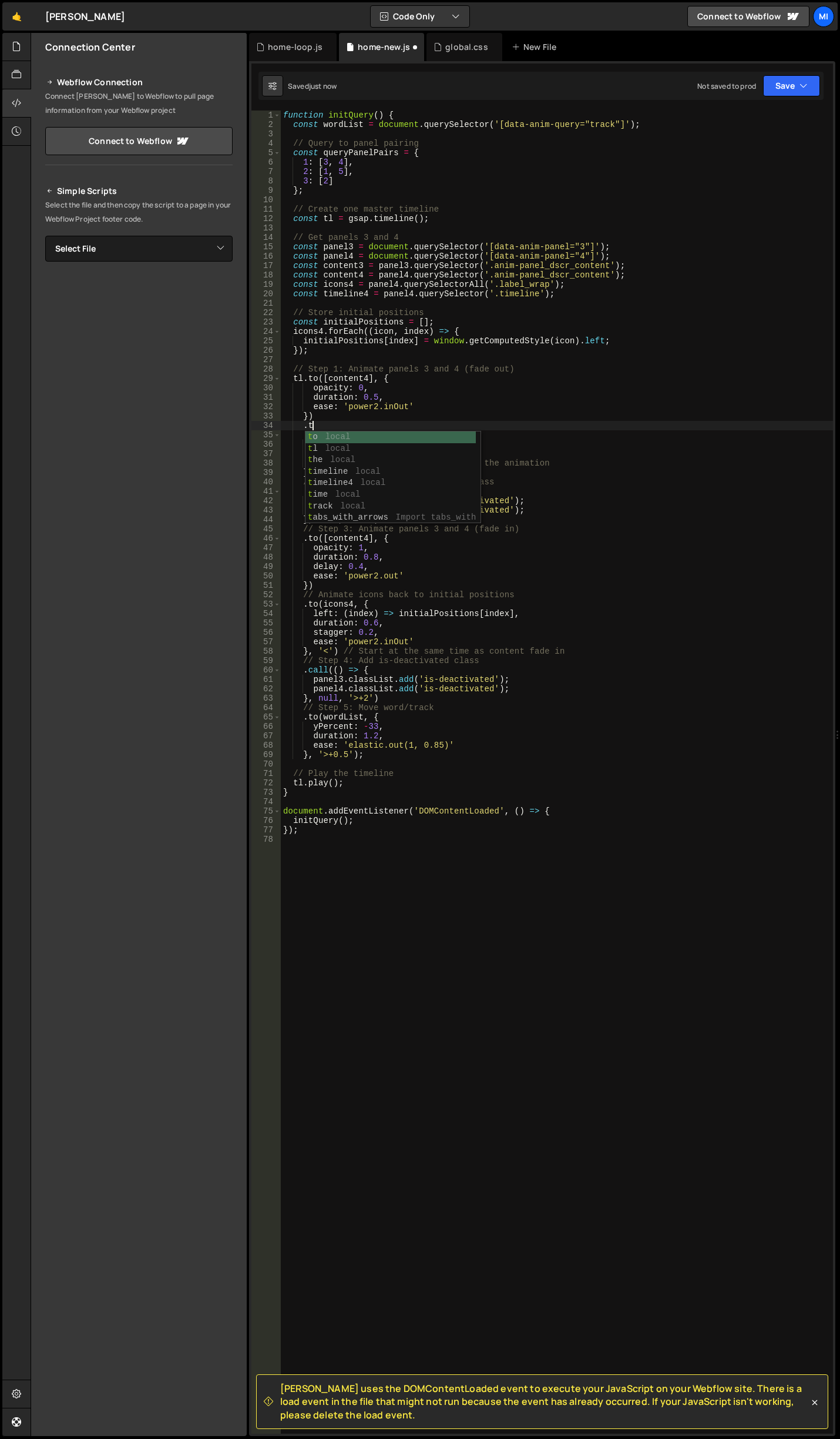
type textarea "."
type textarea "[DOMAIN_NAME](timeline4, {width: 0, });"
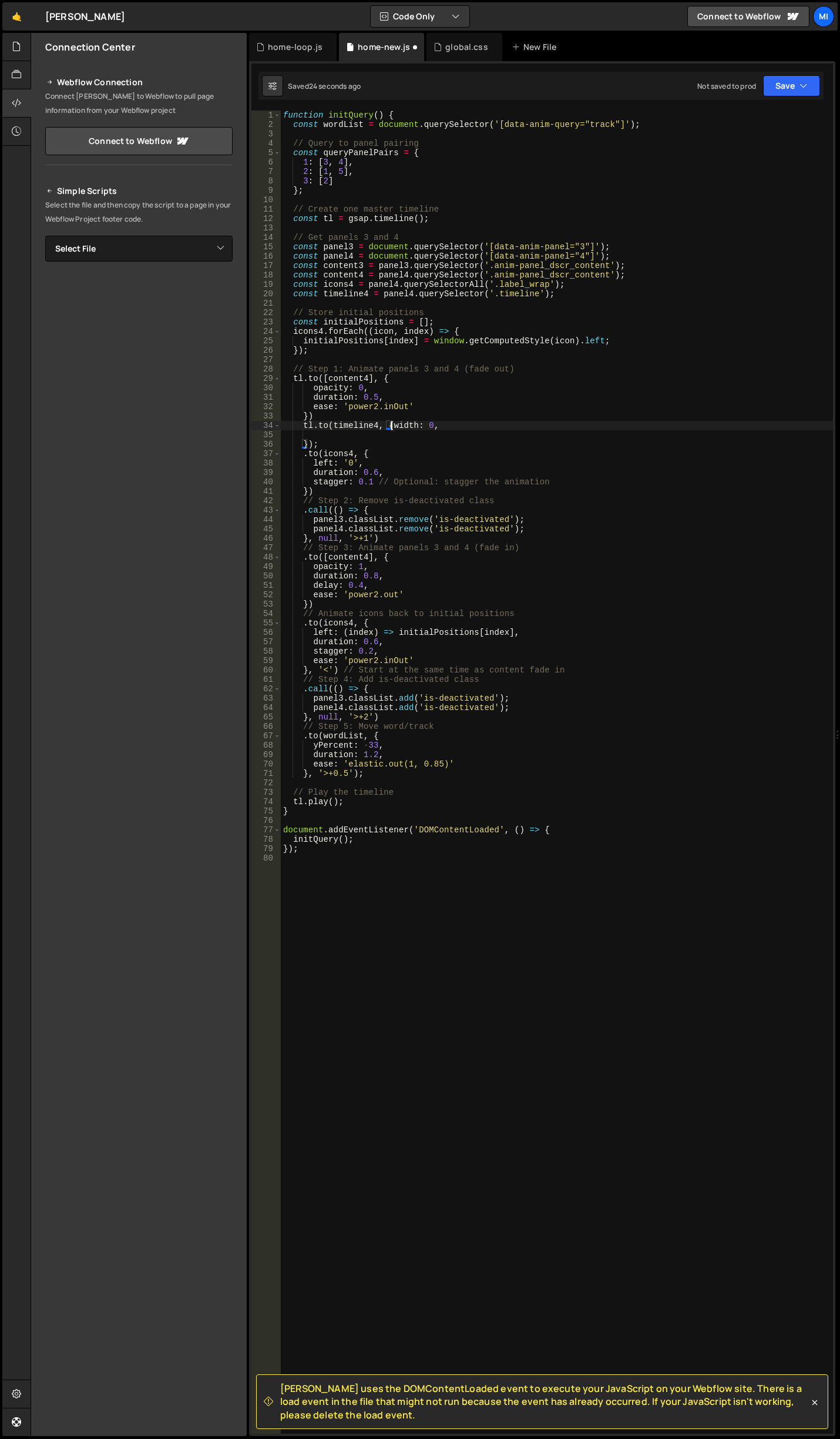
type textarea "width: 0,"
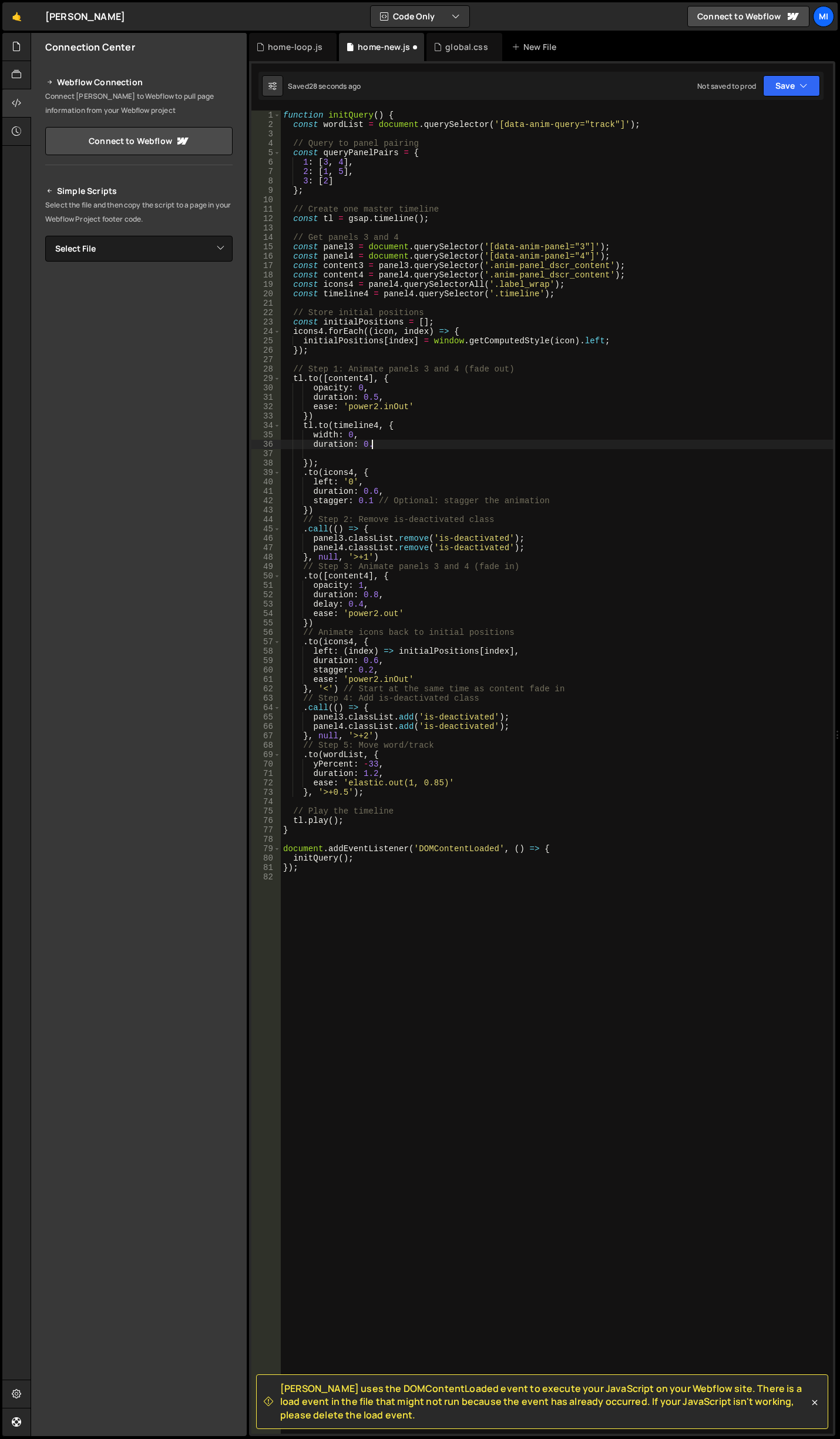
scroll to position [0, 6]
type textarea "duration: 0.5,"
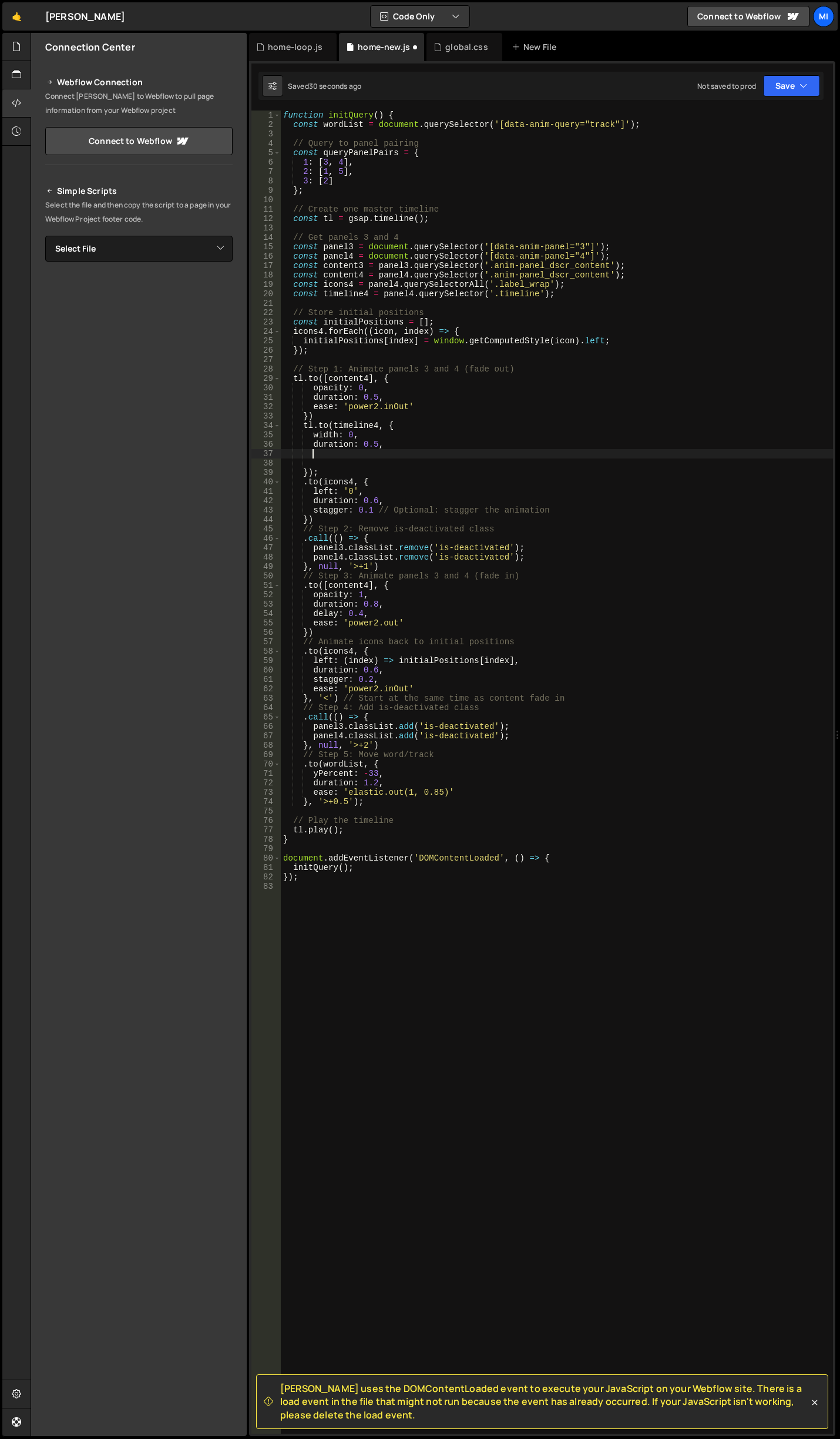
type textarea "s"
type textarea "ease: 'power2.out',"
click at [319, 459] on div "function initQuery ( ) { const wordList = document . querySelector ( '[data-ani…" at bounding box center [557, 782] width 552 height 1342
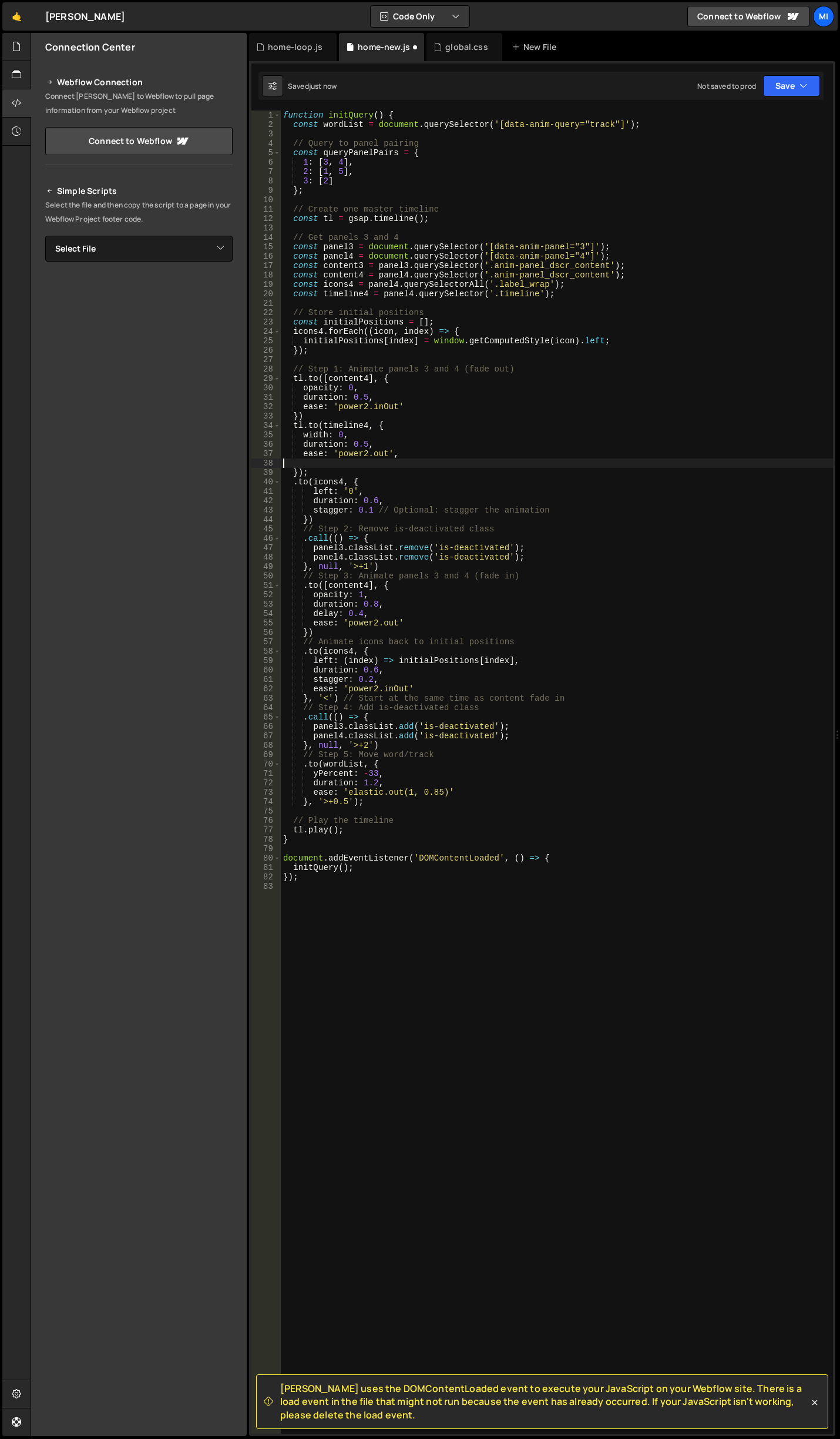
scroll to position [0, 0]
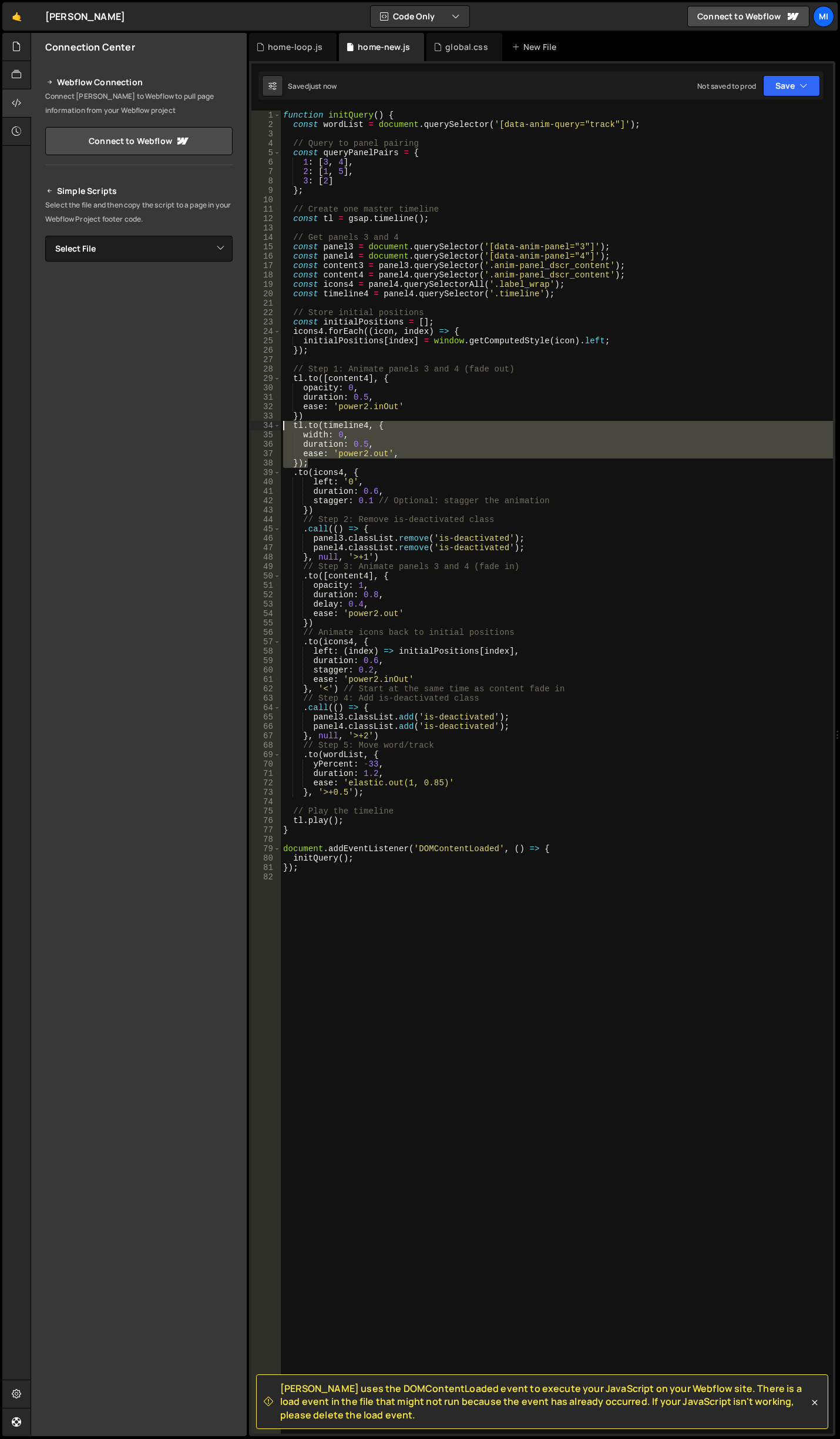
drag, startPoint x: 316, startPoint y: 461, endPoint x: 284, endPoint y: 426, distance: 47.4
click at [284, 426] on div "function initQuery ( ) { const wordList = document . querySelector ( '[data-ani…" at bounding box center [557, 782] width 552 height 1342
click at [328, 459] on div "function initQuery ( ) { const wordList = document . querySelector ( '[data-ani…" at bounding box center [557, 772] width 552 height 1323
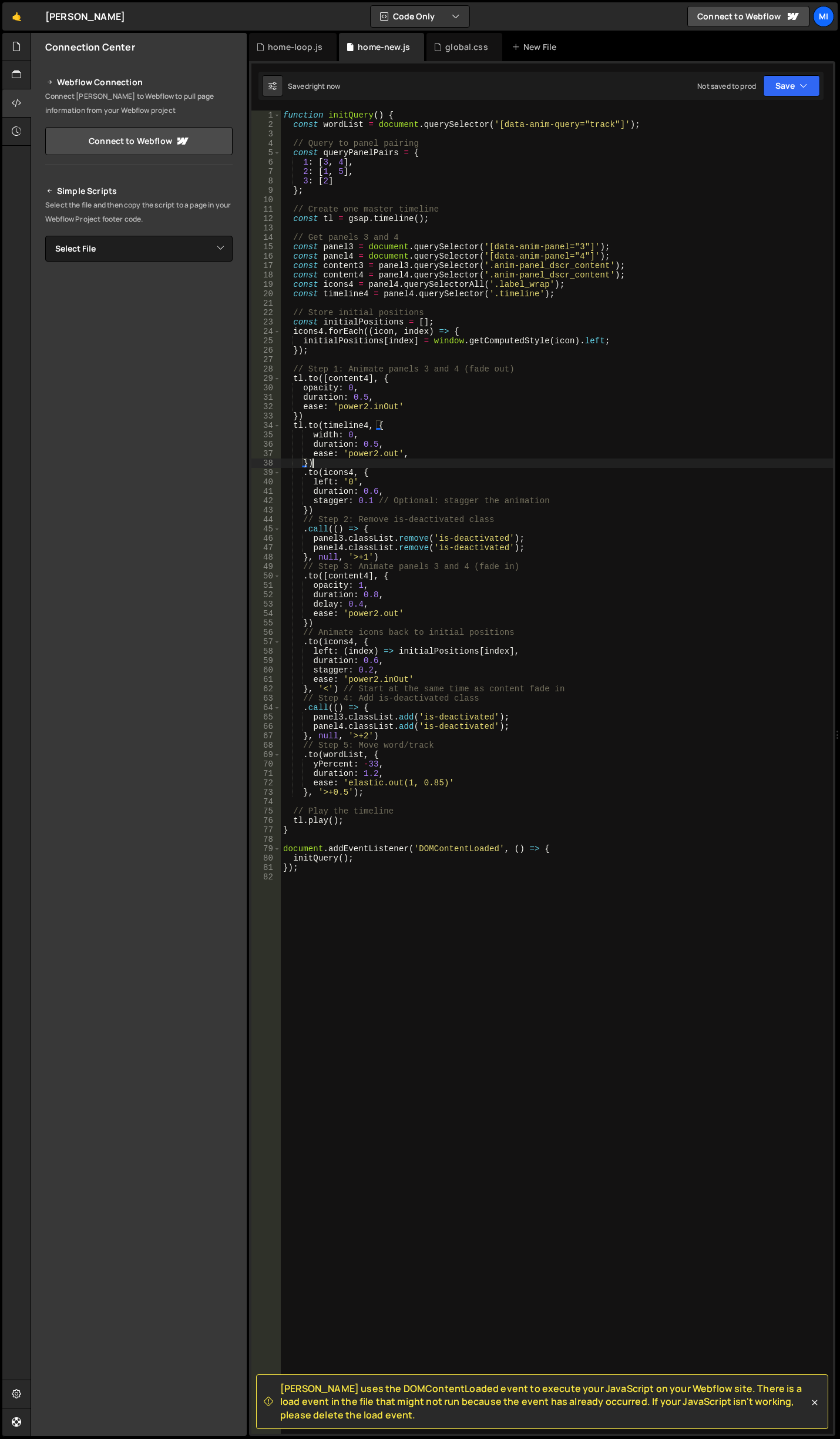
click at [321, 460] on div "function initQuery ( ) { const wordList = document . querySelector ( '[data-ani…" at bounding box center [557, 782] width 552 height 1342
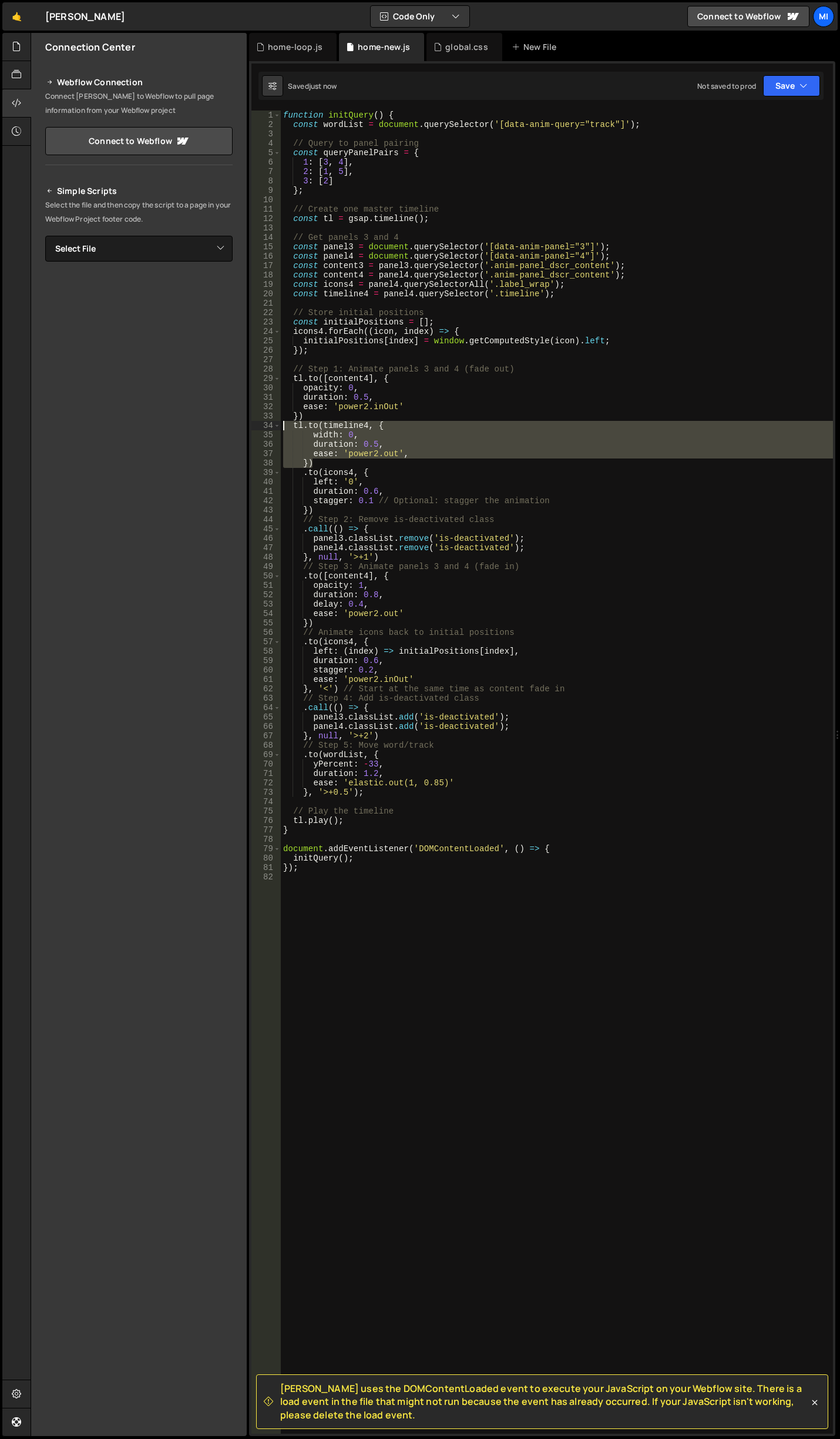
drag, startPoint x: 327, startPoint y: 460, endPoint x: 281, endPoint y: 426, distance: 57.2
click at [281, 426] on div "function initQuery ( ) { const wordList = document . querySelector ( '[data-ani…" at bounding box center [557, 782] width 552 height 1342
click at [302, 460] on div "function initQuery ( ) { const wordList = document . querySelector ( '[data-ani…" at bounding box center [557, 772] width 552 height 1323
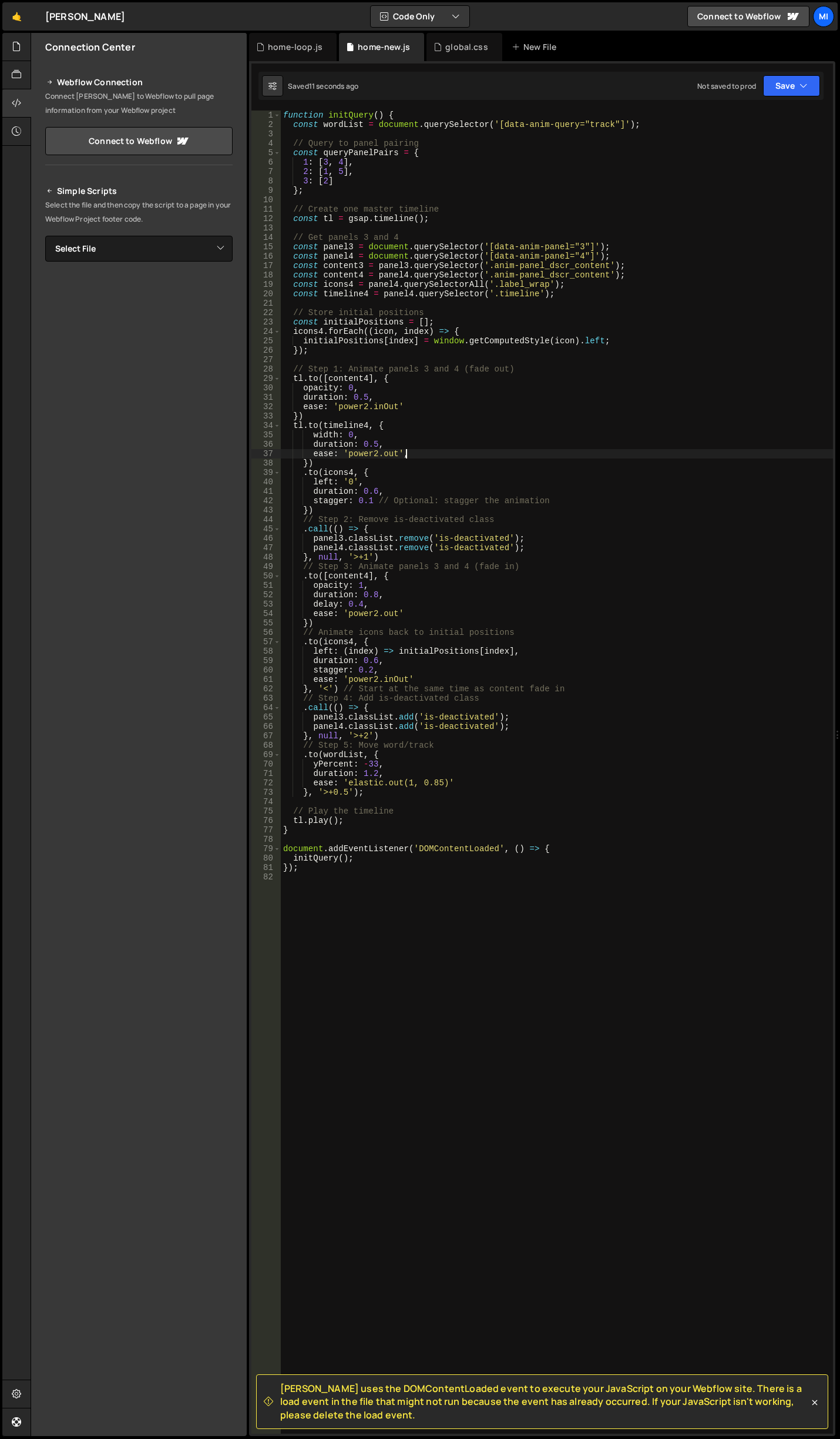
click at [414, 455] on div "function initQuery ( ) { const wordList = document . querySelector ( '[data-ani…" at bounding box center [557, 782] width 552 height 1342
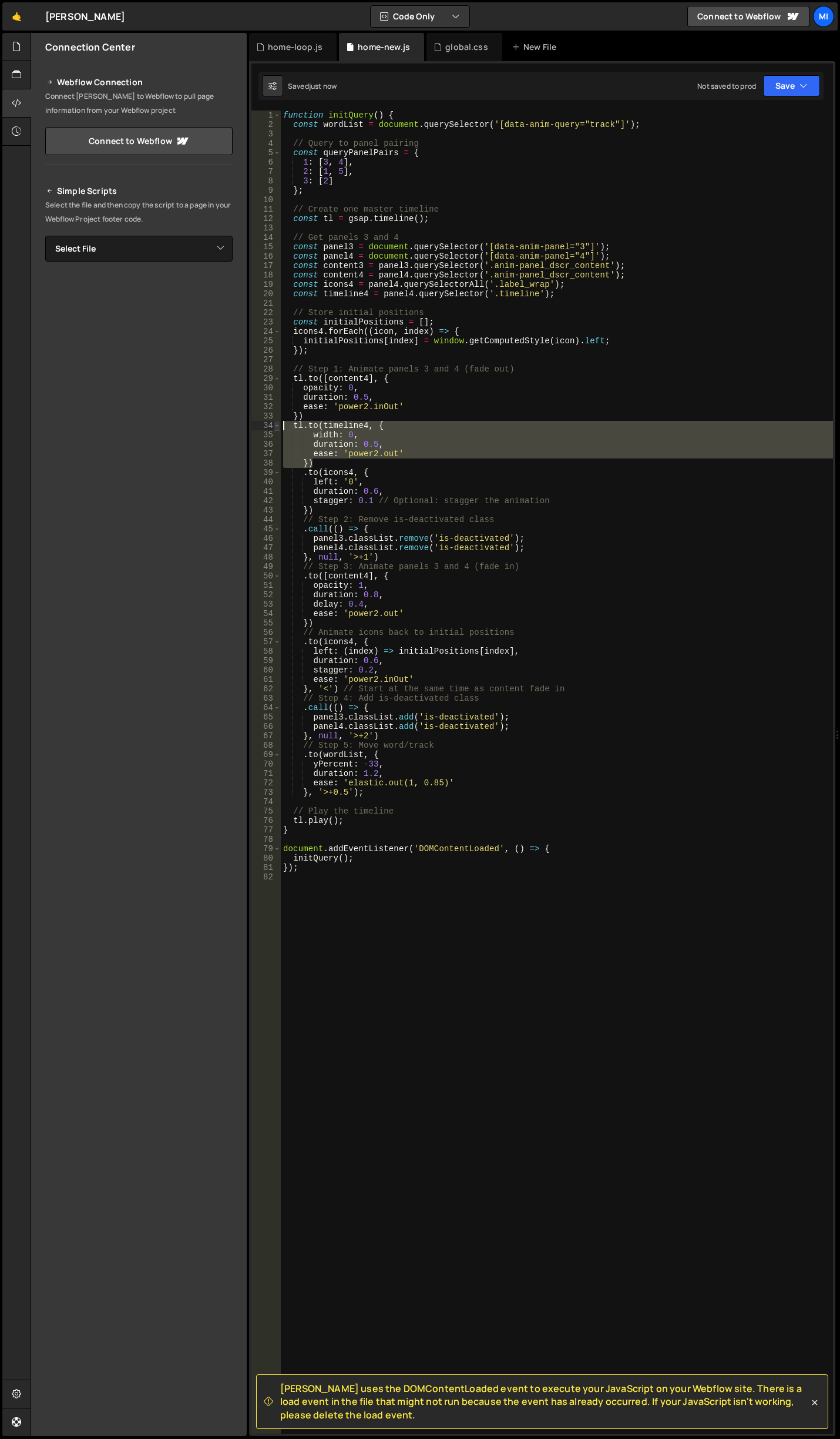
drag, startPoint x: 323, startPoint y: 461, endPoint x: 279, endPoint y: 428, distance: 55.0
click at [279, 428] on div "ease: 'power2.out' 1 2 3 4 5 6 7 8 9 10 11 12 13 14 15 16 17 18 19 20 21 22 23 …" at bounding box center [542, 772] width 582 height 1323
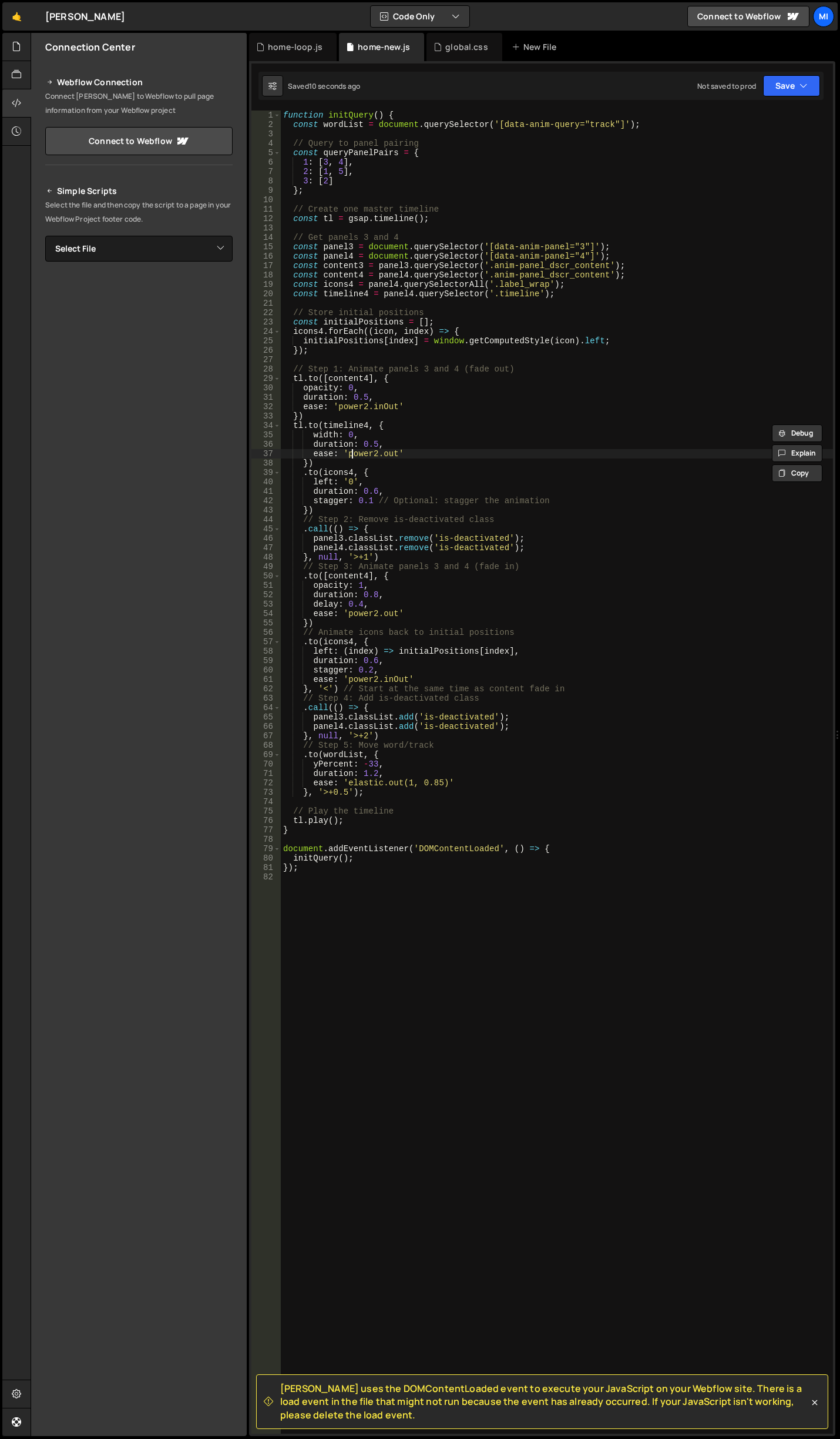
click at [352, 456] on div "function initQuery ( ) { const wordList = document . querySelector ( '[data-ani…" at bounding box center [557, 782] width 552 height 1342
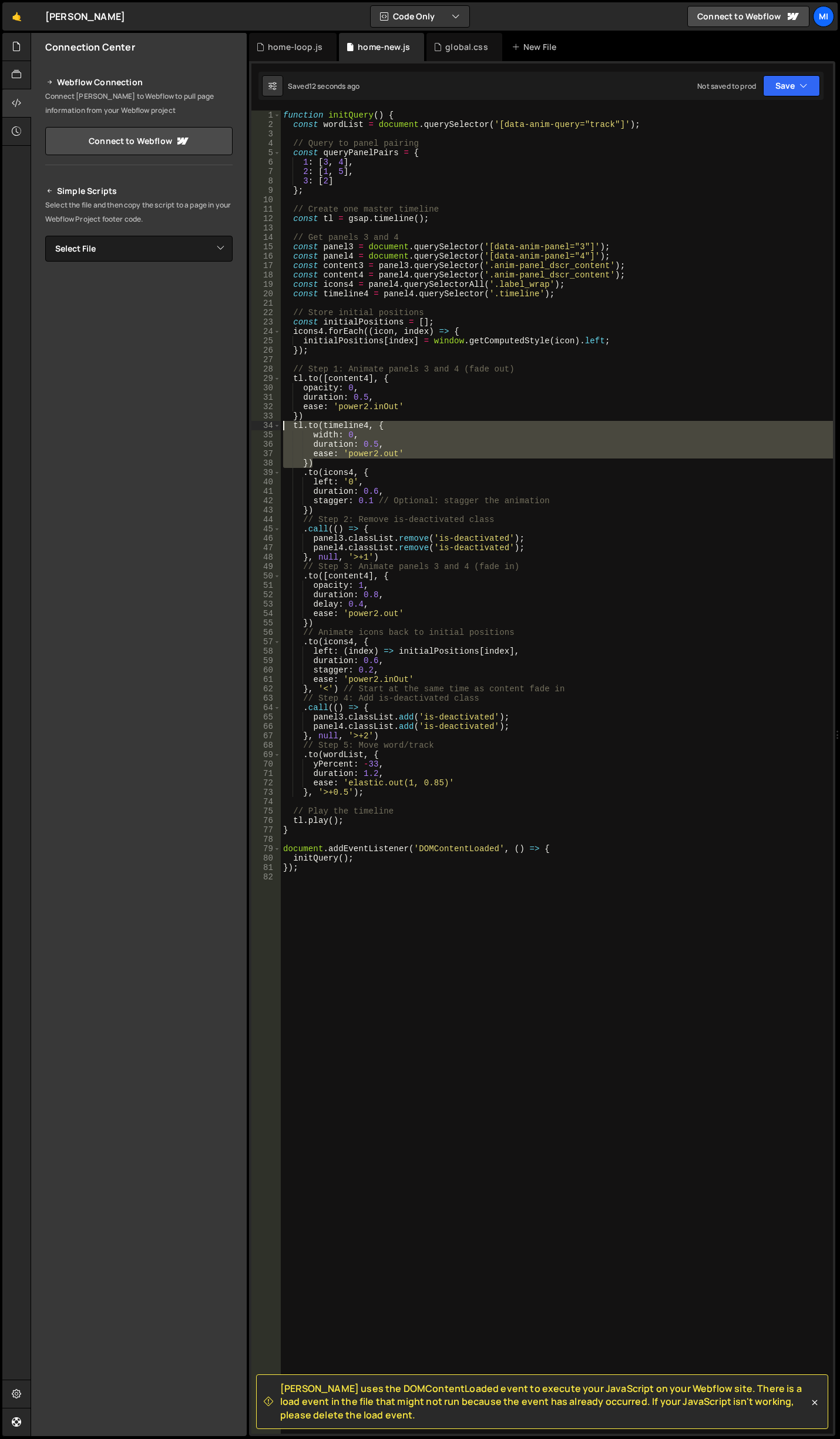
drag, startPoint x: 318, startPoint y: 463, endPoint x: 272, endPoint y: 427, distance: 58.4
click at [272, 427] on div "ease: 'power2.out' 1 2 3 4 5 6 7 8 9 10 11 12 13 14 15 16 17 18 19 20 21 22 23 …" at bounding box center [542, 772] width 582 height 1323
click at [360, 573] on div "function initQuery ( ) { const wordList = document . querySelector ( '[data-ani…" at bounding box center [557, 782] width 552 height 1342
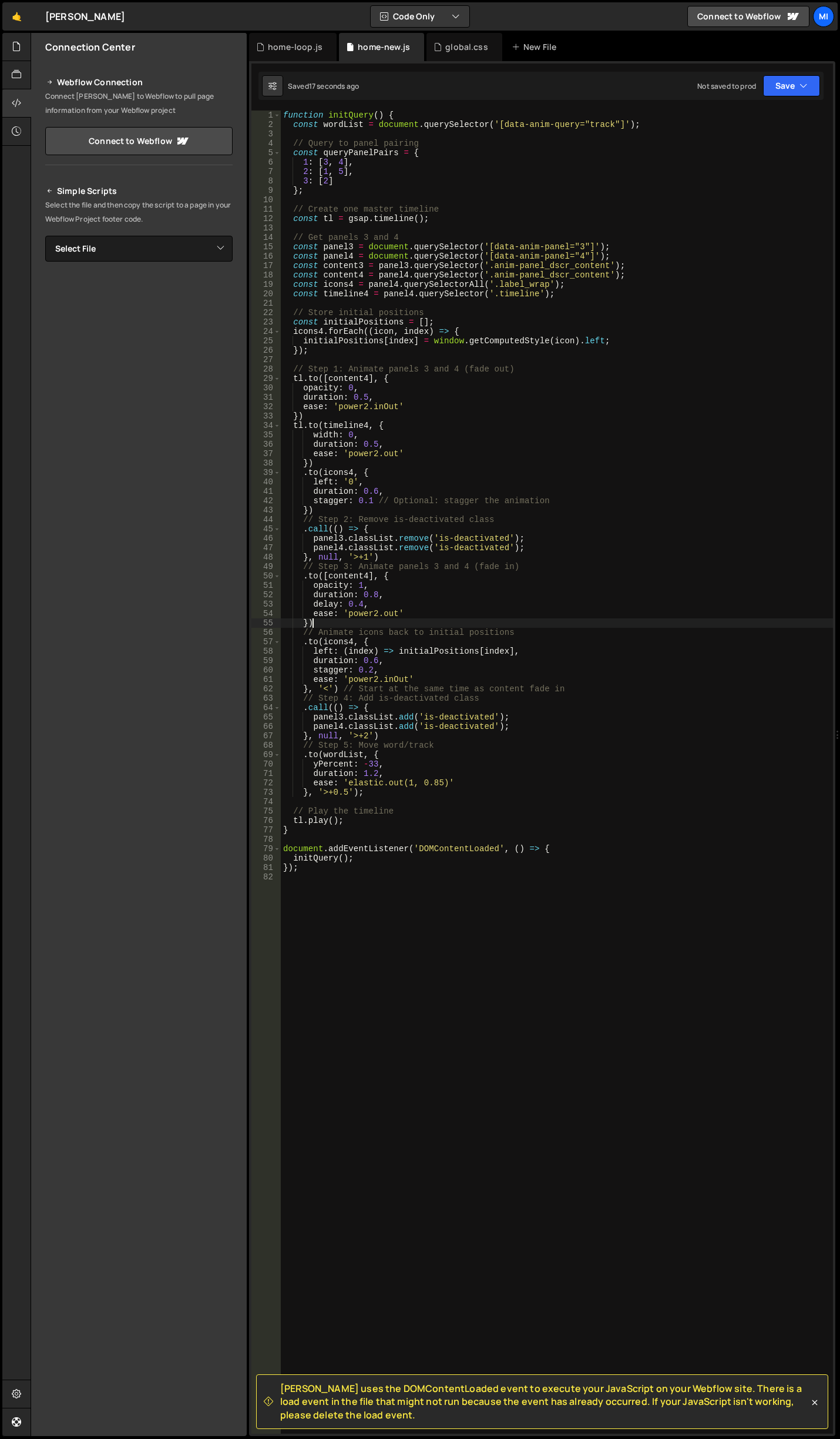
click at [411, 621] on div "function initQuery ( ) { const wordList = document . querySelector ( '[data-ani…" at bounding box center [557, 782] width 552 height 1342
type textarea "})"
paste textarea "})"
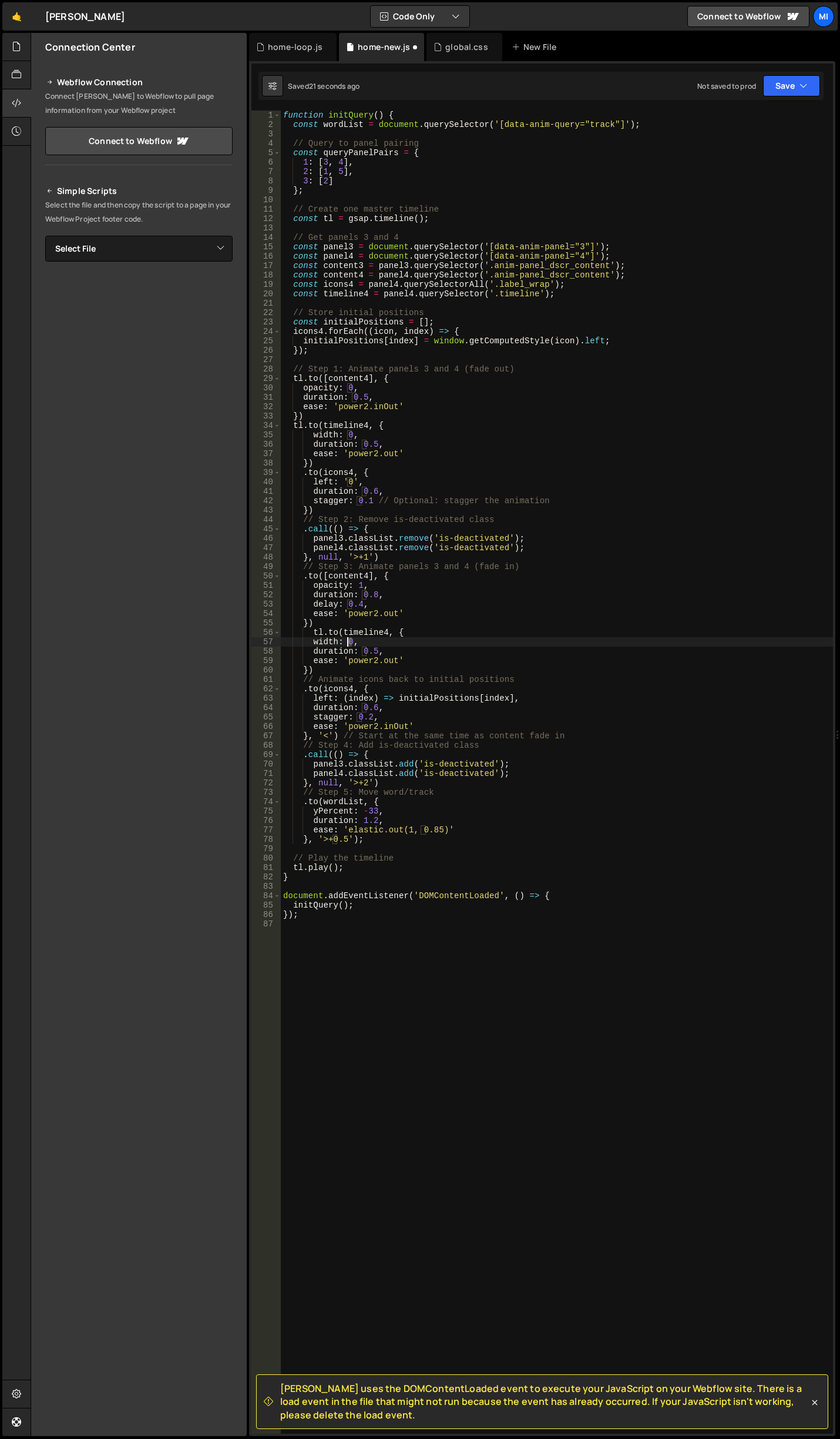
click at [347, 642] on div "function initQuery ( ) { const wordList = document . querySelector ( '[data-ani…" at bounding box center [557, 782] width 552 height 1342
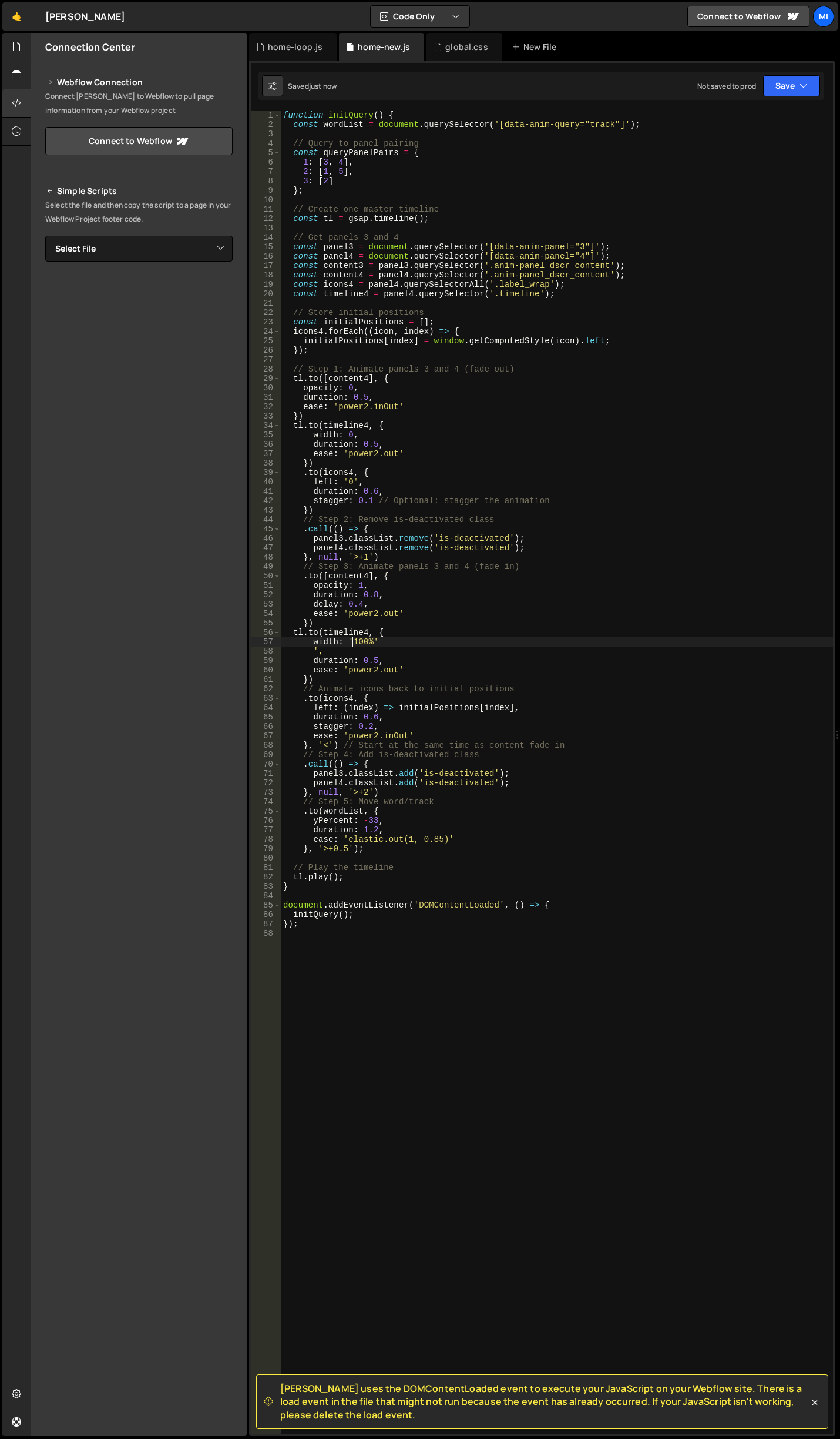
click at [319, 655] on div "function initQuery ( ) { const wordList = document . querySelector ( '[data-ani…" at bounding box center [557, 782] width 552 height 1342
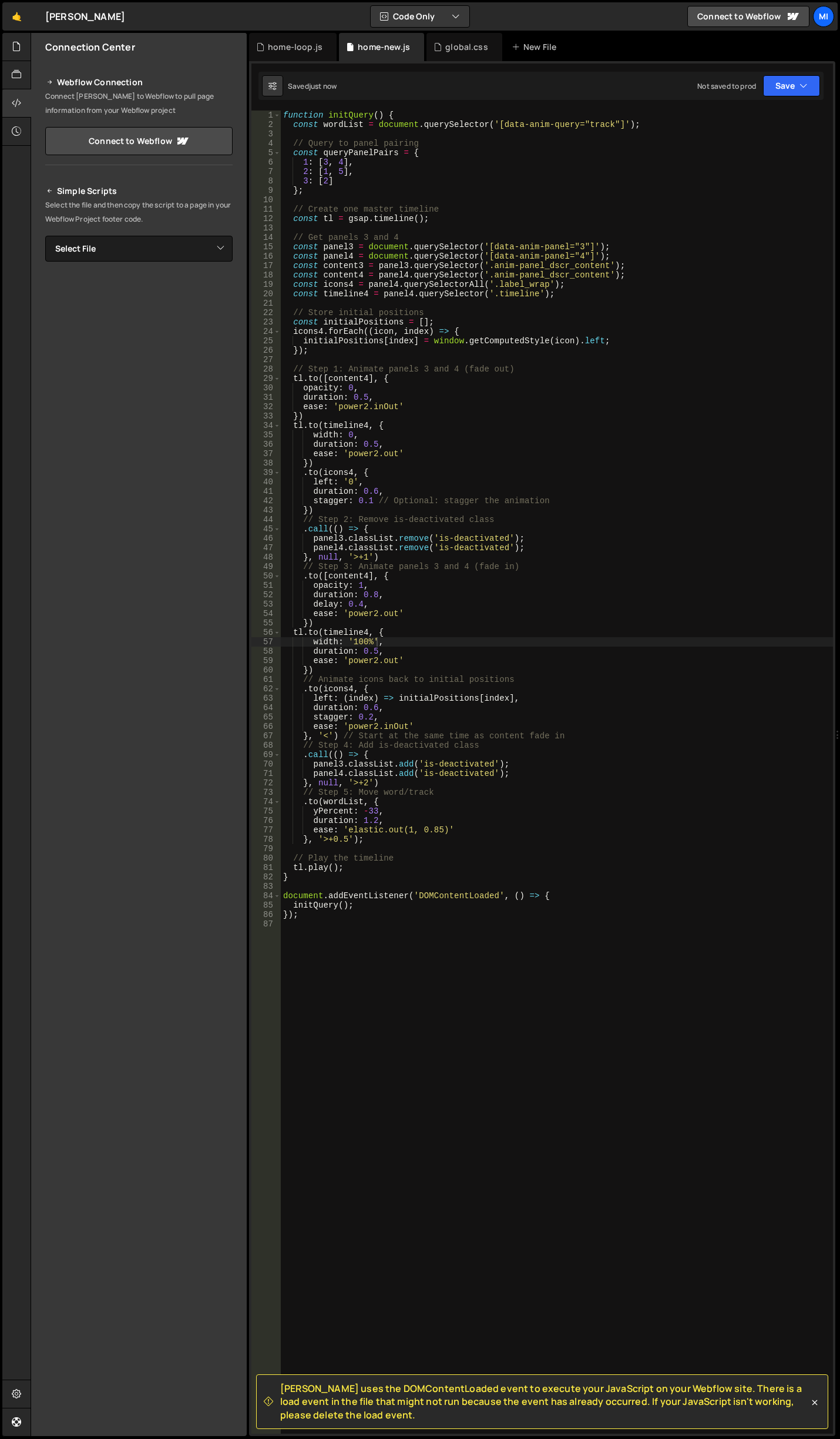
click at [381, 612] on div "function initQuery ( ) { const wordList = document . querySelector ( '[data-ani…" at bounding box center [557, 782] width 552 height 1342
click at [386, 646] on div "function initQuery ( ) { const wordList = document . querySelector ( '[data-ani…" at bounding box center [557, 782] width 552 height 1342
click at [375, 650] on div "function initQuery ( ) { const wordList = document . querySelector ( '[data-ani…" at bounding box center [557, 782] width 552 height 1342
type textarea "duration: 0.2,"
